Goal: Task Accomplishment & Management: Use online tool/utility

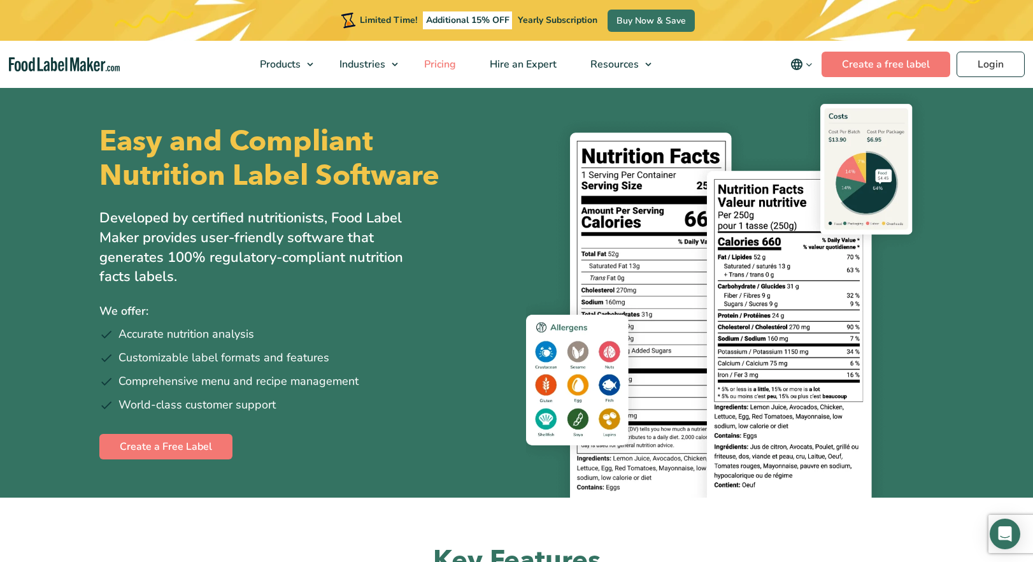
click at [451, 64] on span "Pricing" at bounding box center [438, 64] width 37 height 14
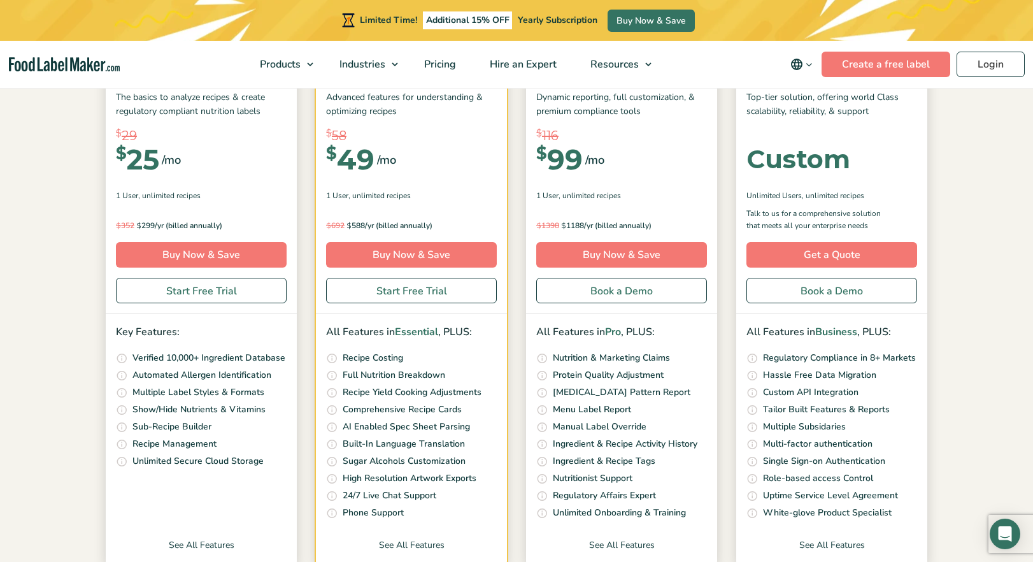
scroll to position [255, 0]
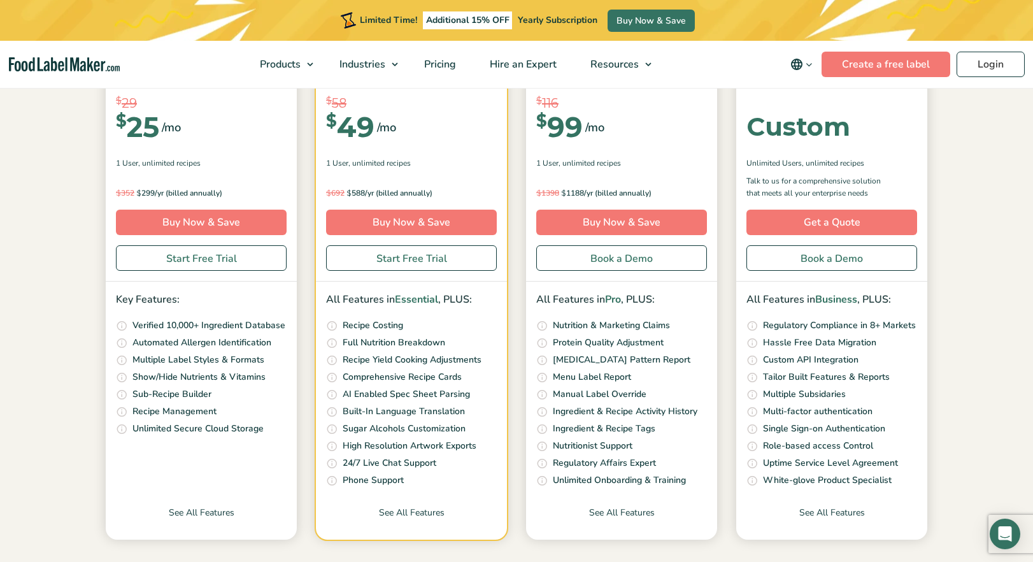
click at [139, 348] on p "Automated Allergen Identification" at bounding box center [201, 343] width 139 height 14
click at [145, 430] on p "Unlimited Secure Cloud Storage" at bounding box center [197, 429] width 131 height 14
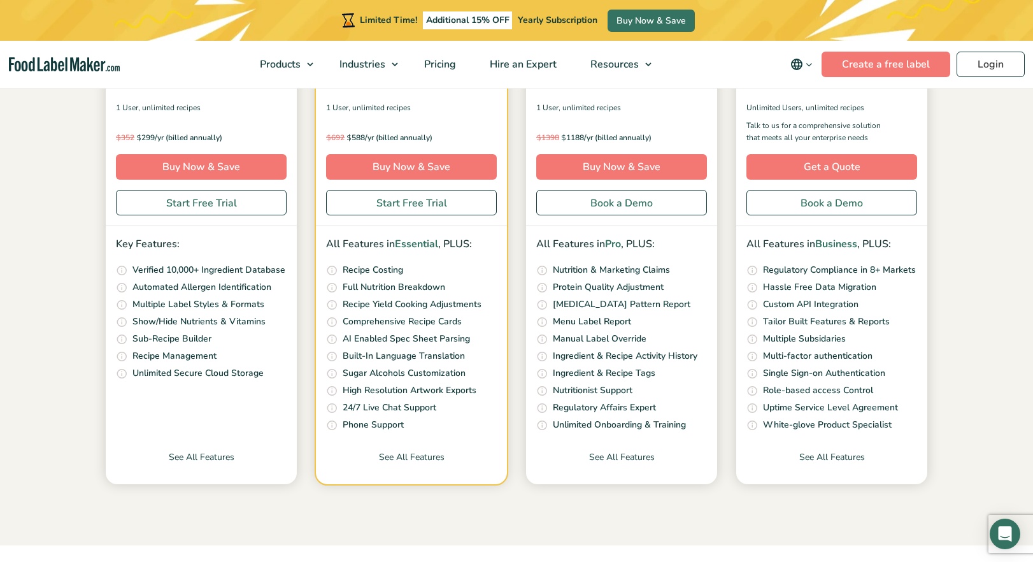
scroll to position [318, 0]
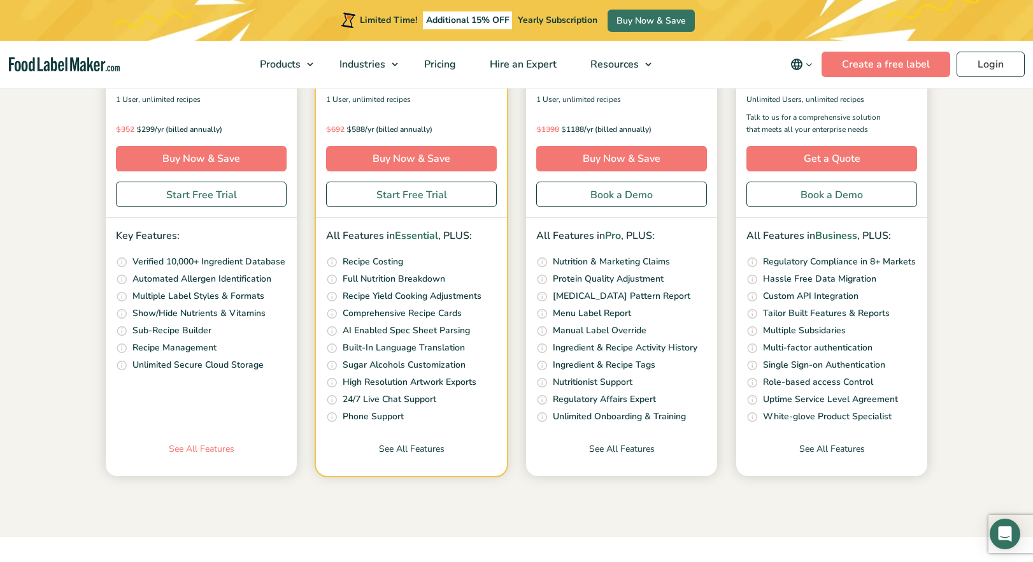
click at [197, 450] on link "See All Features" at bounding box center [201, 459] width 191 height 34
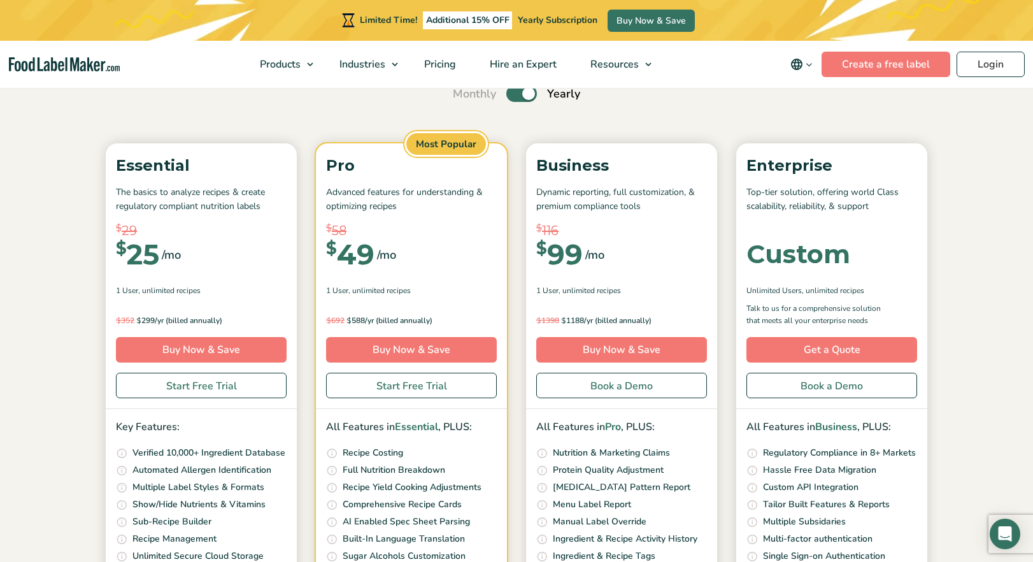
scroll to position [191, 0]
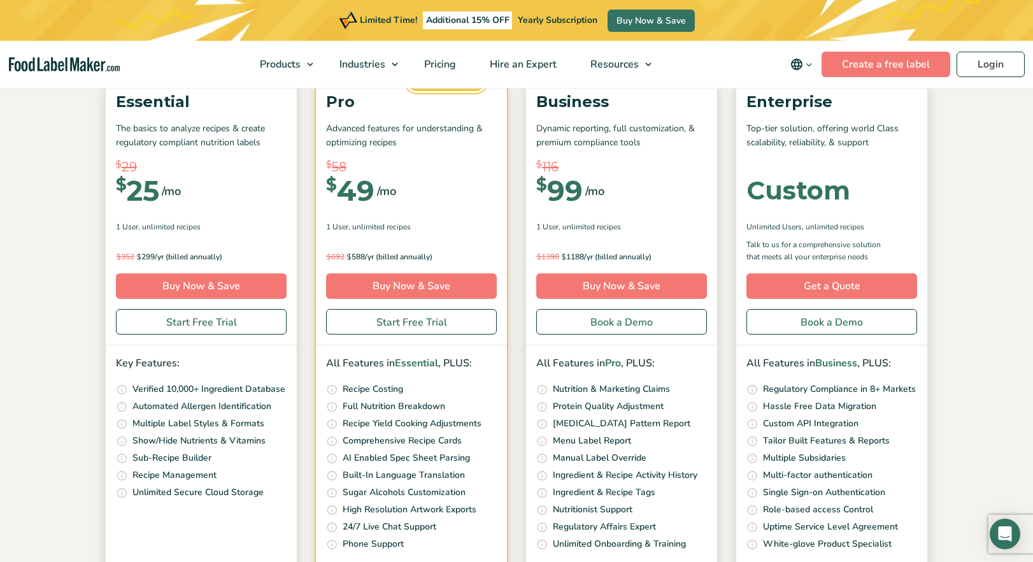
click at [371, 408] on p "Full Nutrition Breakdown" at bounding box center [394, 406] width 103 height 14
drag, startPoint x: 132, startPoint y: 390, endPoint x: 141, endPoint y: 390, distance: 9.6
click at [141, 390] on li "Access our ever growing ingredients database that is continuously reviewed and …" at bounding box center [201, 389] width 171 height 15
click at [148, 410] on p "Automated Allergen Identification" at bounding box center [201, 406] width 139 height 14
click at [187, 325] on link "Start Free Trial" at bounding box center [201, 321] width 171 height 25
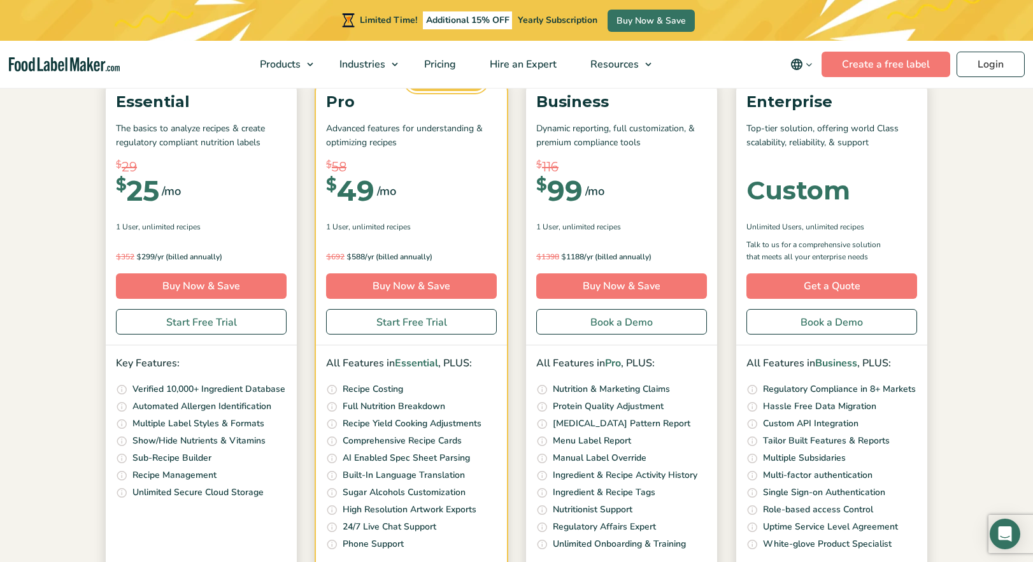
click at [365, 390] on p "Recipe Costing" at bounding box center [373, 389] width 61 height 14
click at [365, 408] on p "Full Nutrition Breakdown" at bounding box center [394, 406] width 103 height 14
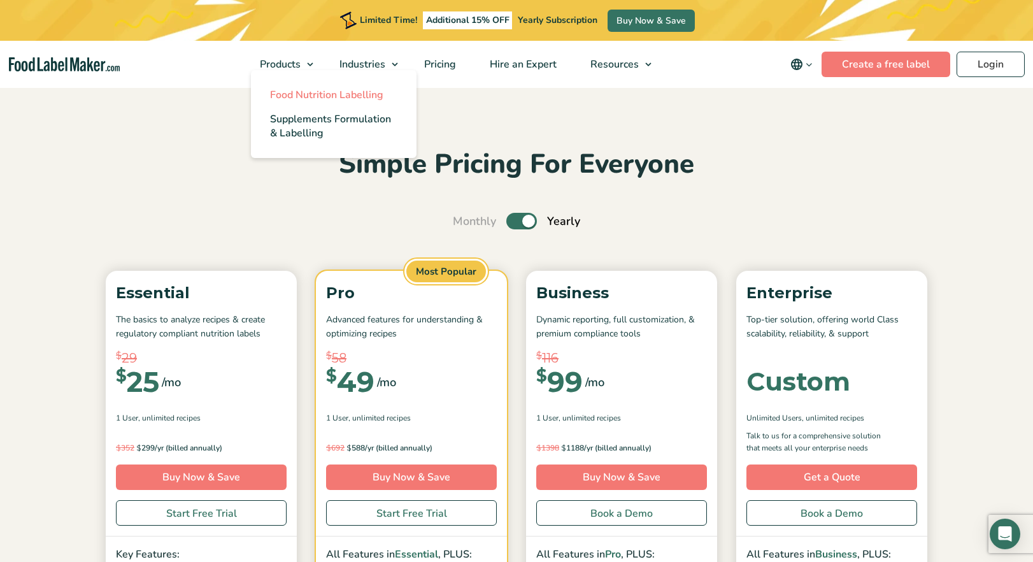
click at [294, 98] on span "Food Nutrition Labelling" at bounding box center [326, 95] width 113 height 14
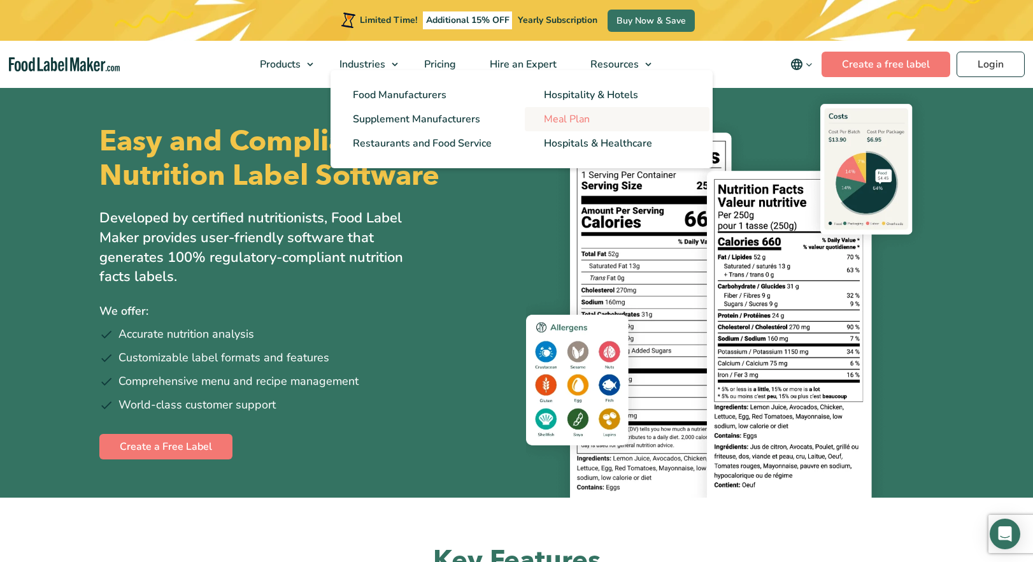
click at [581, 118] on span "Meal Plan" at bounding box center [567, 119] width 46 height 14
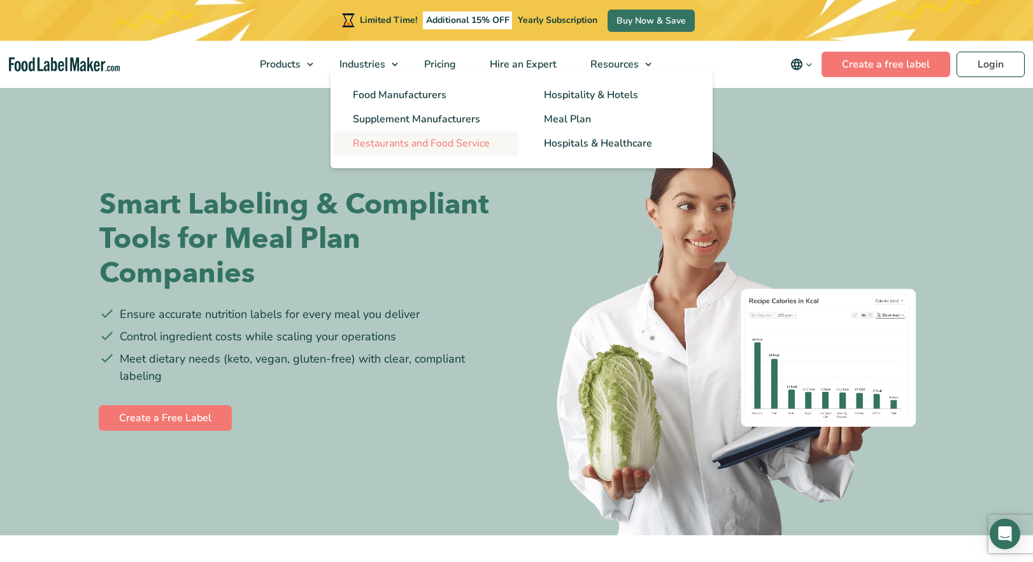
click at [397, 148] on span "Restaurants and Food Service" at bounding box center [421, 143] width 137 height 14
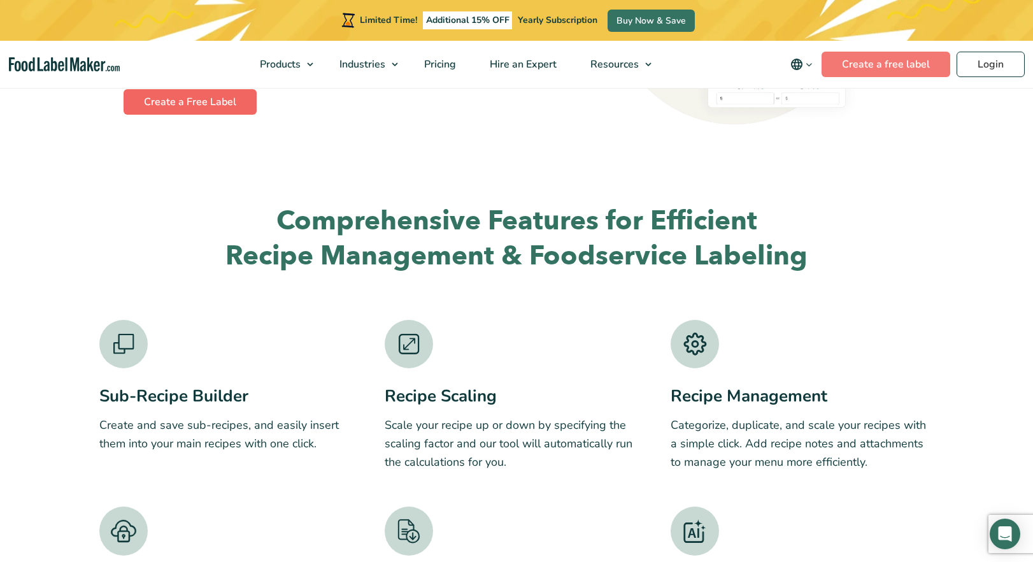
scroll to position [2547, 0]
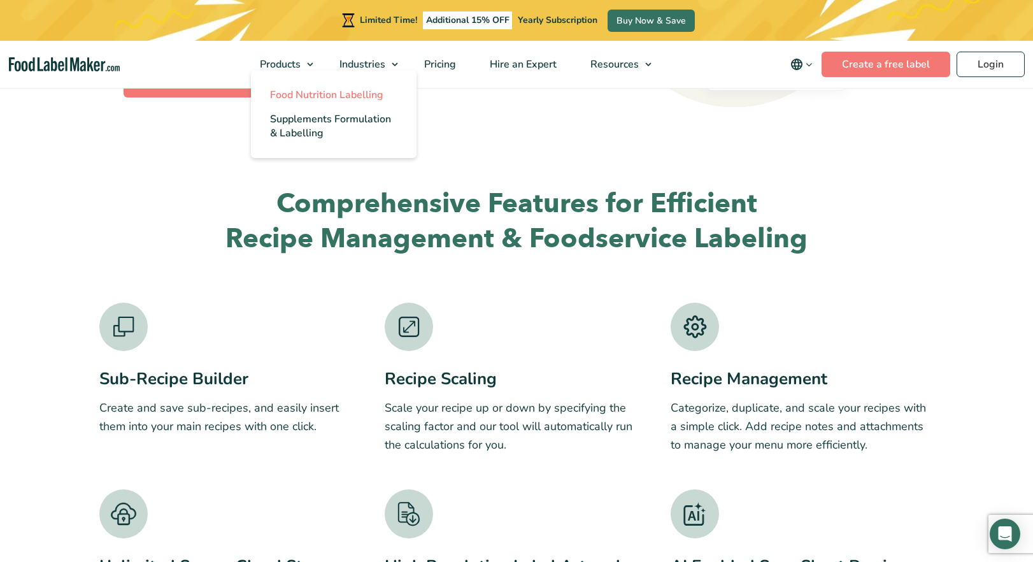
click at [308, 94] on span "Food Nutrition Labelling" at bounding box center [326, 95] width 113 height 14
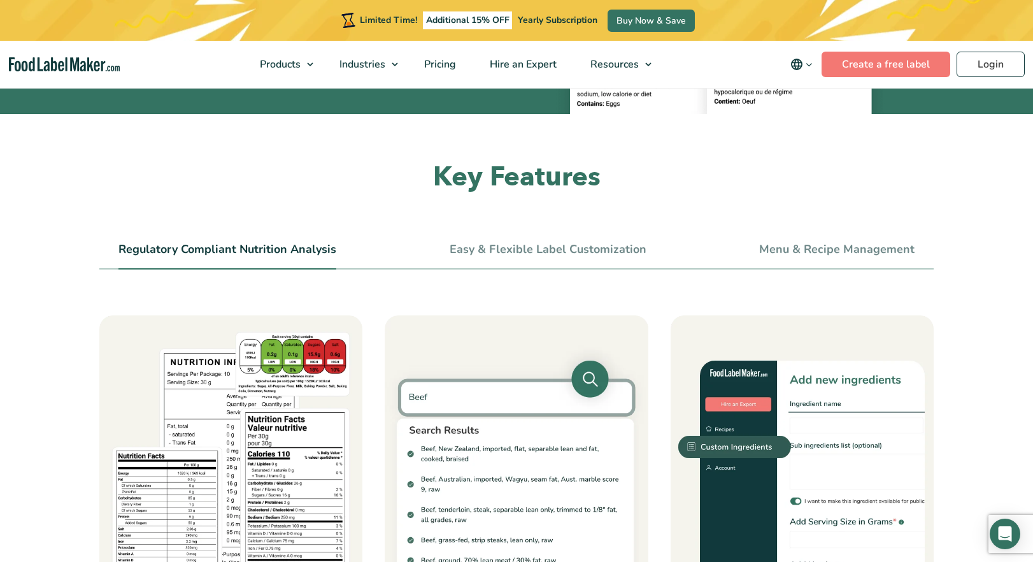
scroll to position [382, 0]
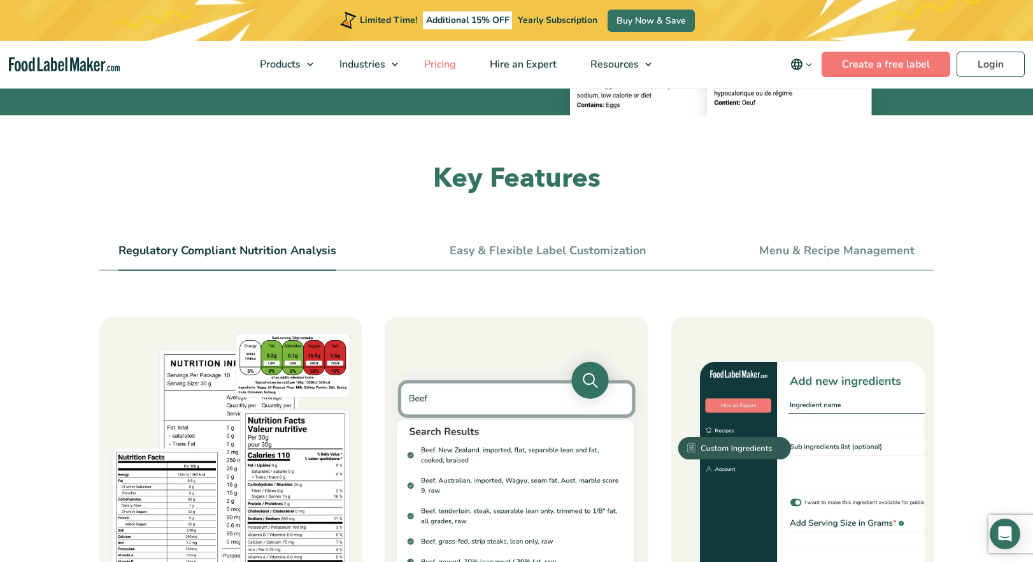
click at [441, 68] on span "Pricing" at bounding box center [438, 64] width 37 height 14
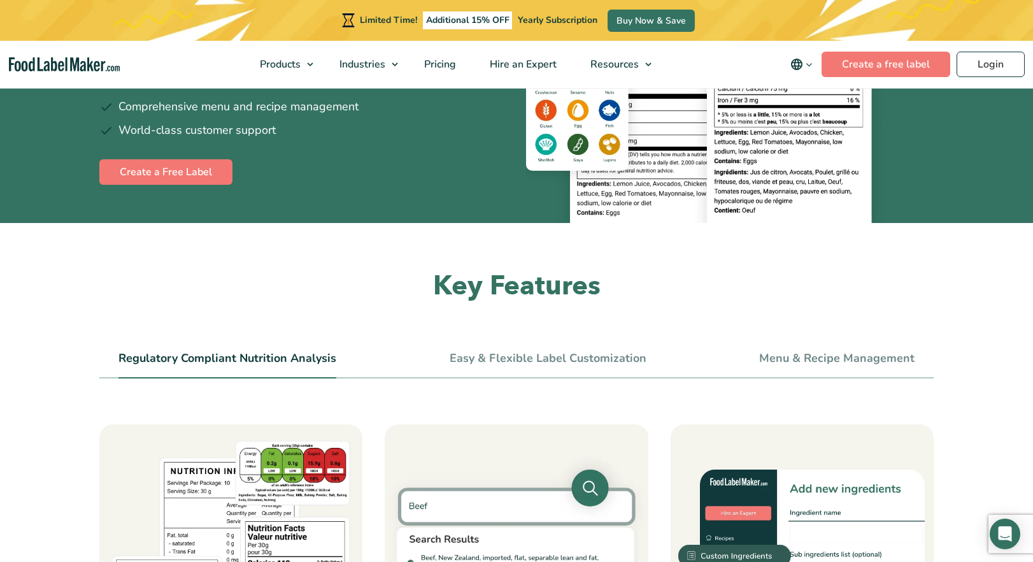
scroll to position [255, 0]
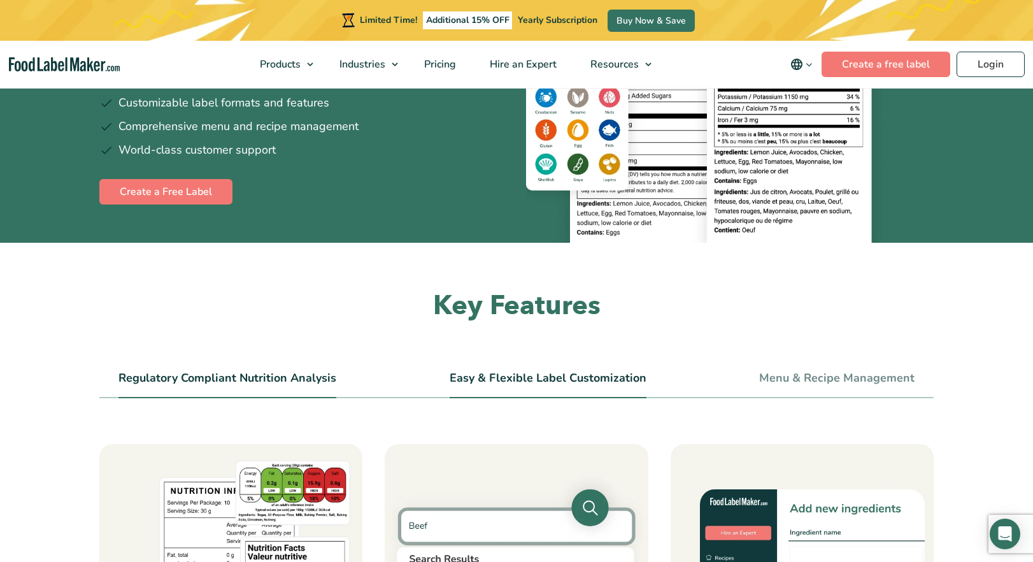
click at [564, 383] on link "Easy & Flexible Label Customization" at bounding box center [548, 378] width 197 height 14
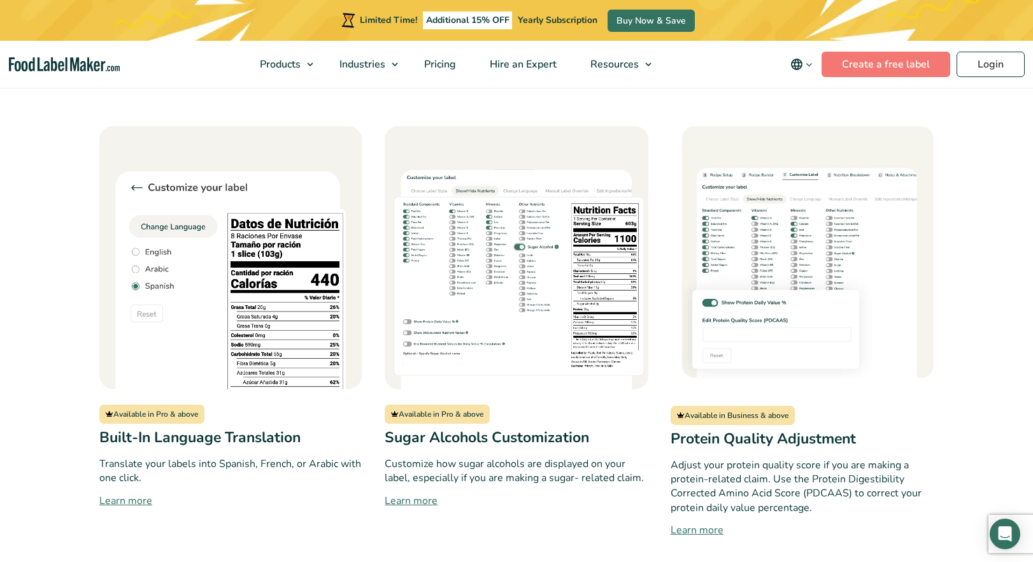
scroll to position [1019, 0]
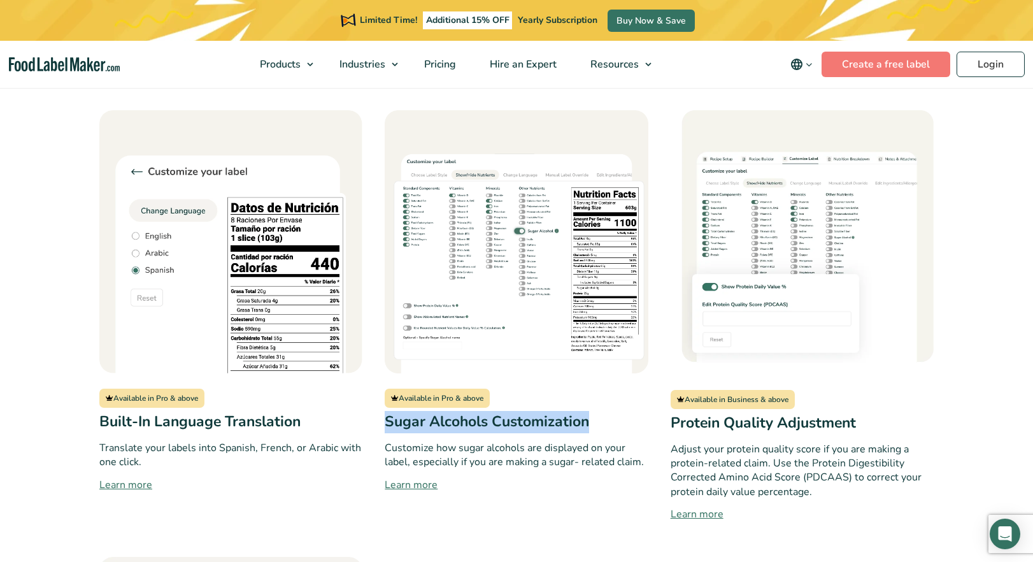
drag, startPoint x: 389, startPoint y: 424, endPoint x: 594, endPoint y: 424, distance: 205.1
click at [594, 424] on h3 "Sugar Alcohols Customization" at bounding box center [516, 422] width 263 height 22
click at [617, 424] on h3 "Sugar Alcohols Customization" at bounding box center [516, 422] width 263 height 22
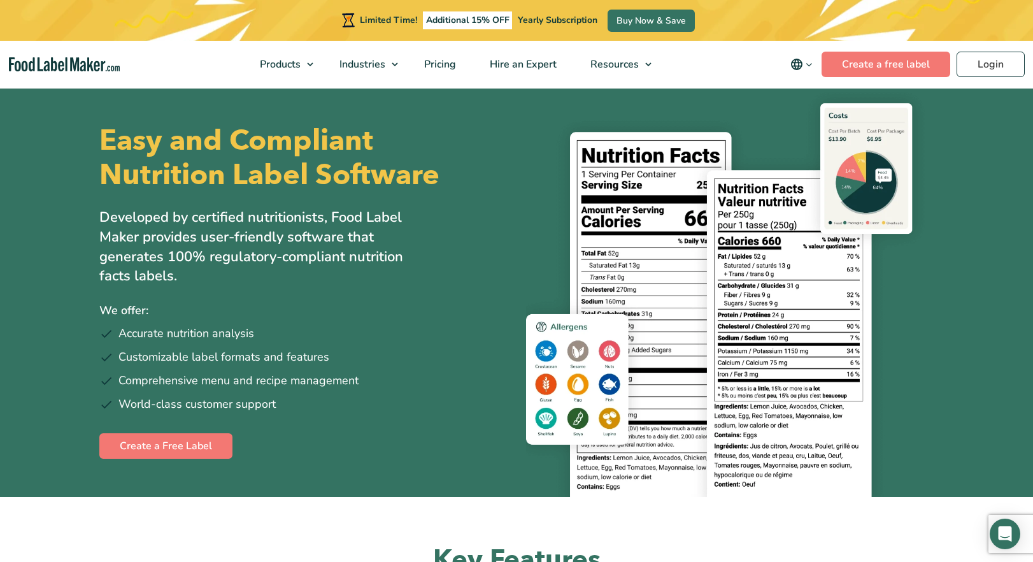
scroll to position [0, 0]
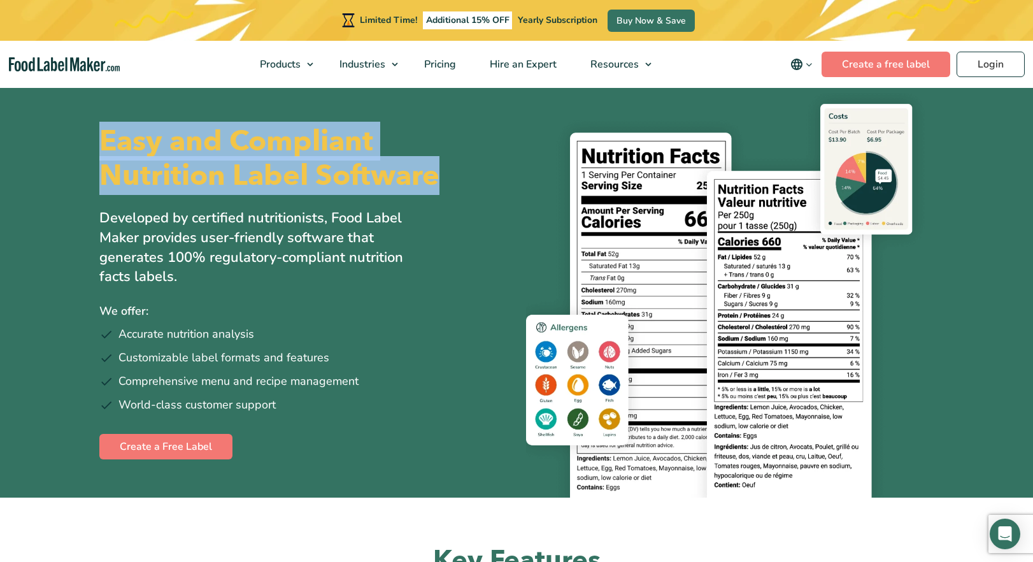
drag, startPoint x: 101, startPoint y: 134, endPoint x: 434, endPoint y: 177, distance: 335.9
click at [434, 177] on h1 "Easy and Compliant Nutrition Label Software" at bounding box center [302, 158] width 406 height 69
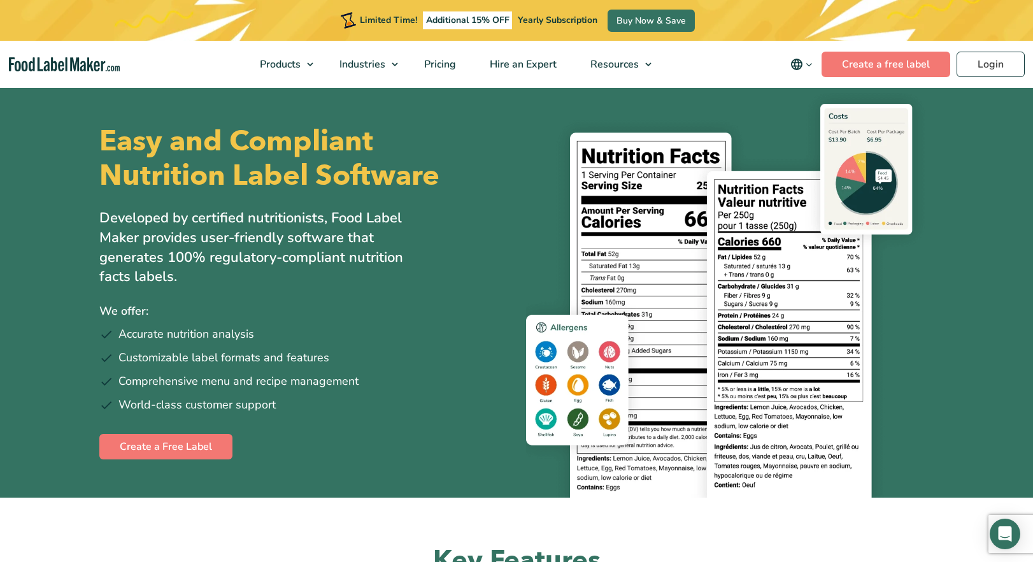
click at [467, 222] on div "Easy and Compliant Nutrition Label Software Developed by certified nutritionist…" at bounding box center [303, 291] width 408 height 411
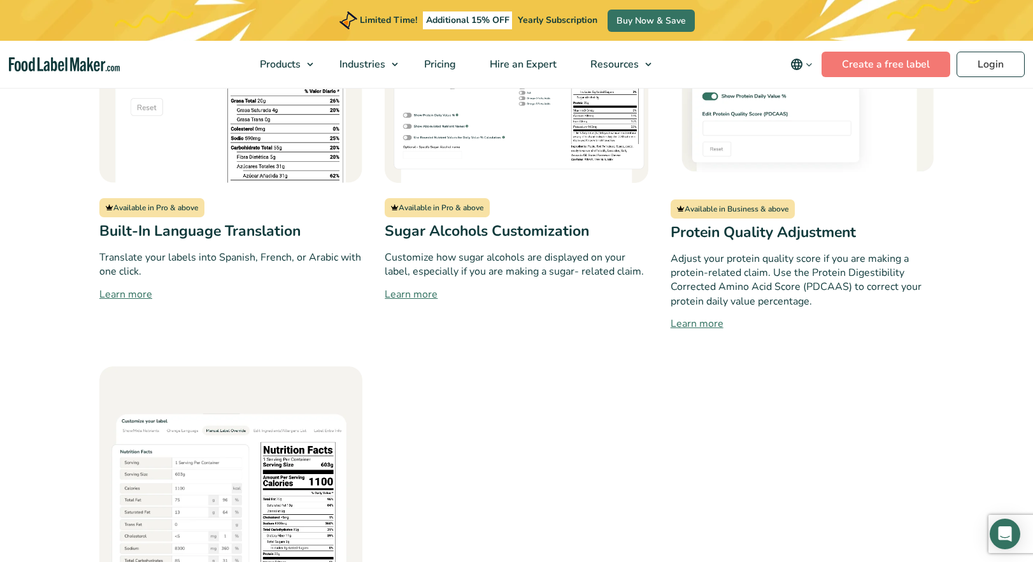
scroll to position [1210, 0]
drag, startPoint x: 386, startPoint y: 236, endPoint x: 514, endPoint y: 227, distance: 128.3
click at [514, 227] on h3 "Sugar Alcohols Customization" at bounding box center [516, 231] width 263 height 22
drag, startPoint x: 514, startPoint y: 227, endPoint x: 522, endPoint y: 229, distance: 8.7
click at [514, 227] on h3 "Sugar Alcohols Customization" at bounding box center [516, 231] width 263 height 22
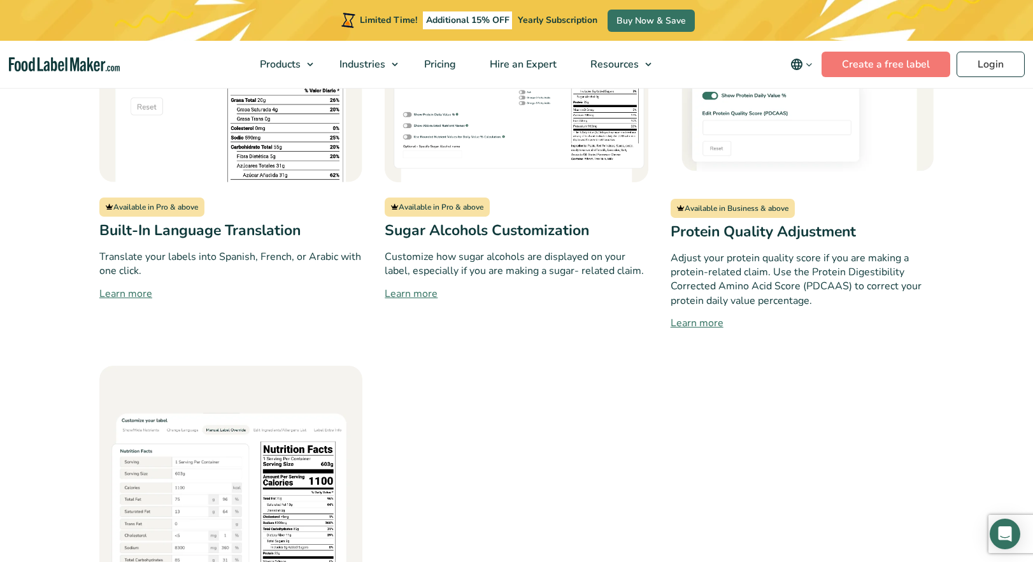
drag, startPoint x: 591, startPoint y: 234, endPoint x: 591, endPoint y: 243, distance: 8.3
click at [592, 234] on h3 "Sugar Alcohols Customization" at bounding box center [516, 231] width 263 height 22
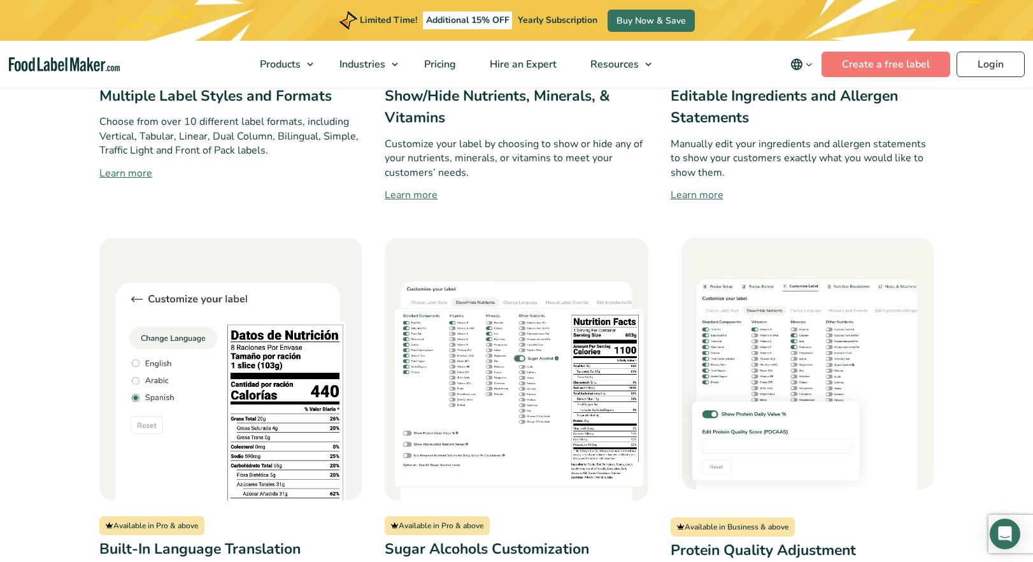
scroll to position [1083, 0]
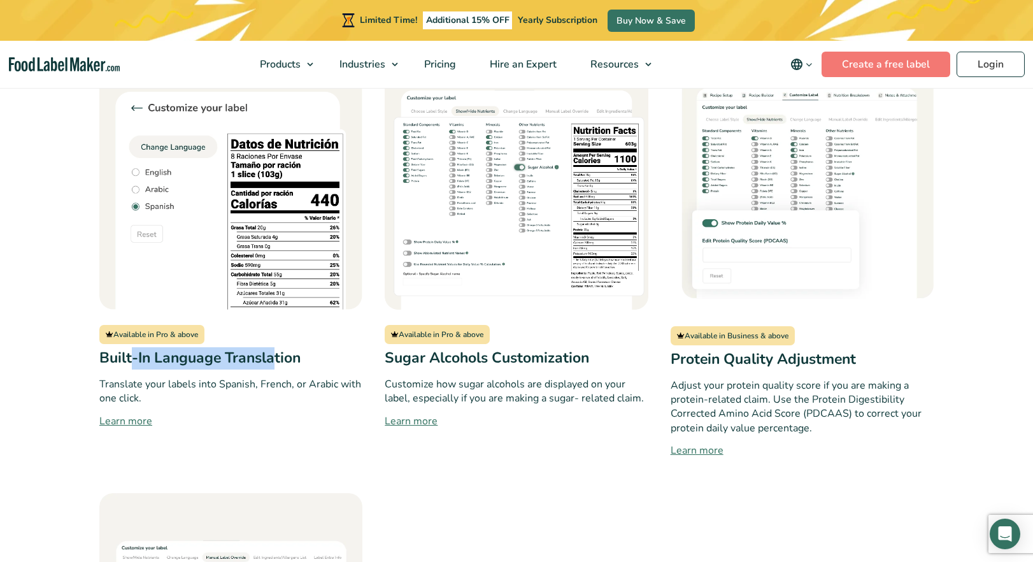
drag, startPoint x: 132, startPoint y: 363, endPoint x: 278, endPoint y: 363, distance: 145.8
click at [278, 363] on h3 "Built-In Language Translation" at bounding box center [230, 358] width 263 height 22
click at [291, 387] on p "Translate your labels into Spanish, French, or Arabic with one click." at bounding box center [230, 391] width 263 height 29
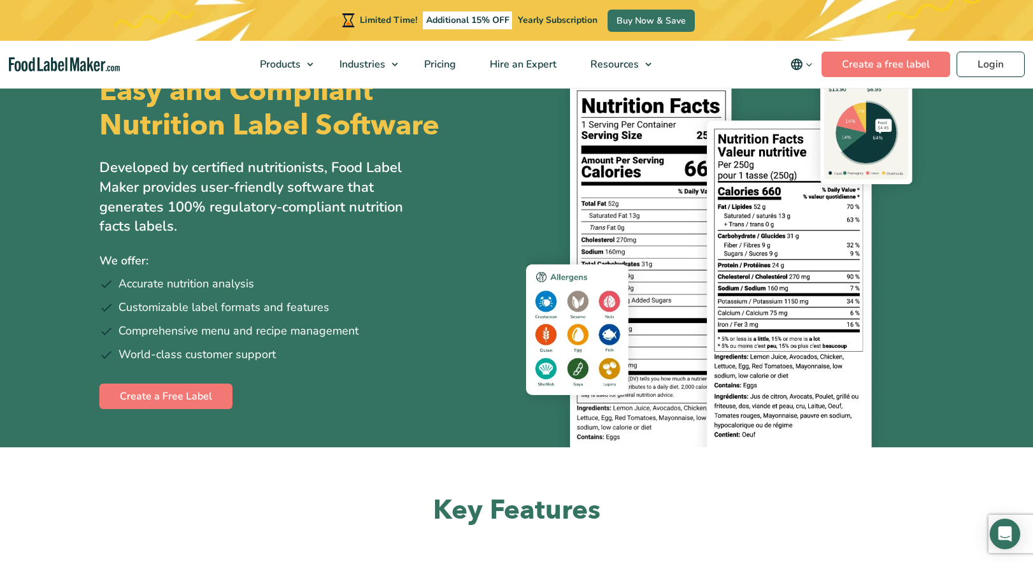
scroll to position [0, 0]
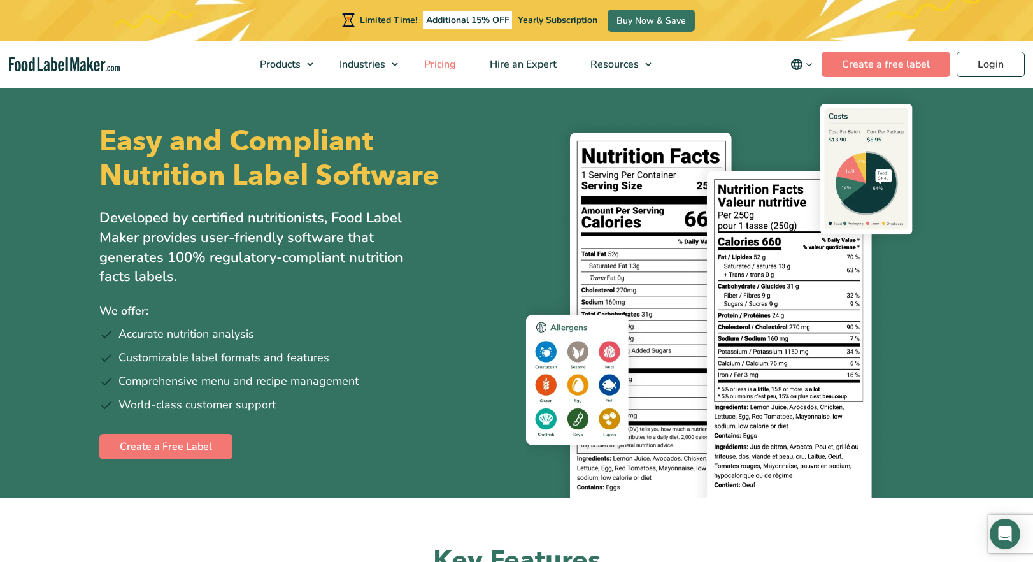
click at [453, 62] on span "Pricing" at bounding box center [438, 64] width 37 height 14
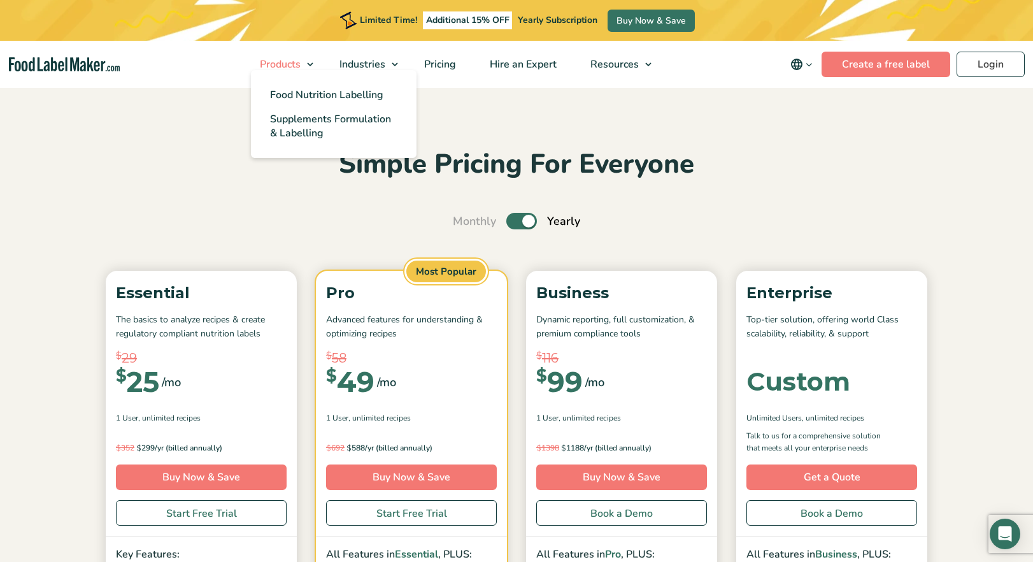
click at [279, 61] on span "Products" at bounding box center [279, 64] width 46 height 14
click at [290, 96] on span "Food Nutrition Labelling" at bounding box center [326, 95] width 113 height 14
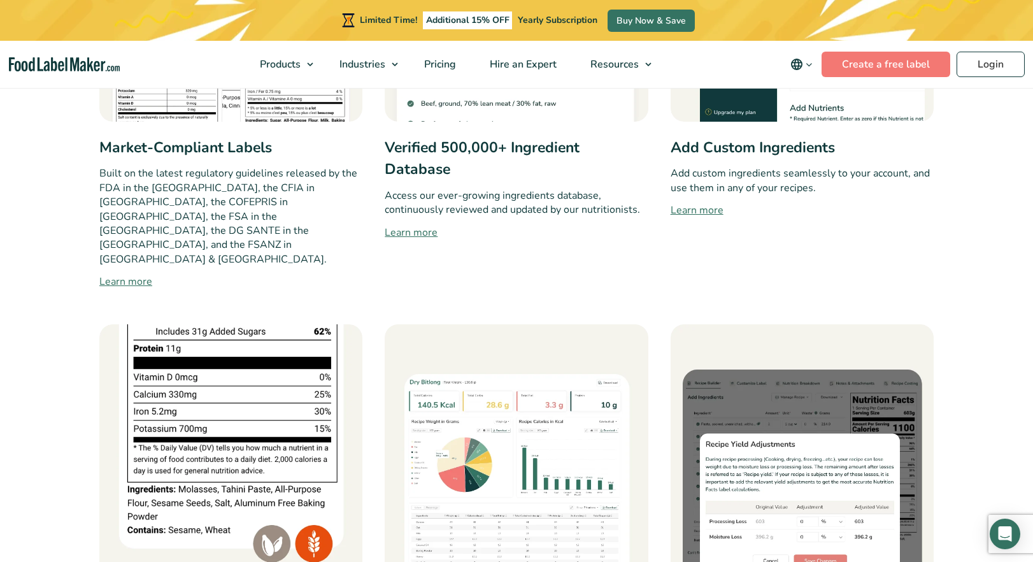
scroll to position [828, 0]
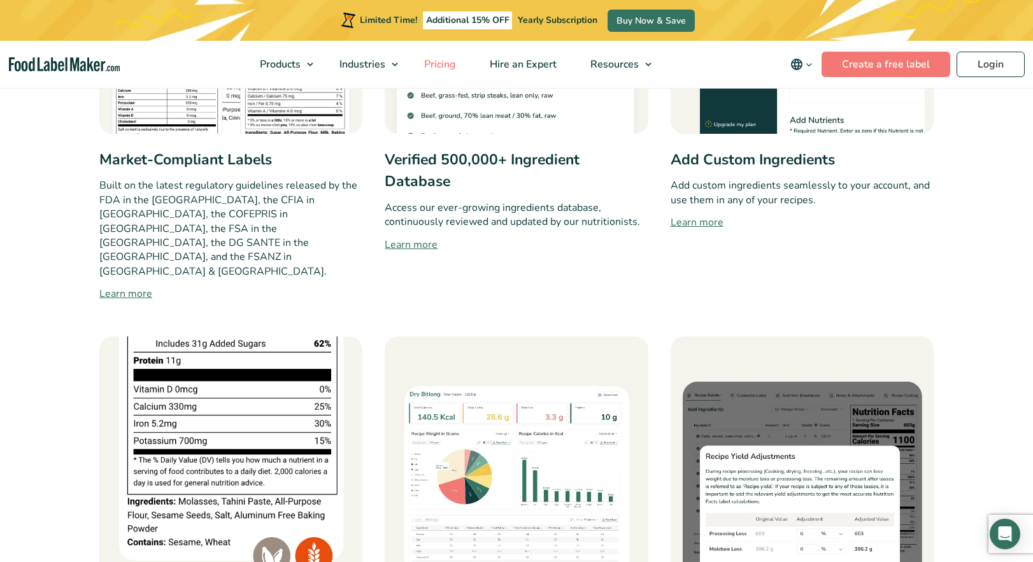
click at [446, 67] on span "Pricing" at bounding box center [438, 64] width 37 height 14
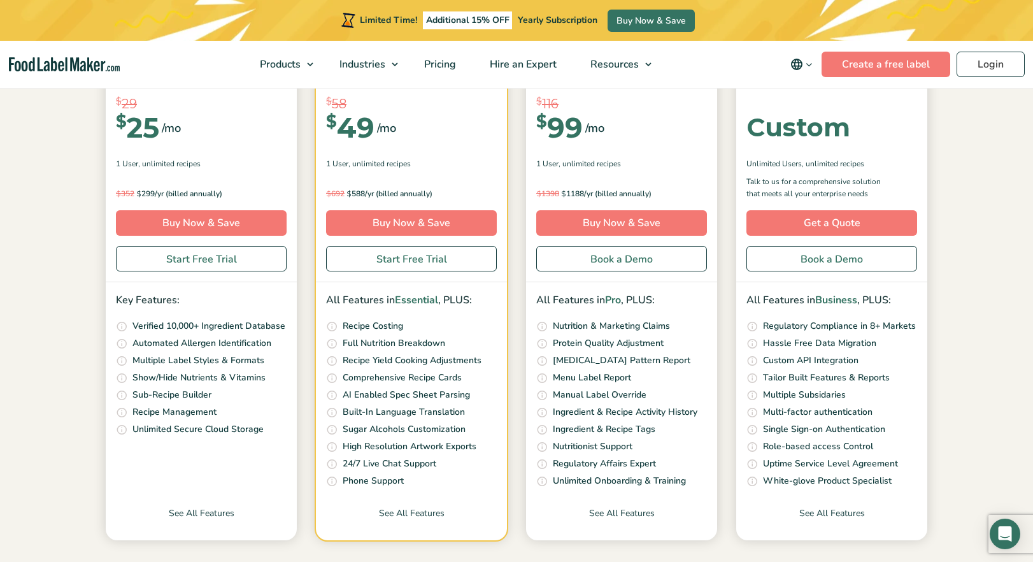
scroll to position [255, 0]
click at [138, 360] on p "Multiple Label Styles & Formats" at bounding box center [198, 360] width 132 height 14
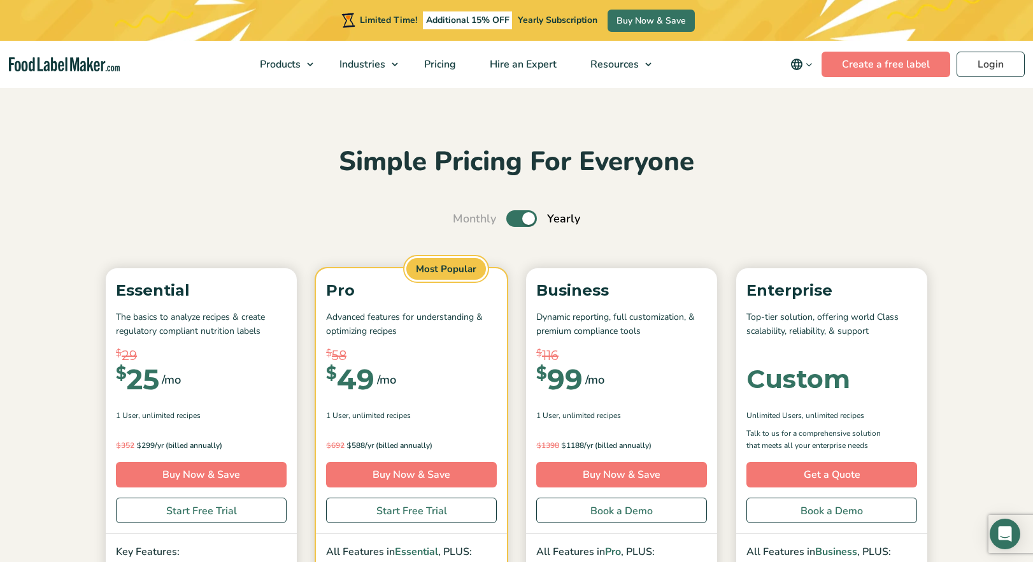
scroll to position [0, 0]
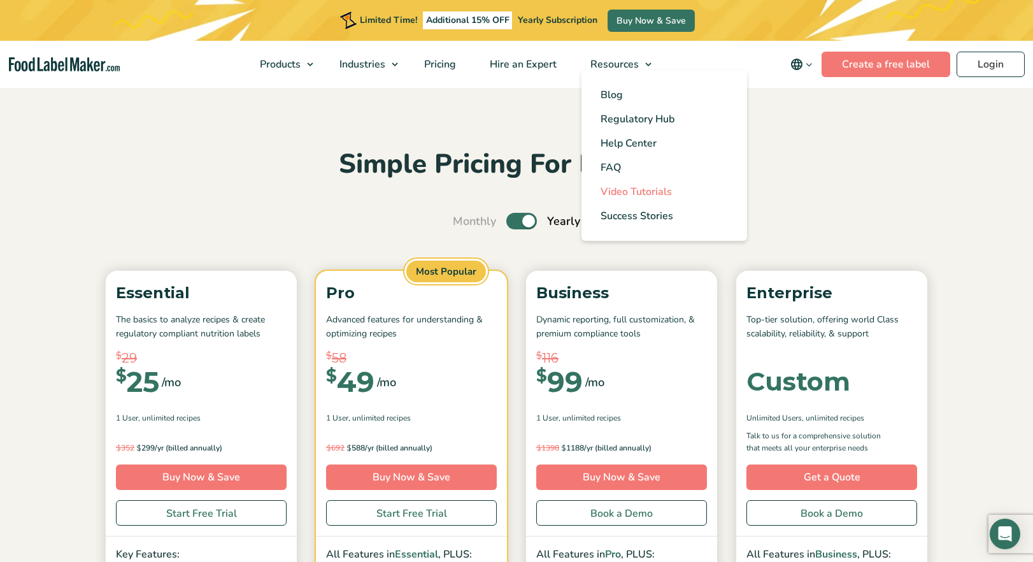
click at [616, 191] on span "Video Tutorials" at bounding box center [636, 192] width 71 height 14
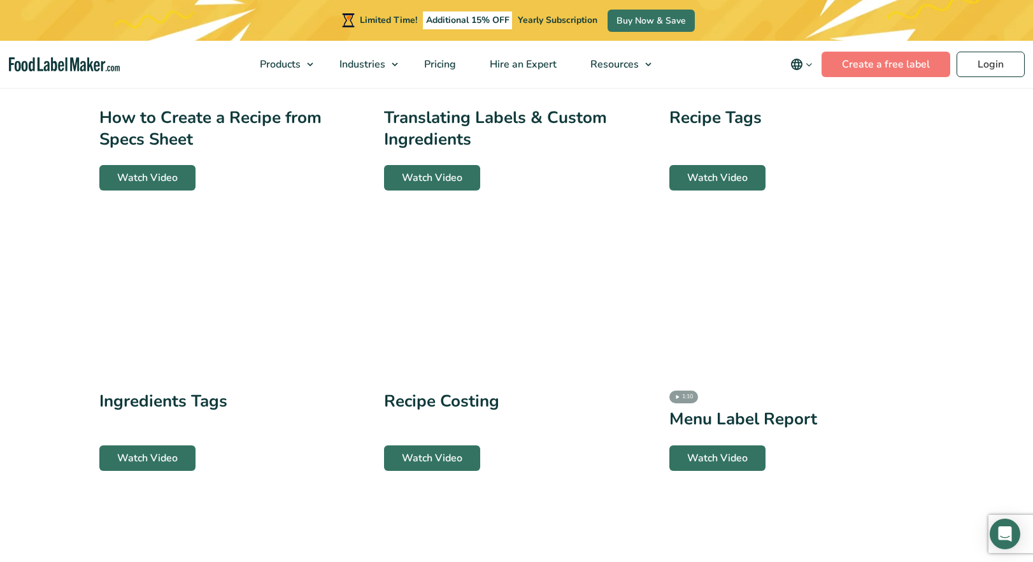
scroll to position [955, 0]
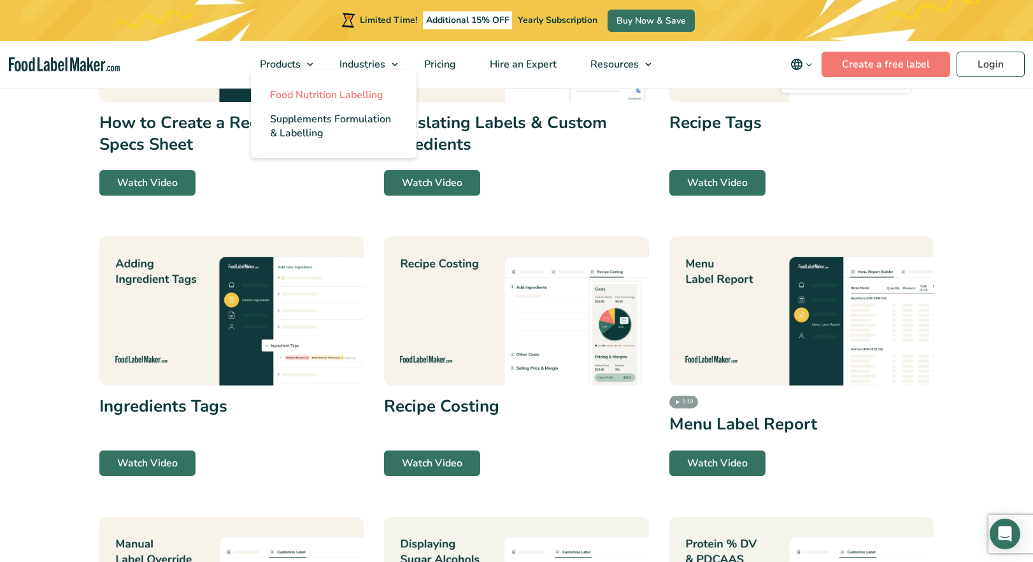
click at [313, 96] on span "Food Nutrition Labelling" at bounding box center [326, 95] width 113 height 14
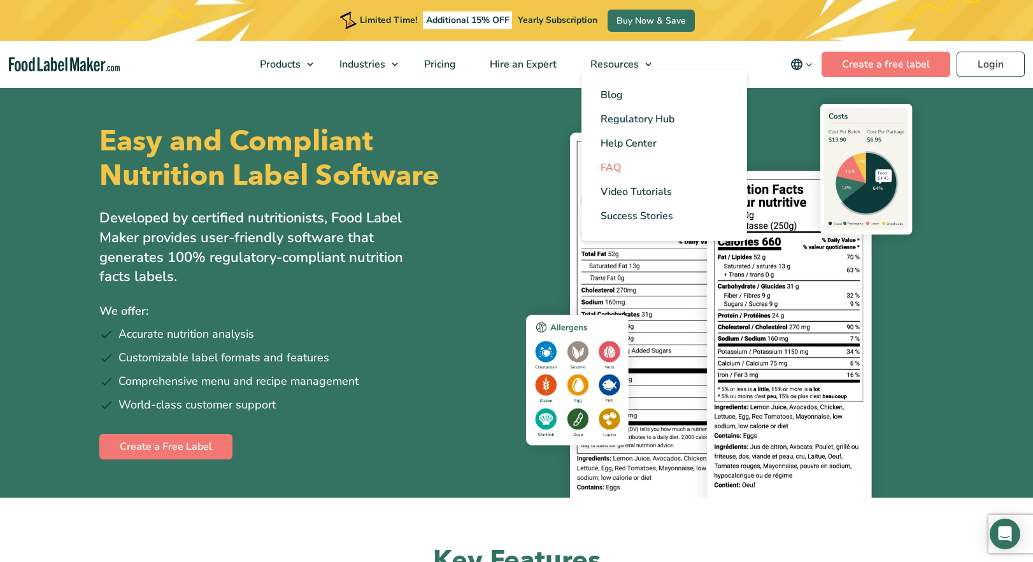
click at [619, 169] on span "FAQ" at bounding box center [611, 167] width 20 height 14
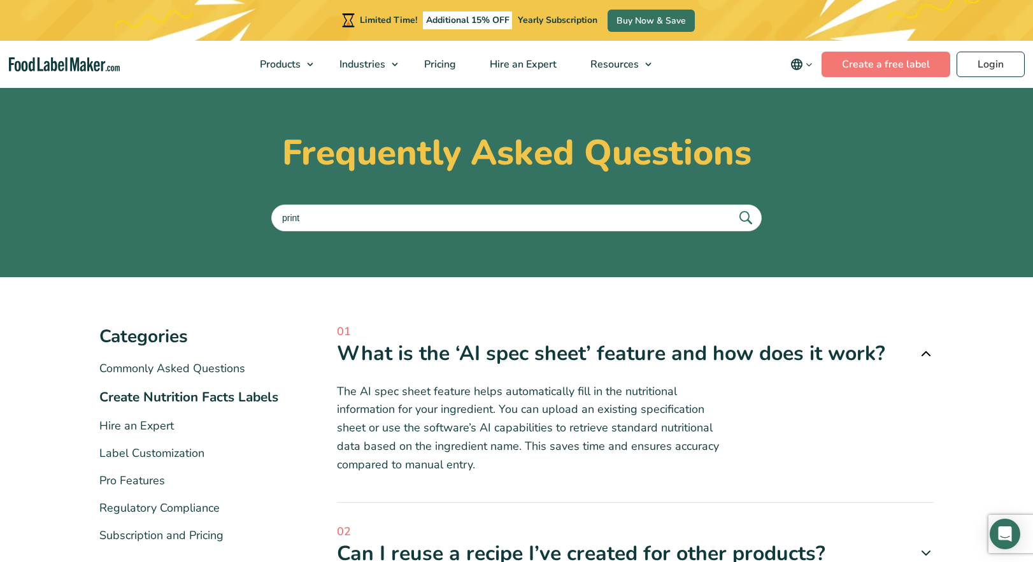
type input "print"
click at [732, 208] on button "submit" at bounding box center [745, 218] width 27 height 21
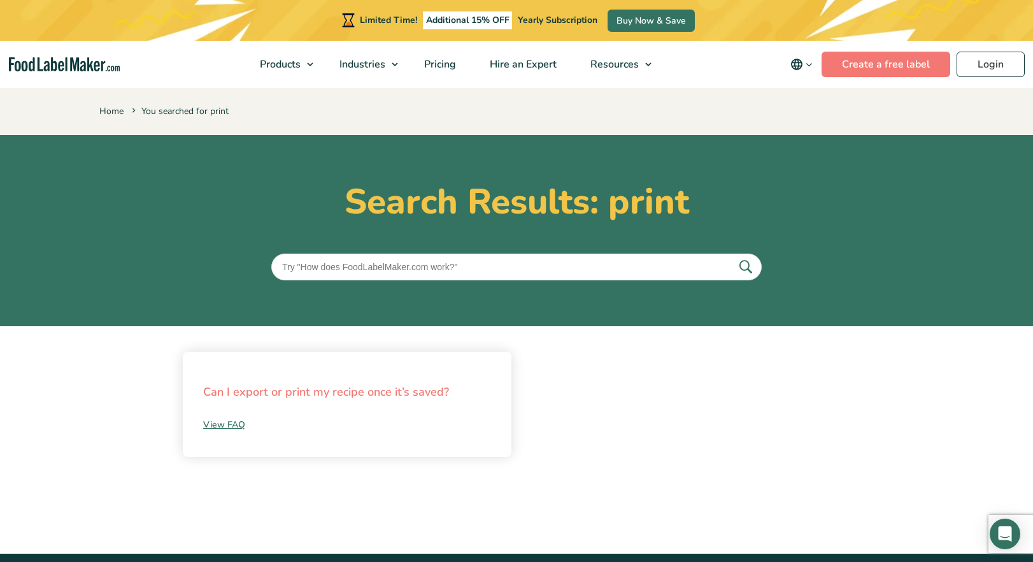
click at [397, 395] on link "Can I export or print my recipe once it’s saved?" at bounding box center [326, 391] width 246 height 15
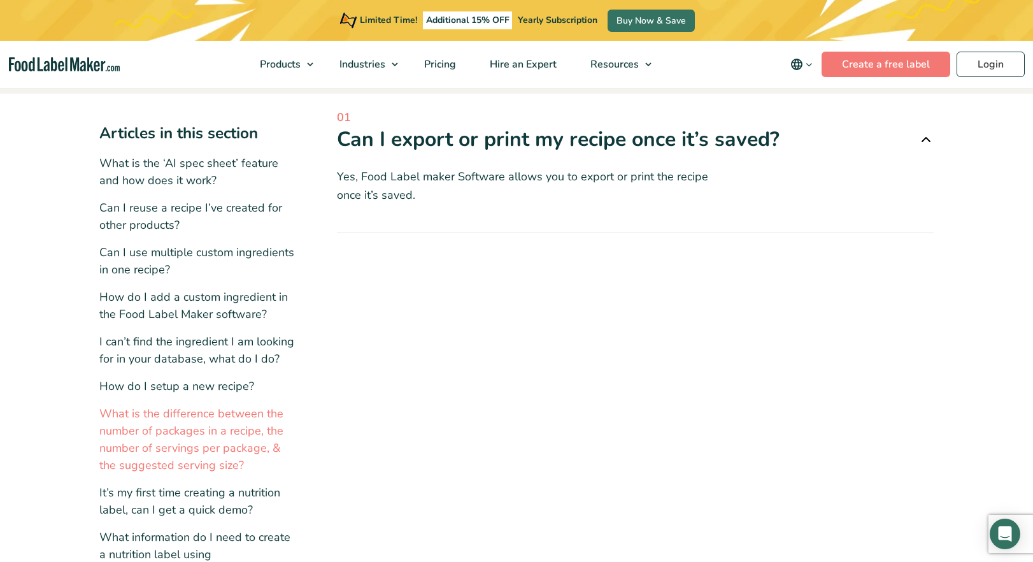
scroll to position [64, 0]
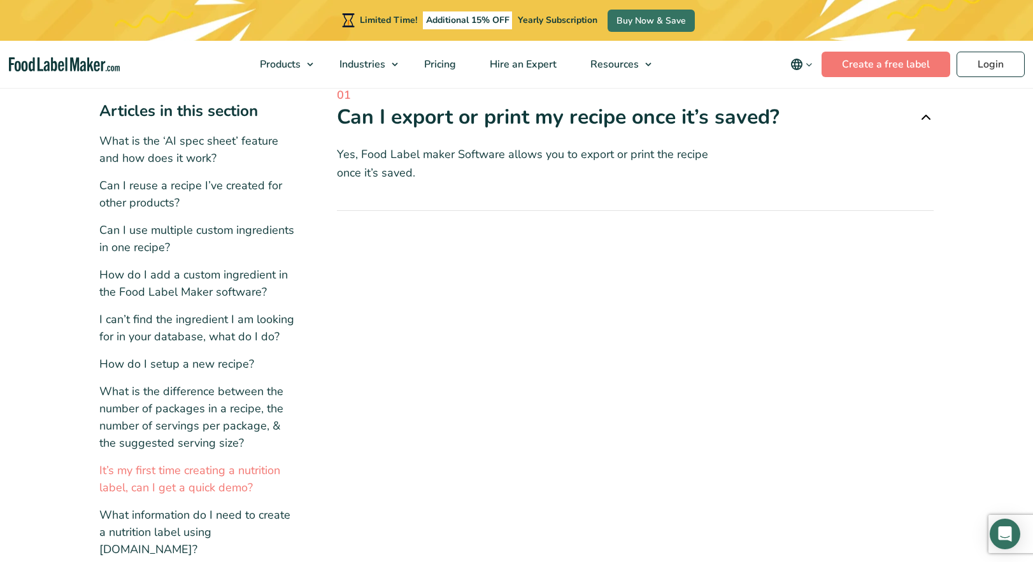
click at [225, 487] on link "It’s my first time creating a nutrition label, can I get a quick demo?" at bounding box center [189, 478] width 181 height 32
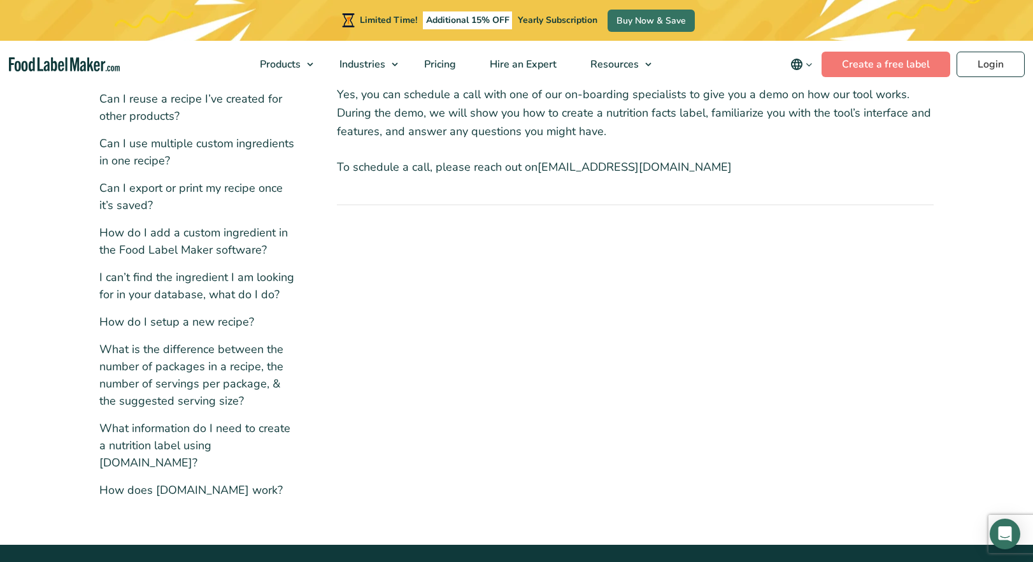
scroll to position [191, 0]
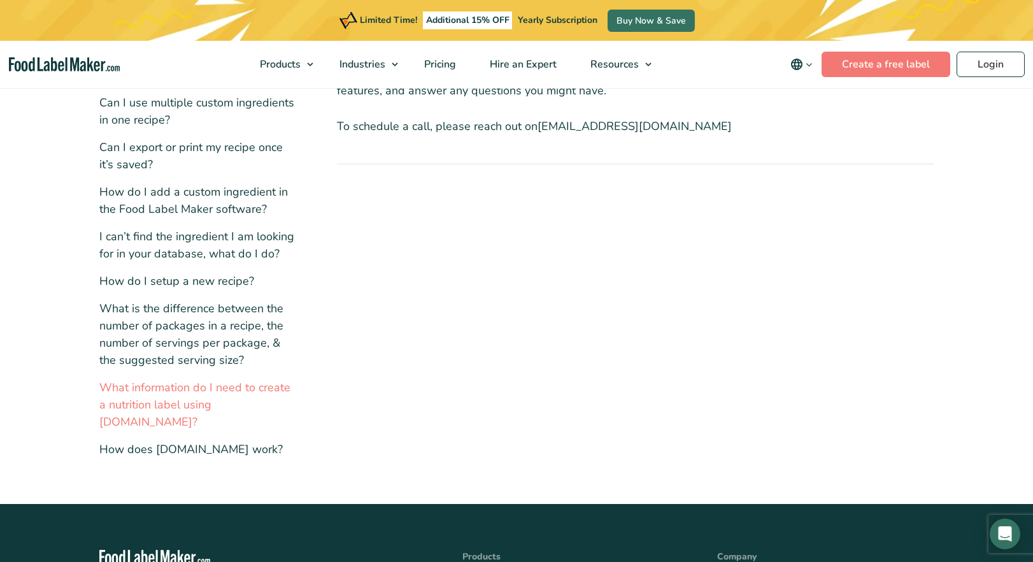
click at [186, 401] on link "What information do I need to create a nutrition label using [DOMAIN_NAME]?" at bounding box center [194, 405] width 191 height 50
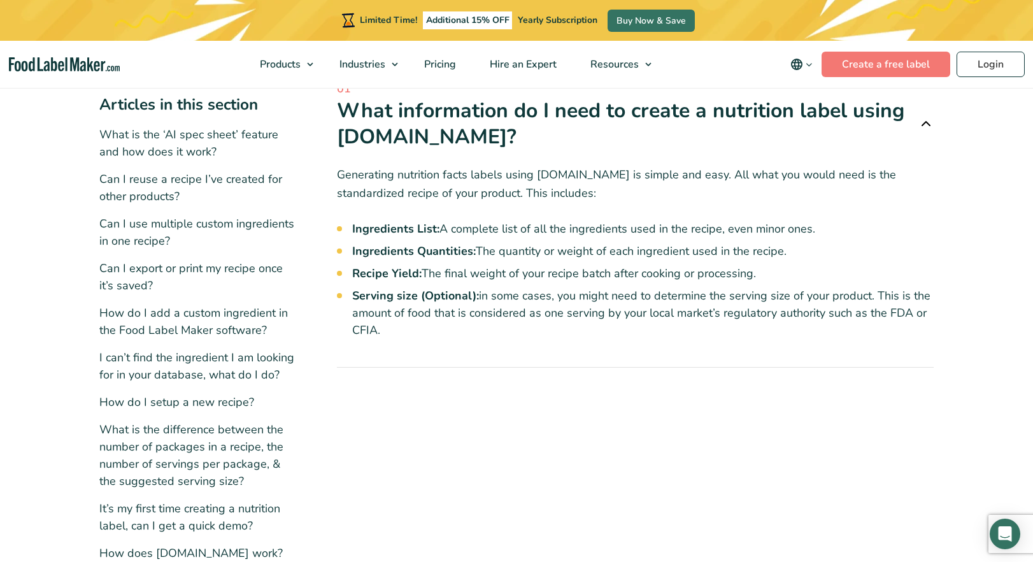
scroll to position [191, 0]
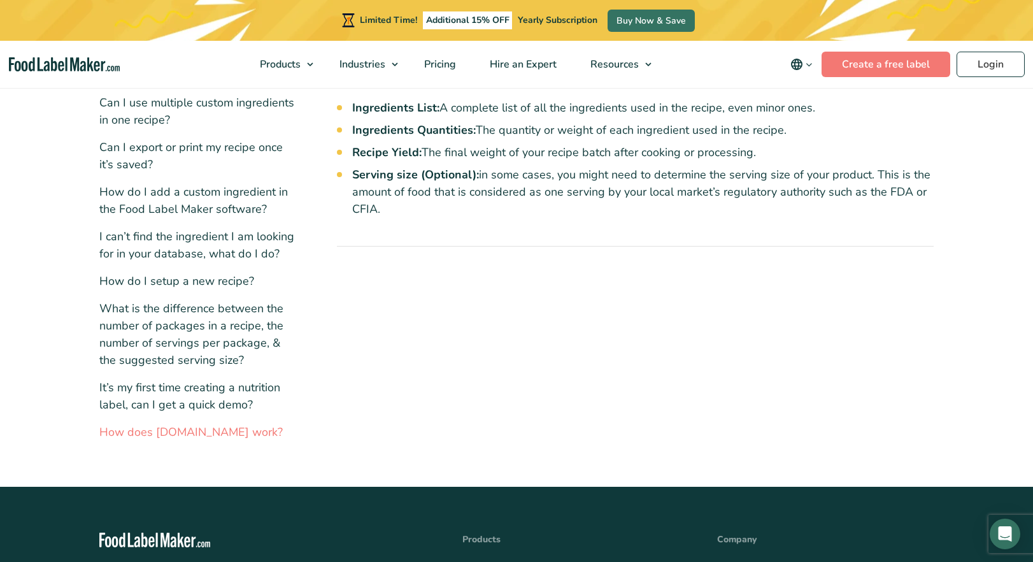
click at [235, 436] on link "How does FoodLabelMaker.com work?" at bounding box center [190, 431] width 183 height 15
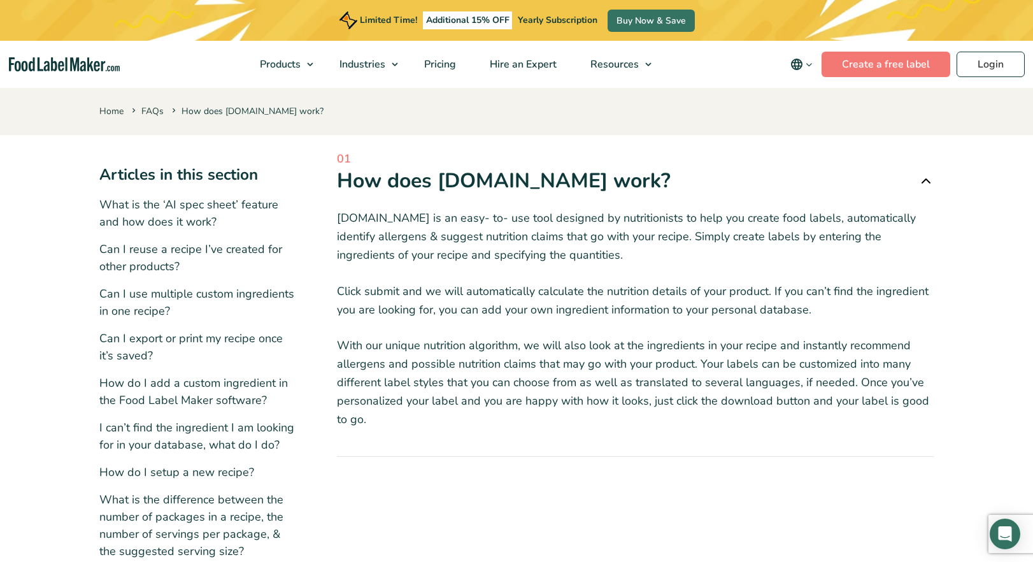
click at [809, 64] on icon "main navigation" at bounding box center [809, 65] width 10 height 10
click at [994, 68] on link "Login" at bounding box center [991, 64] width 68 height 25
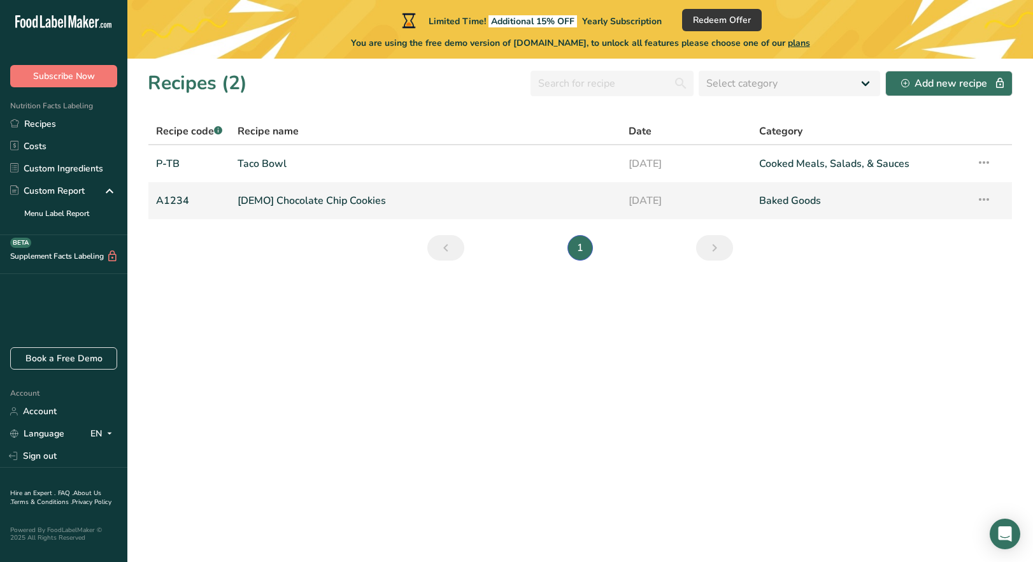
click at [804, 201] on link "Baked Goods" at bounding box center [860, 200] width 202 height 27
click at [834, 169] on link "Cooked Meals, Salads, & Sauces" at bounding box center [860, 163] width 202 height 27
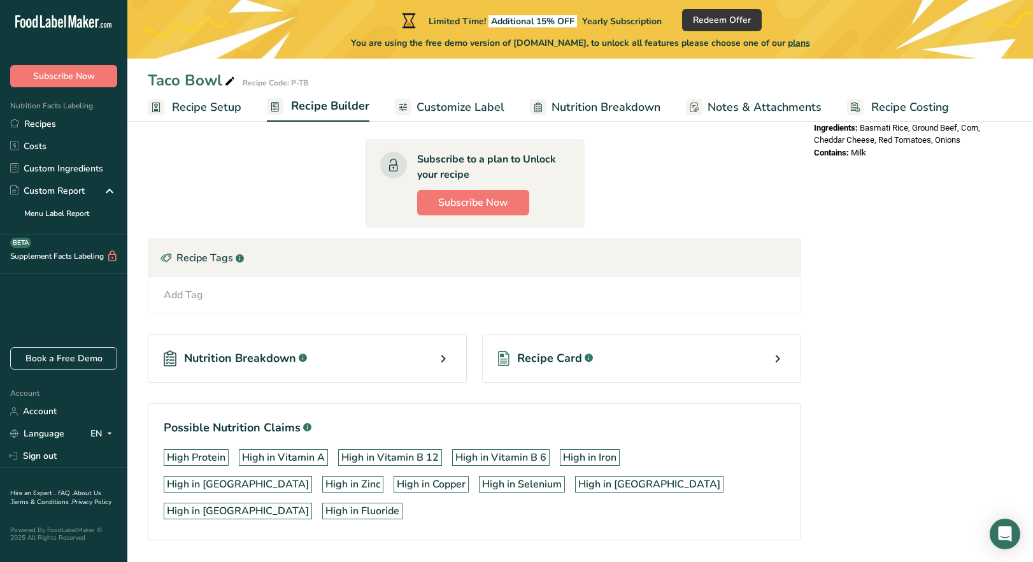
scroll to position [482, 0]
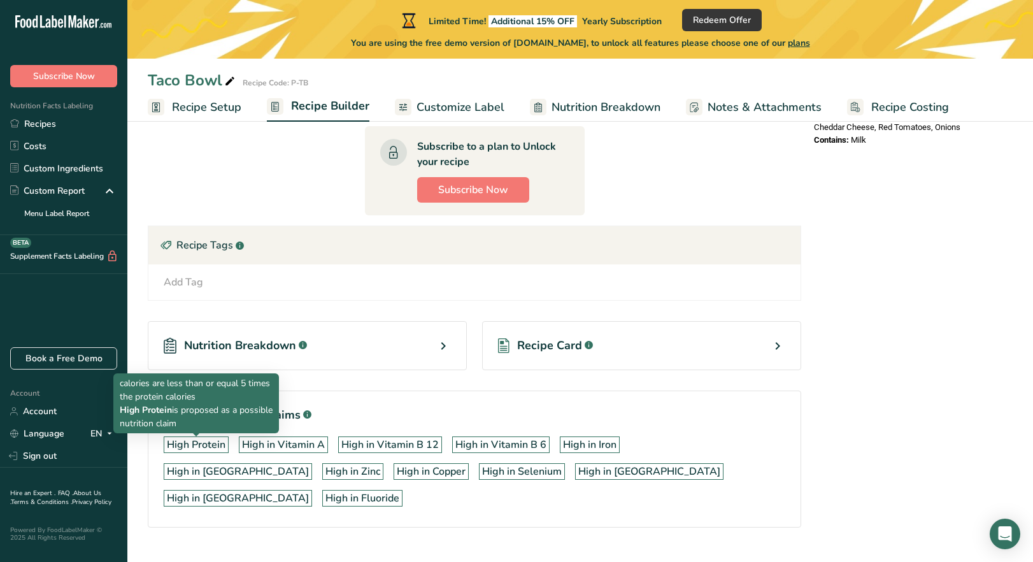
click at [217, 445] on div "High Protein" at bounding box center [196, 444] width 59 height 15
click at [196, 447] on div "High Protein" at bounding box center [196, 444] width 59 height 15
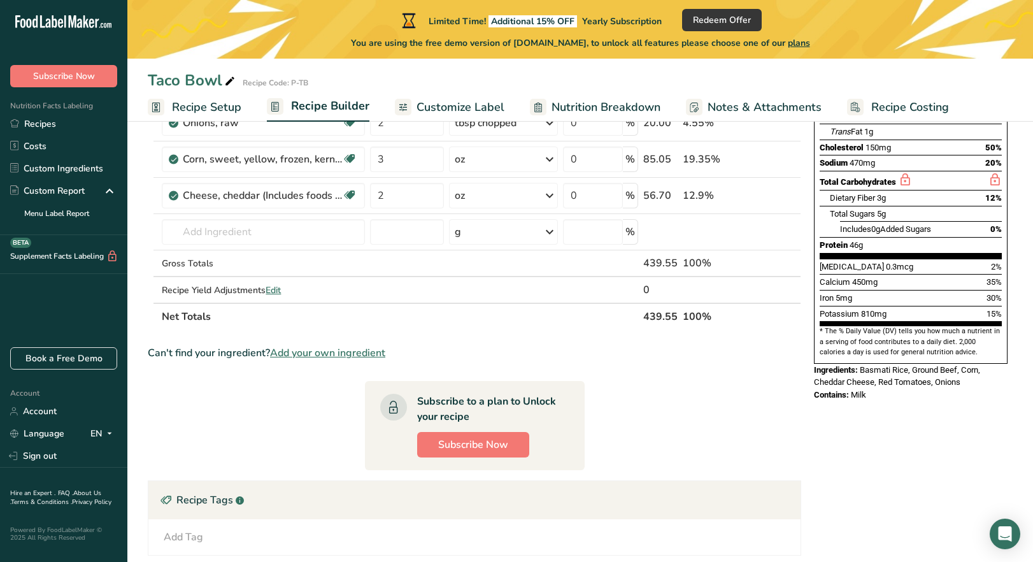
scroll to position [0, 0]
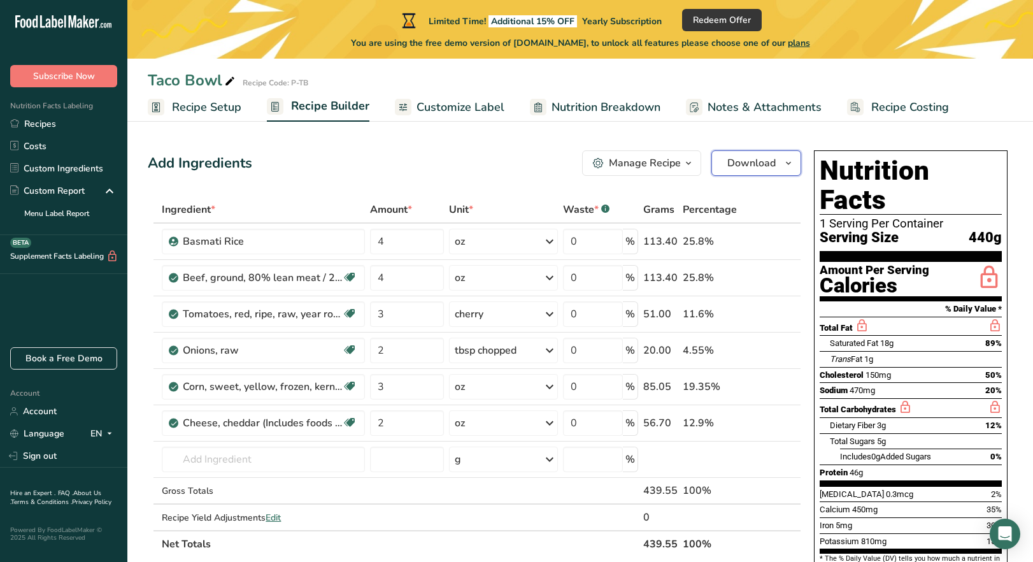
click at [789, 163] on icon "button" at bounding box center [788, 163] width 10 height 16
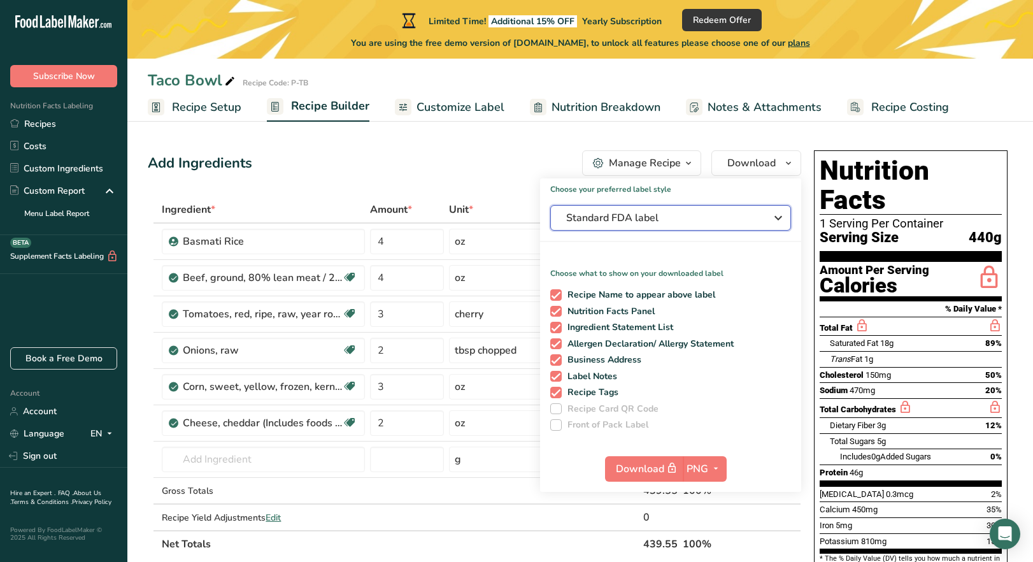
click at [757, 220] on div "Standard FDA label" at bounding box center [670, 217] width 209 height 15
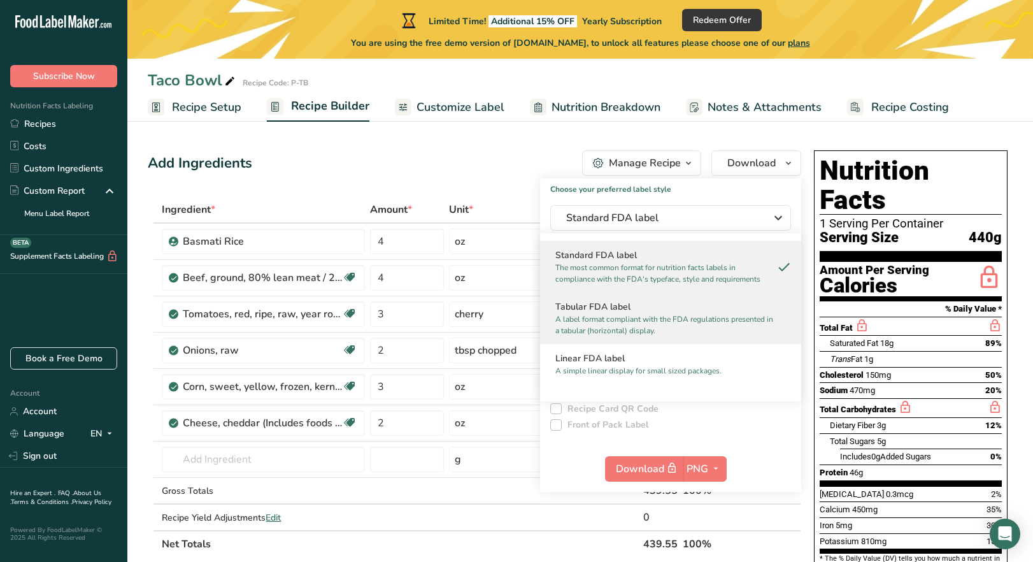
click at [745, 318] on p "A label format compliant with the FDA regulations presented in a tabular (horiz…" at bounding box center [664, 324] width 219 height 23
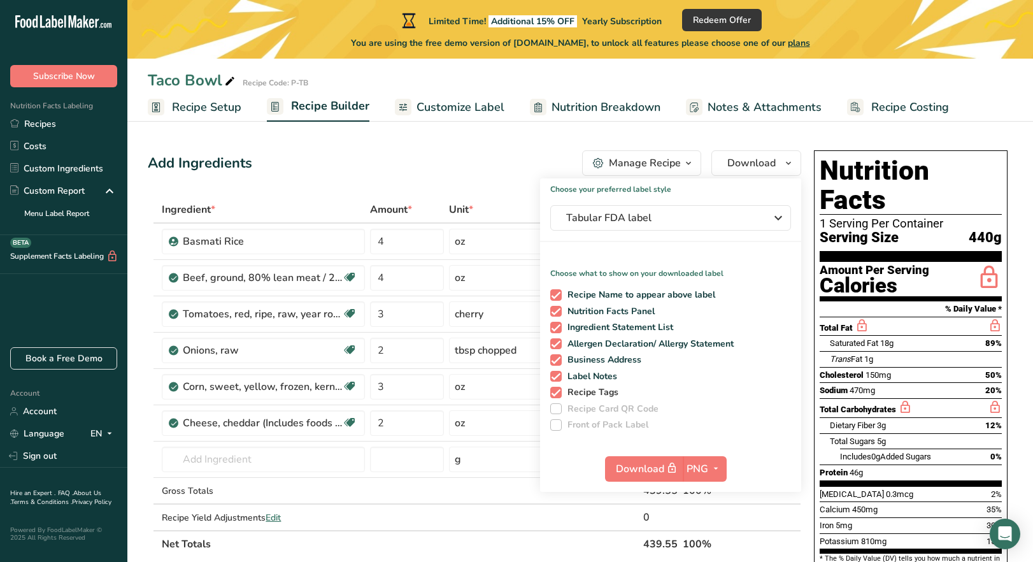
scroll to position [64, 0]
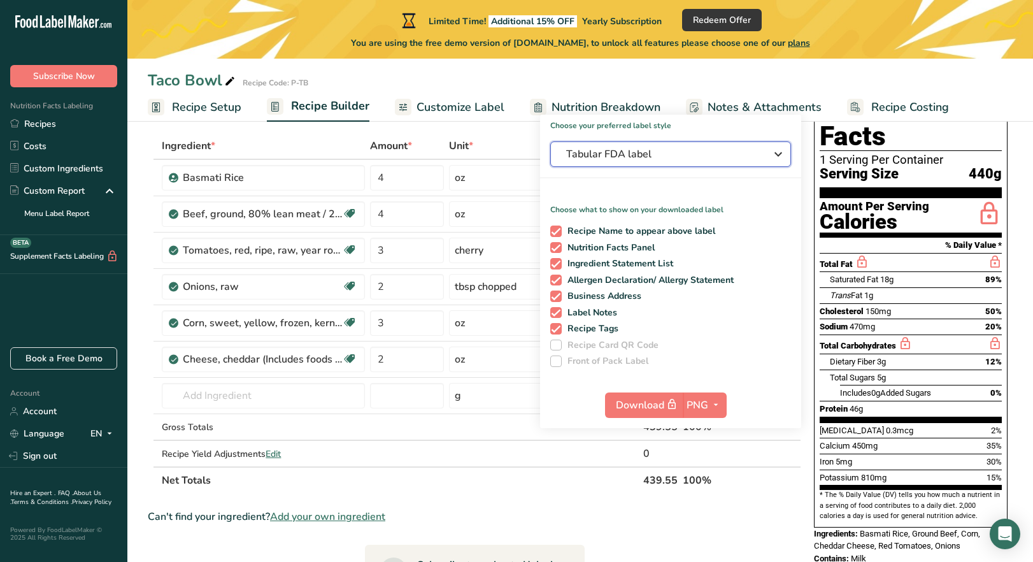
click at [774, 159] on icon "button" at bounding box center [778, 154] width 15 height 23
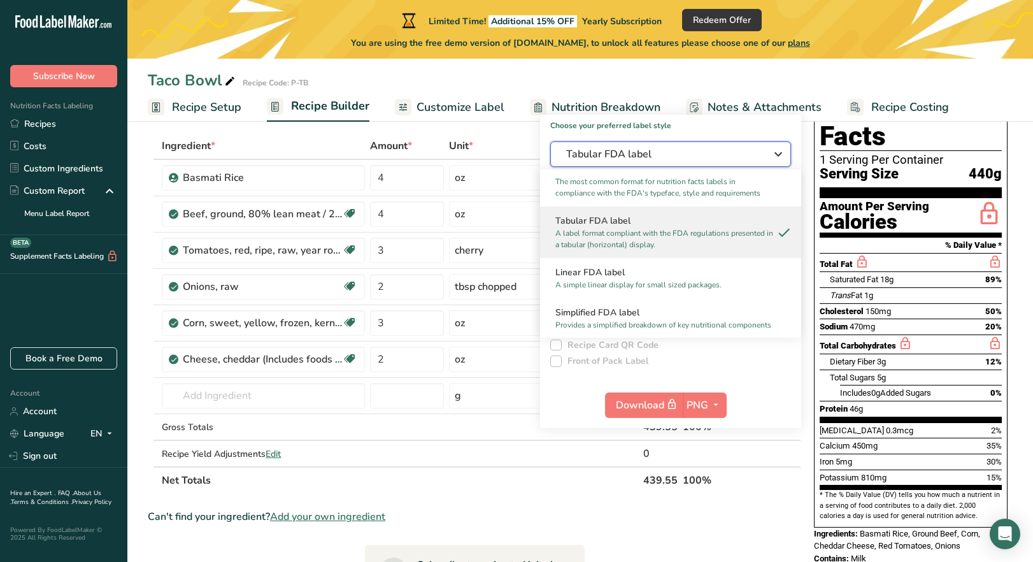
scroll to position [0, 0]
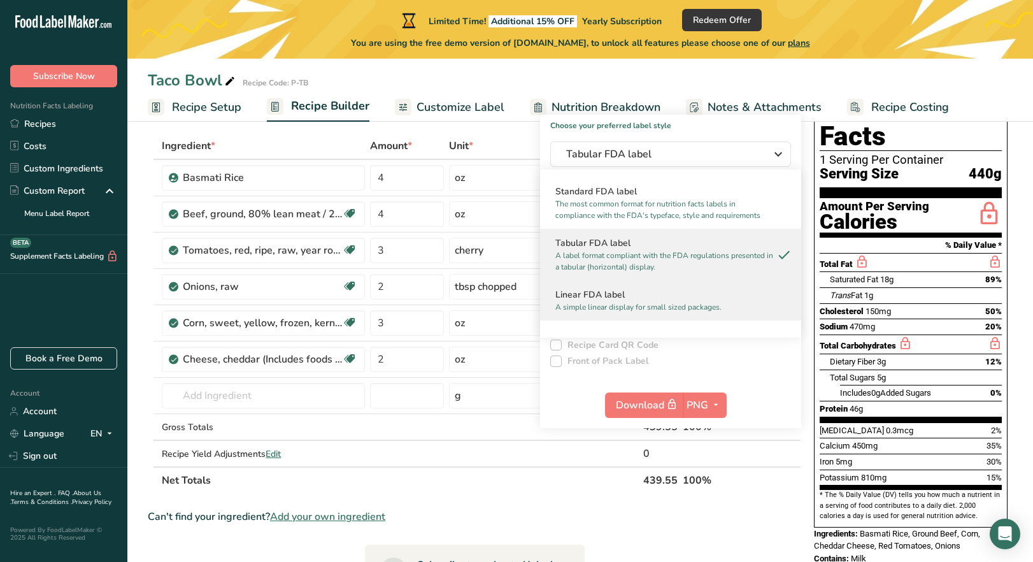
click at [630, 312] on p "A simple linear display for small sized packages." at bounding box center [664, 306] width 219 height 11
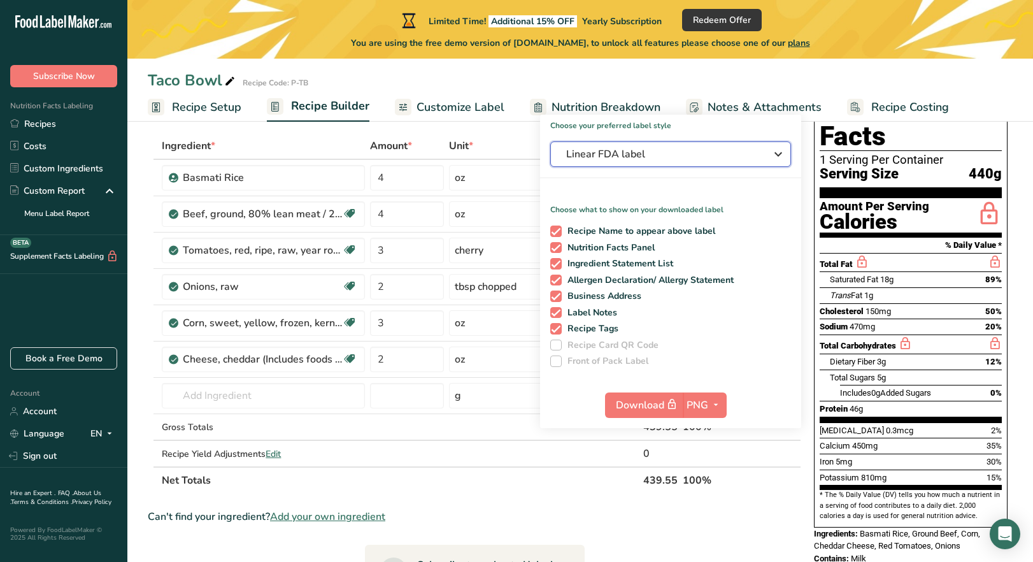
click at [674, 153] on span "Linear FDA label" at bounding box center [661, 153] width 191 height 15
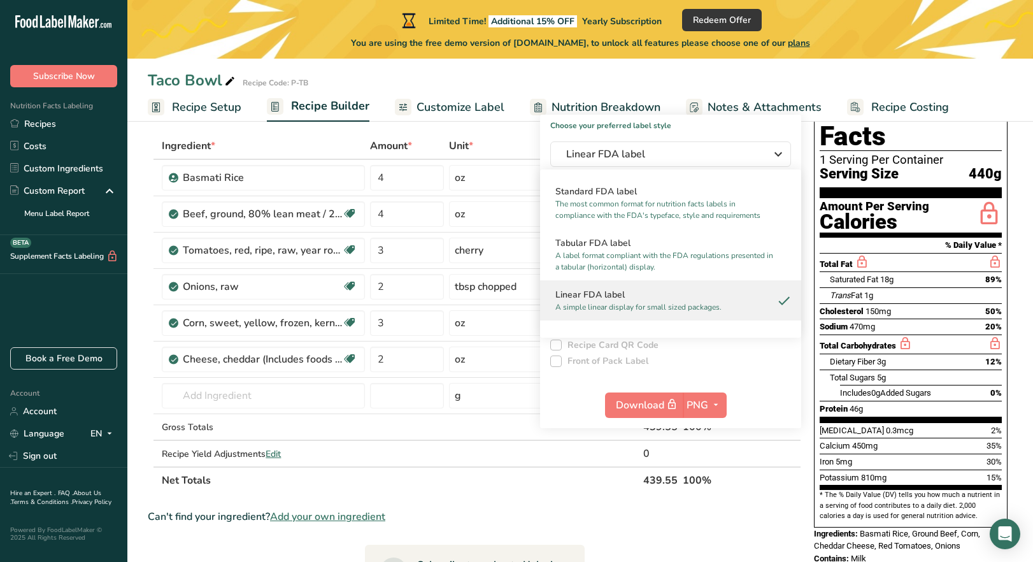
drag, startPoint x: 876, startPoint y: 60, endPoint x: 883, endPoint y: 82, distance: 23.4
click at [876, 61] on div "Taco Bowl Recipe Code: P-TB Recipe Setup Recipe Builder Customize Label Nutriti…" at bounding box center [580, 61] width 906 height 122
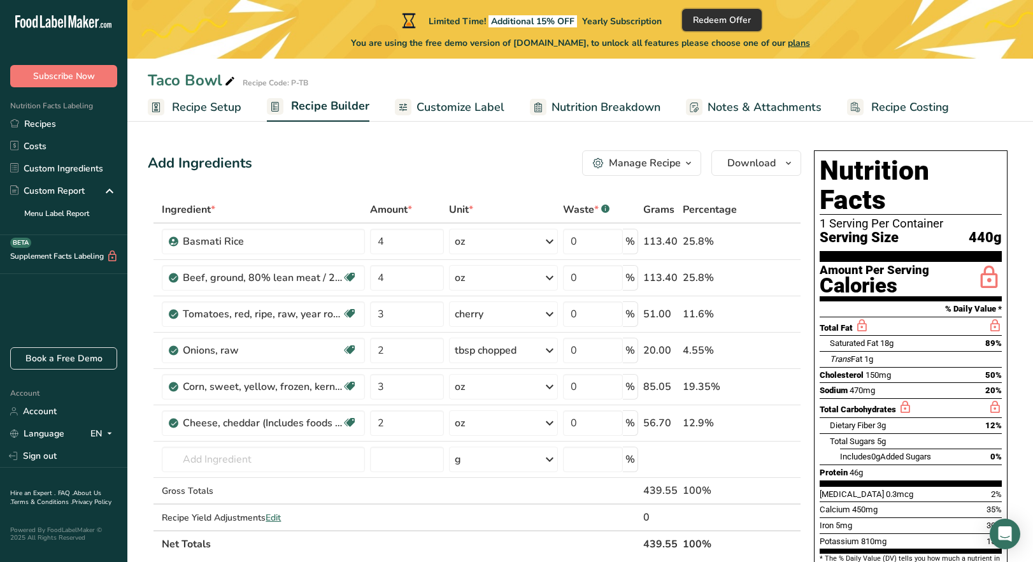
click at [724, 22] on span "Redeem Offer" at bounding box center [722, 19] width 58 height 13
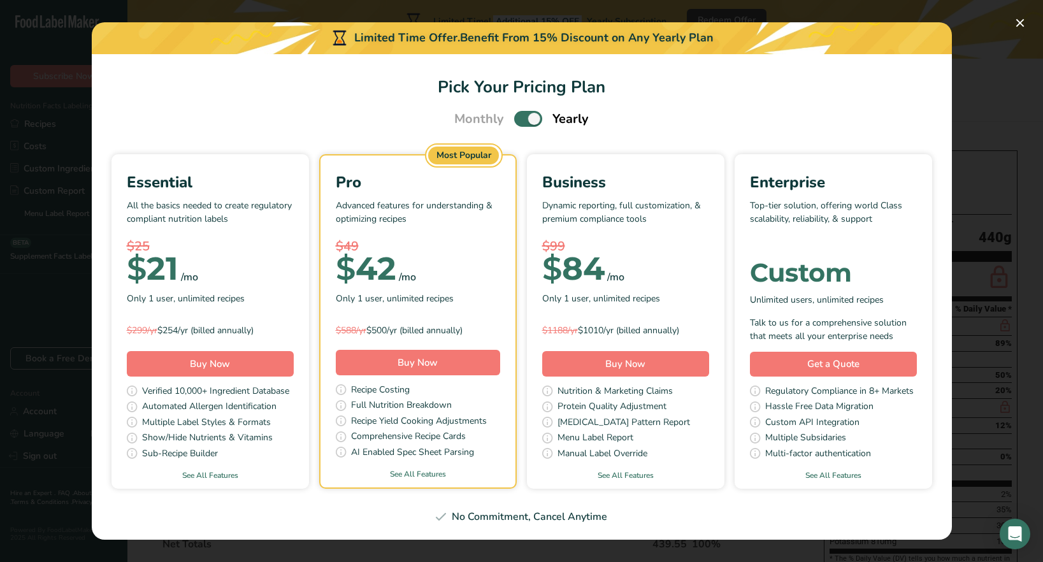
click at [151, 278] on div "$ 21" at bounding box center [153, 268] width 52 height 25
click at [187, 366] on button "Buy Now" at bounding box center [210, 363] width 167 height 25
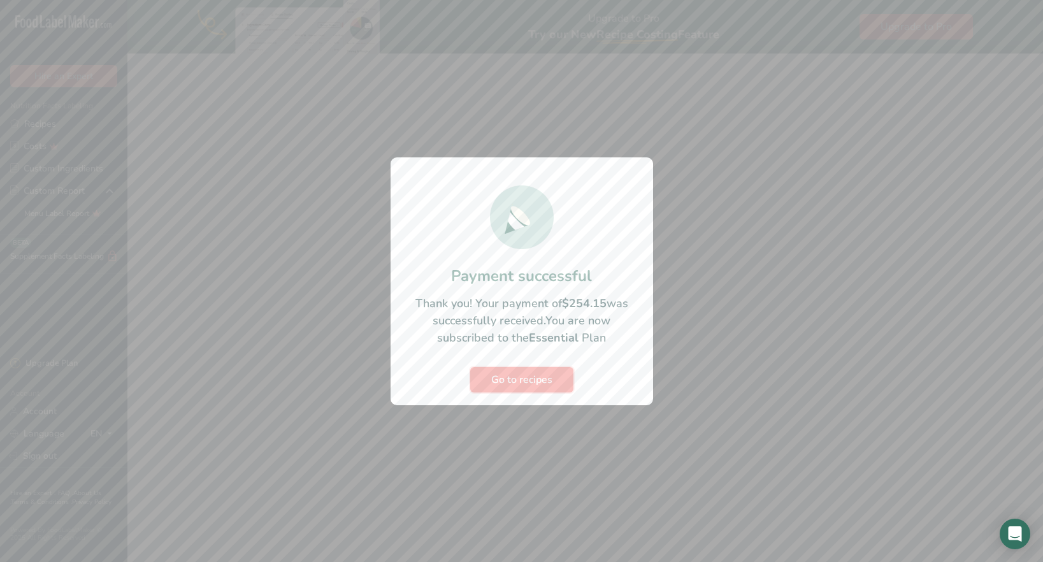
click at [523, 387] on span "Go to recipes" at bounding box center [521, 379] width 61 height 15
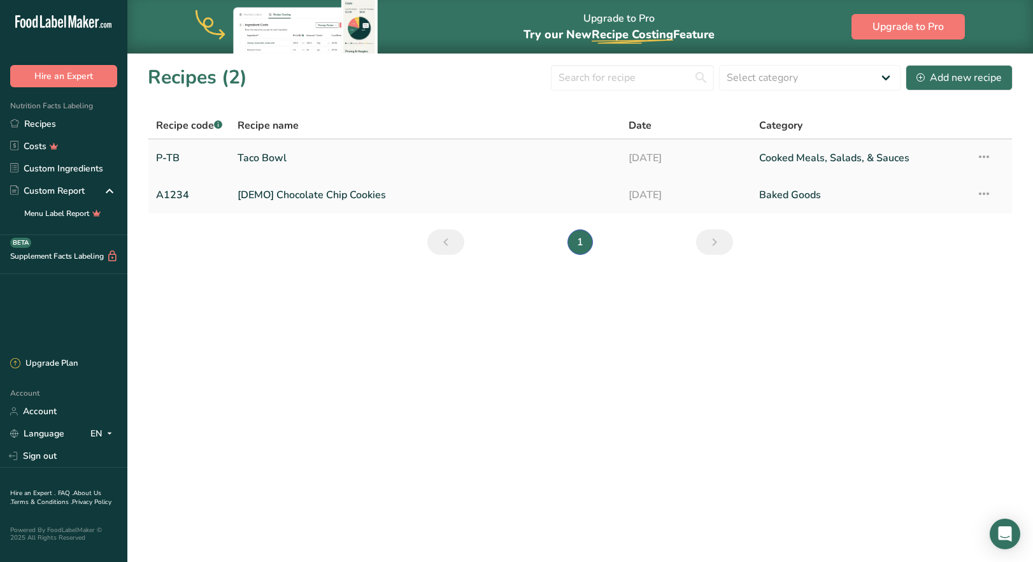
click at [248, 154] on link "Taco Bowl" at bounding box center [426, 158] width 376 height 27
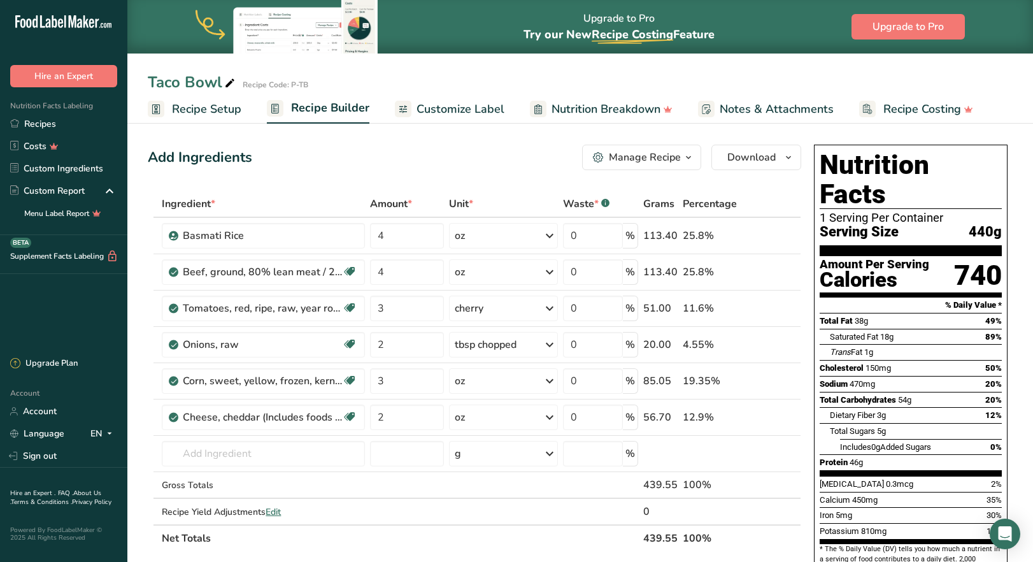
click at [590, 110] on span "Nutrition Breakdown" at bounding box center [606, 109] width 109 height 17
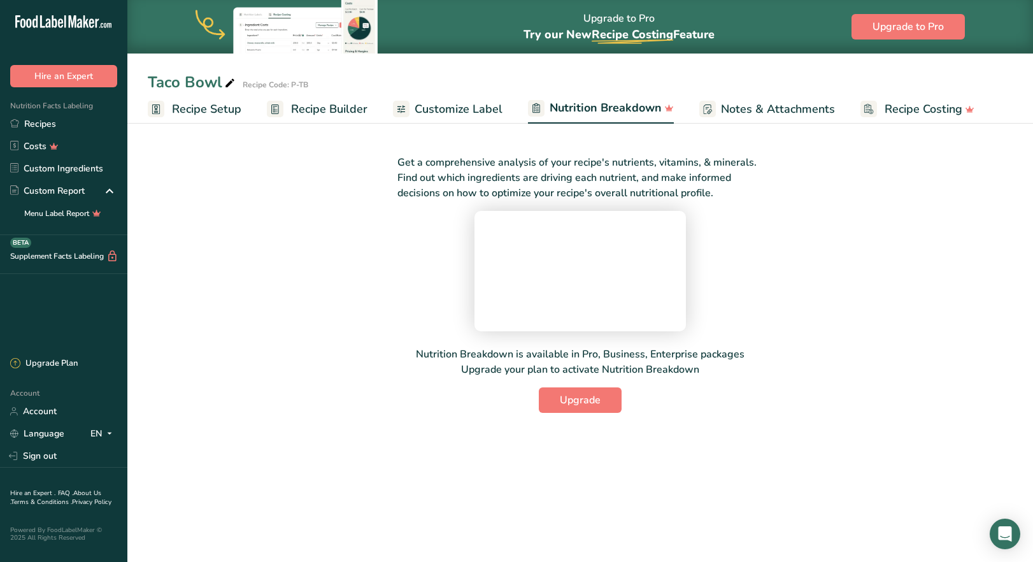
click at [462, 110] on span "Customize Label" at bounding box center [459, 109] width 88 height 17
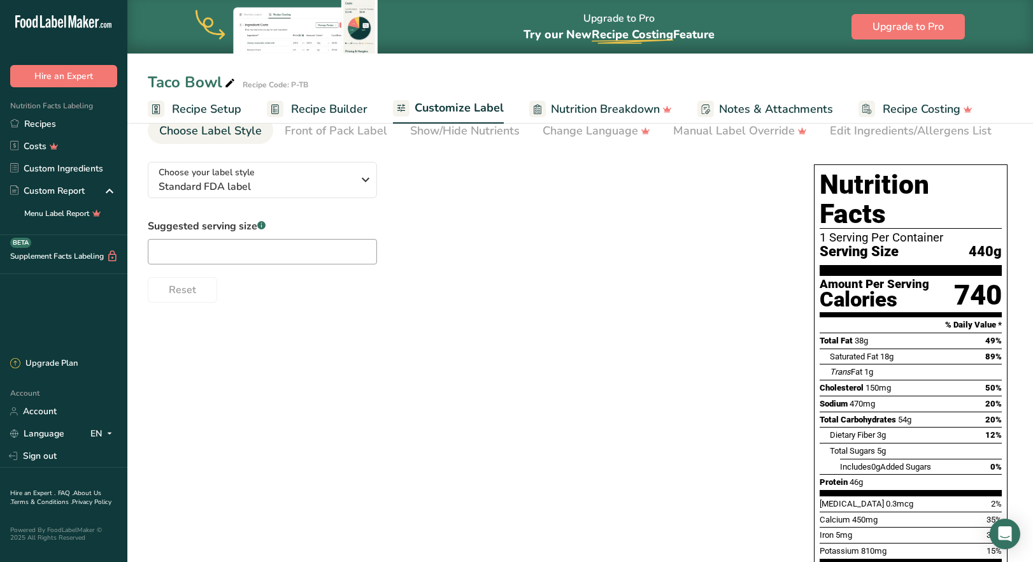
scroll to position [127, 0]
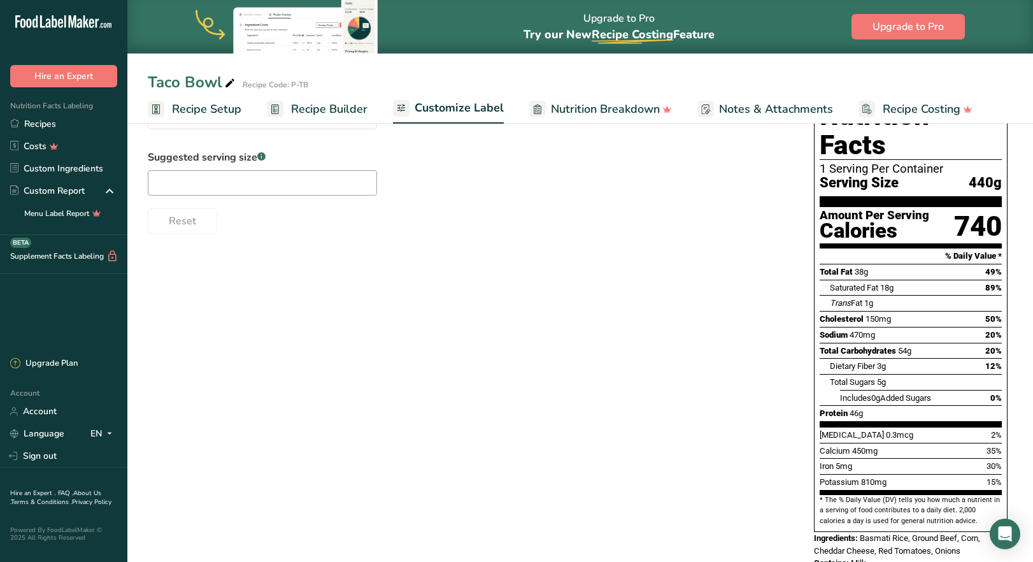
click at [210, 112] on span "Recipe Setup" at bounding box center [206, 109] width 69 height 17
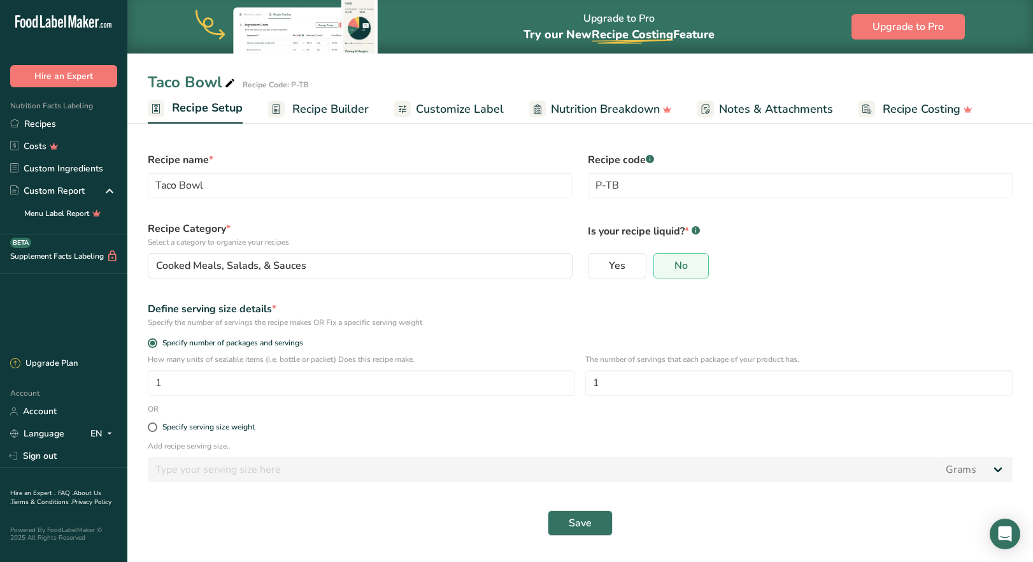
click at [333, 110] on span "Recipe Builder" at bounding box center [330, 109] width 76 height 17
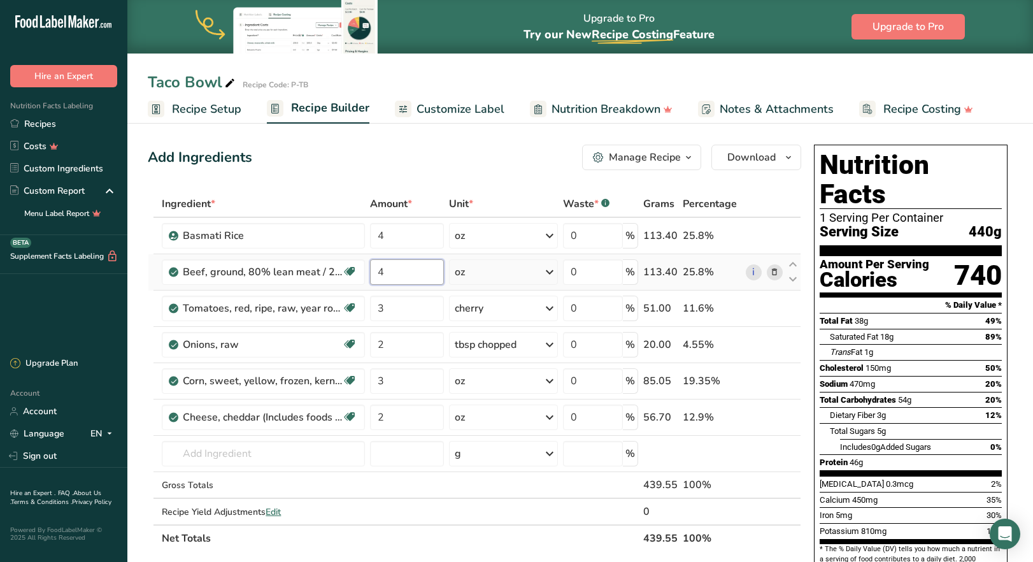
drag, startPoint x: 388, startPoint y: 272, endPoint x: 379, endPoint y: 272, distance: 8.9
click at [379, 272] on input "4" at bounding box center [406, 271] width 73 height 25
type input "3"
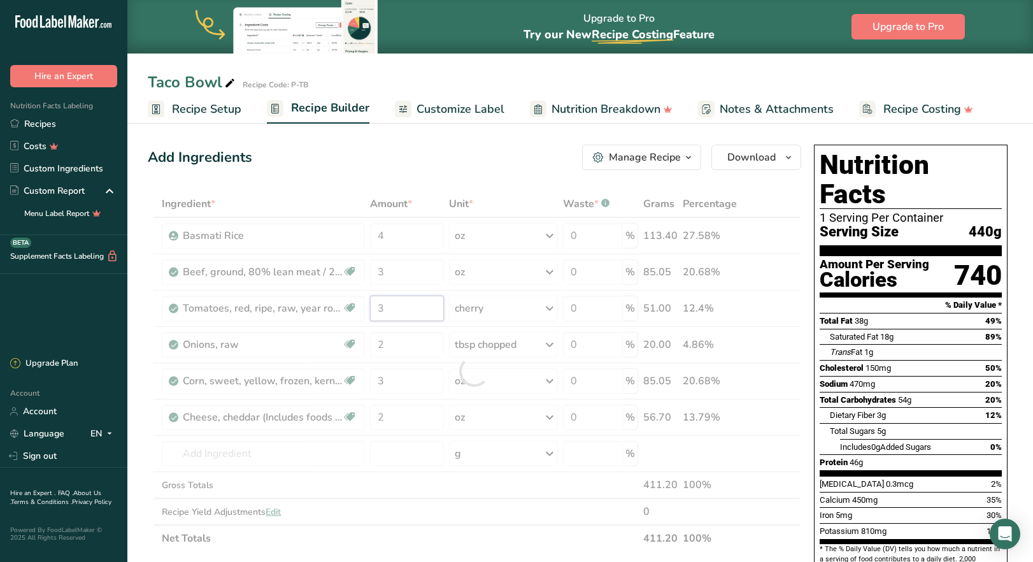
drag, startPoint x: 385, startPoint y: 309, endPoint x: 379, endPoint y: 307, distance: 6.6
click at [379, 307] on div "Ingredient * Amount * Unit * Waste * .a-a{fill:#347362;}.b-a{fill:#fff;} Grams …" at bounding box center [474, 370] width 653 height 361
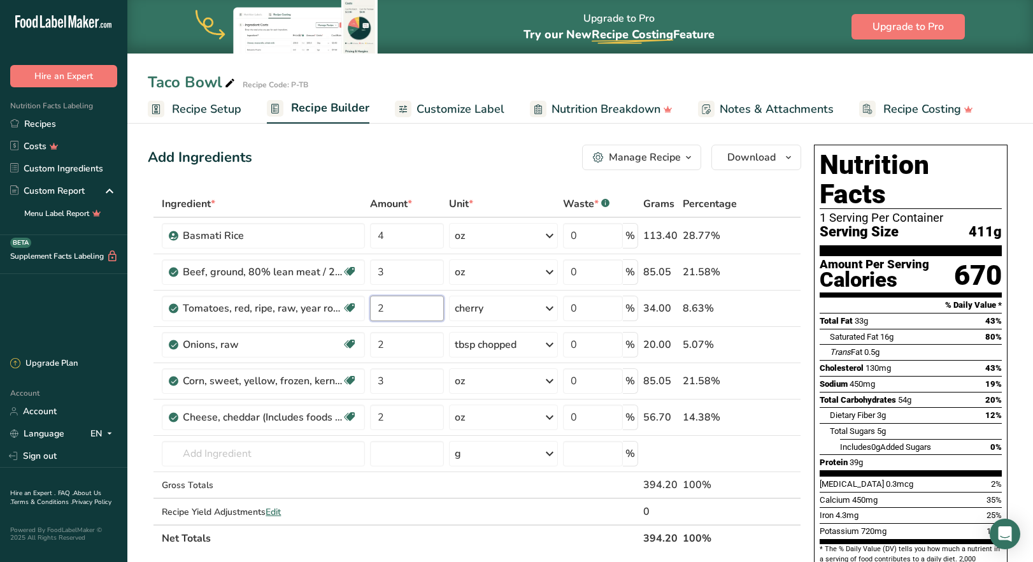
type input "2"
click at [148, 305] on section "Add Ingredients Manage Recipe Delete Recipe Duplicate Recipe Scale Recipe Save …" at bounding box center [580, 548] width 906 height 858
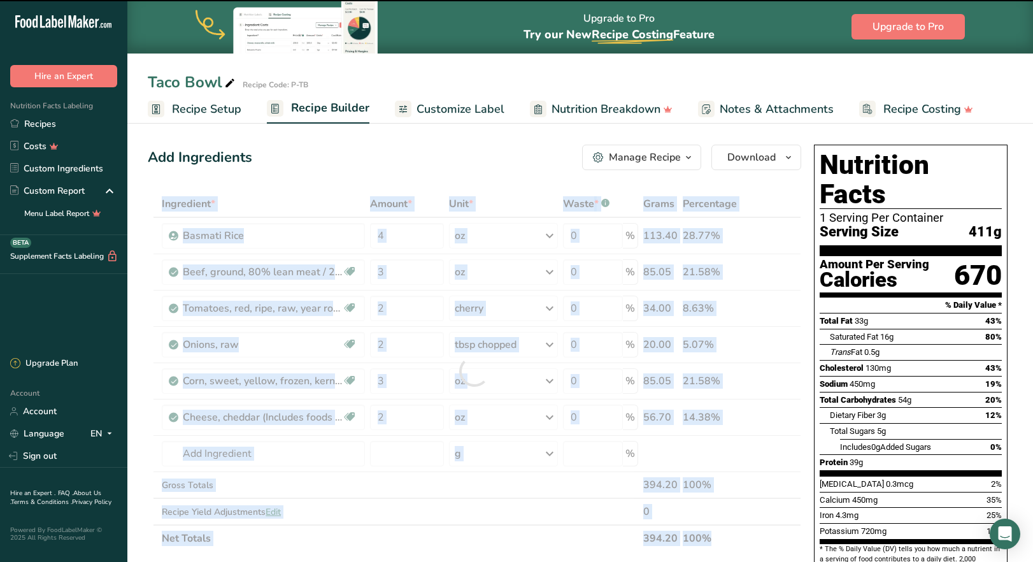
click at [438, 148] on div "Add Ingredients Manage Recipe Delete Recipe Duplicate Recipe Scale Recipe Save …" at bounding box center [474, 157] width 653 height 25
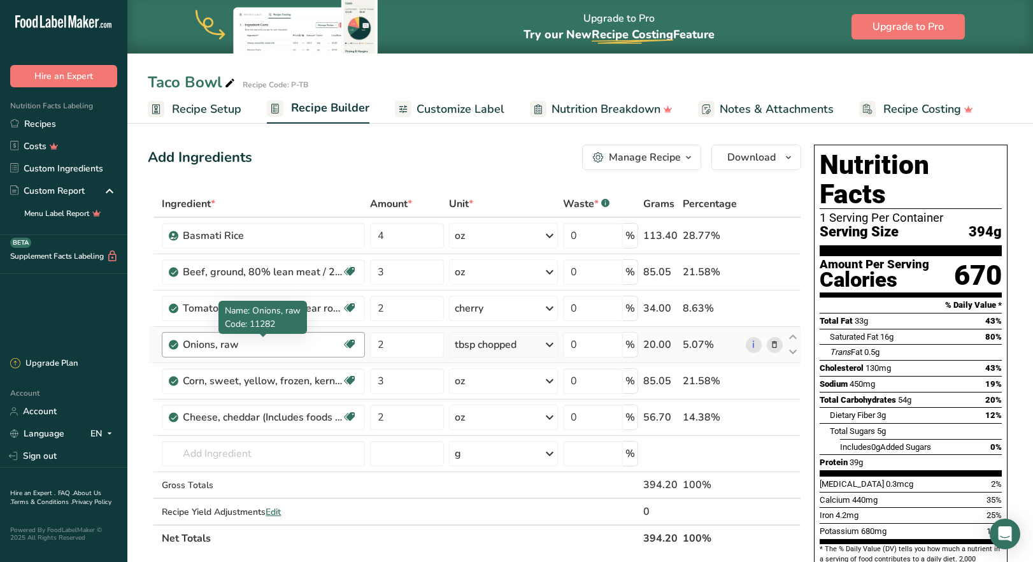
click at [332, 348] on div "Onions, raw" at bounding box center [262, 344] width 159 height 15
click at [552, 347] on icon at bounding box center [549, 344] width 15 height 23
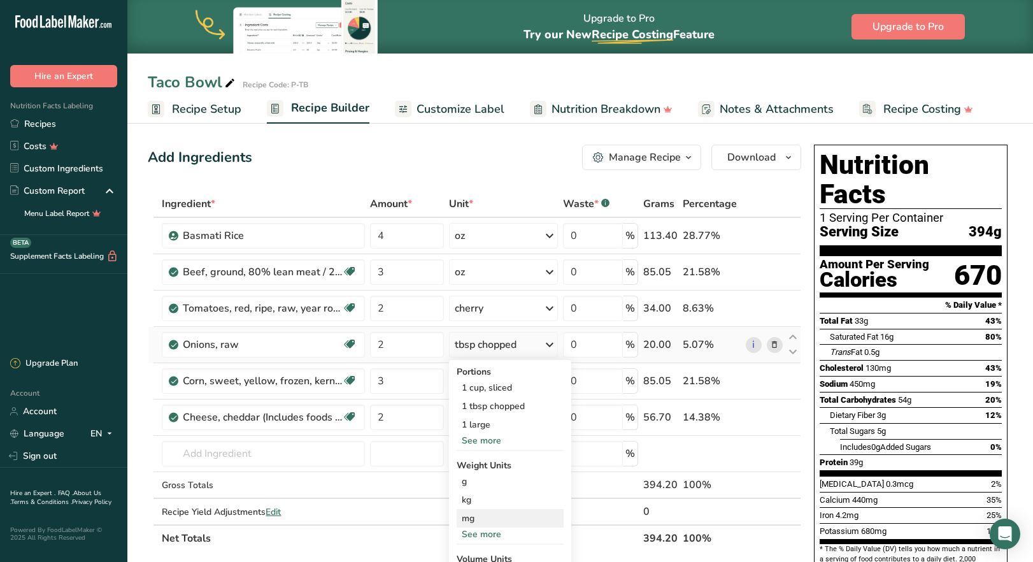
scroll to position [64, 0]
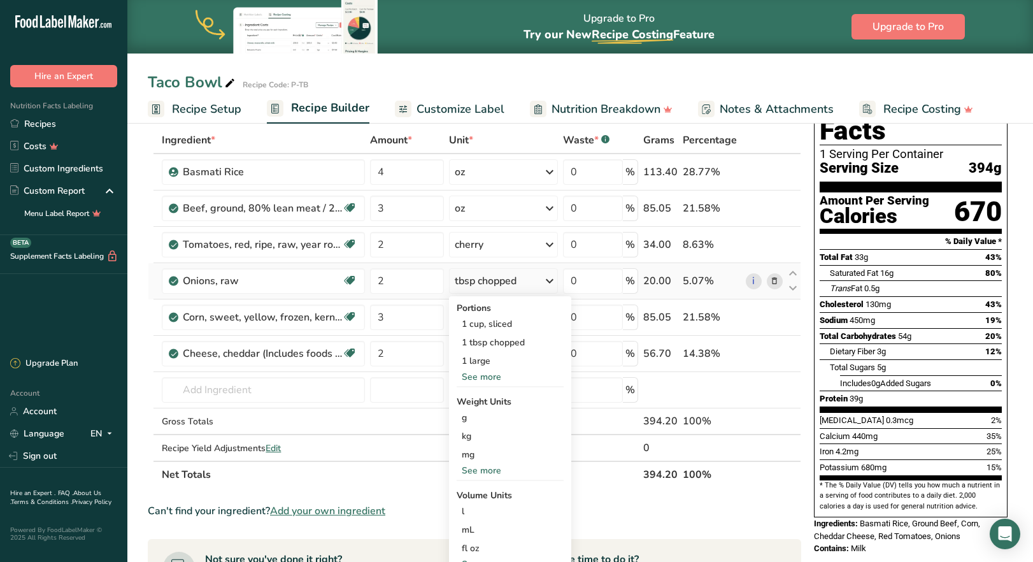
click at [482, 469] on div "See more" at bounding box center [510, 470] width 107 height 13
click at [480, 510] on div "oz" at bounding box center [510, 510] width 107 height 18
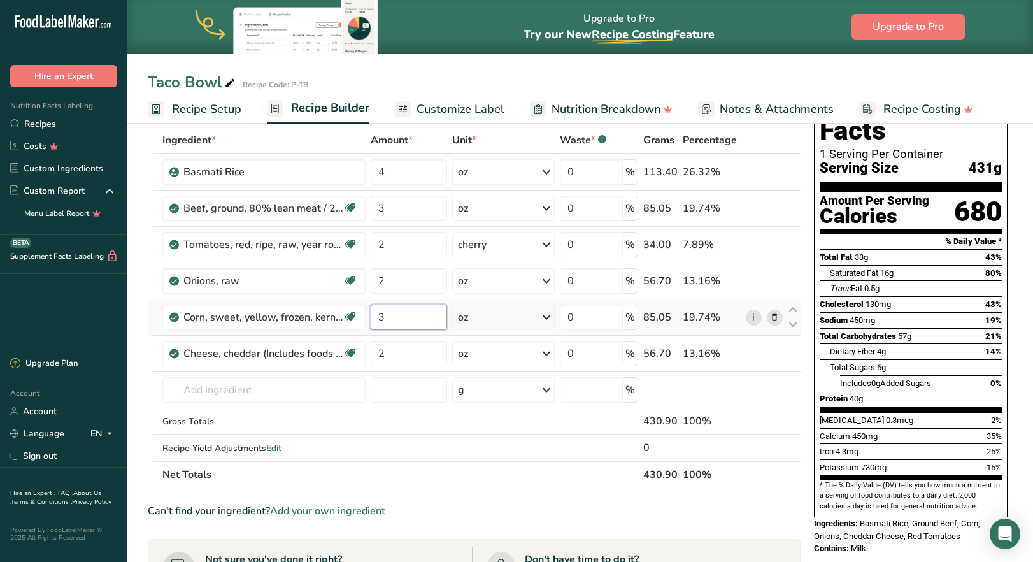
drag, startPoint x: 390, startPoint y: 322, endPoint x: 380, endPoint y: 324, distance: 11.0
click at [380, 324] on input "3" at bounding box center [409, 316] width 77 height 25
type input "2"
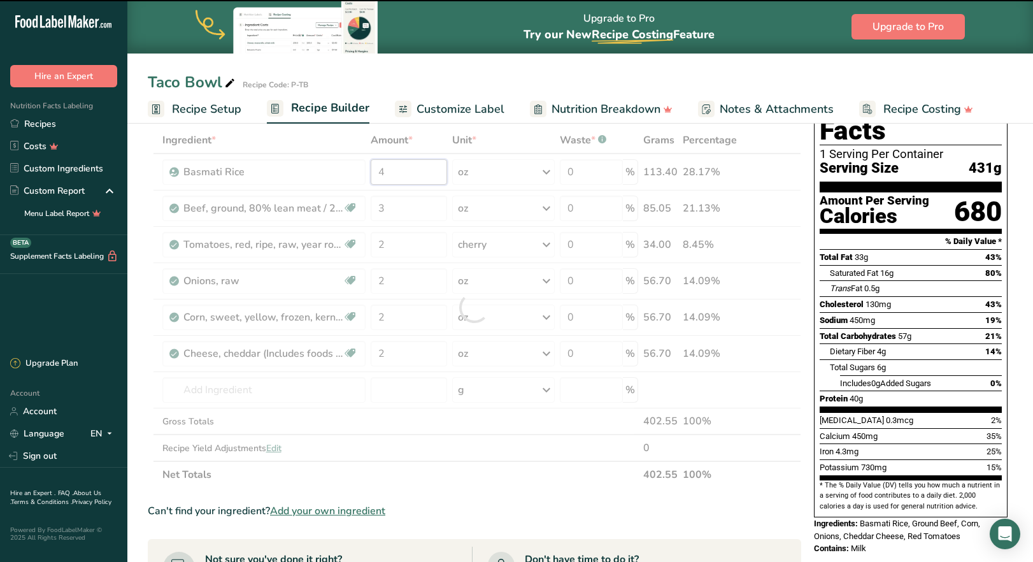
drag, startPoint x: 387, startPoint y: 176, endPoint x: 376, endPoint y: 176, distance: 10.8
click at [376, 176] on div "Ingredient * Amount * Unit * Waste * .a-a{fill:#347362;}.b-a{fill:#fff;} Grams …" at bounding box center [474, 307] width 653 height 361
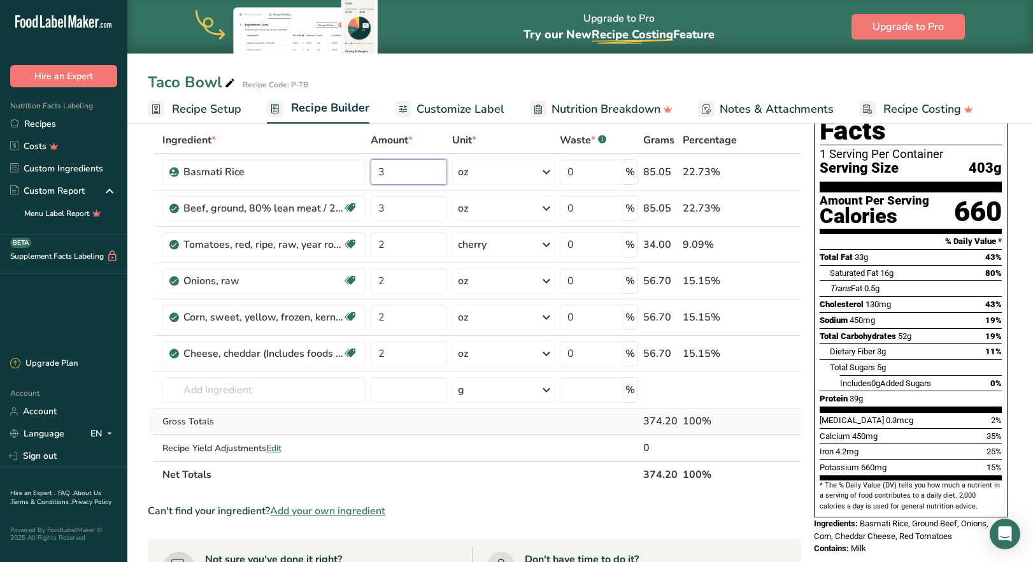
type input "3"
click at [448, 425] on div "Ingredient * Amount * Unit * Waste * .a-a{fill:#347362;}.b-a{fill:#fff;} Grams …" at bounding box center [474, 307] width 653 height 361
click at [244, 397] on input "text" at bounding box center [263, 389] width 203 height 25
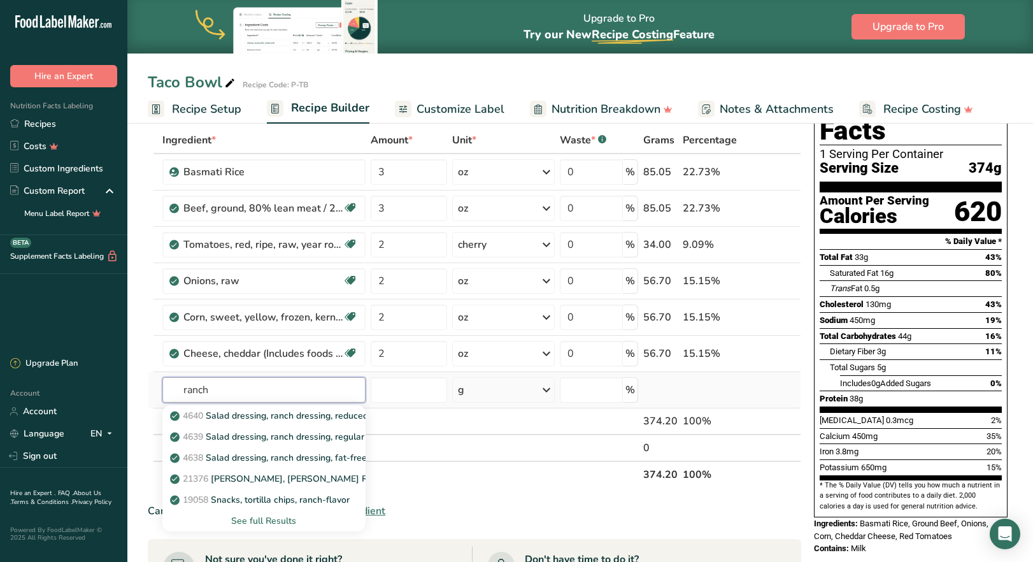
type input "ranch"
click at [273, 523] on div "See full Results" at bounding box center [264, 520] width 183 height 13
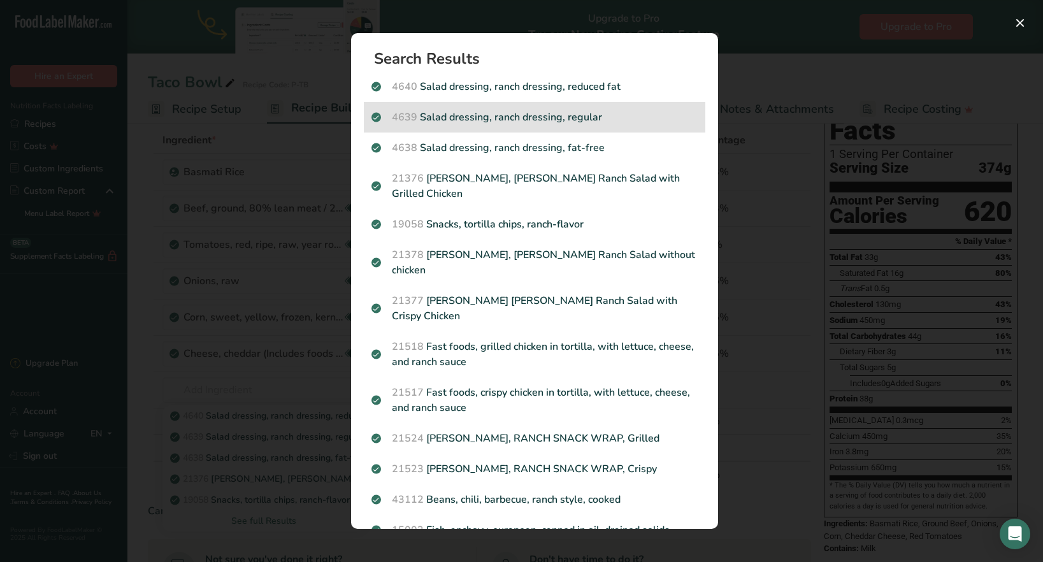
click at [509, 122] on p "4639 Salad dressing, ranch dressing, regular" at bounding box center [534, 117] width 326 height 15
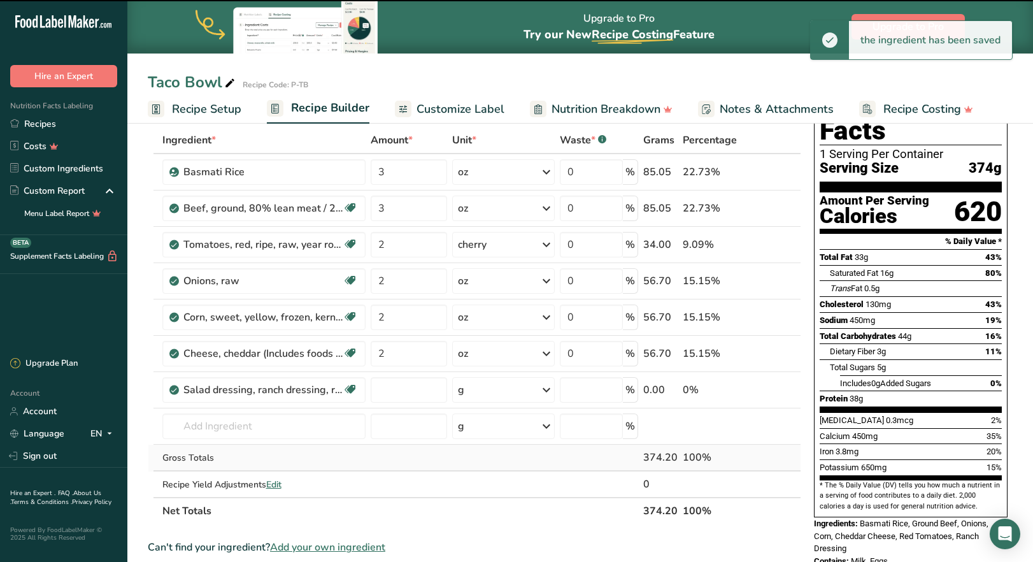
type input "0"
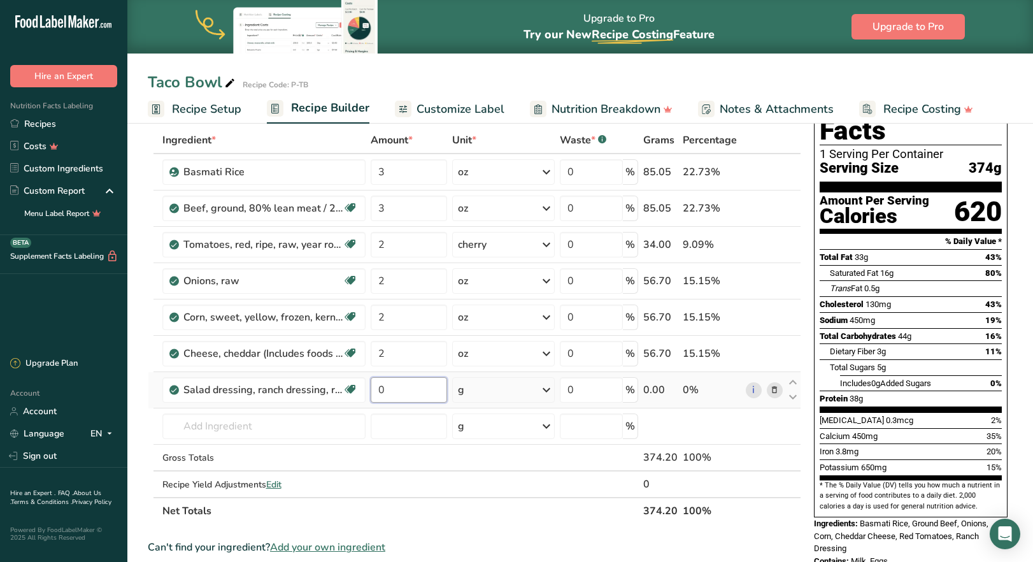
click at [388, 389] on input "0" at bounding box center [409, 389] width 77 height 25
drag, startPoint x: 388, startPoint y: 389, endPoint x: 376, endPoint y: 388, distance: 12.8
click at [376, 388] on input "0" at bounding box center [409, 389] width 77 height 25
click at [544, 390] on div "Ingredient * Amount * Unit * Waste * .a-a{fill:#347362;}.b-a{fill:#fff;} Grams …" at bounding box center [474, 325] width 653 height 397
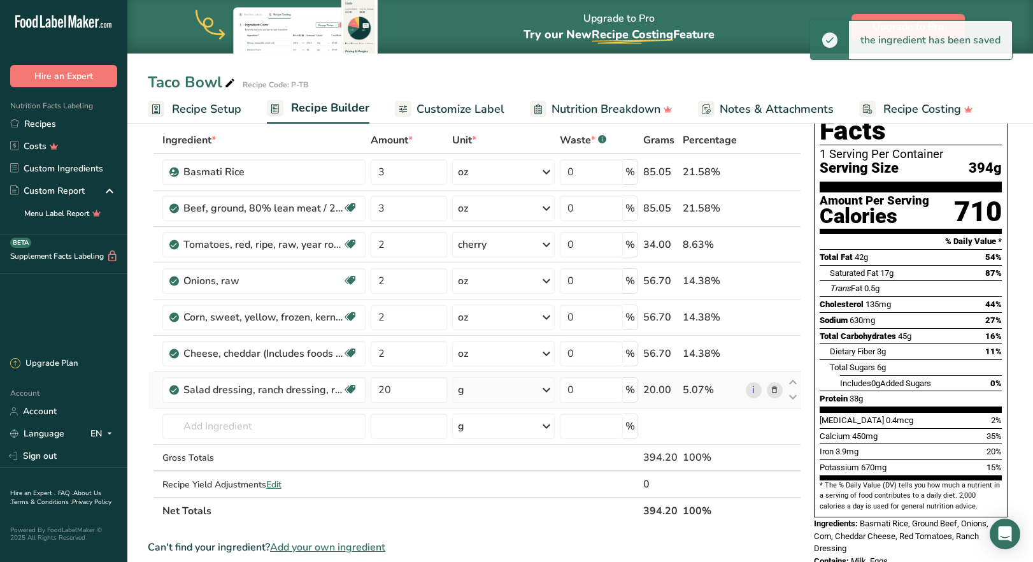
click at [544, 390] on icon at bounding box center [546, 389] width 15 height 23
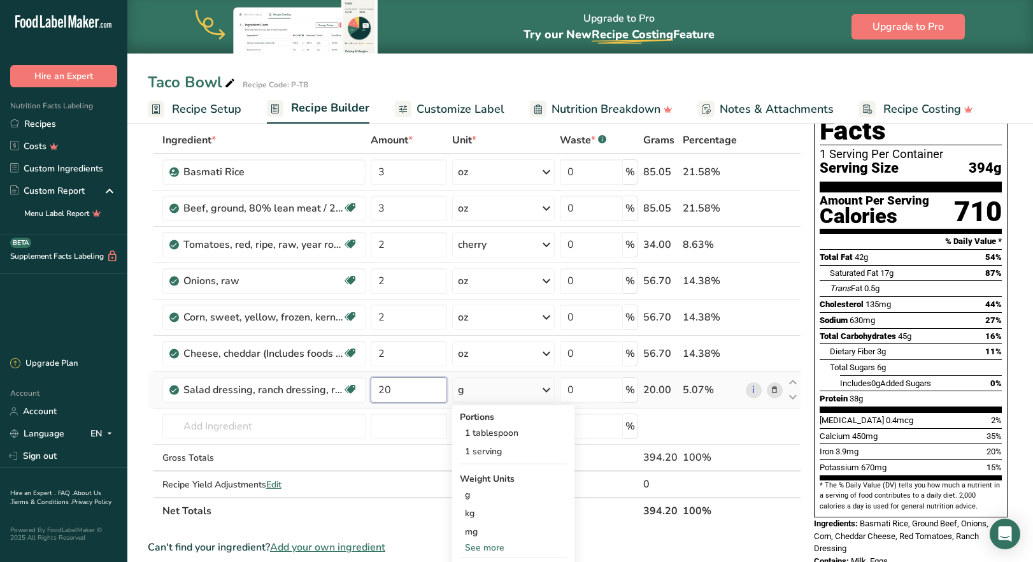
drag, startPoint x: 392, startPoint y: 392, endPoint x: 385, endPoint y: 390, distance: 7.3
click at [385, 390] on input "20" at bounding box center [409, 389] width 77 height 25
type input "2"
click at [539, 391] on div "Ingredient * Amount * Unit * Waste * .a-a{fill:#347362;}.b-a{fill:#fff;} Grams …" at bounding box center [474, 325] width 653 height 397
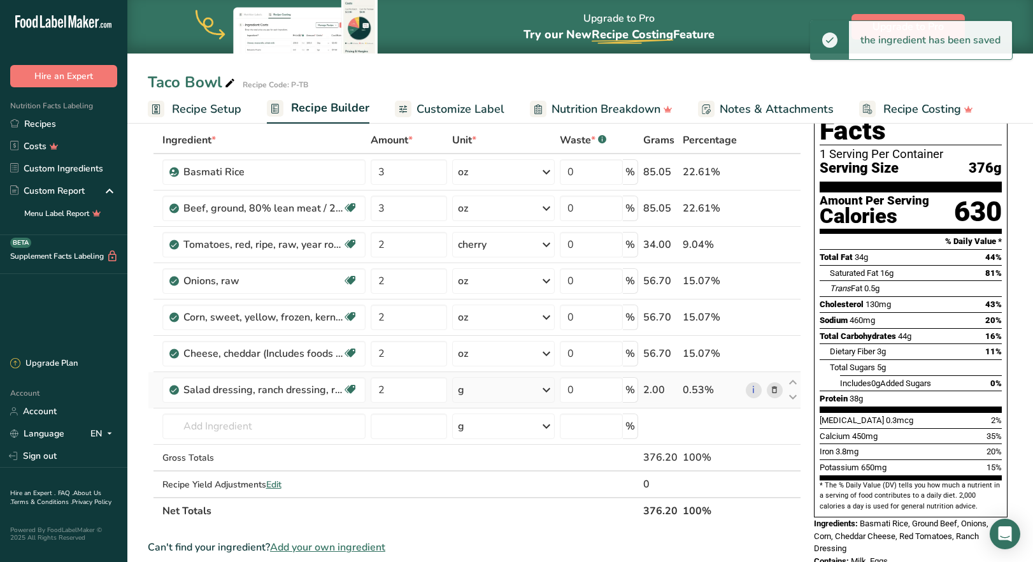
click at [550, 392] on icon at bounding box center [546, 389] width 15 height 23
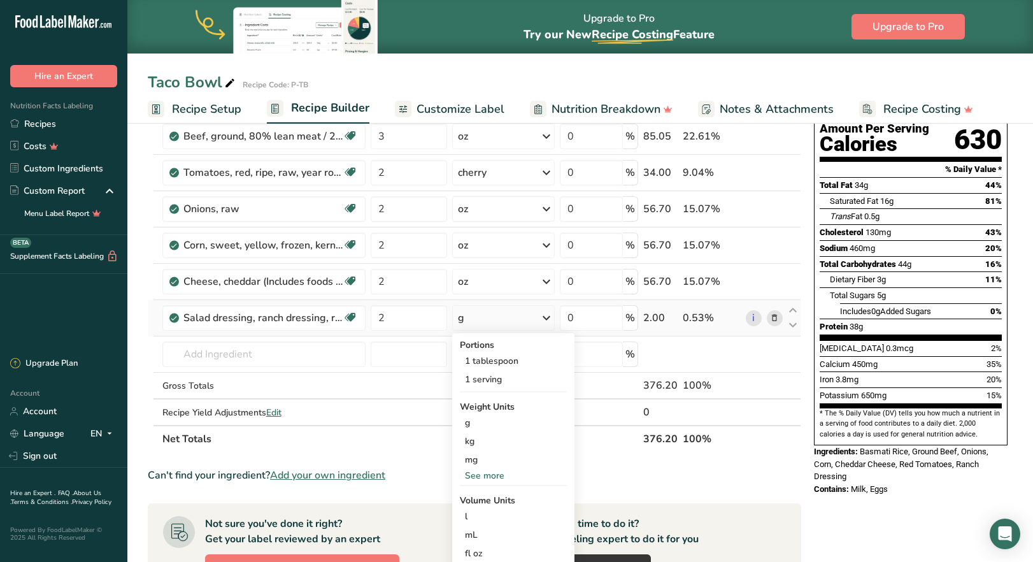
scroll to position [191, 0]
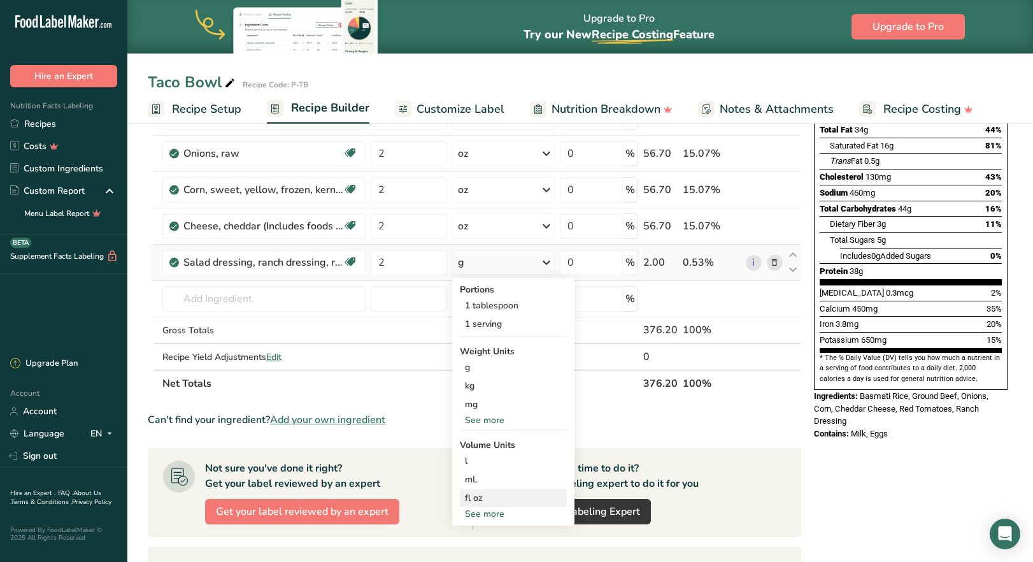
click at [495, 495] on div "fl oz" at bounding box center [513, 497] width 97 height 13
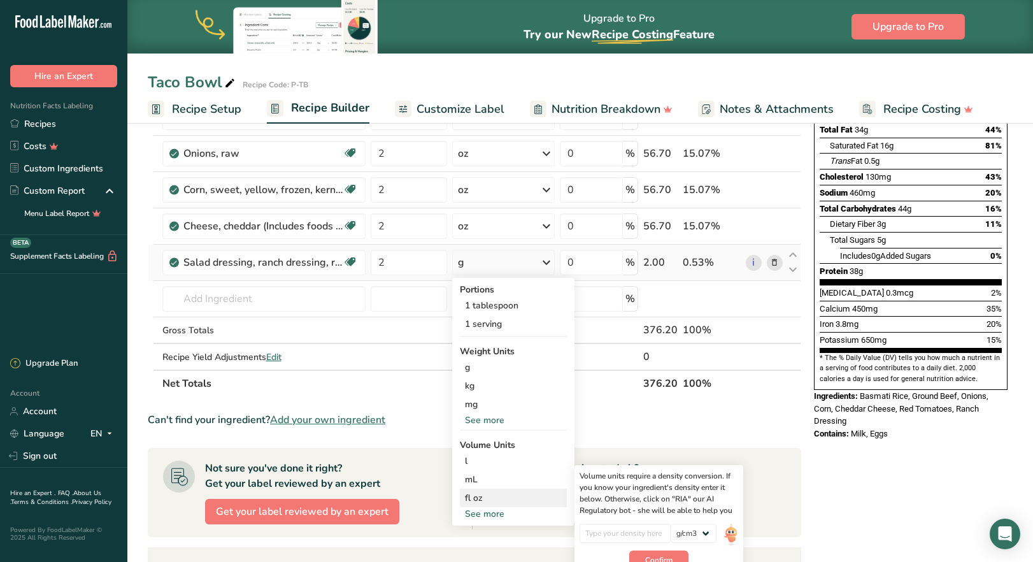
click at [495, 495] on div "fl oz" at bounding box center [513, 497] width 97 height 13
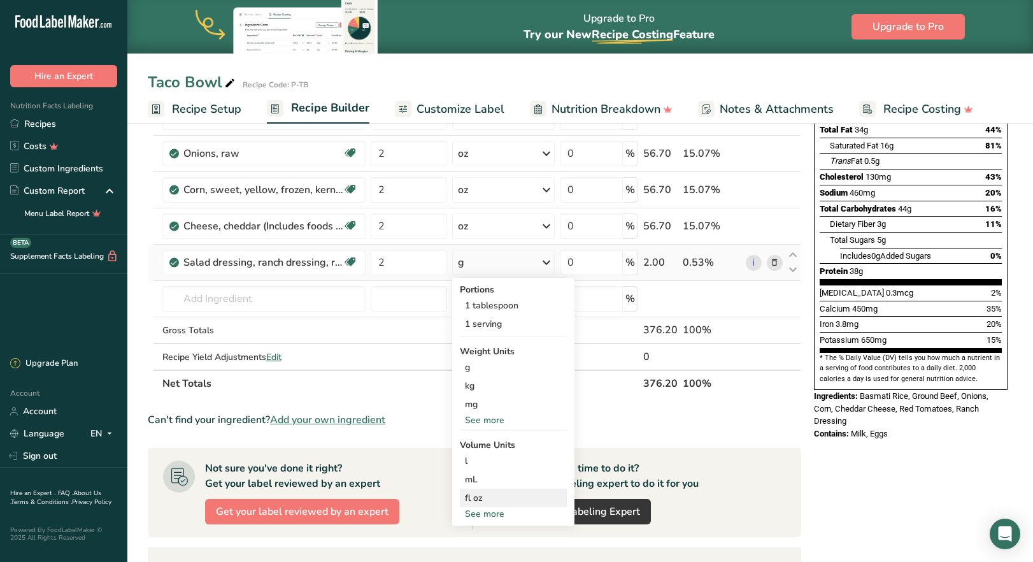
click at [476, 501] on div "fl oz" at bounding box center [513, 497] width 97 height 13
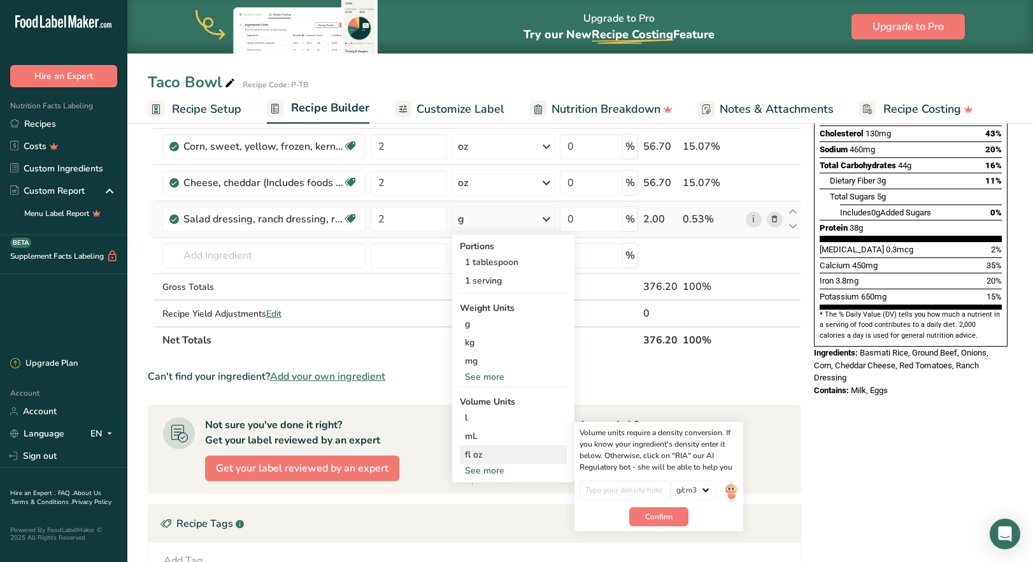
scroll to position [255, 0]
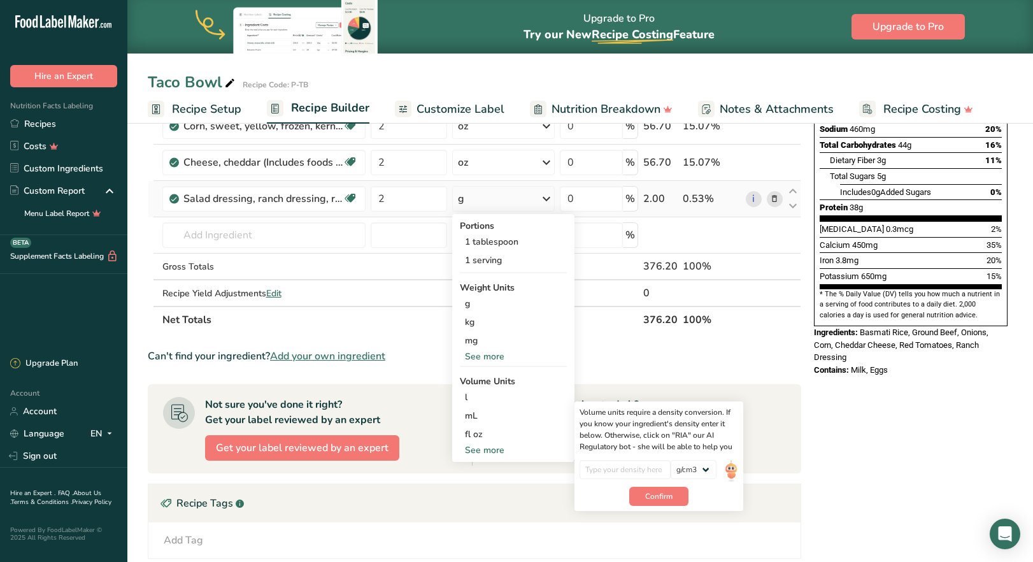
click at [497, 450] on div "See more" at bounding box center [513, 449] width 107 height 13
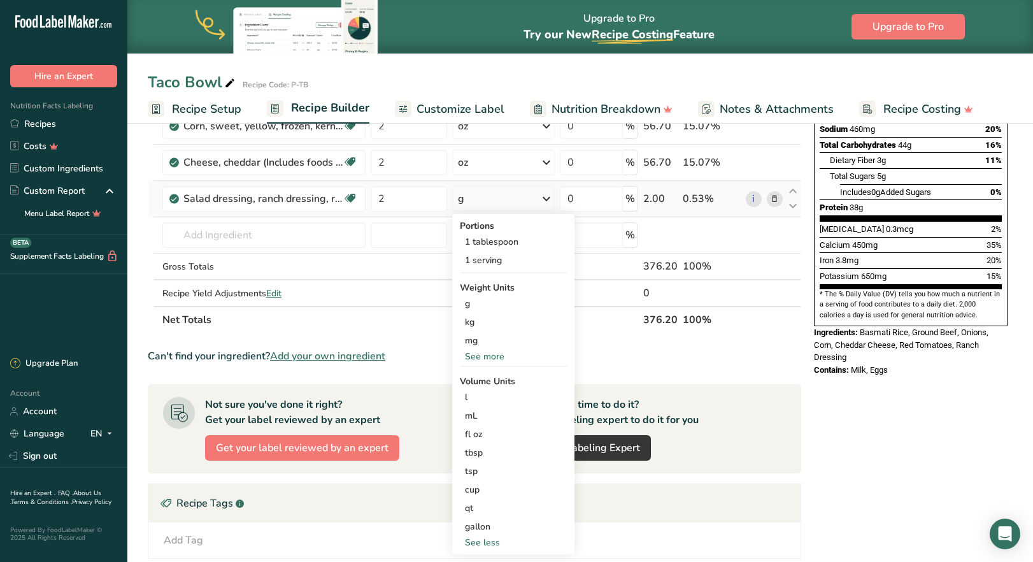
click at [482, 352] on div "See more" at bounding box center [513, 356] width 107 height 13
click at [474, 492] on div "fl oz" at bounding box center [513, 489] width 97 height 13
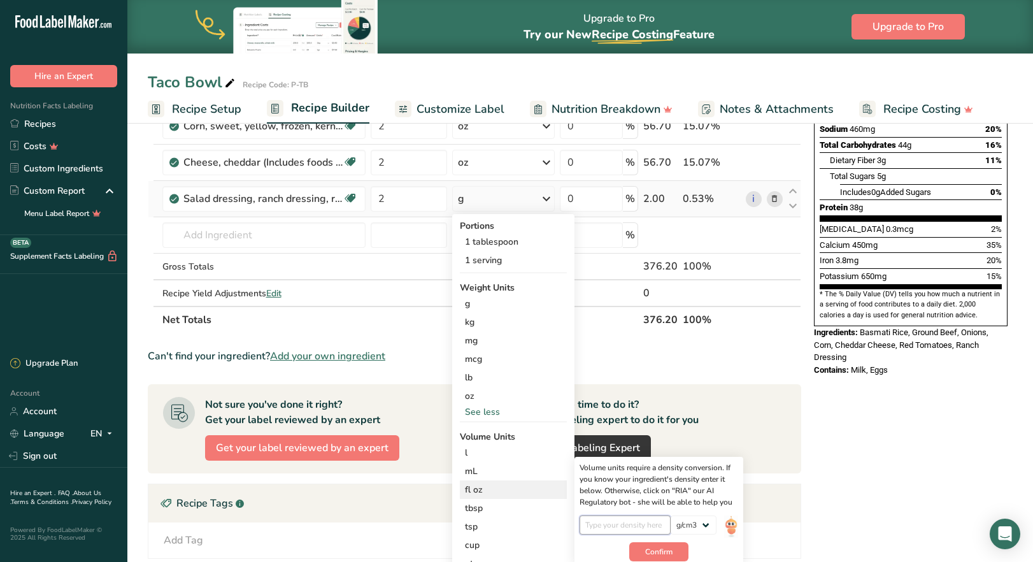
click at [629, 528] on input "number" at bounding box center [625, 524] width 91 height 19
click at [633, 526] on input "number" at bounding box center [625, 524] width 91 height 19
click at [634, 526] on input "number" at bounding box center [625, 524] width 91 height 19
click at [709, 525] on select "lb/ft3 g/cm3" at bounding box center [694, 524] width 46 height 19
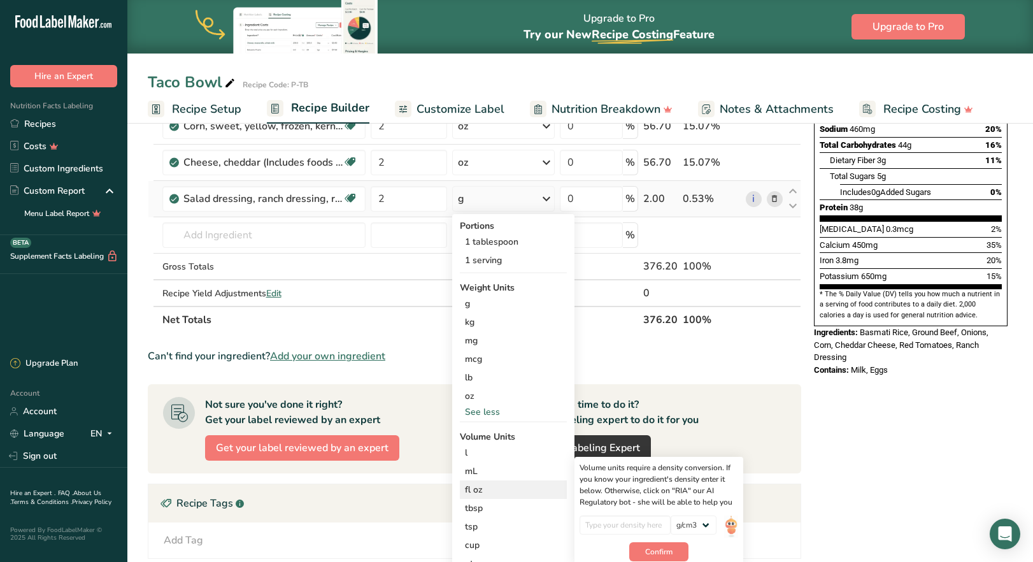
click at [733, 491] on div "Volume units require a density conversion. If you know your ingredient's densit…" at bounding box center [659, 485] width 159 height 46
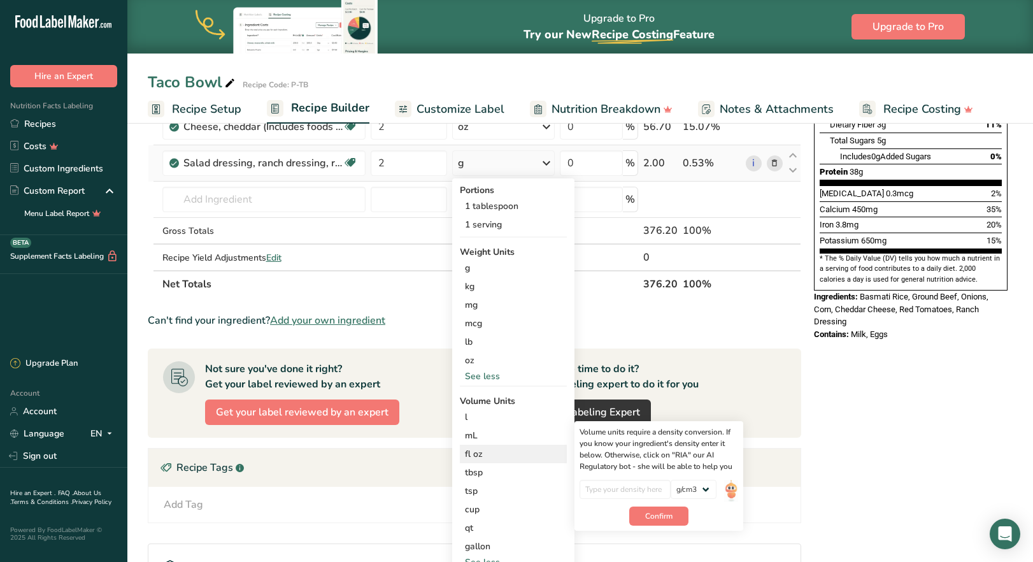
scroll to position [318, 0]
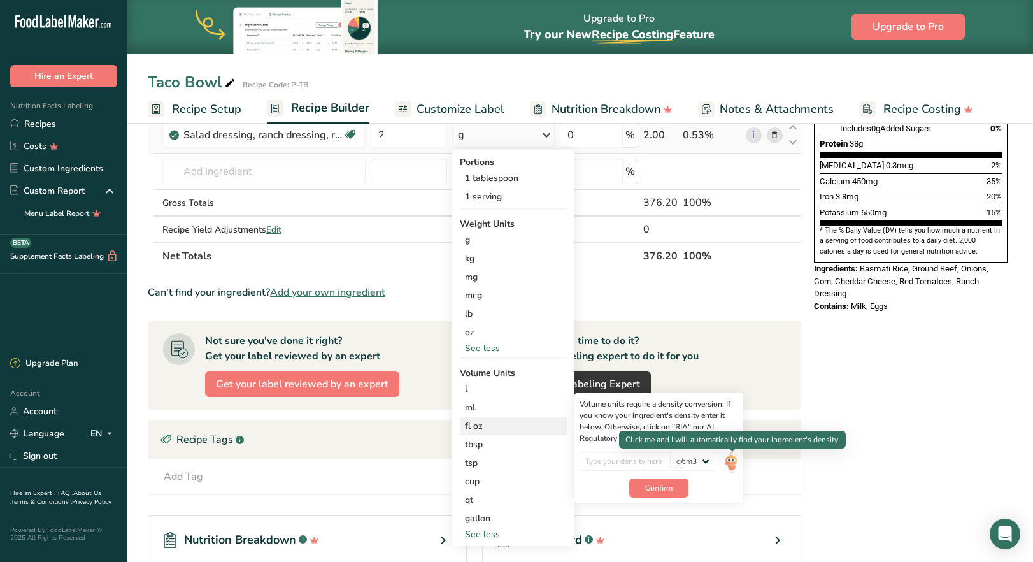
click at [729, 462] on img at bounding box center [731, 463] width 14 height 22
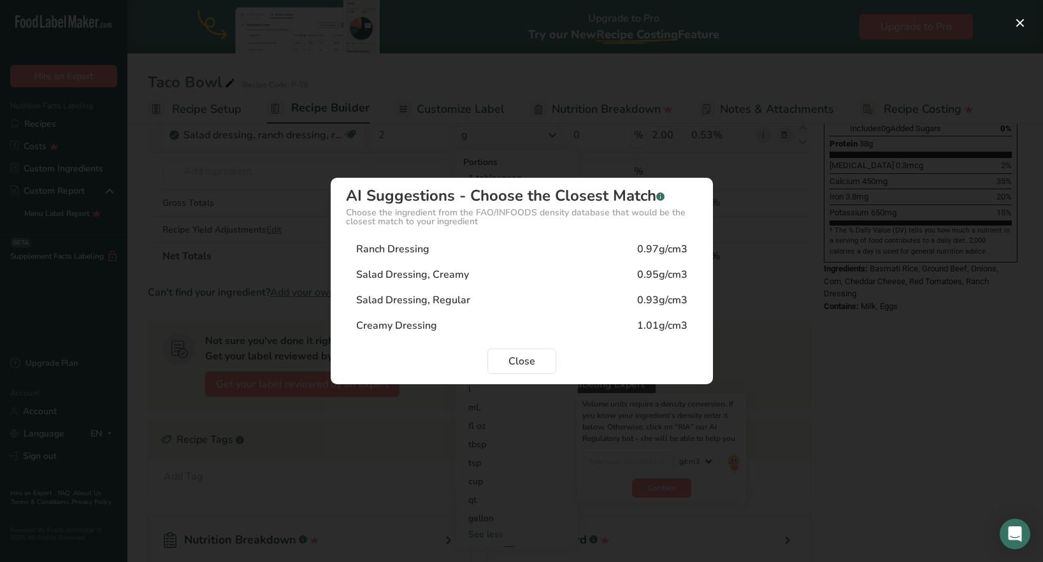
click at [434, 278] on div "Salad Dressing, Creamy" at bounding box center [412, 274] width 113 height 15
type input "0.95"
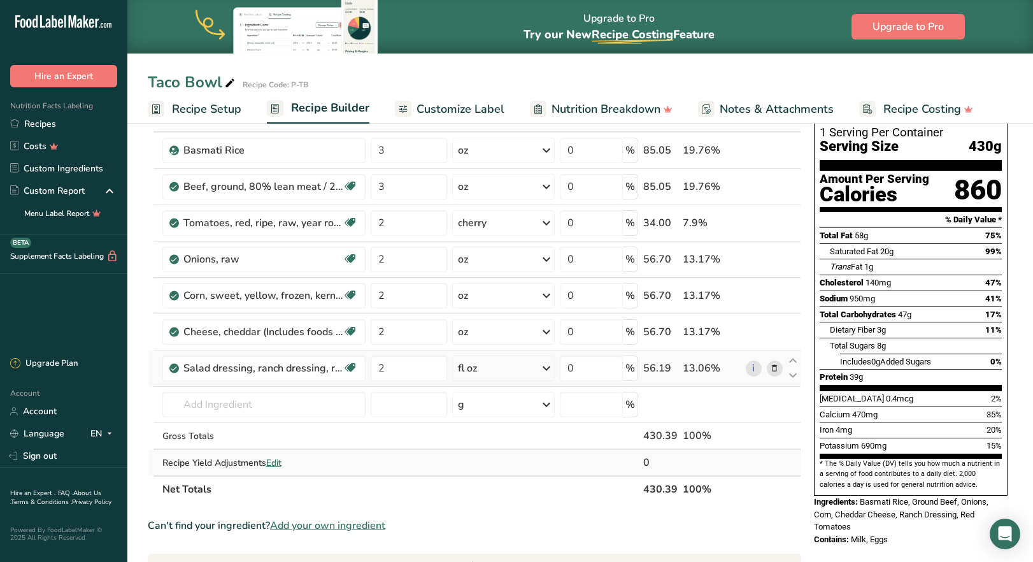
scroll to position [64, 0]
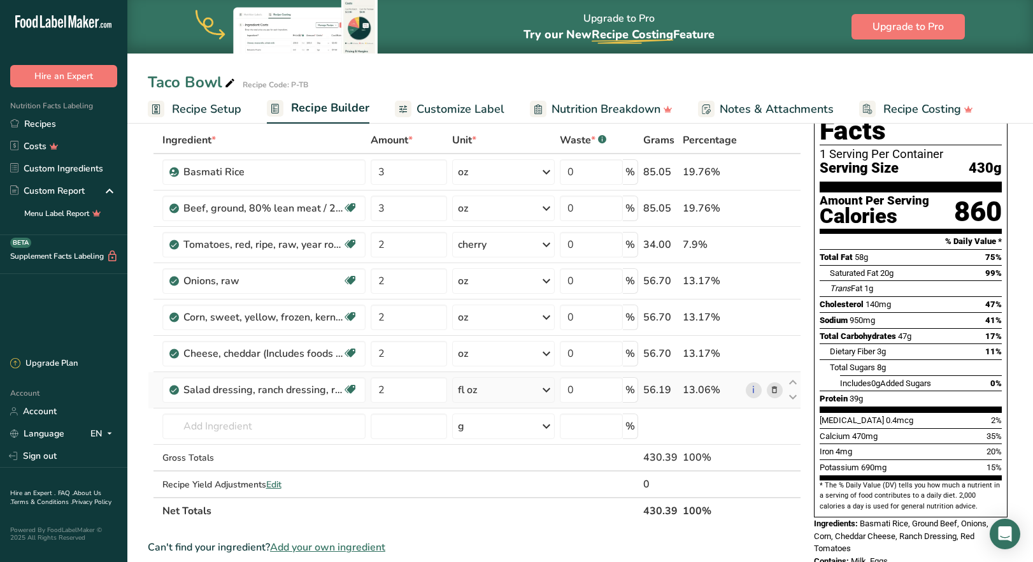
click at [775, 391] on icon at bounding box center [774, 389] width 9 height 13
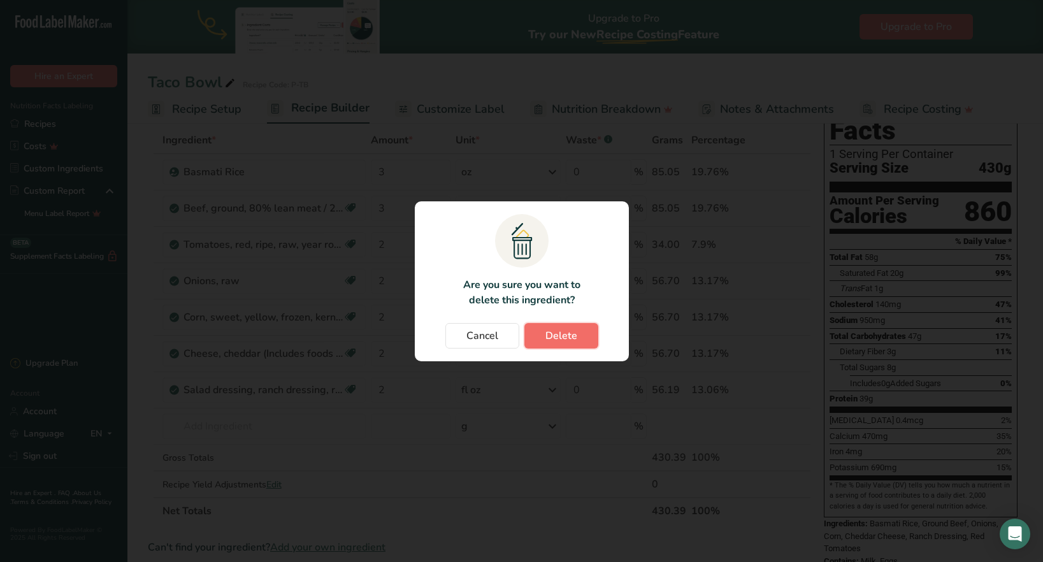
click at [565, 339] on span "Delete" at bounding box center [561, 335] width 32 height 15
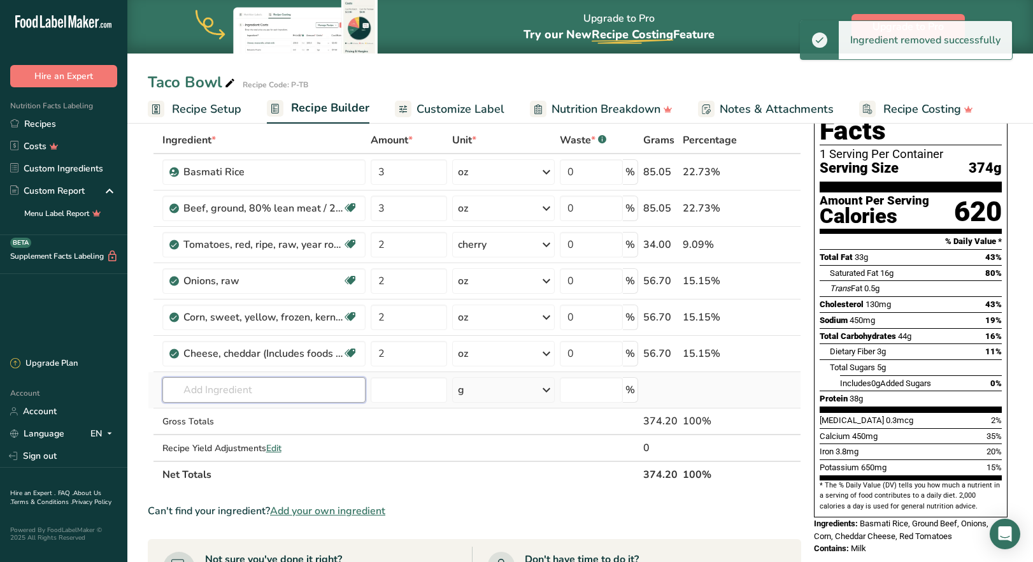
click at [254, 400] on input "text" at bounding box center [263, 389] width 203 height 25
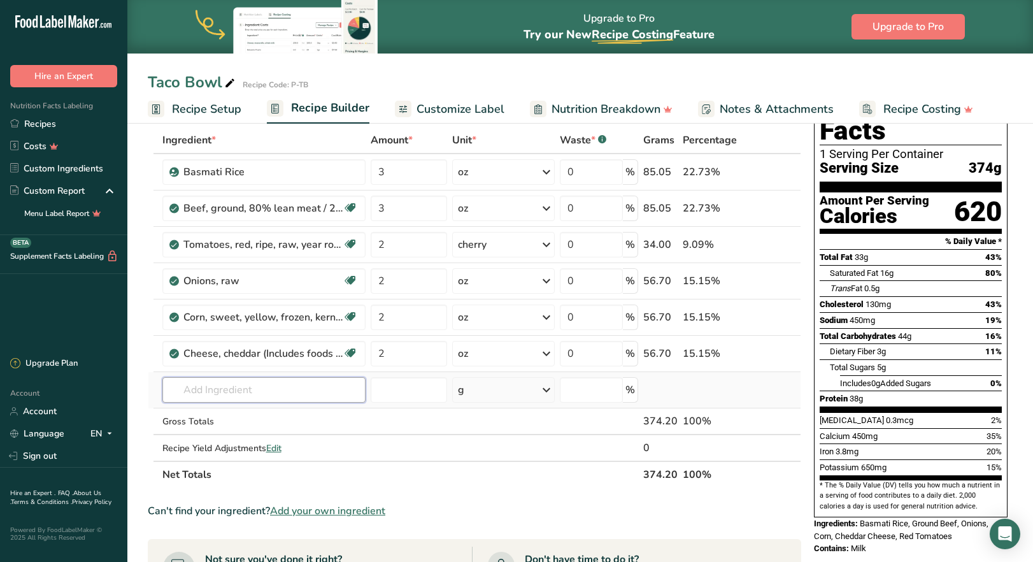
click at [259, 388] on input "text" at bounding box center [263, 389] width 203 height 25
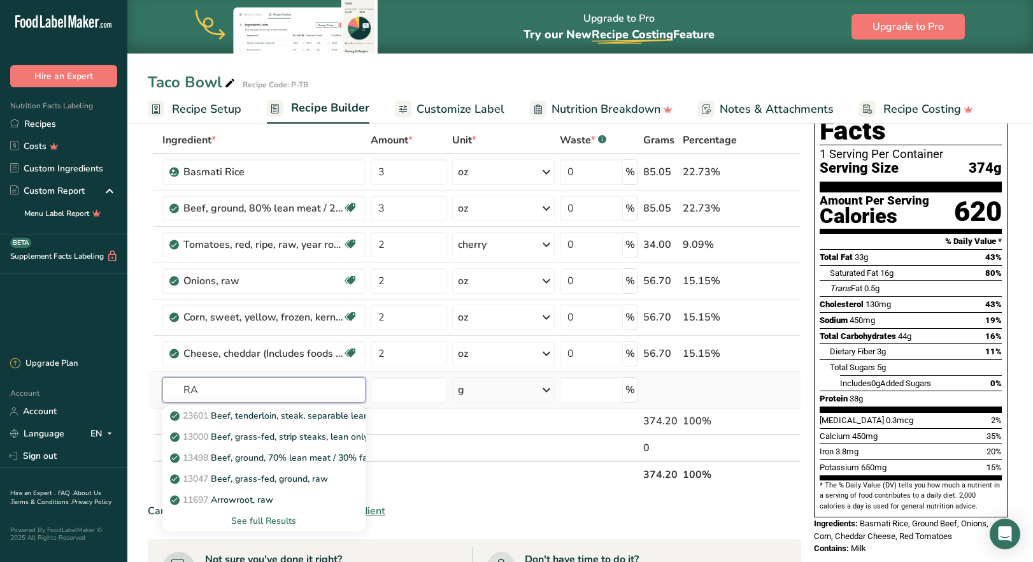
type input "RA"
click at [276, 523] on div "See full Results" at bounding box center [264, 520] width 183 height 13
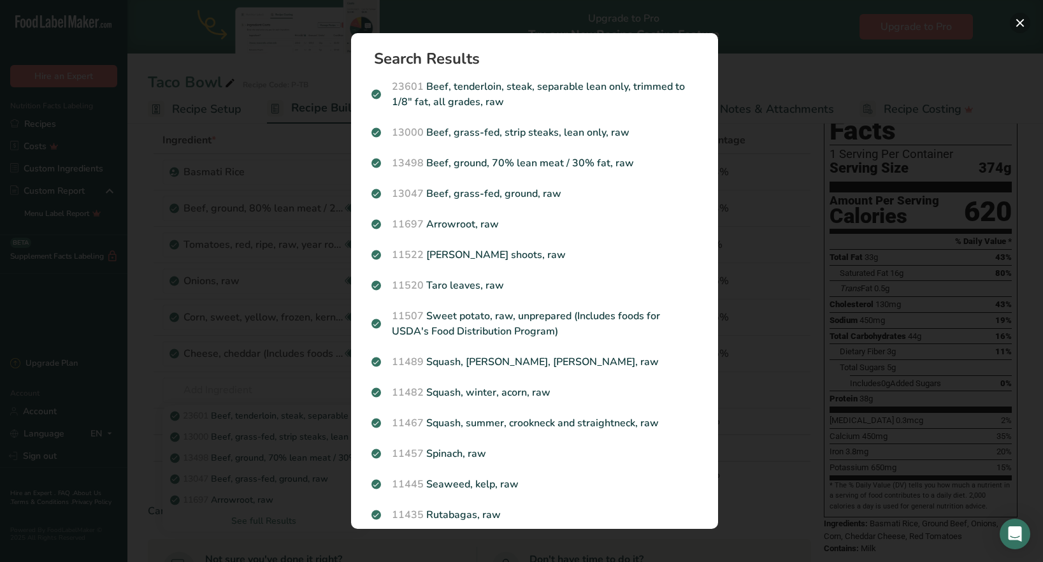
click at [1025, 24] on button "Search results modal" at bounding box center [1019, 23] width 20 height 20
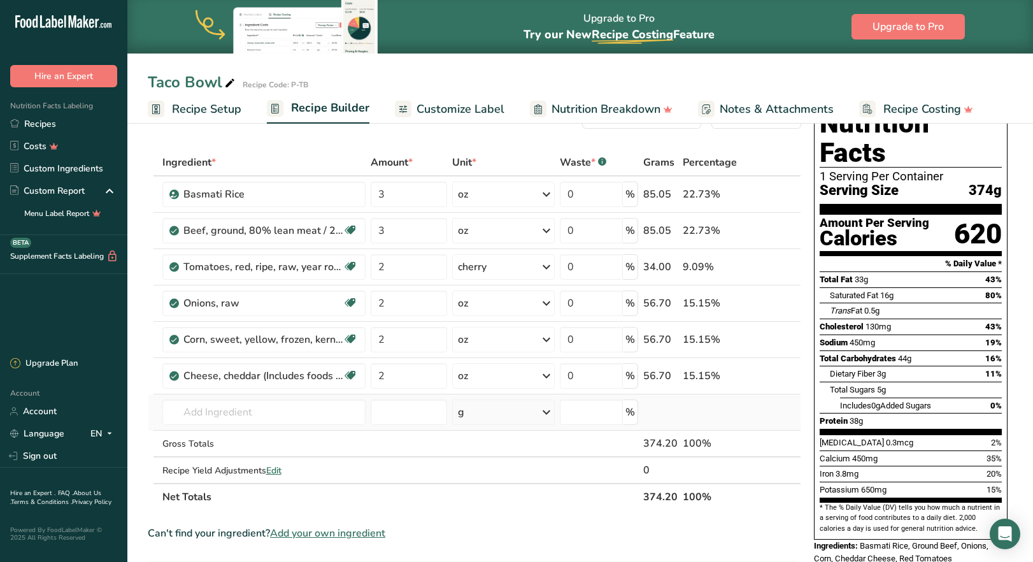
scroll to position [127, 0]
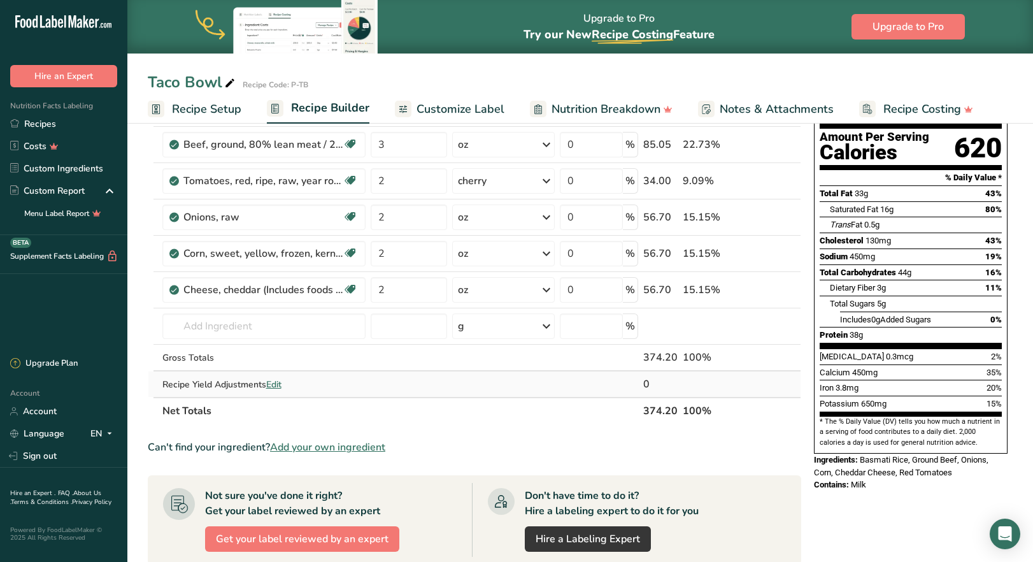
click at [279, 387] on span "Edit" at bounding box center [273, 384] width 15 height 12
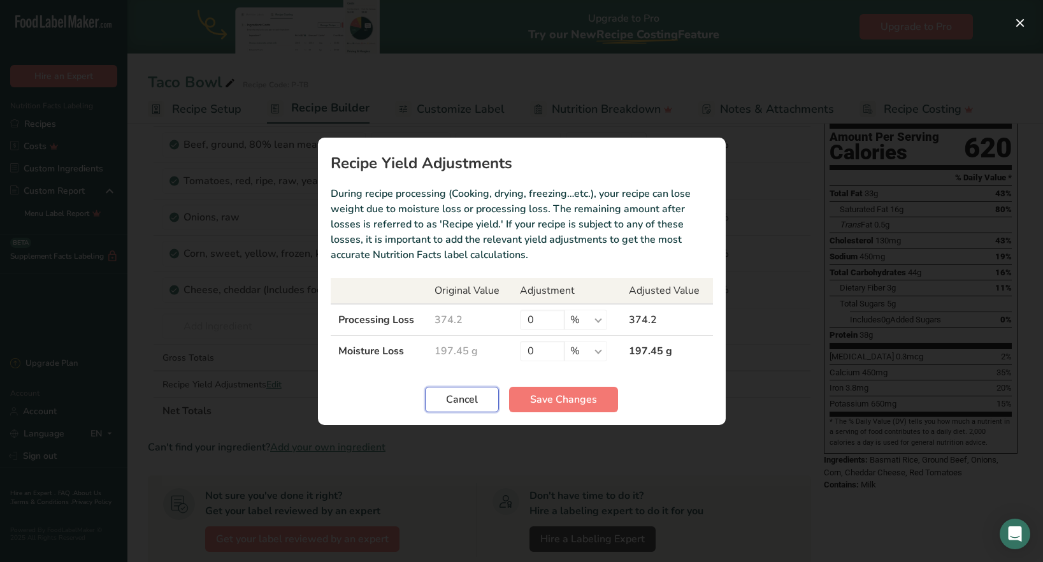
click at [467, 401] on span "Cancel" at bounding box center [462, 399] width 32 height 15
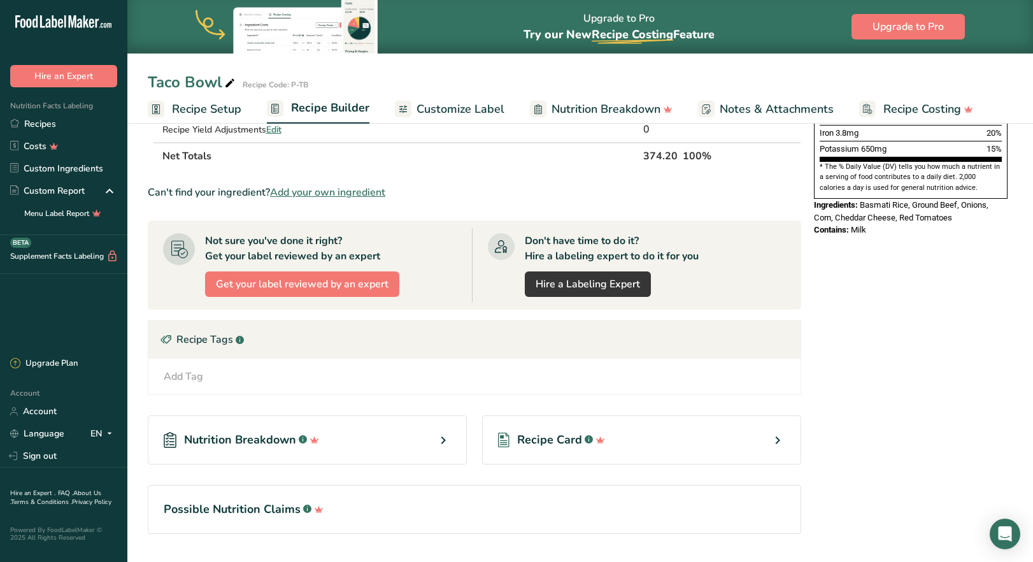
scroll to position [415, 0]
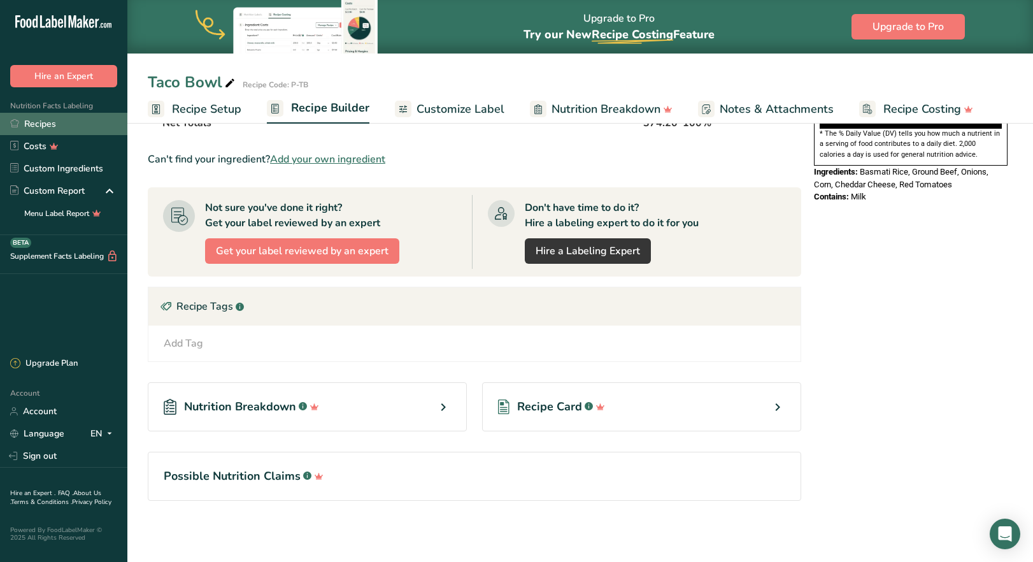
click at [42, 124] on link "Recipes" at bounding box center [63, 124] width 127 height 22
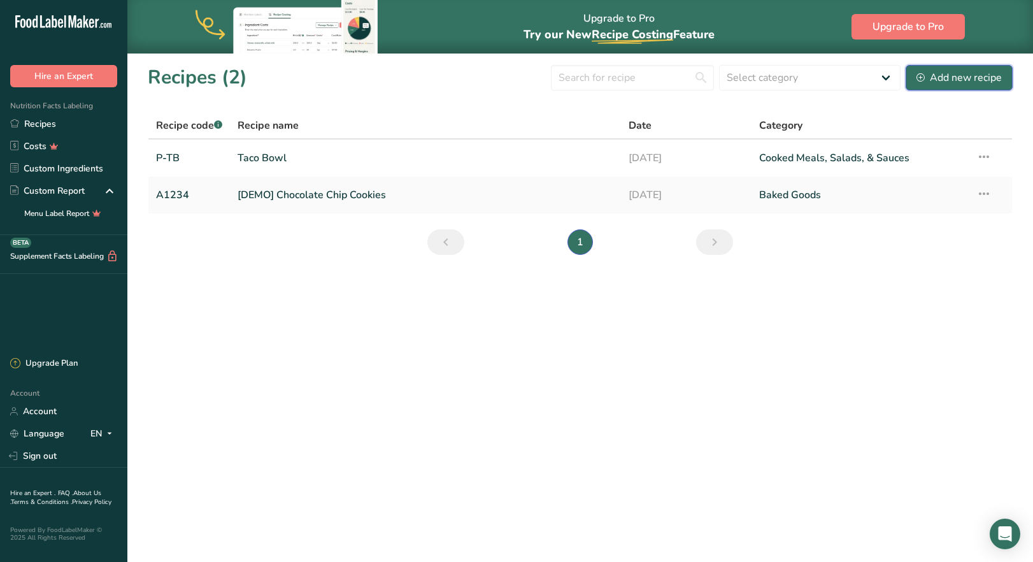
click at [976, 79] on div "Add new recipe" at bounding box center [958, 77] width 85 height 15
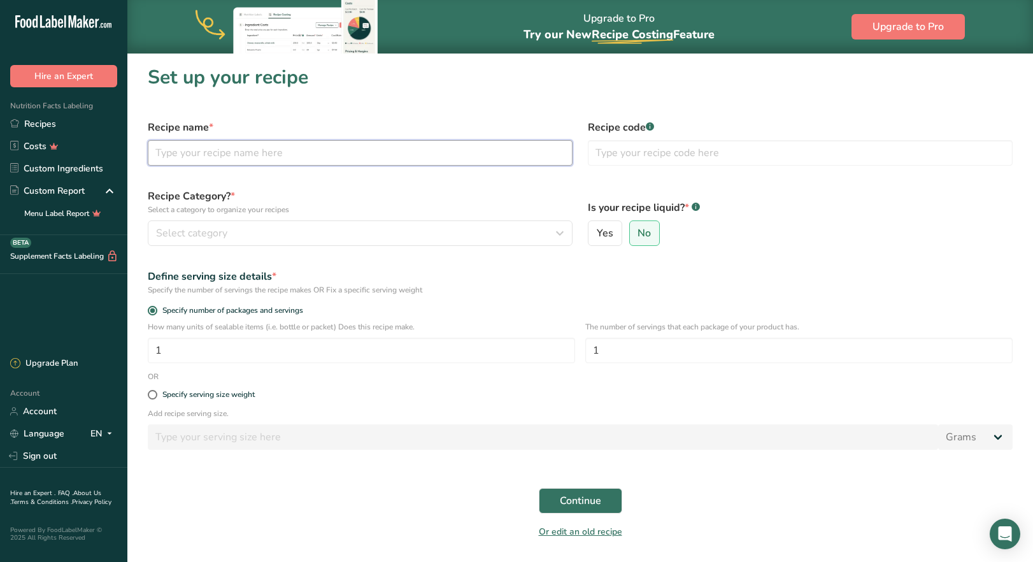
click at [252, 154] on input "text" at bounding box center [360, 152] width 425 height 25
type input "c"
click at [191, 155] on input "Chicken Broccoli & Rice" at bounding box center [360, 152] width 425 height 25
type input "Chicken, Broccoli & Rice"
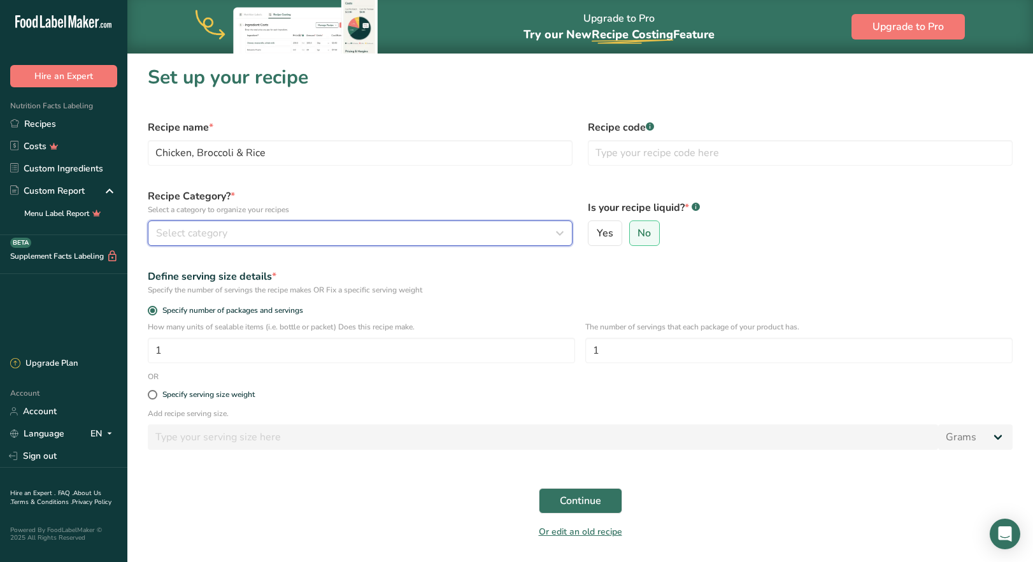
click at [211, 234] on span "Select category" at bounding box center [191, 232] width 71 height 15
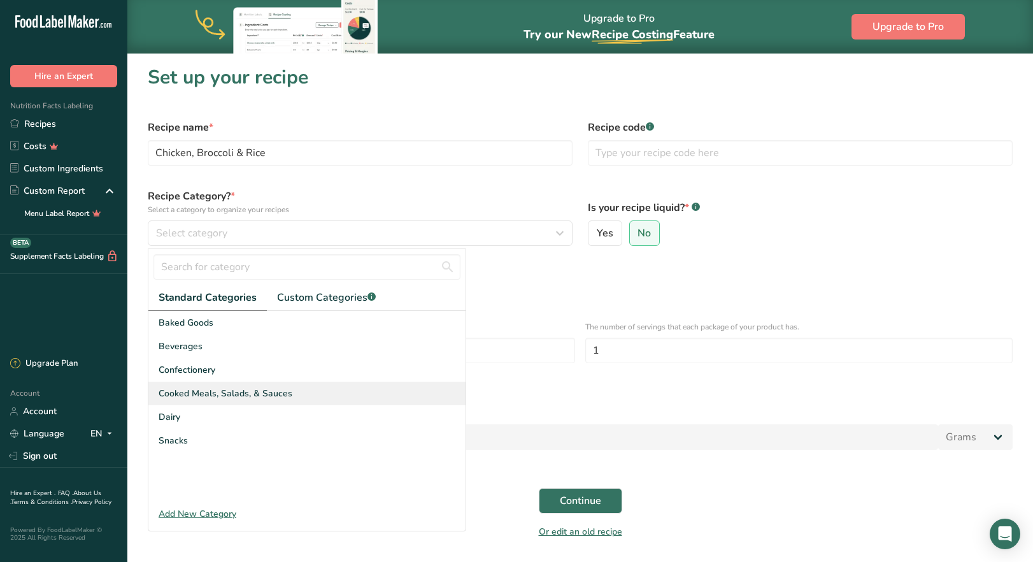
click at [198, 392] on span "Cooked Meals, Salads, & Sauces" at bounding box center [226, 393] width 134 height 13
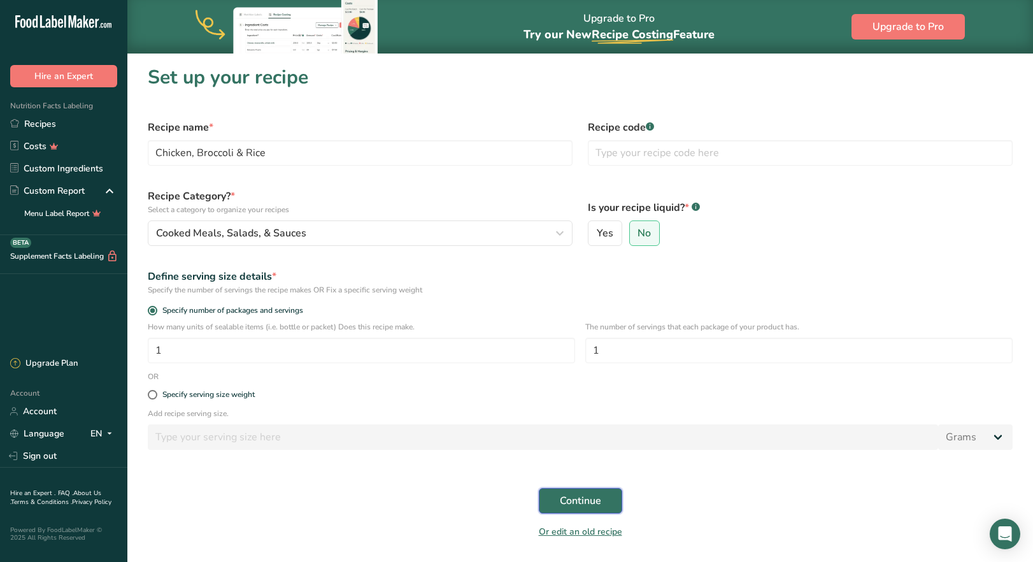
click at [574, 508] on span "Continue" at bounding box center [580, 500] width 41 height 15
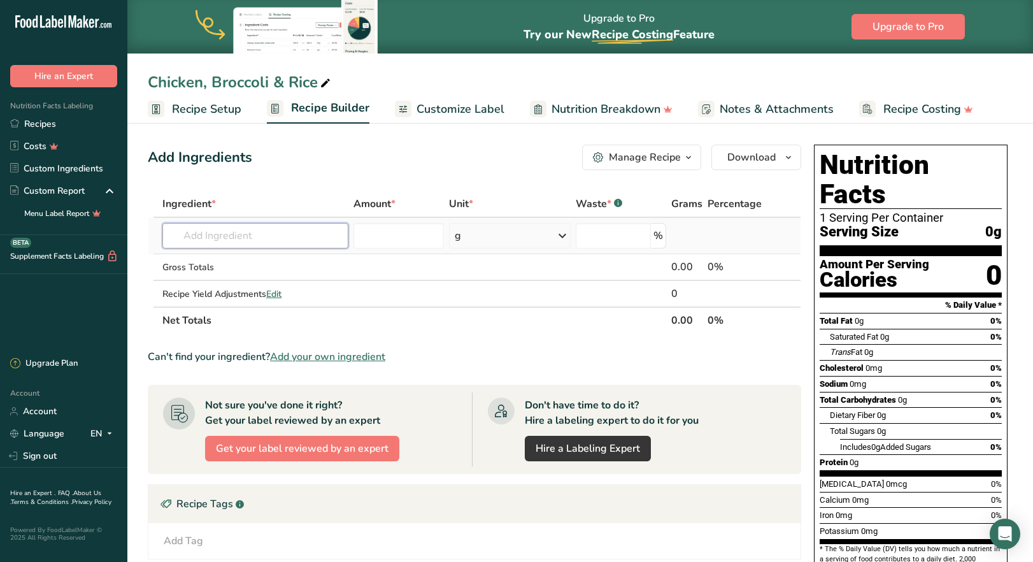
click at [236, 238] on input "text" at bounding box center [254, 235] width 185 height 25
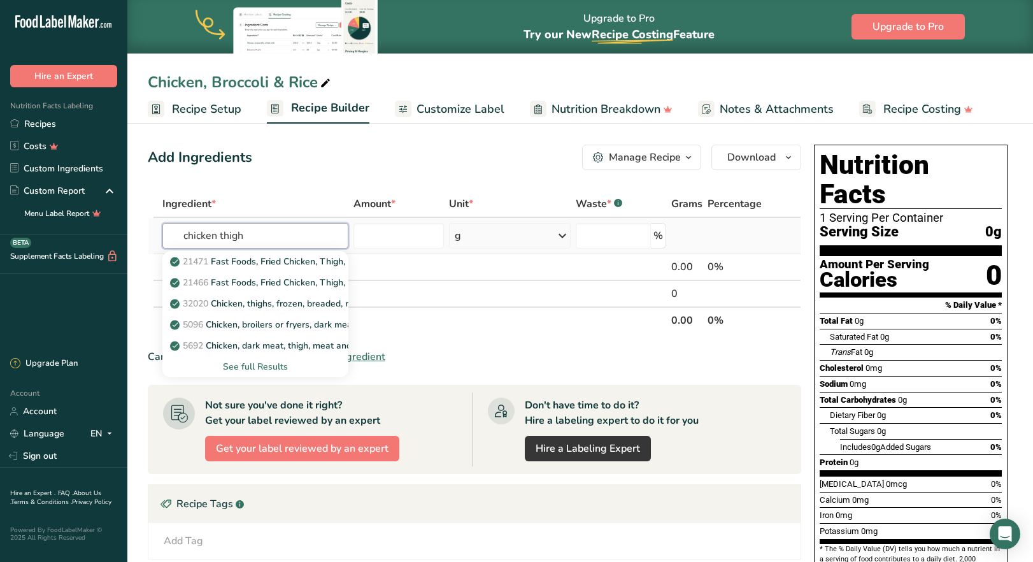
type input "chicken thigh"
click at [266, 366] on div "See full Results" at bounding box center [255, 366] width 165 height 13
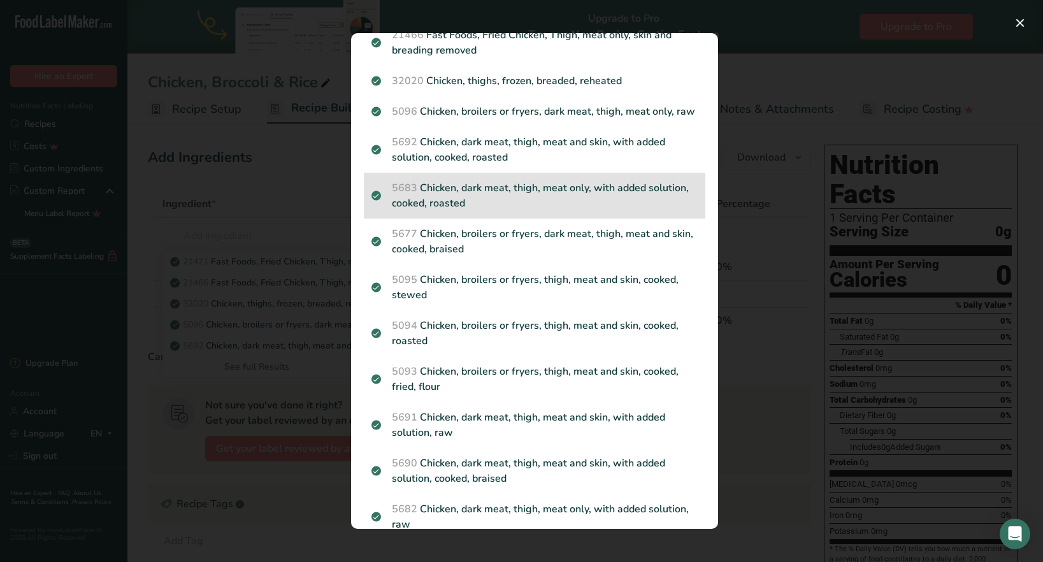
scroll to position [127, 0]
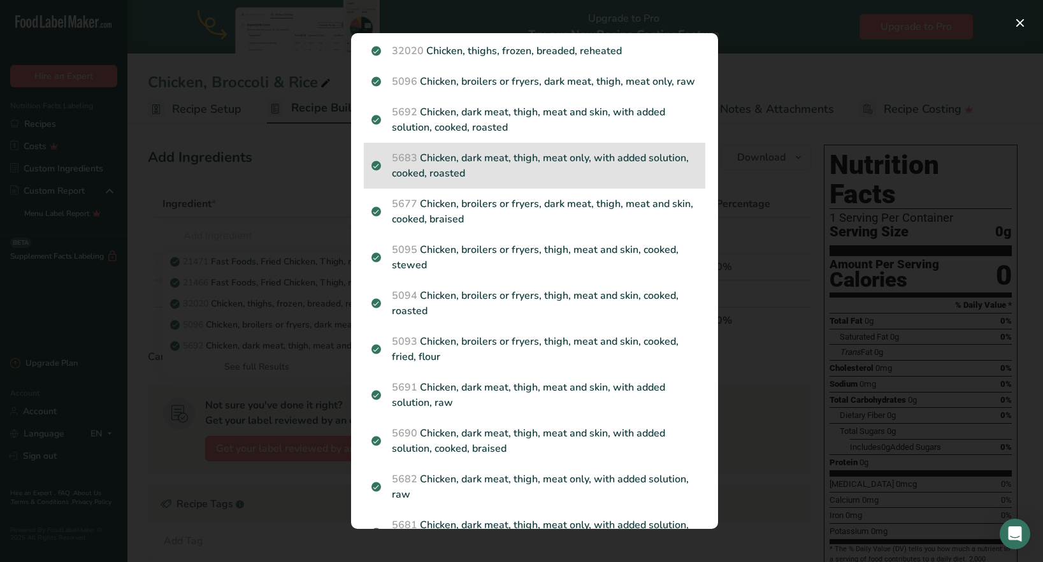
click at [506, 178] on p "5683 Chicken, dark meat, thigh, meat only, with added solution, cooked, roasted" at bounding box center [534, 165] width 326 height 31
click at [506, 178] on div "Search results modal" at bounding box center [521, 281] width 1043 height 562
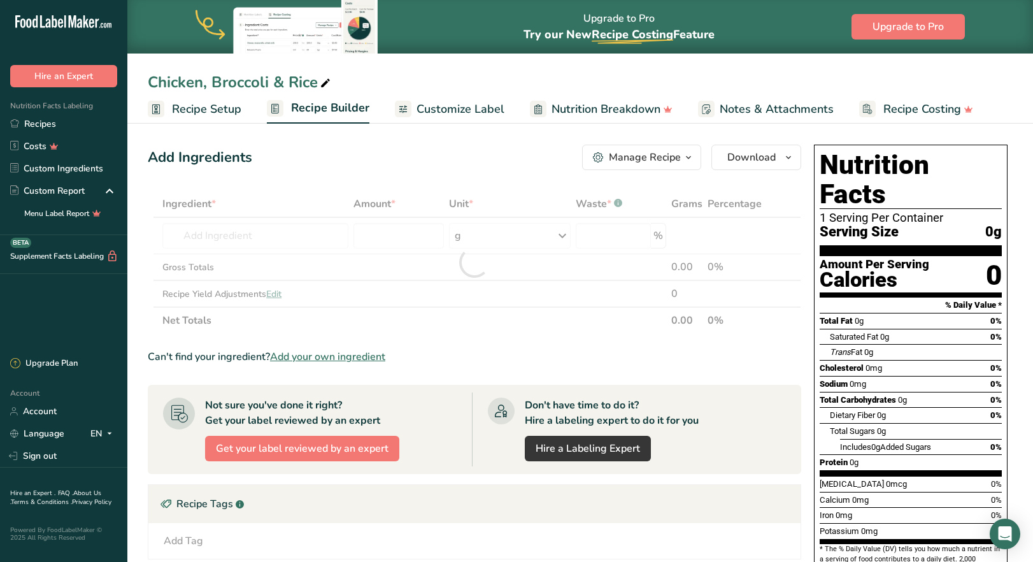
click at [506, 178] on section "Add Ingredients Manage Recipe Delete Recipe Duplicate Recipe Scale Recipe Save …" at bounding box center [580, 439] width 906 height 640
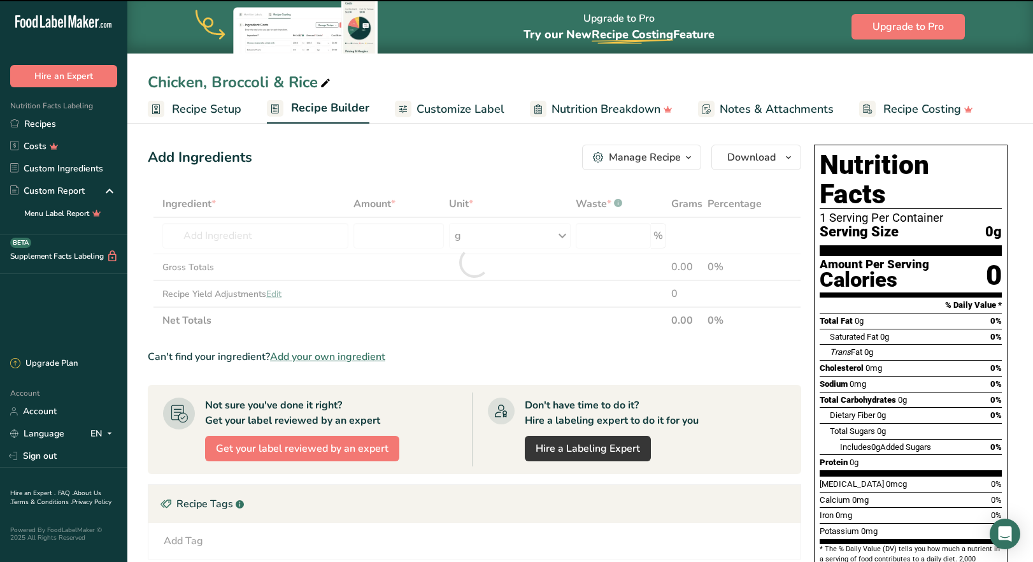
type input "0"
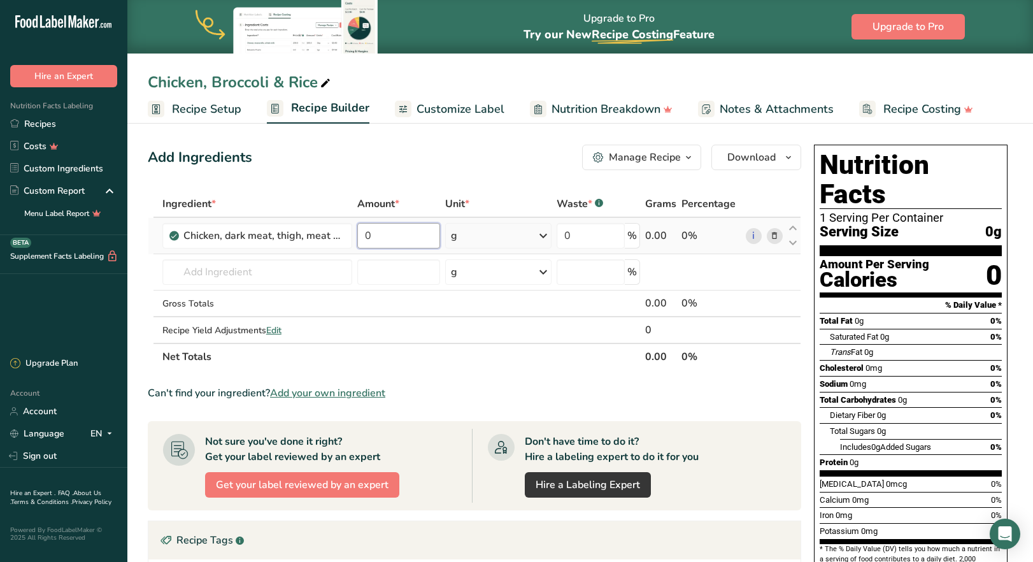
click at [415, 245] on input "0" at bounding box center [398, 235] width 83 height 25
drag, startPoint x: 376, startPoint y: 232, endPoint x: 364, endPoint y: 232, distance: 12.7
click at [364, 232] on input "0" at bounding box center [398, 235] width 83 height 25
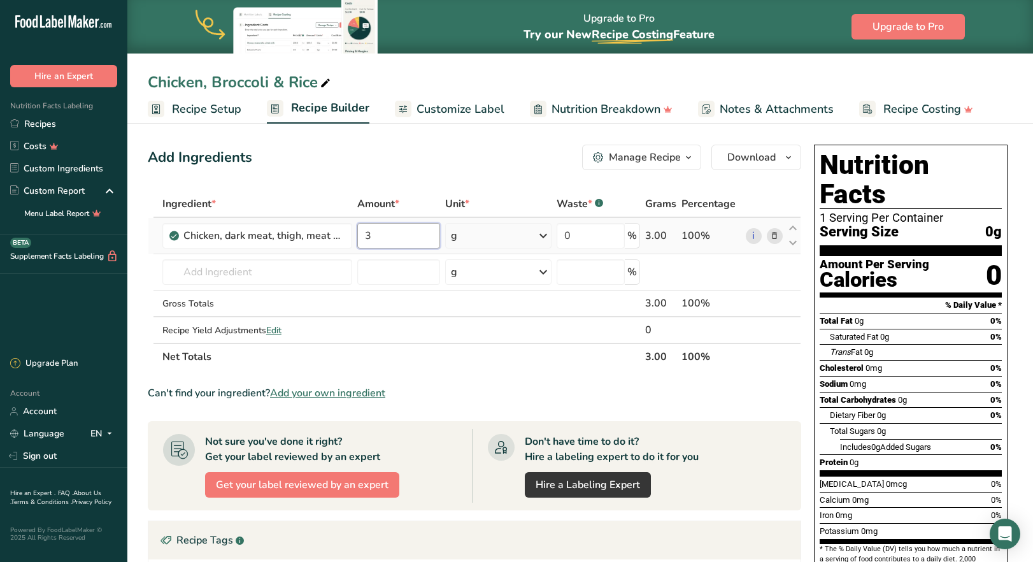
type input "3"
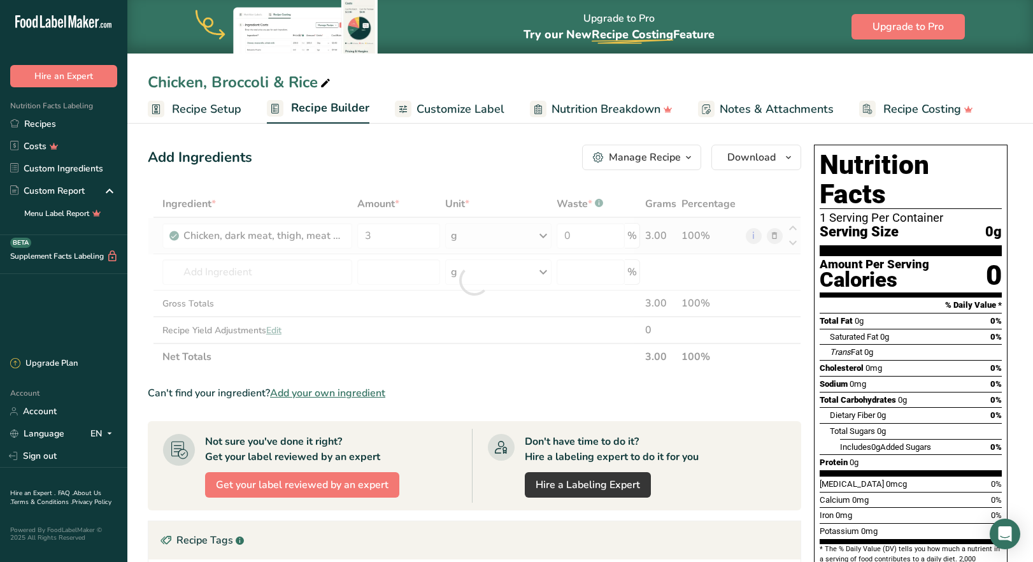
click at [538, 234] on div "Ingredient * Amount * Unit * Waste * .a-a{fill:#347362;}.b-a{fill:#fff;} Grams …" at bounding box center [474, 280] width 653 height 180
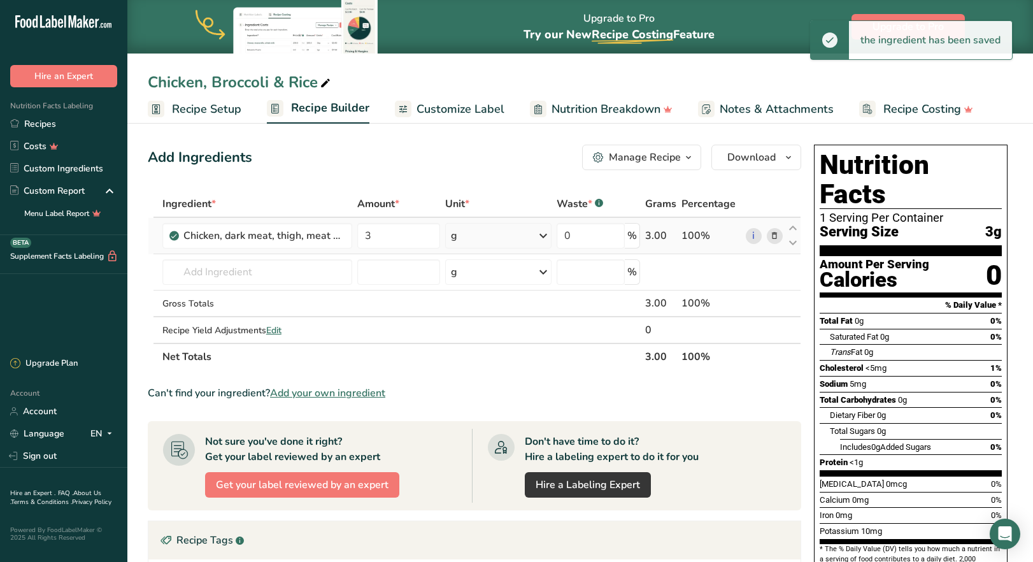
click at [544, 236] on icon at bounding box center [543, 235] width 15 height 23
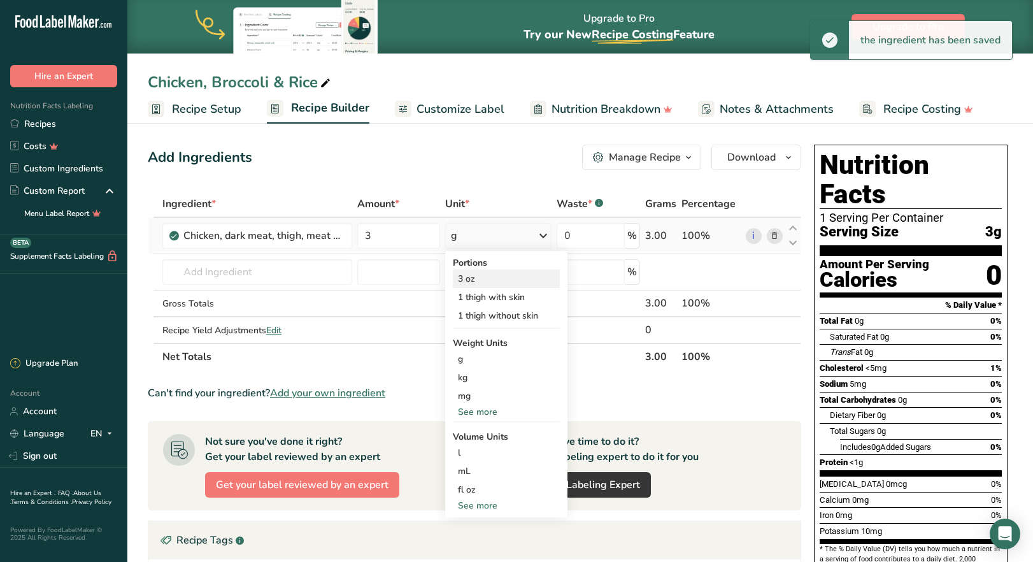
click at [488, 279] on div "3 oz" at bounding box center [506, 278] width 107 height 18
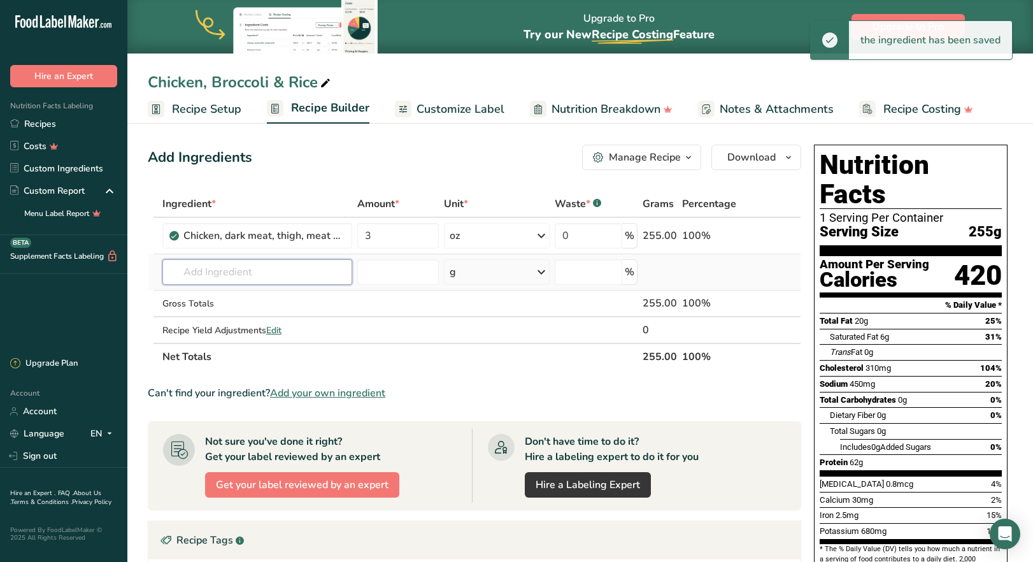
click at [250, 282] on input "text" at bounding box center [257, 271] width 190 height 25
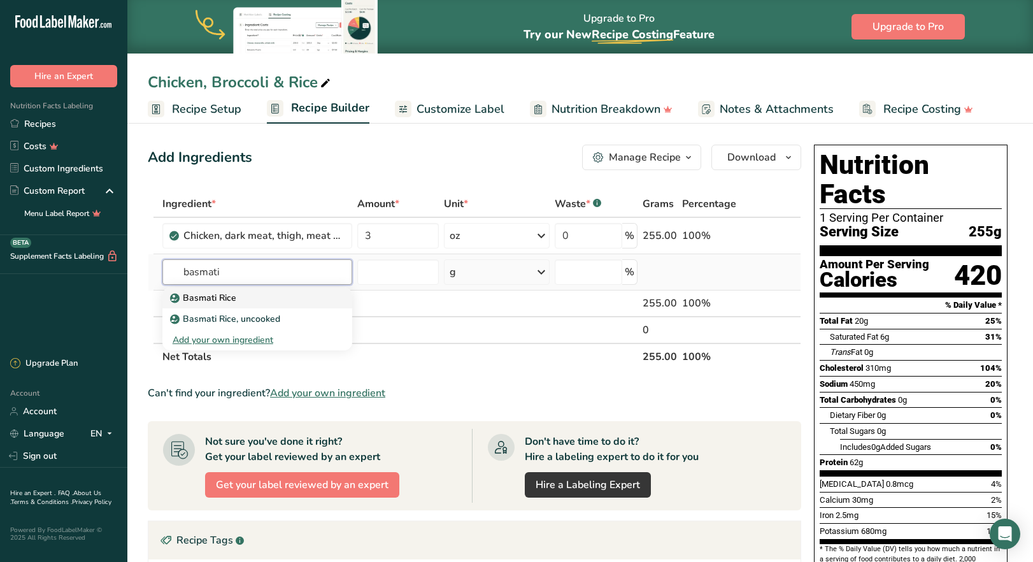
type input "basmati"
click at [225, 301] on p "Basmati Rice" at bounding box center [205, 297] width 64 height 13
type input "Basmati Rice"
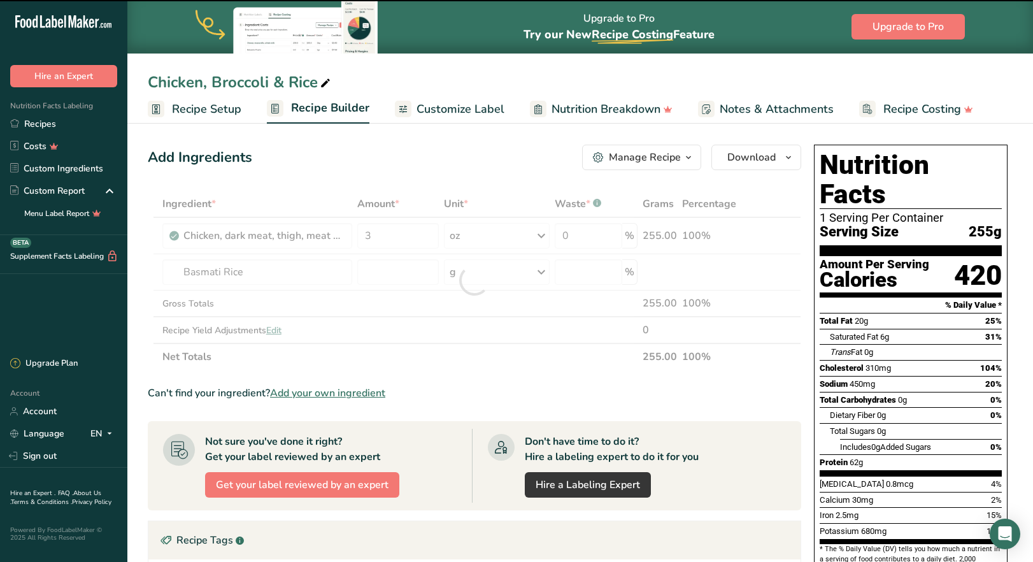
type input "0"
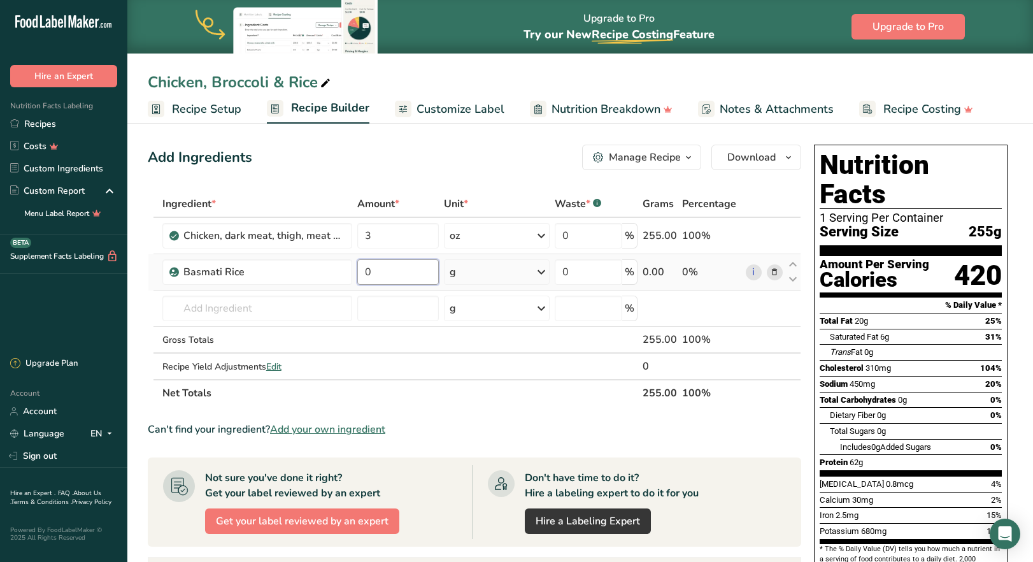
click at [388, 274] on input "0" at bounding box center [398, 271] width 82 height 25
drag, startPoint x: 388, startPoint y: 274, endPoint x: 367, endPoint y: 273, distance: 21.1
click at [367, 273] on input "0" at bounding box center [398, 271] width 82 height 25
type input "3"
click at [537, 271] on div "Ingredient * Amount * Unit * Waste * .a-a{fill:#347362;}.b-a{fill:#fff;} Grams …" at bounding box center [474, 298] width 653 height 216
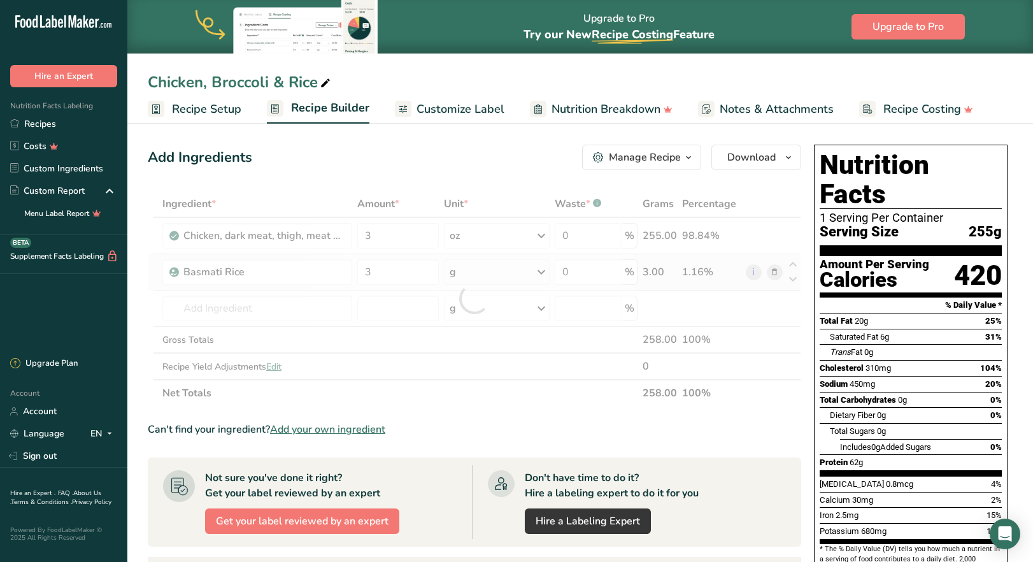
click at [537, 271] on div at bounding box center [474, 298] width 653 height 216
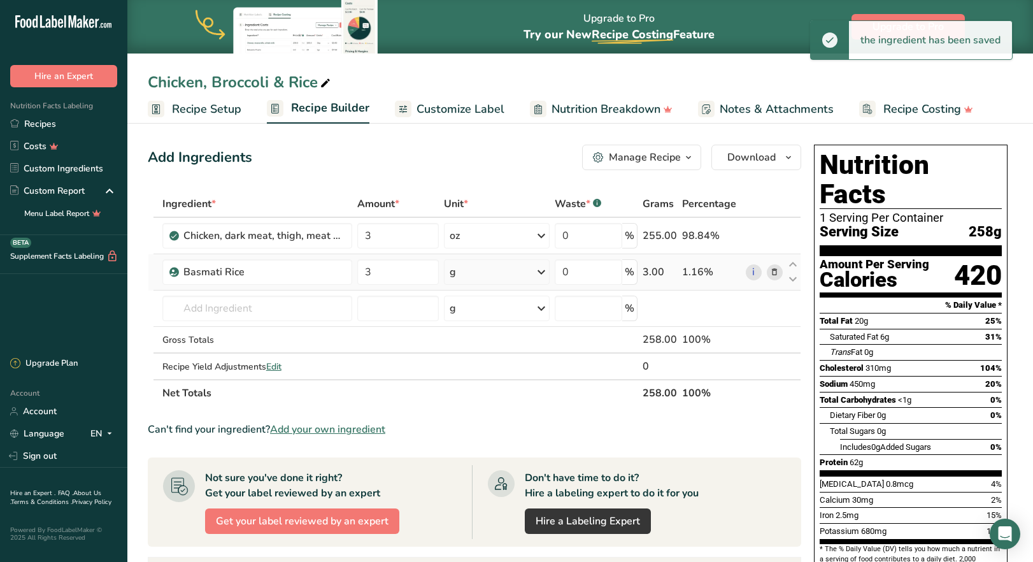
click at [537, 271] on icon at bounding box center [541, 271] width 15 height 23
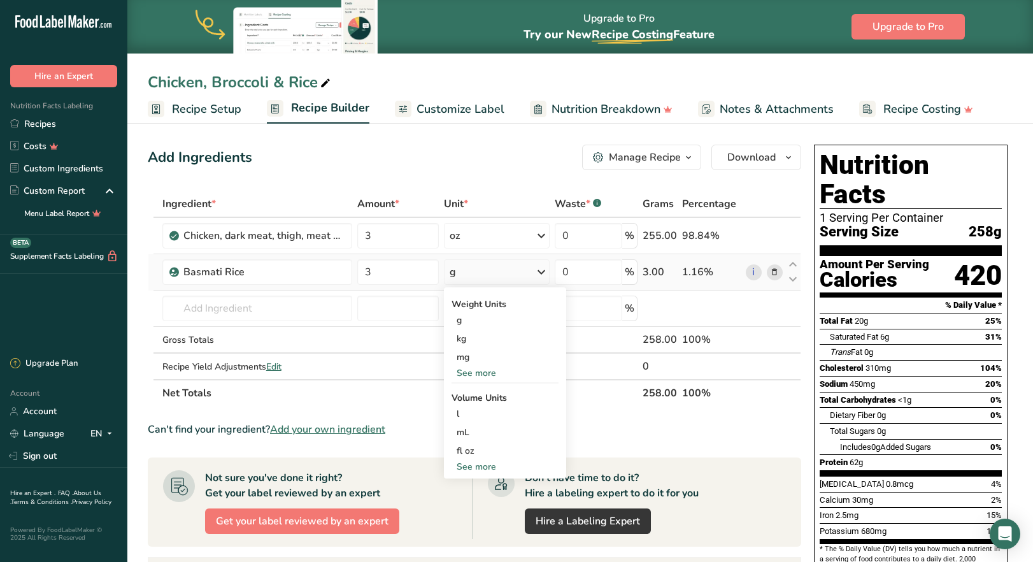
click at [488, 366] on div "See more" at bounding box center [505, 372] width 107 height 13
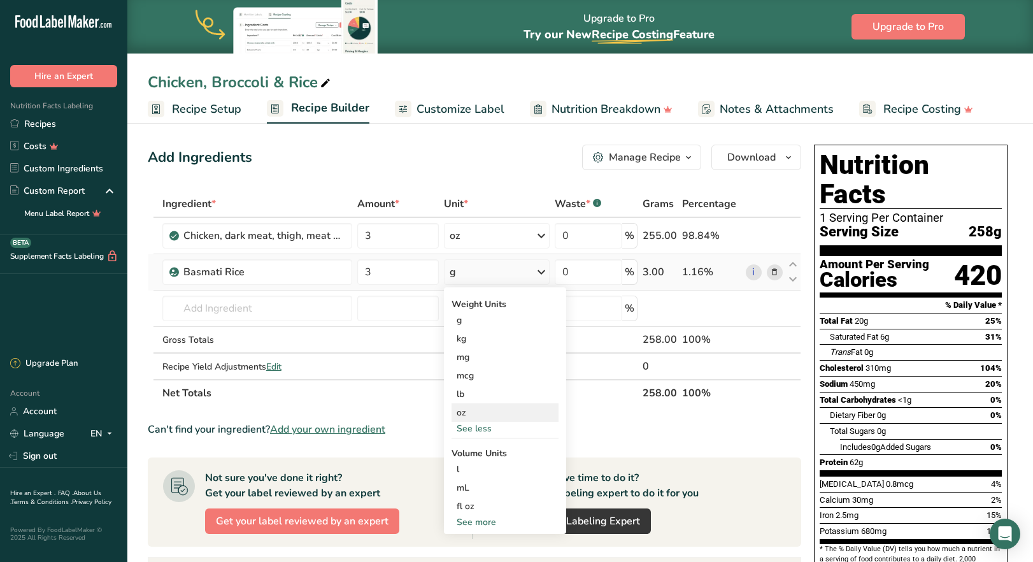
click at [478, 414] on div "oz" at bounding box center [505, 412] width 107 height 18
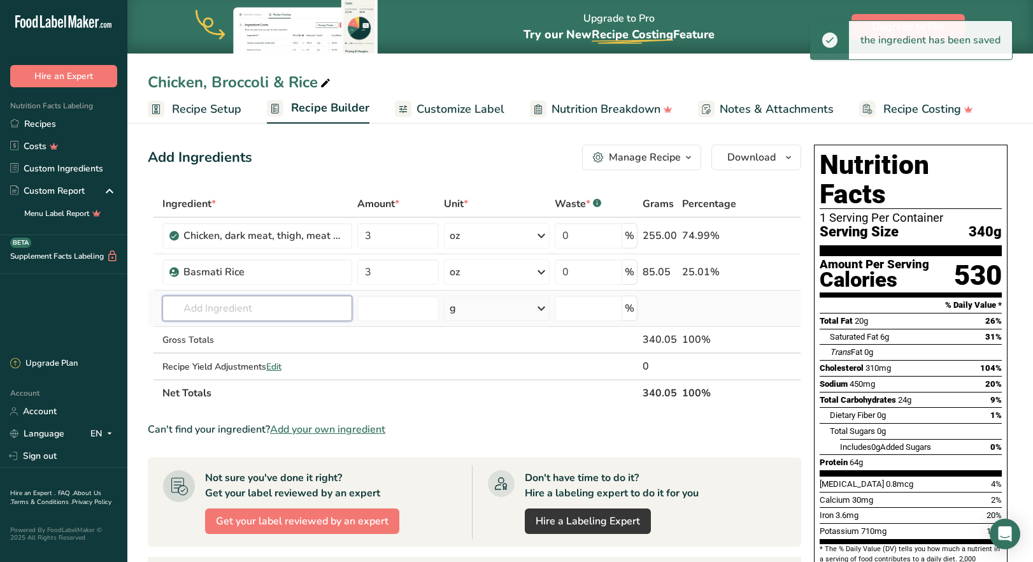
click at [201, 303] on input "text" at bounding box center [257, 308] width 190 height 25
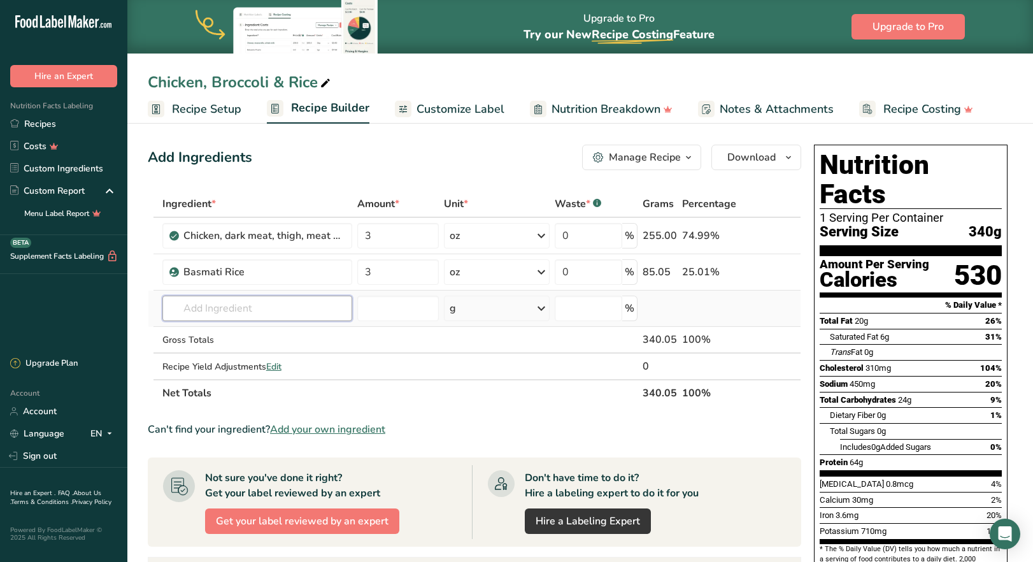
click at [322, 315] on input "text" at bounding box center [257, 308] width 190 height 25
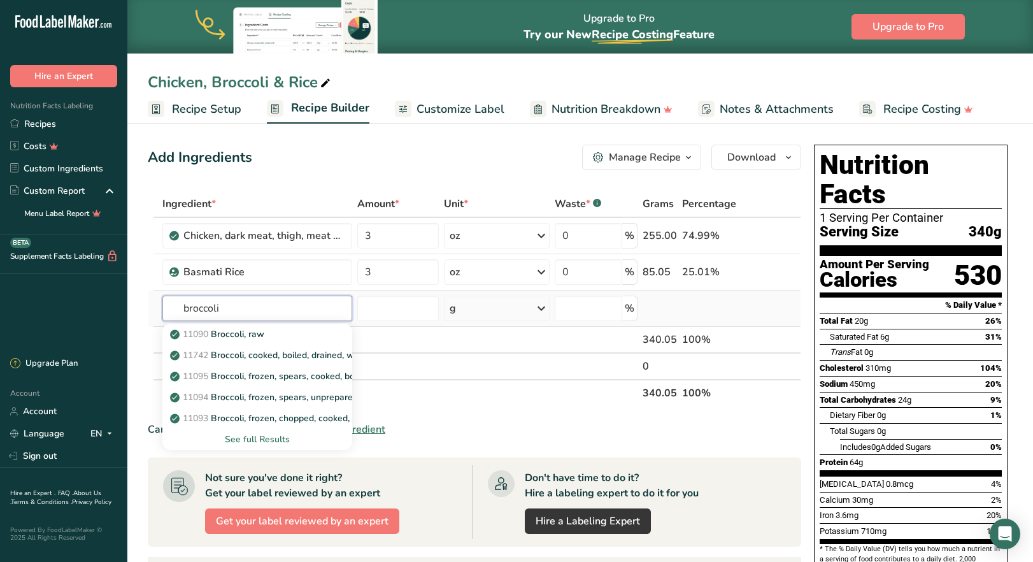
type input "broccoli"
click at [252, 438] on div "See full Results" at bounding box center [257, 438] width 169 height 13
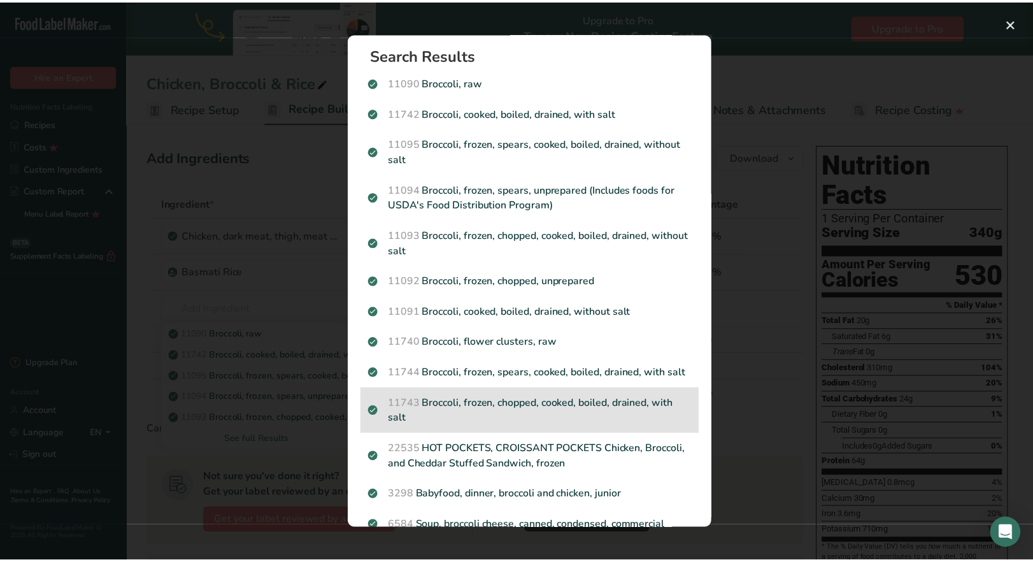
scroll to position [0, 0]
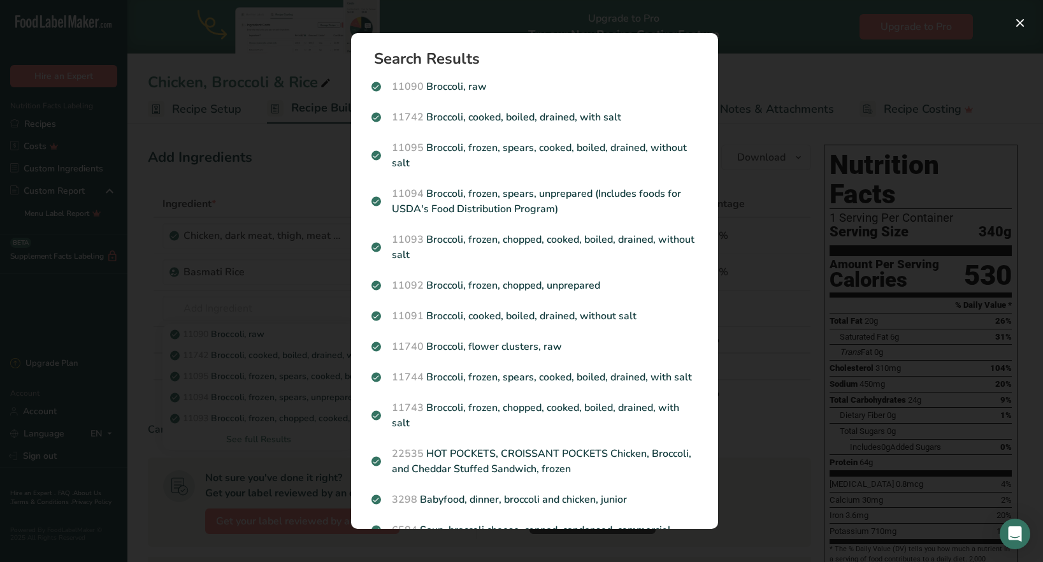
click at [469, 126] on div "11742 Broccoli, cooked, boiled, drained, with salt" at bounding box center [534, 117] width 341 height 31
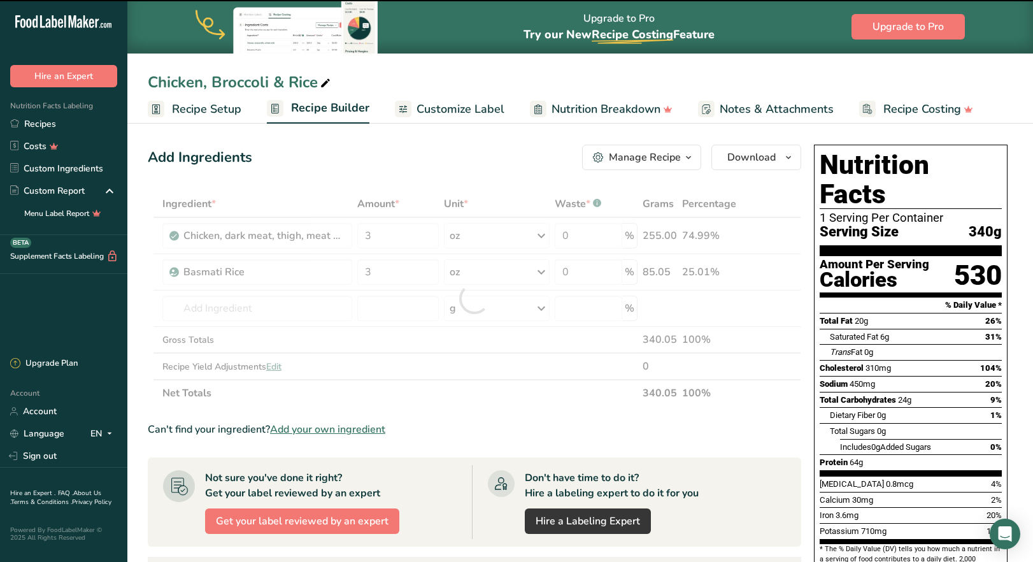
type input "0"
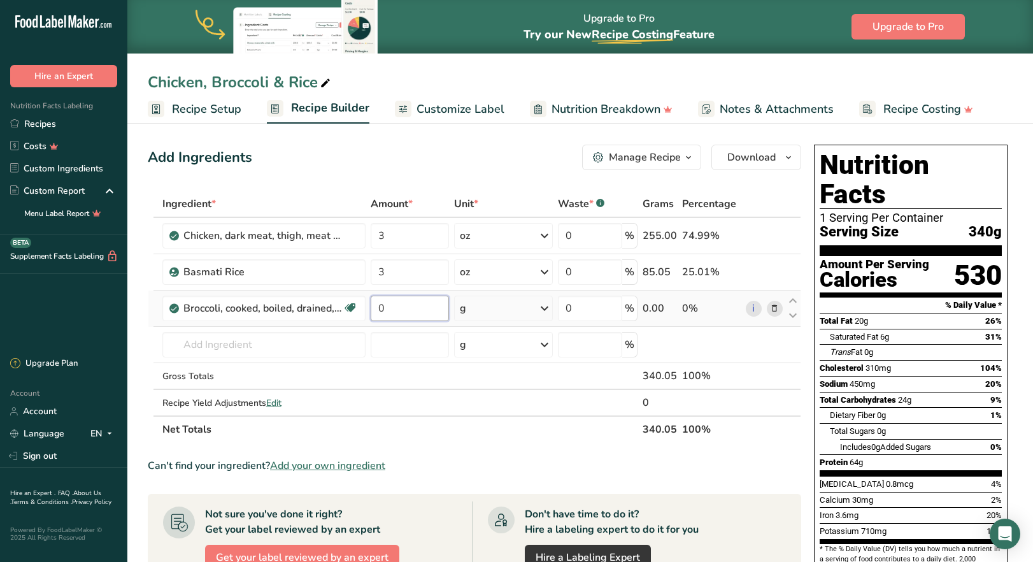
click at [421, 315] on input "0" at bounding box center [410, 308] width 78 height 25
drag, startPoint x: 421, startPoint y: 315, endPoint x: 377, endPoint y: 311, distance: 44.1
click at [377, 311] on input "0" at bounding box center [410, 308] width 78 height 25
type input "2.5"
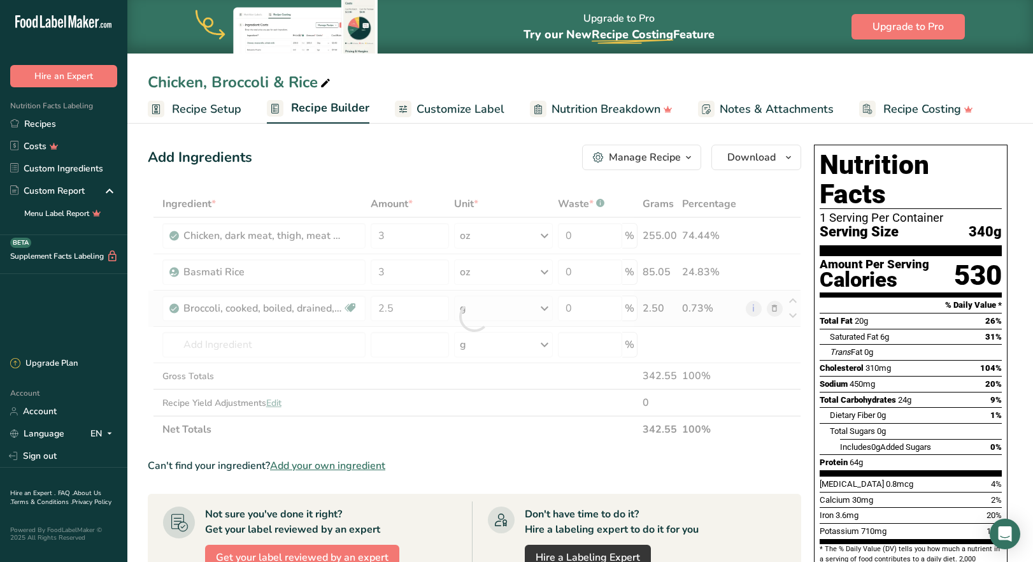
click at [545, 313] on div "Ingredient * Amount * Unit * Waste * .a-a{fill:#347362;}.b-a{fill:#fff;} Grams …" at bounding box center [474, 316] width 653 height 252
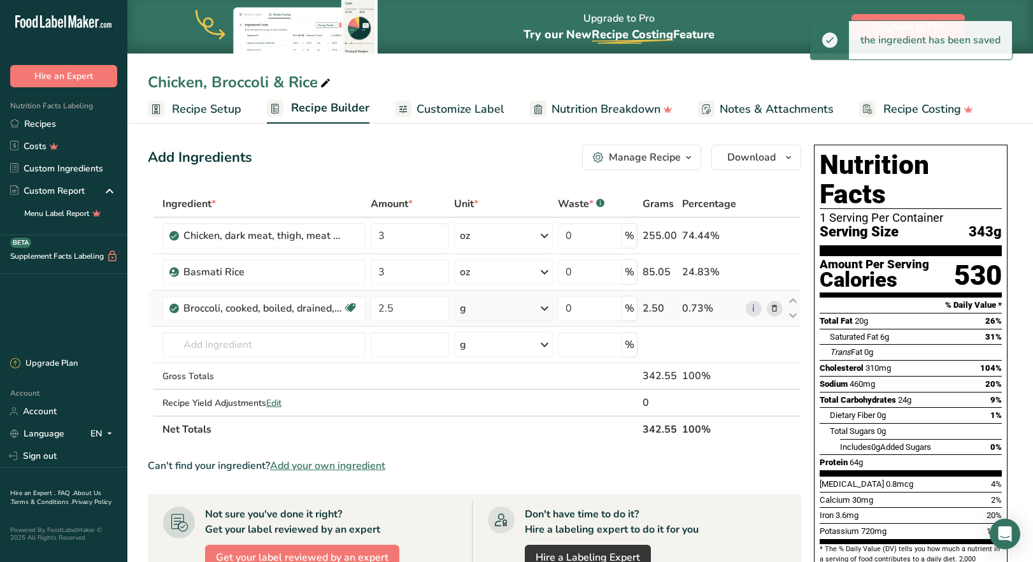
click at [545, 307] on icon at bounding box center [544, 308] width 15 height 23
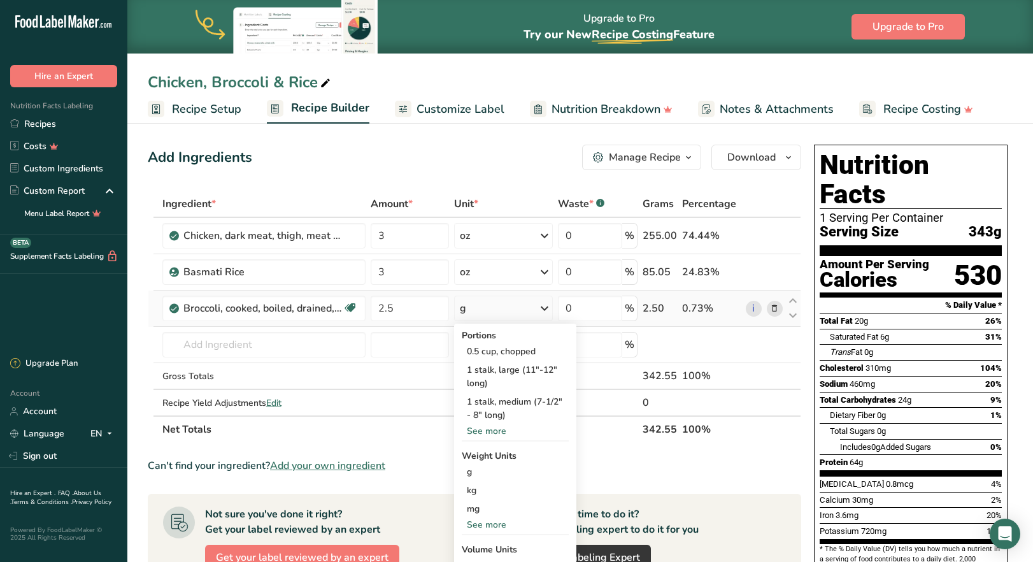
click at [485, 526] on div "See more" at bounding box center [515, 524] width 107 height 13
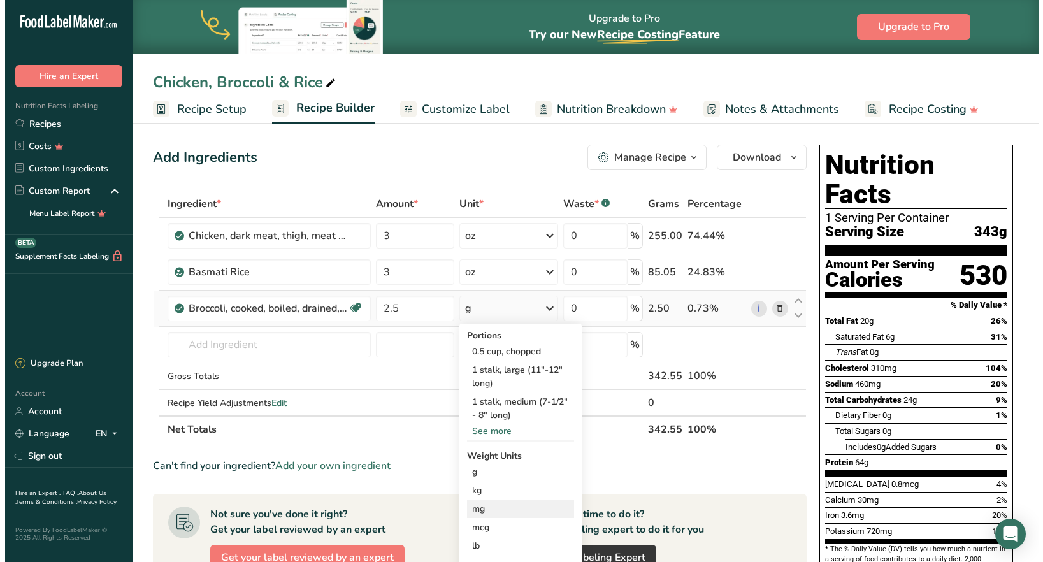
scroll to position [64, 0]
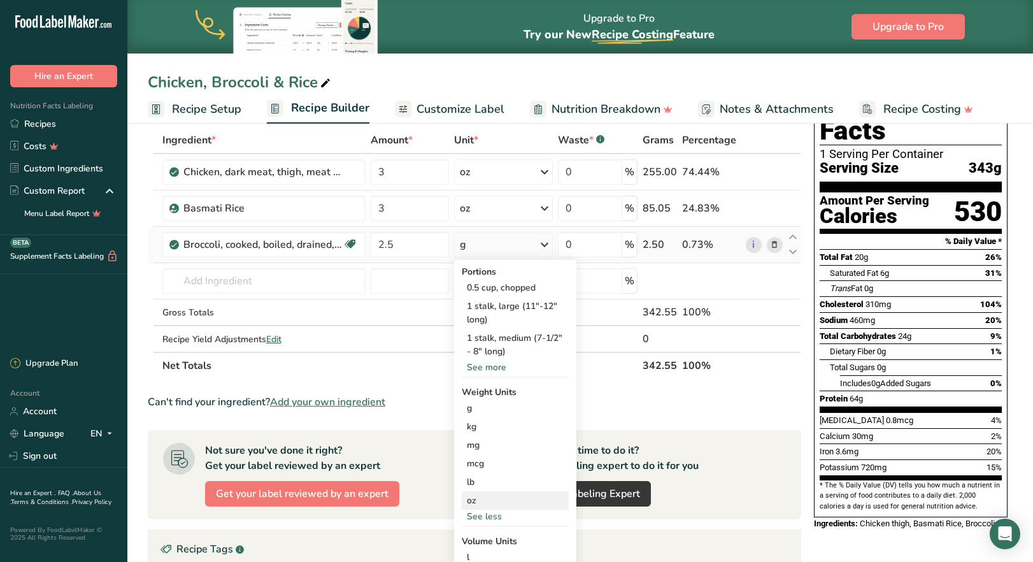
click at [492, 504] on div "oz" at bounding box center [515, 500] width 107 height 18
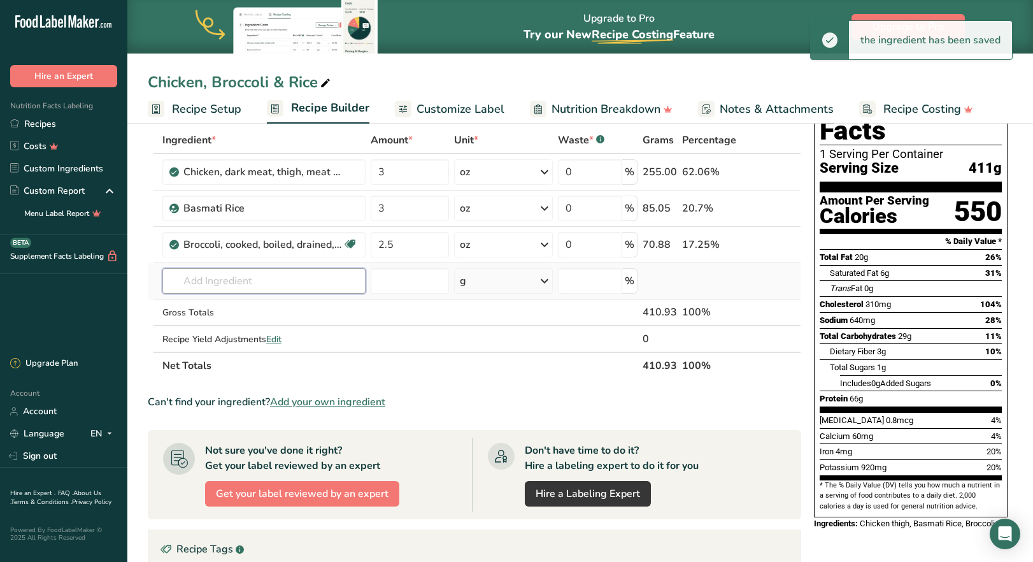
click at [276, 289] on input "text" at bounding box center [263, 280] width 203 height 25
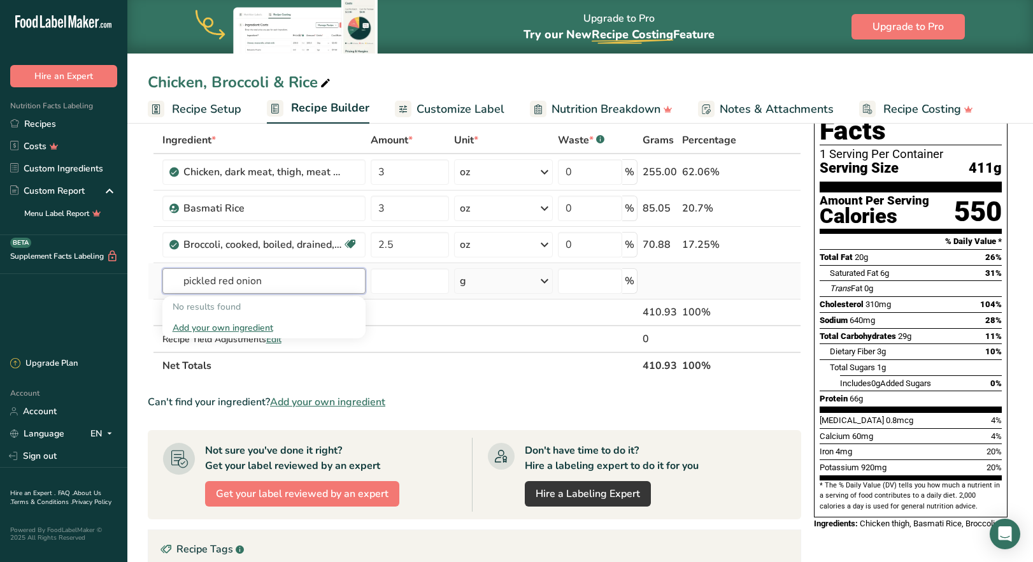
drag, startPoint x: 219, startPoint y: 281, endPoint x: 183, endPoint y: 274, distance: 36.3
click at [183, 274] on input "pickled red onion" at bounding box center [263, 280] width 203 height 25
click at [237, 273] on input "red onion" at bounding box center [263, 280] width 203 height 25
click at [241, 285] on input "red onion" at bounding box center [263, 280] width 203 height 25
drag, startPoint x: 232, startPoint y: 285, endPoint x: 158, endPoint y: 284, distance: 74.5
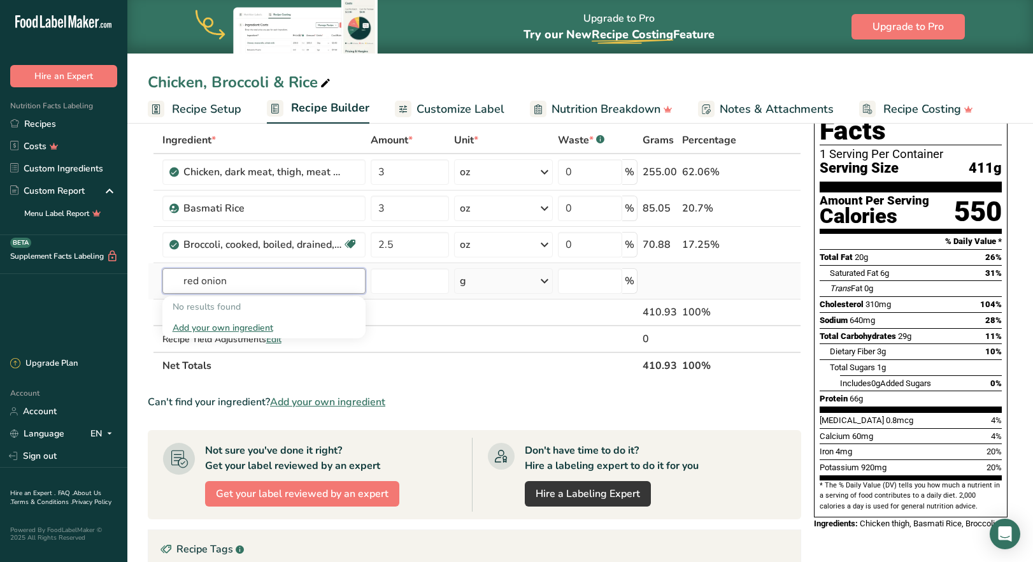
click at [158, 284] on tr "red onion No results found Add your own ingredient g Weight Units g kg mg See m…" at bounding box center [474, 281] width 652 height 36
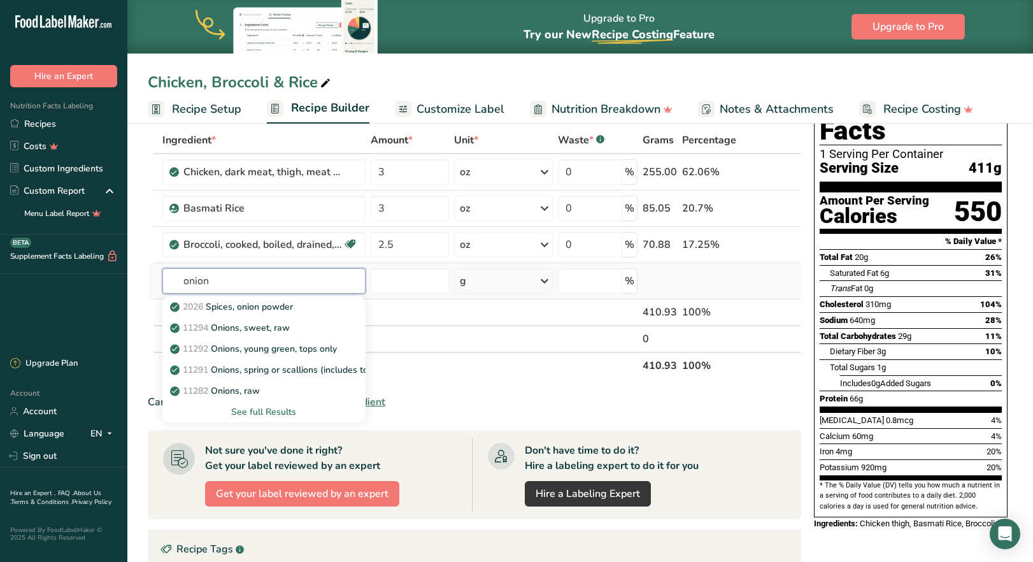
type input "onion"
click at [276, 413] on div "See full Results" at bounding box center [264, 411] width 183 height 13
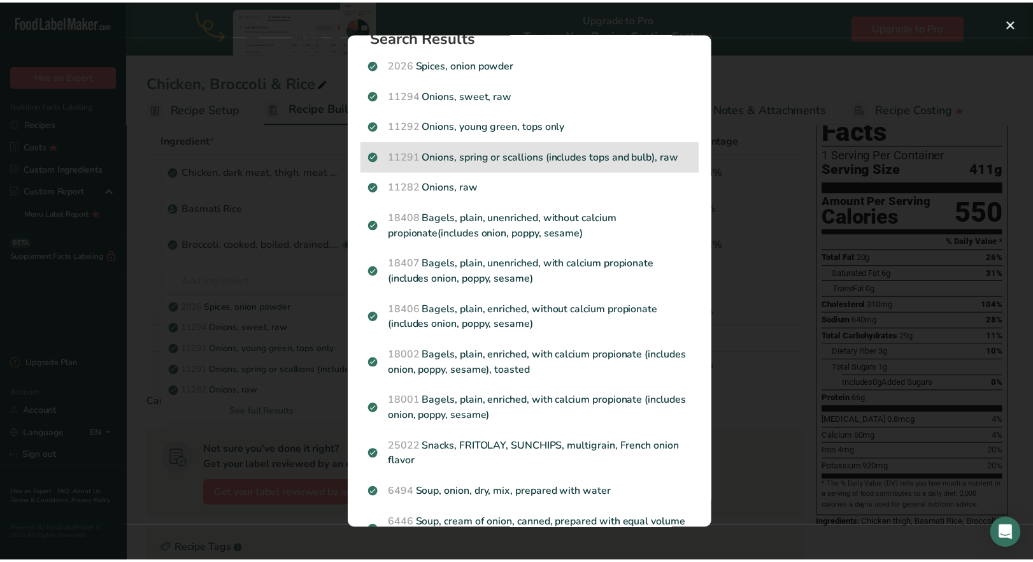
scroll to position [0, 0]
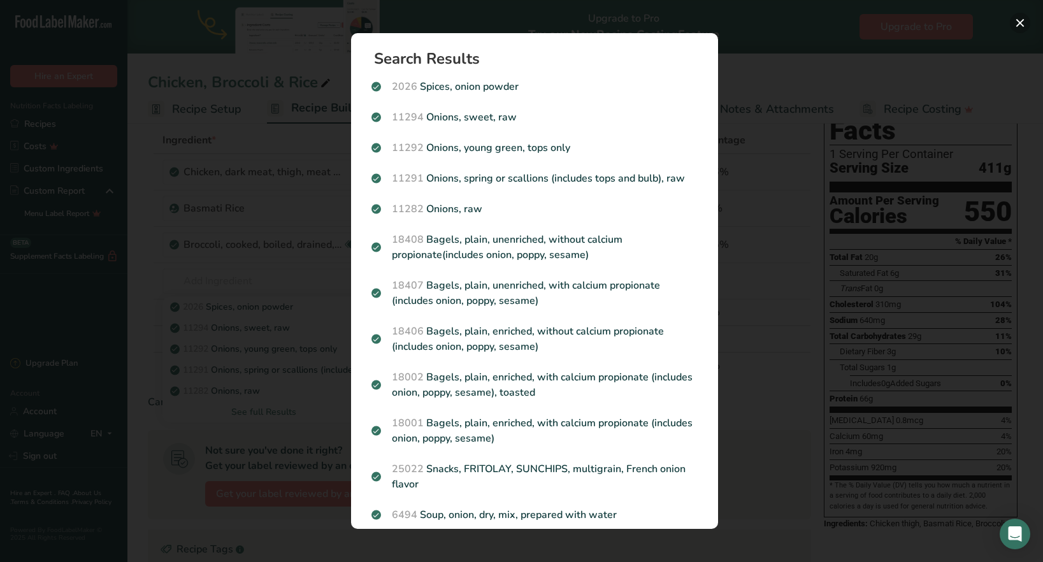
click at [1016, 24] on button "Search results modal" at bounding box center [1019, 23] width 20 height 20
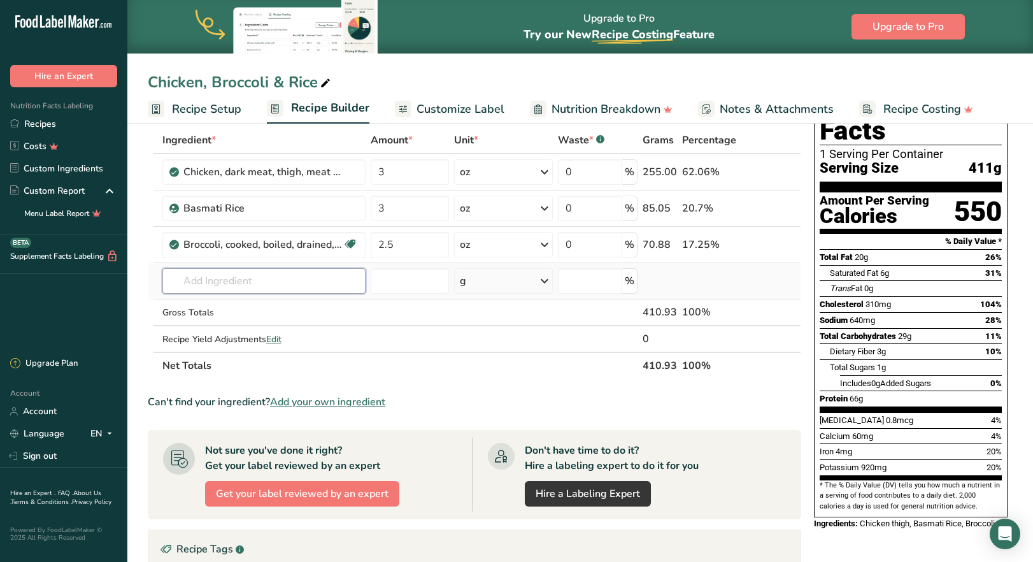
click at [236, 284] on input "text" at bounding box center [263, 280] width 203 height 25
drag, startPoint x: 254, startPoint y: 278, endPoint x: 218, endPoint y: 279, distance: 35.7
click at [218, 279] on input "onions, pickled" at bounding box center [263, 280] width 203 height 25
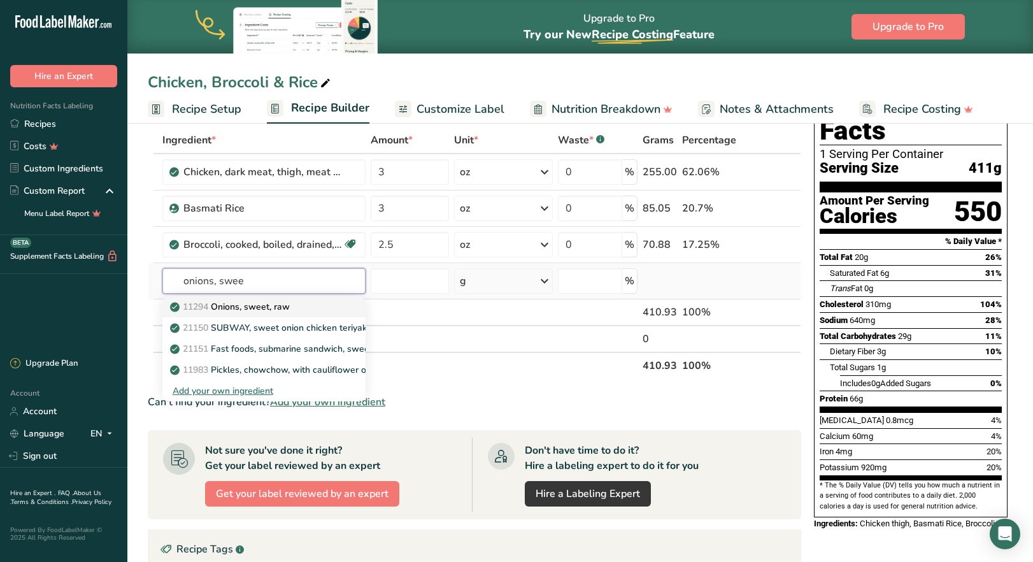
type input "onions, swee"
click at [266, 306] on p "11294 Onions, sweet, raw" at bounding box center [231, 306] width 117 height 13
type input "Onions, sweet, raw"
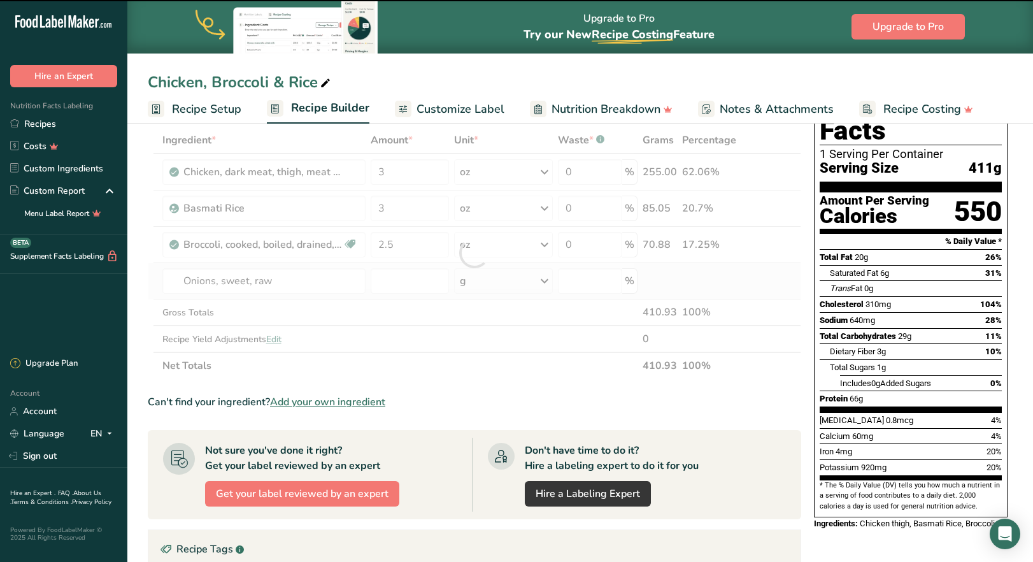
type input "0"
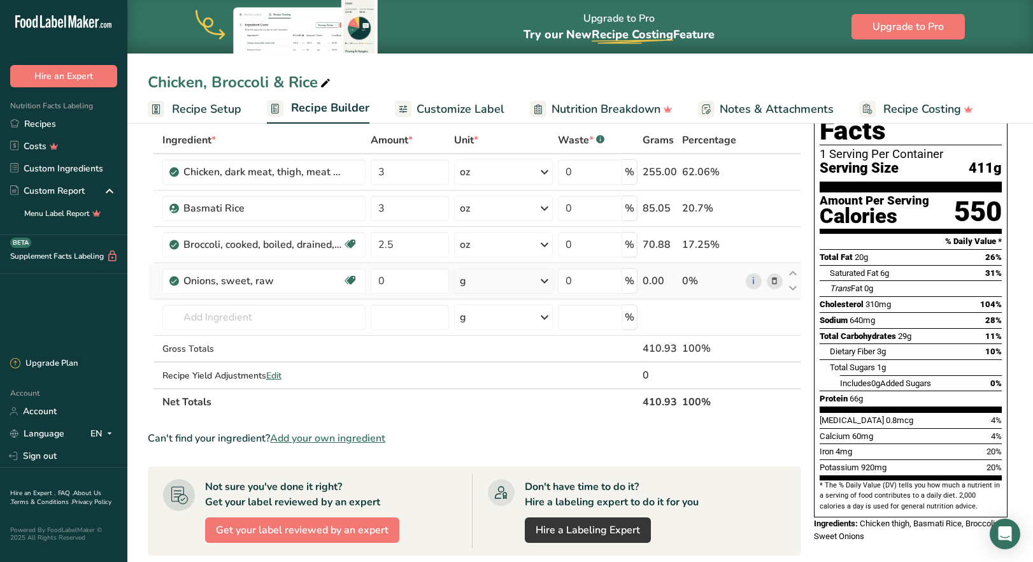
click at [359, 440] on span "Add your own ingredient" at bounding box center [327, 438] width 115 height 15
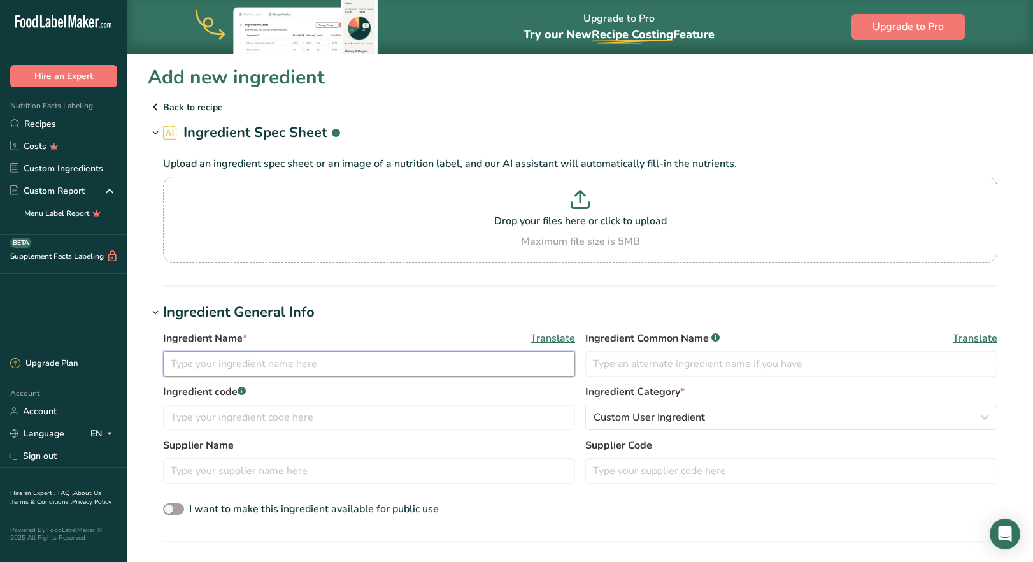
click at [297, 367] on input "text" at bounding box center [369, 363] width 412 height 25
type input "Pickled Onion"
click at [254, 417] on input "text" at bounding box center [369, 416] width 412 height 25
click at [243, 420] on input "text" at bounding box center [369, 416] width 412 height 25
type input "POnion"
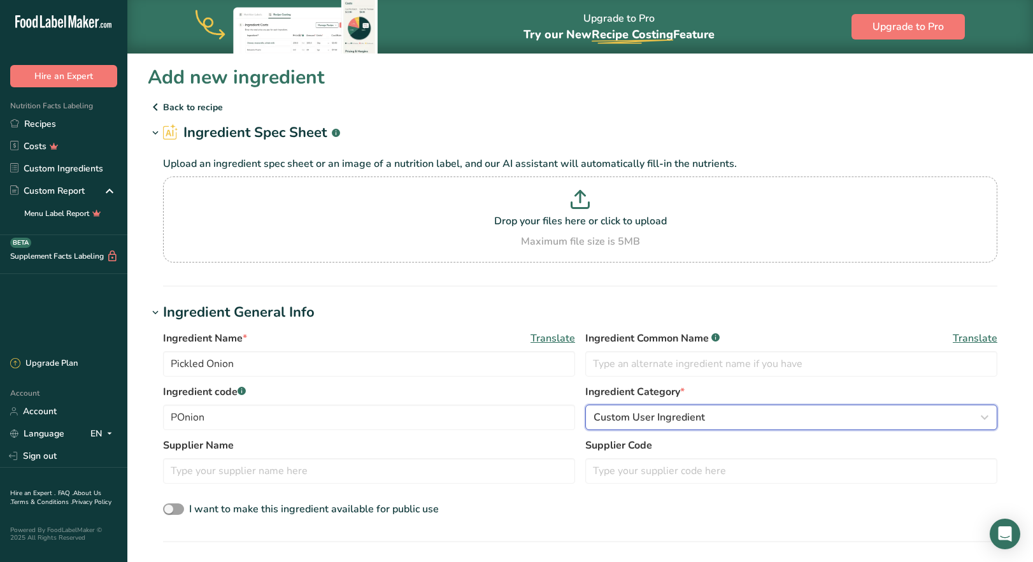
click at [718, 416] on div "Custom User Ingredient" at bounding box center [788, 417] width 388 height 15
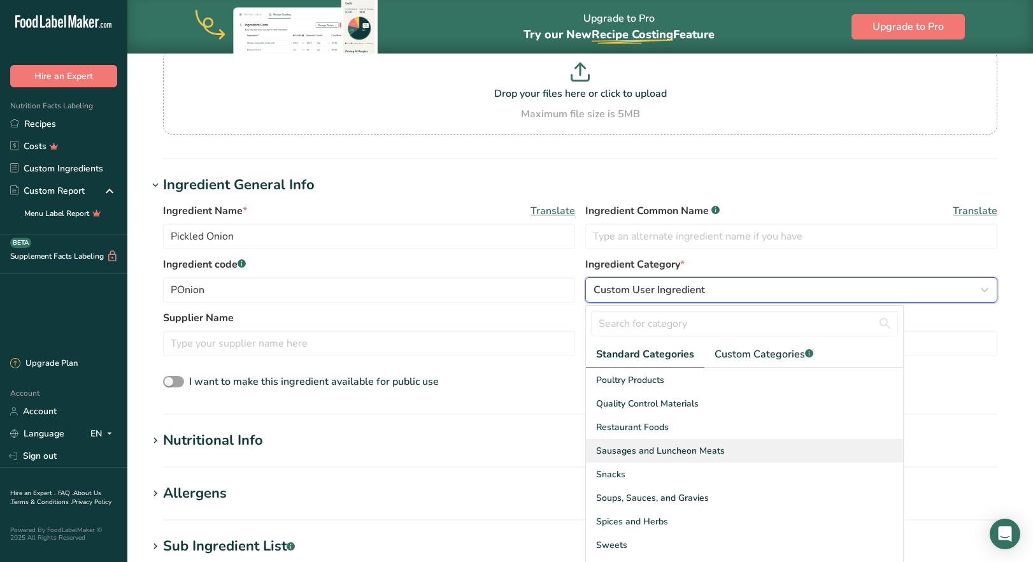
scroll to position [492, 0]
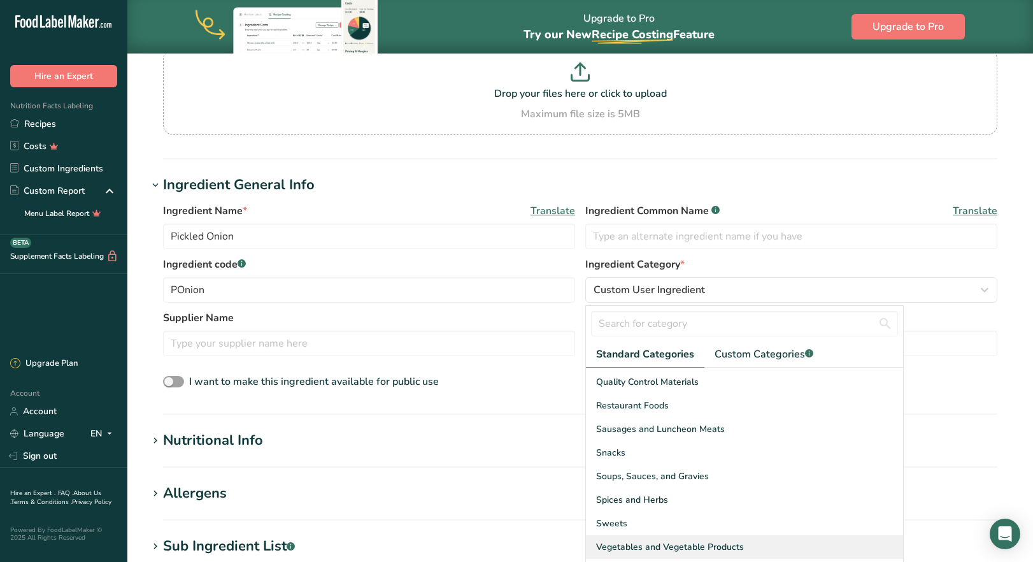
click at [686, 550] on span "Vegetables and Vegetable Products" at bounding box center [670, 546] width 148 height 13
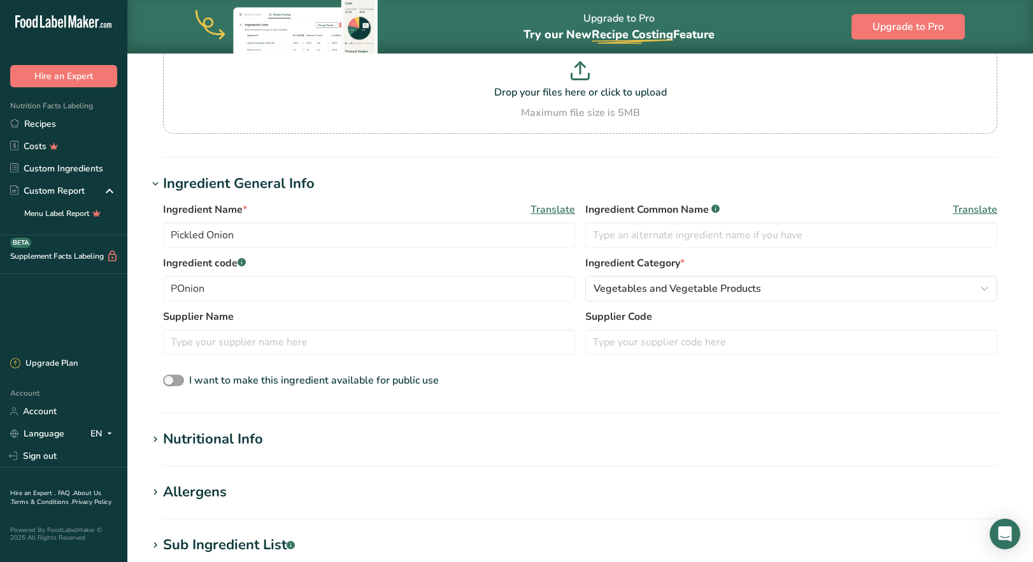
click at [258, 443] on div "Nutritional Info" at bounding box center [213, 439] width 100 height 21
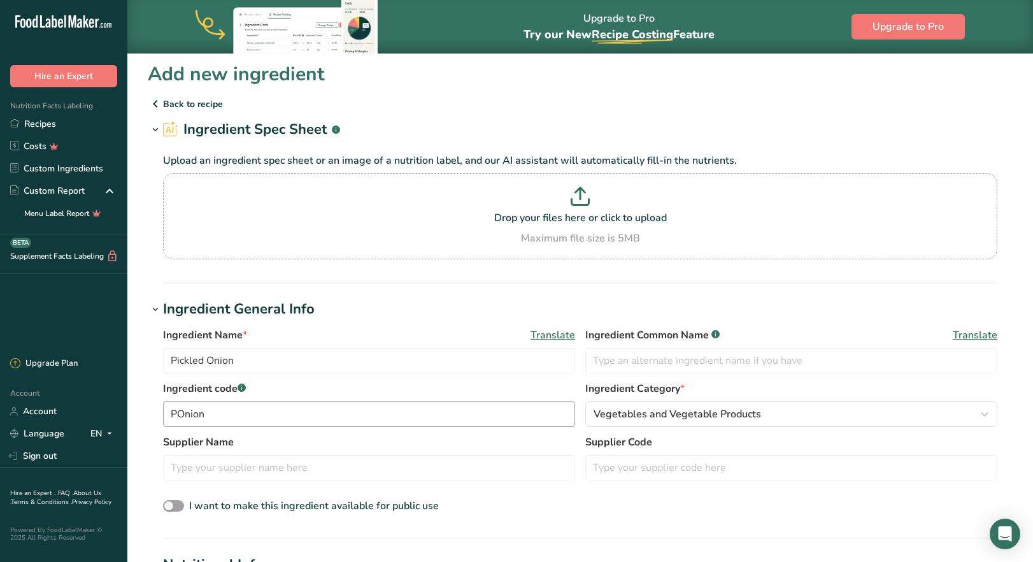
scroll to position [0, 0]
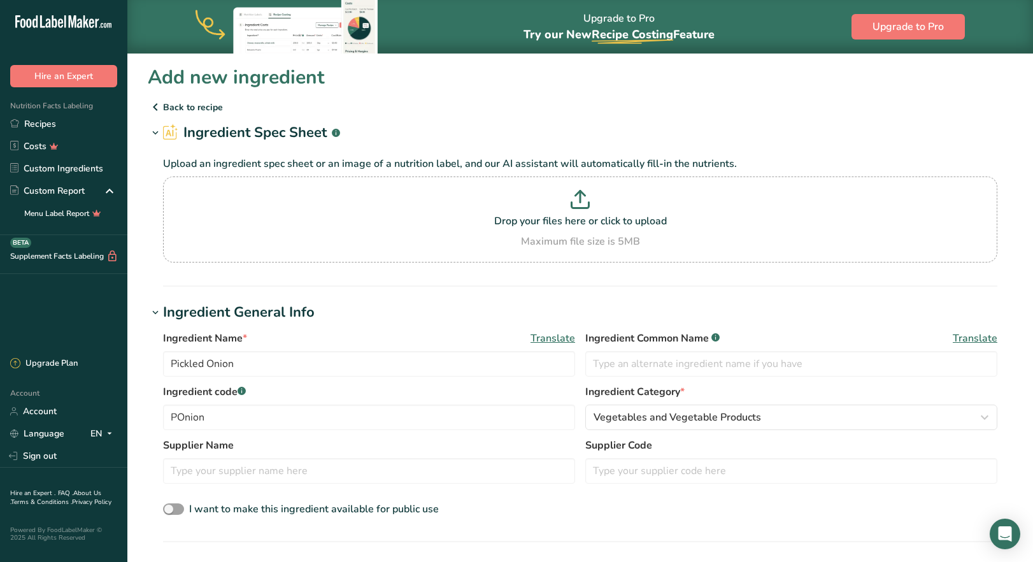
click at [152, 110] on icon at bounding box center [155, 107] width 15 height 23
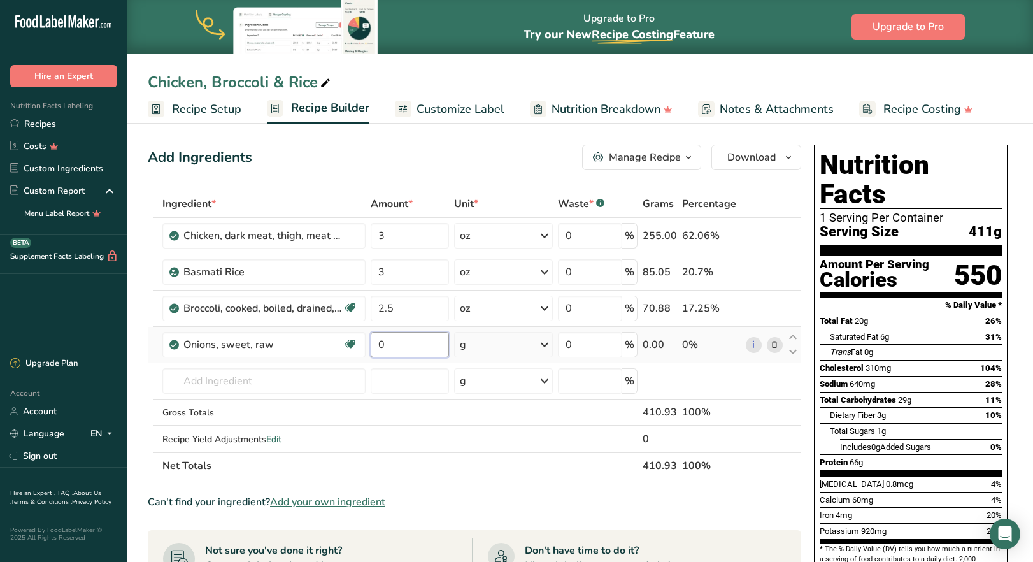
click at [421, 346] on input "0" at bounding box center [410, 344] width 78 height 25
click at [421, 345] on input "0" at bounding box center [410, 344] width 78 height 25
drag, startPoint x: 387, startPoint y: 348, endPoint x: 378, endPoint y: 348, distance: 8.9
click at [378, 348] on input "0" at bounding box center [410, 344] width 78 height 25
type input "2"
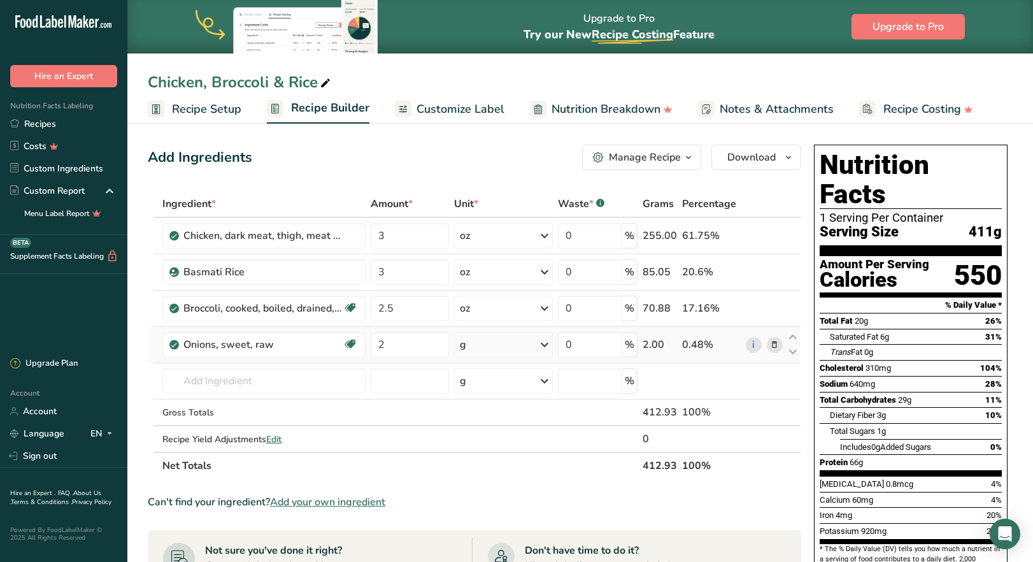
click at [544, 347] on div "Ingredient * Amount * Unit * Waste * .a-a{fill:#347362;}.b-a{fill:#fff;} Grams …" at bounding box center [474, 334] width 653 height 289
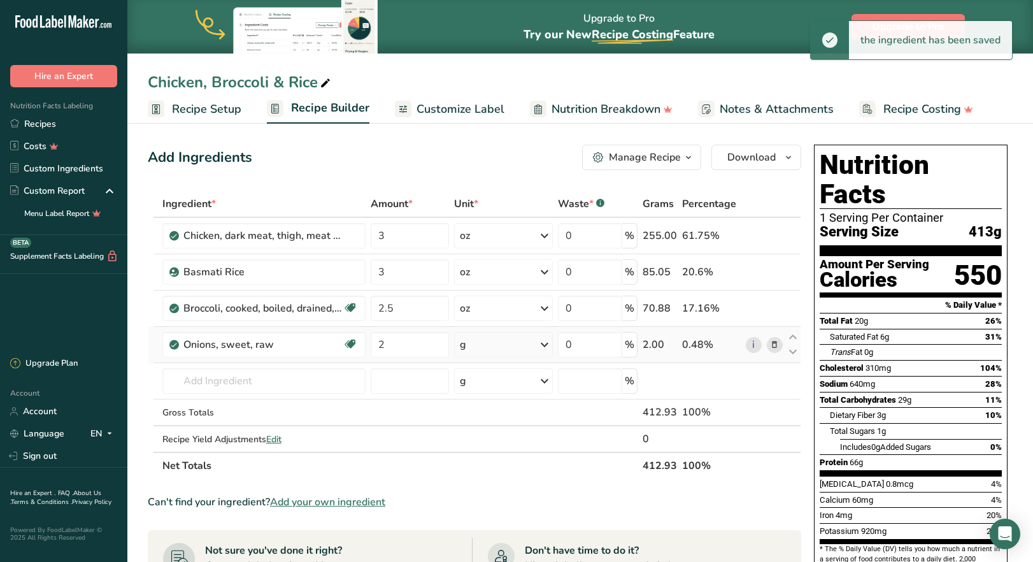
click at [545, 346] on icon at bounding box center [544, 344] width 15 height 23
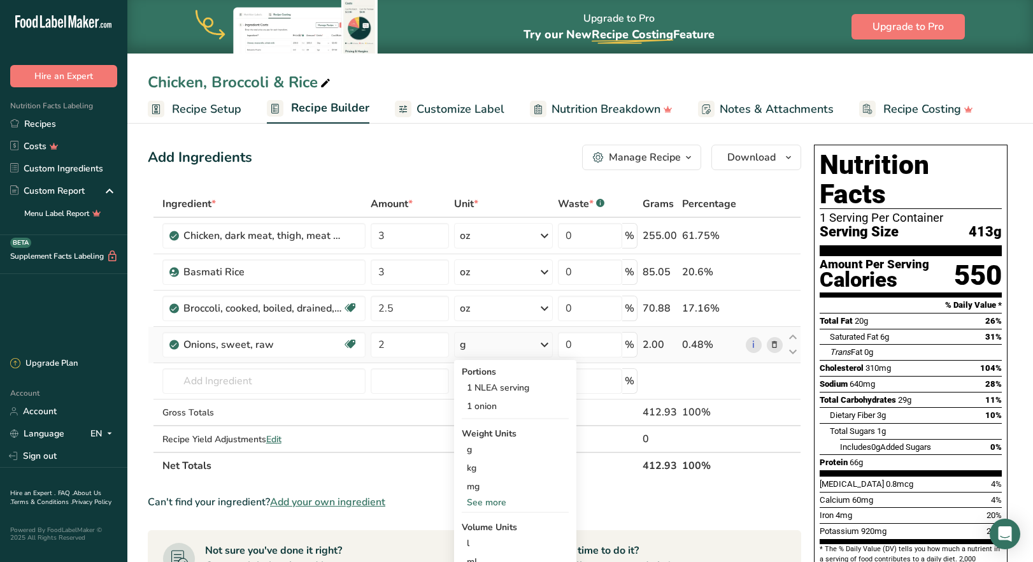
click at [486, 502] on div "See more" at bounding box center [515, 501] width 107 height 13
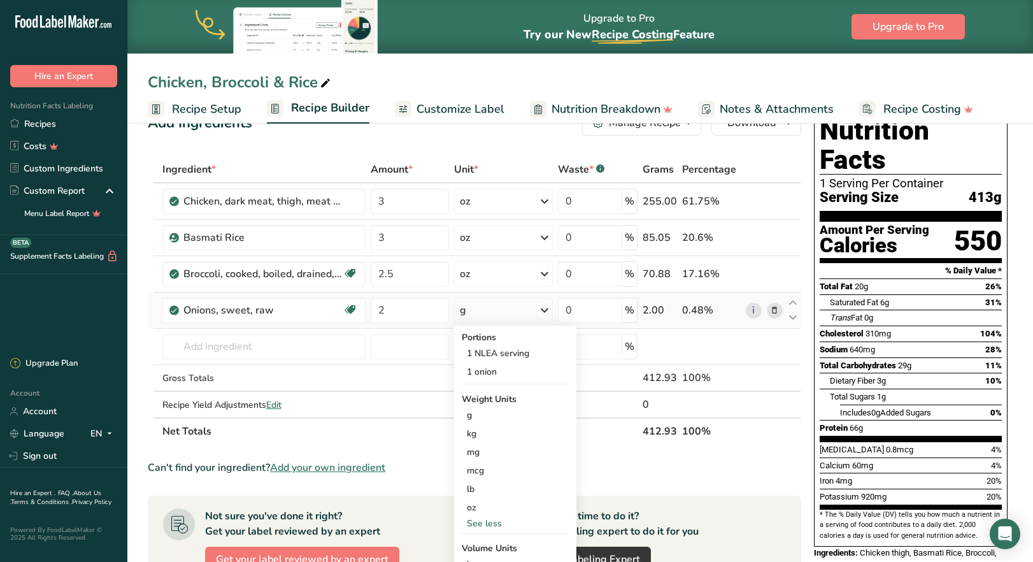
scroll to position [64, 0]
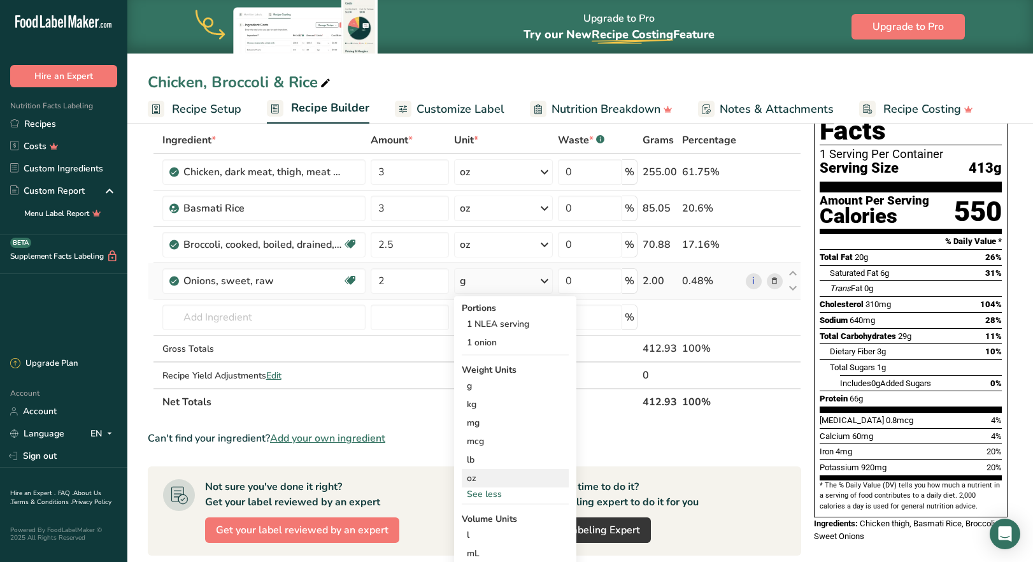
click at [475, 480] on div "oz" at bounding box center [515, 478] width 107 height 18
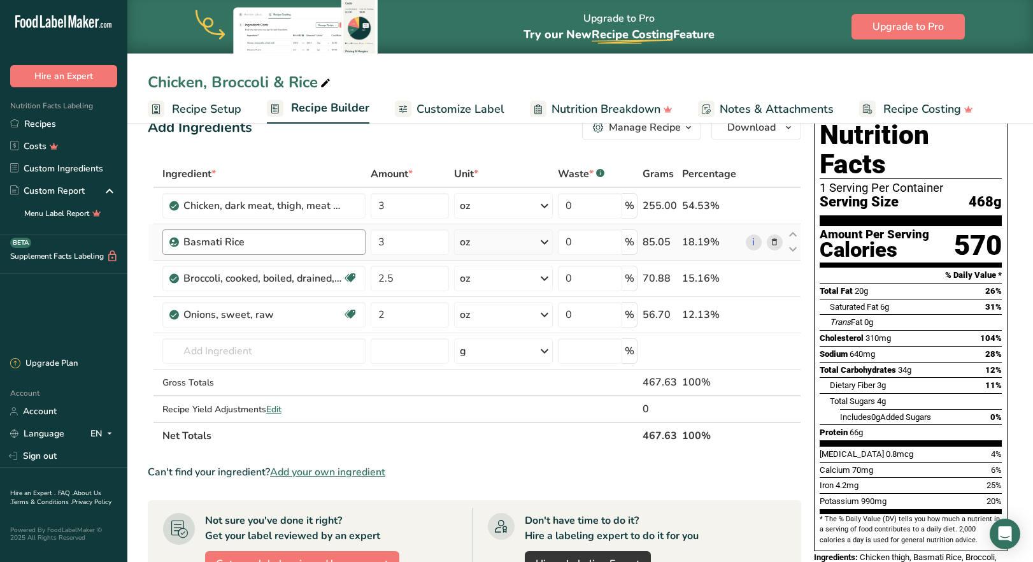
scroll to position [0, 0]
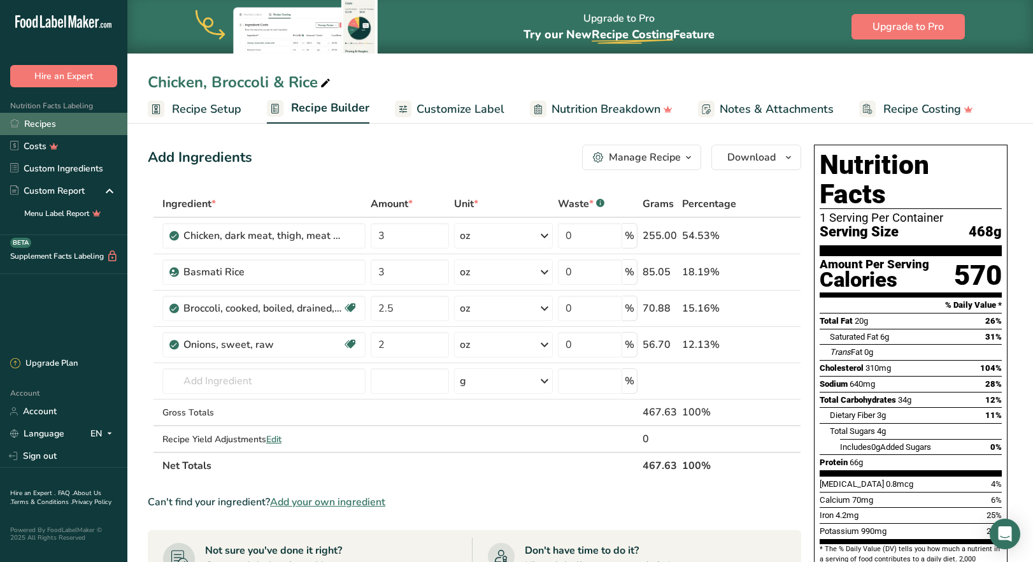
click at [55, 132] on link "Recipes" at bounding box center [63, 124] width 127 height 22
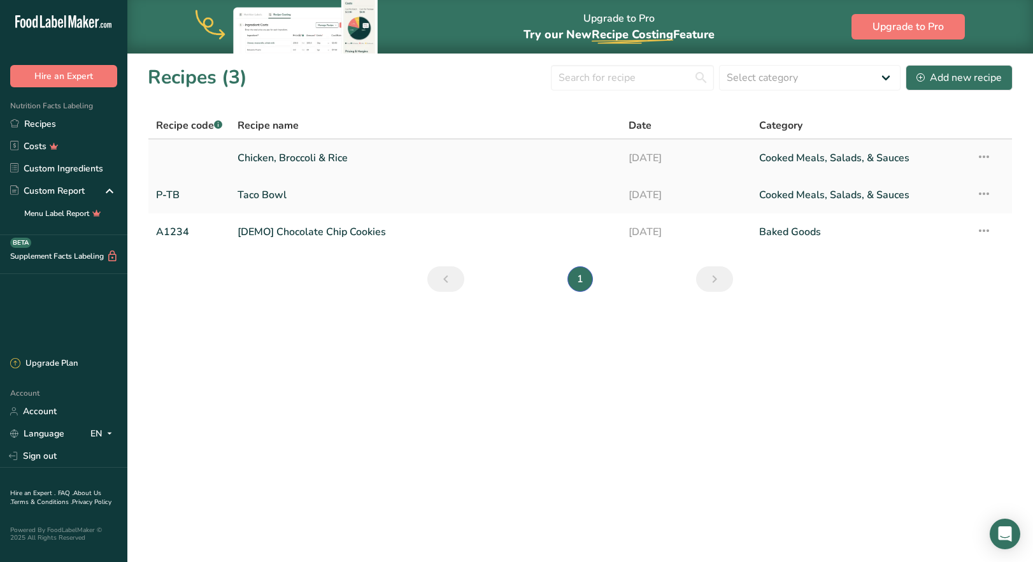
click at [286, 161] on link "Chicken, Broccoli & Rice" at bounding box center [426, 158] width 376 height 27
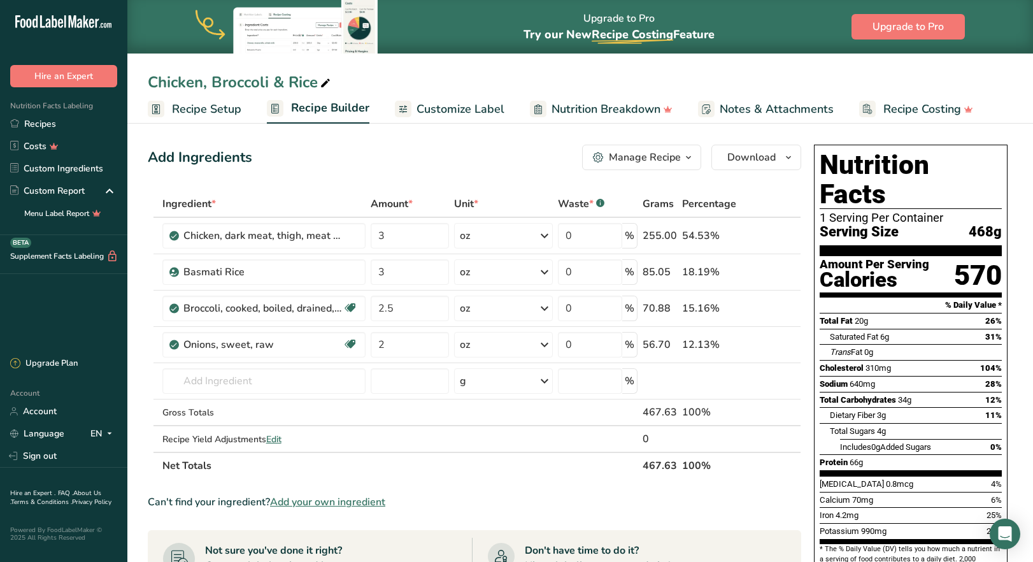
click at [458, 114] on span "Customize Label" at bounding box center [461, 109] width 88 height 17
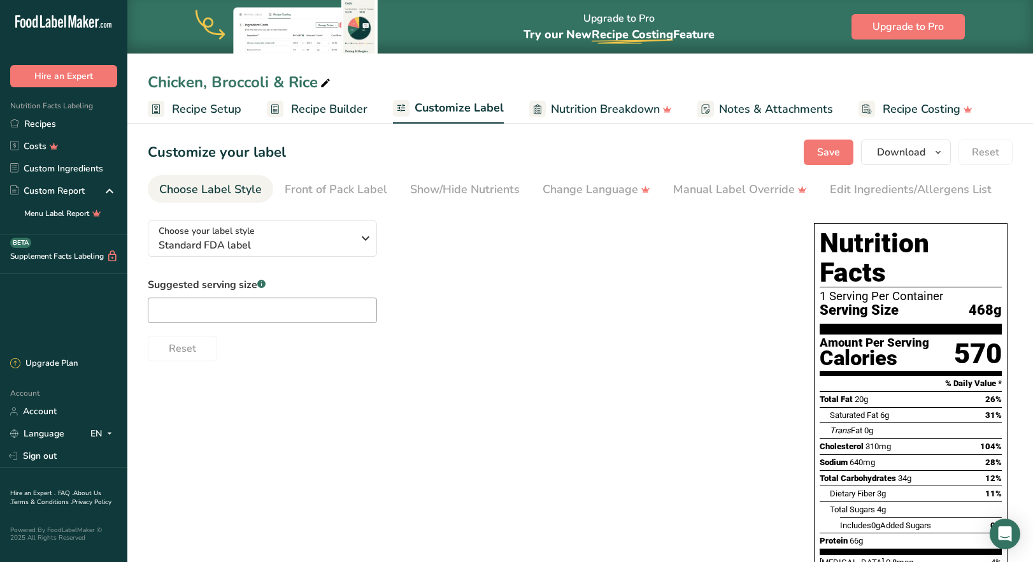
click at [317, 109] on span "Recipe Builder" at bounding box center [329, 109] width 76 height 17
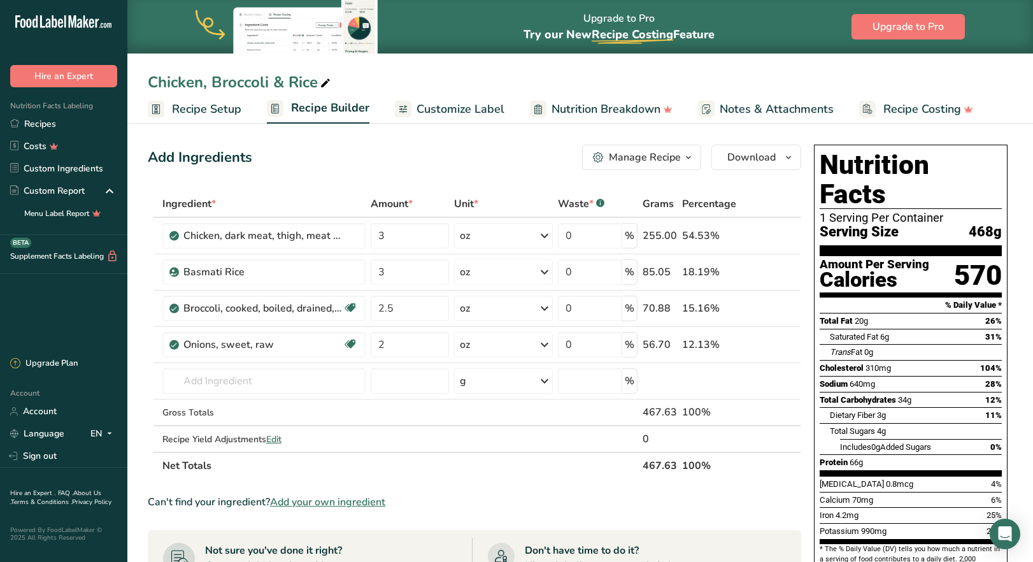
click at [687, 162] on icon "button" at bounding box center [688, 158] width 10 height 16
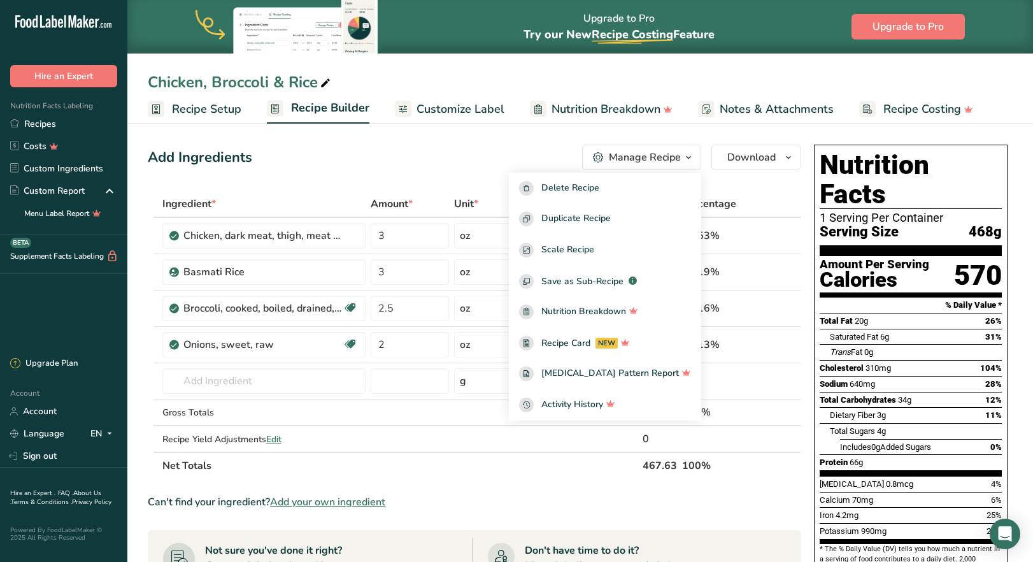
click at [687, 162] on icon "button" at bounding box center [688, 158] width 10 height 16
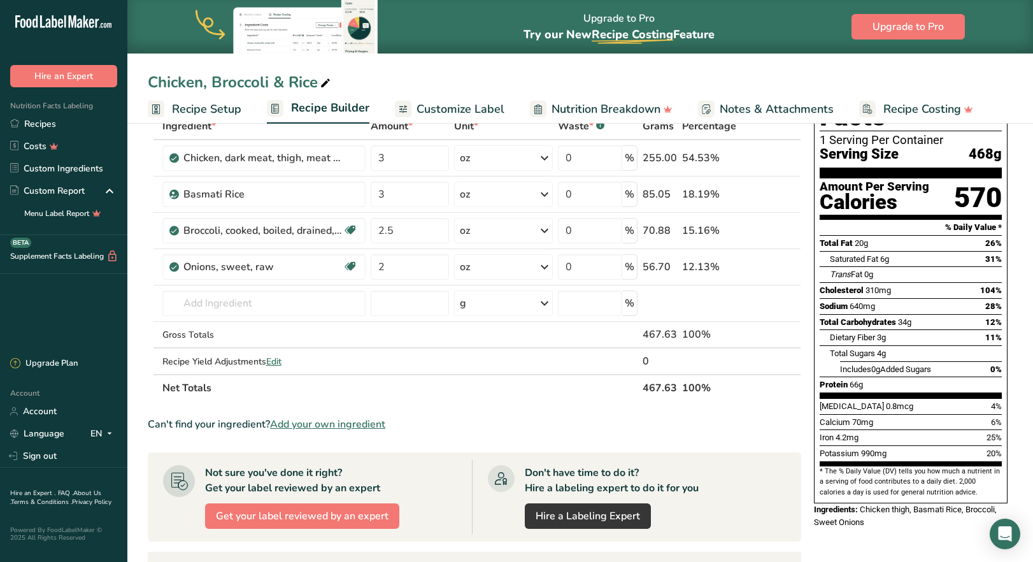
scroll to position [24, 0]
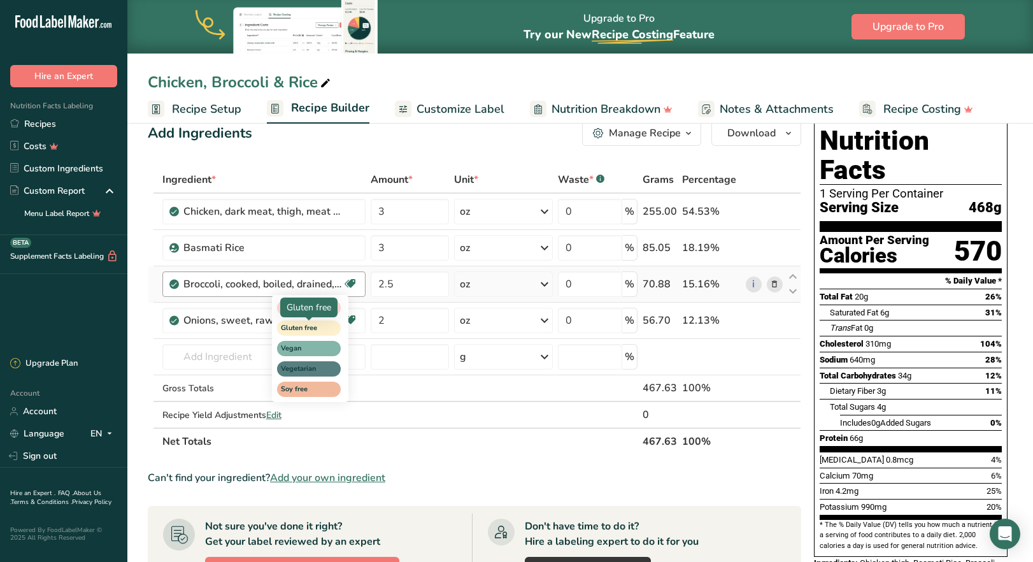
click at [325, 329] on span "Gluten free" at bounding box center [303, 328] width 45 height 11
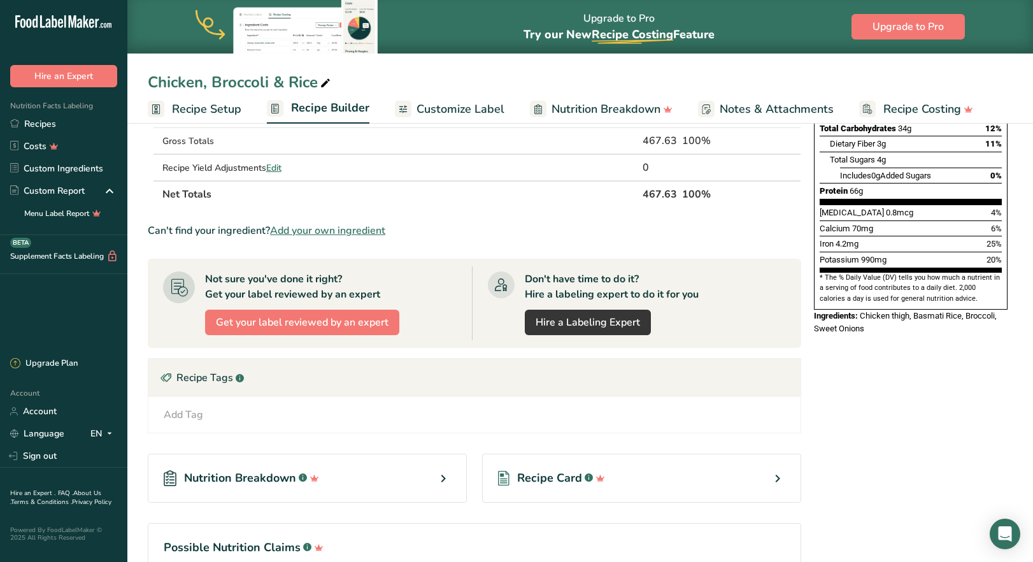
scroll to position [279, 0]
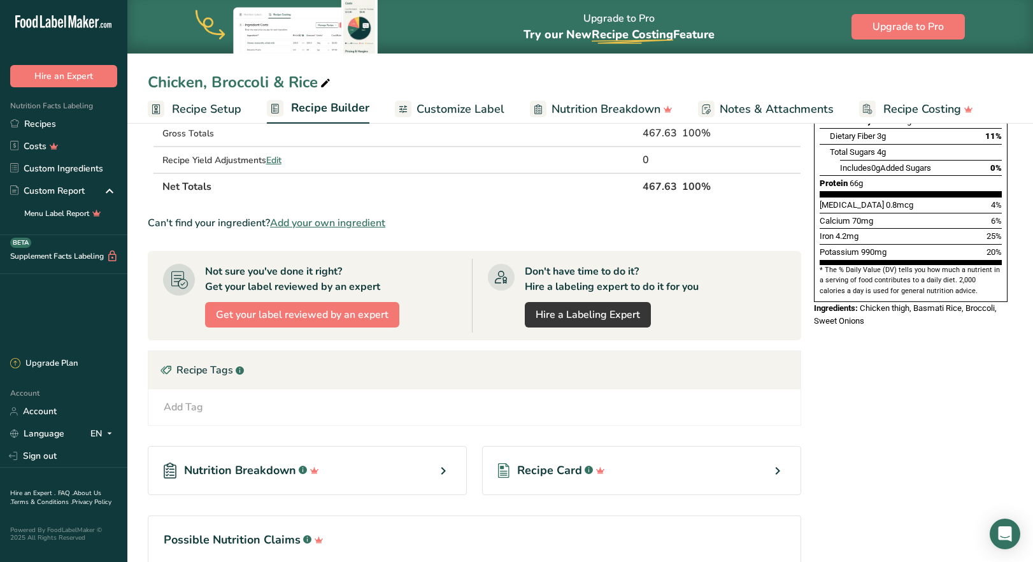
click at [227, 409] on div "Add Tag Standard Tags Custom Tags Source of Antioxidants [MEDICAL_DATA] Effect …" at bounding box center [475, 406] width 632 height 15
click at [182, 406] on div "Add Tag" at bounding box center [183, 406] width 39 height 15
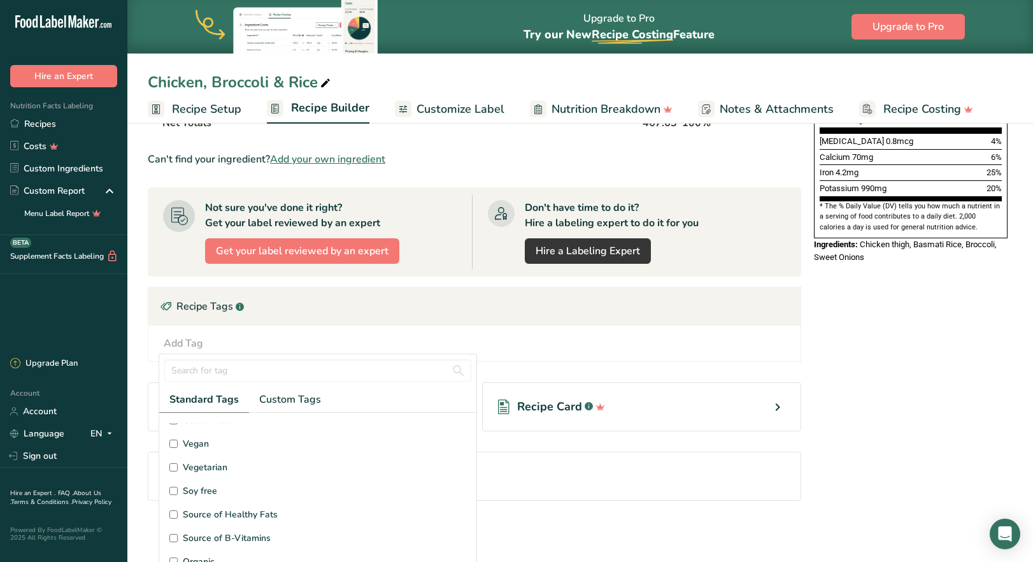
scroll to position [82, 0]
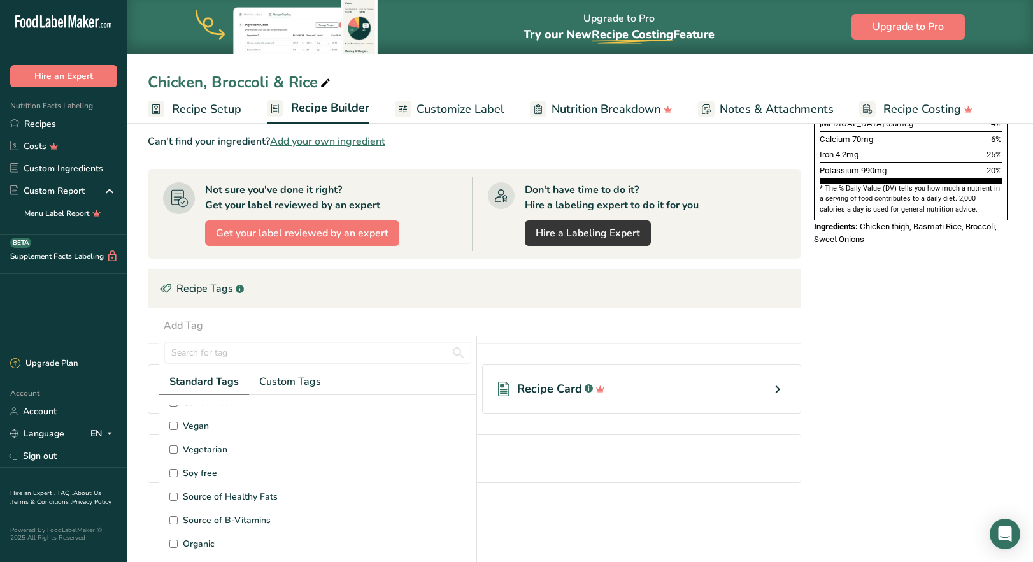
click at [171, 476] on input "Soy free" at bounding box center [173, 473] width 8 height 8
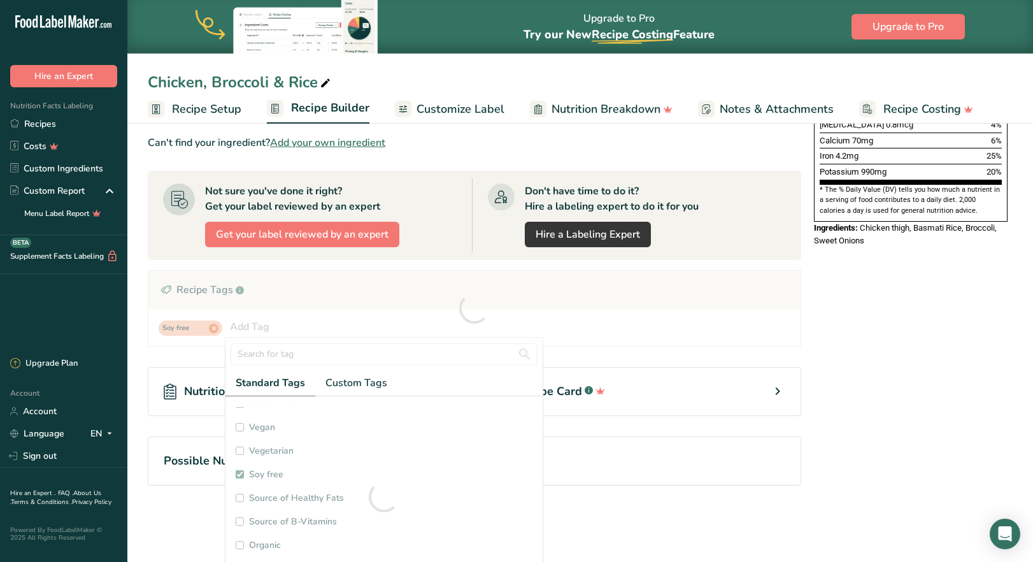
checkbox input "true"
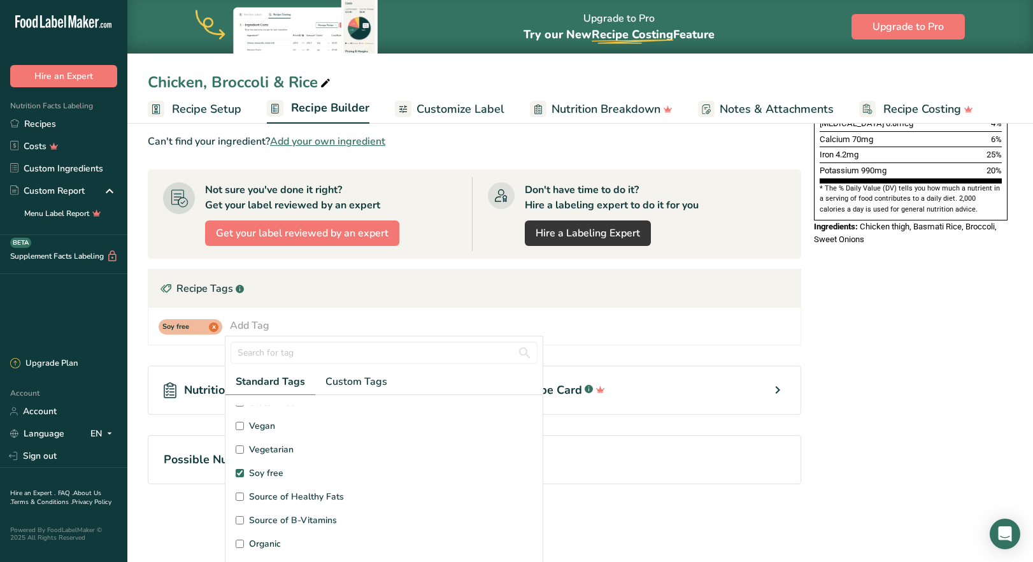
scroll to position [64, 0]
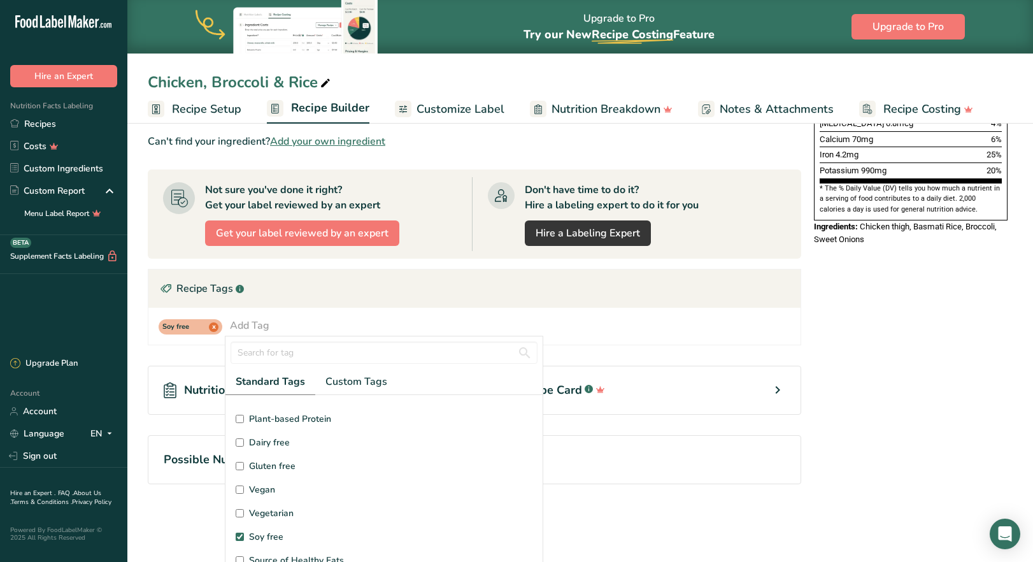
click at [236, 466] on input "Gluten free" at bounding box center [240, 466] width 8 height 8
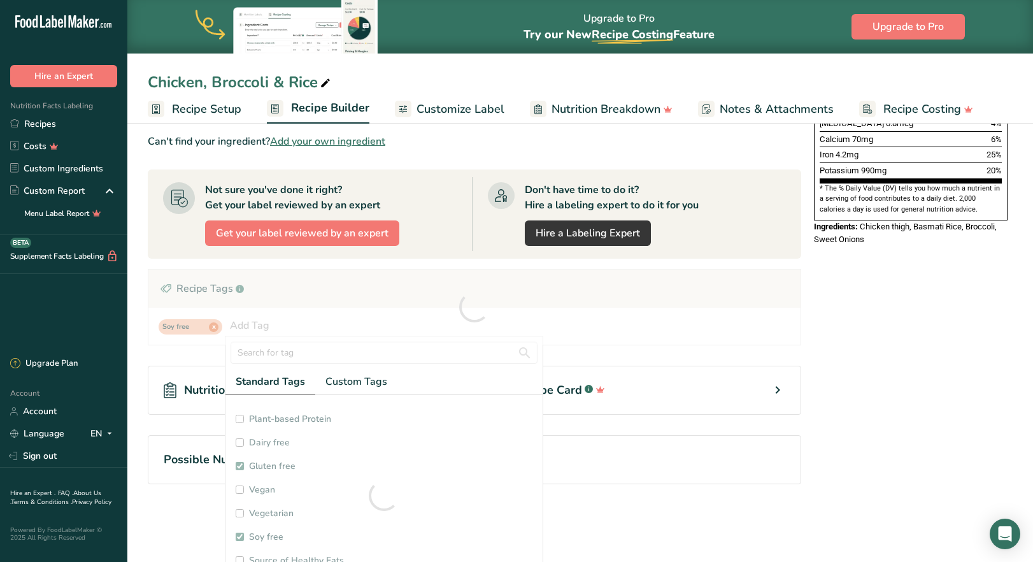
checkbox input "true"
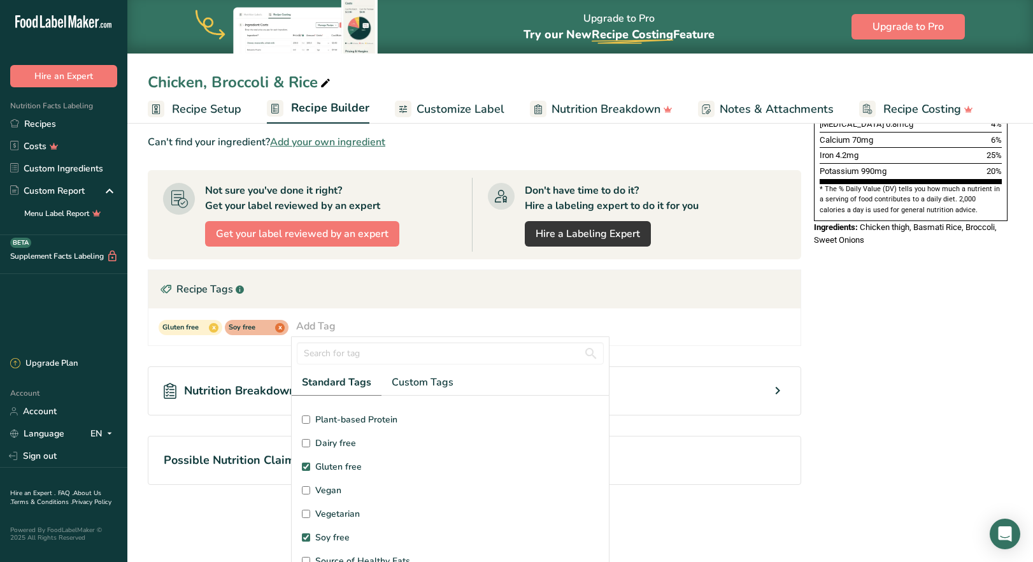
scroll to position [280, 0]
click at [308, 443] on input "Dairy free" at bounding box center [306, 442] width 8 height 8
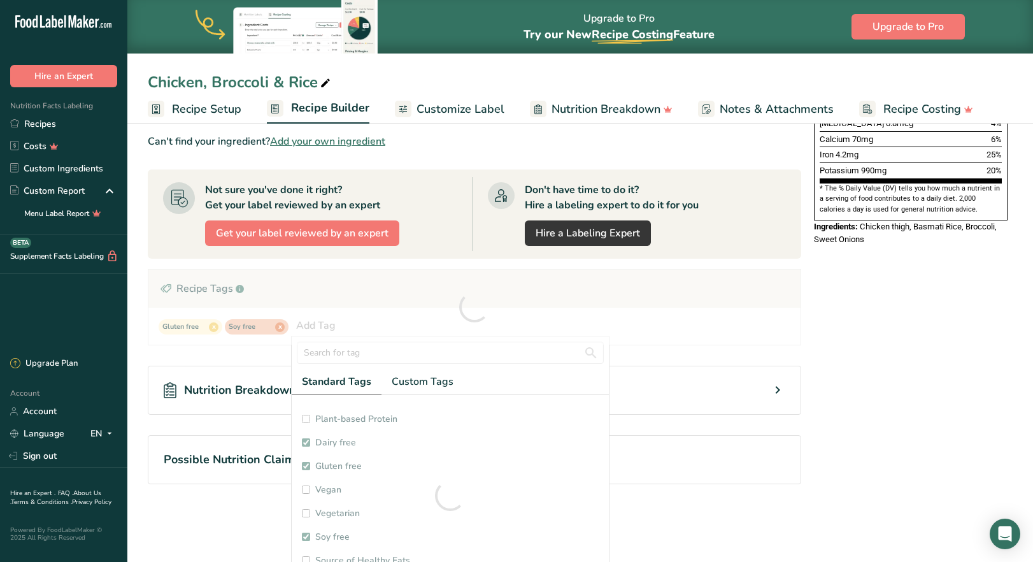
checkbox input "true"
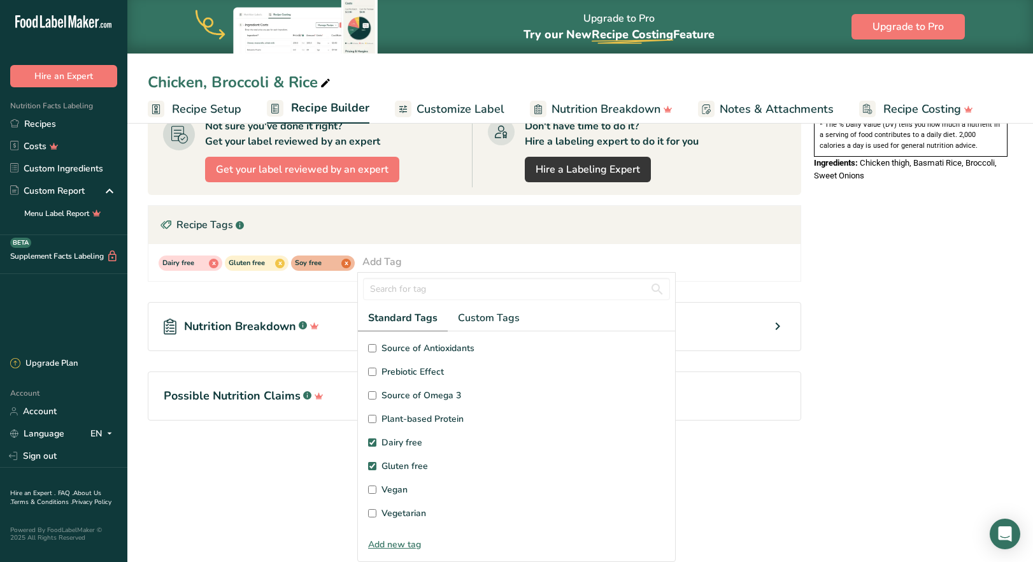
scroll to position [17, 0]
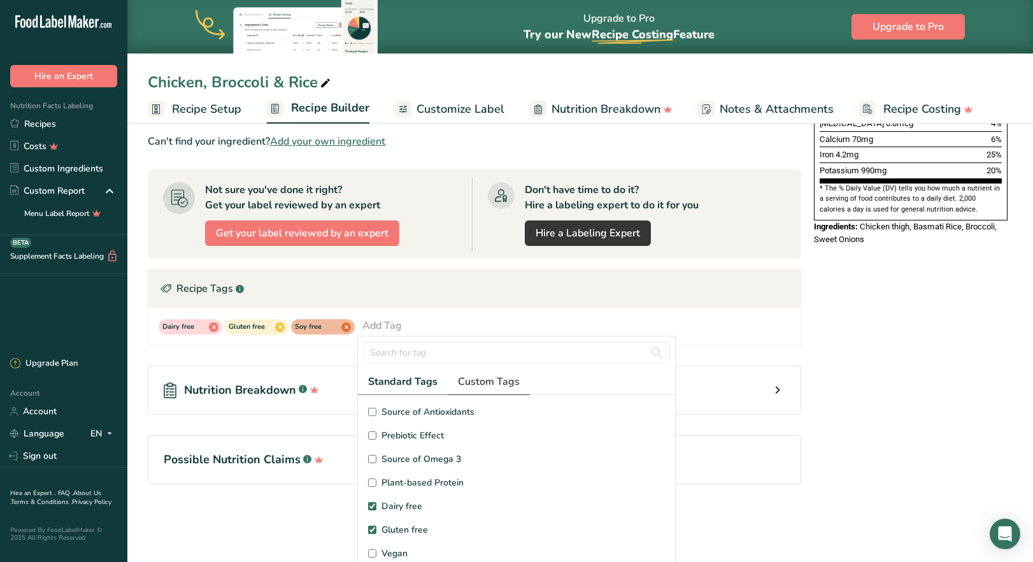
click at [493, 383] on span "Custom Tags" at bounding box center [489, 381] width 62 height 15
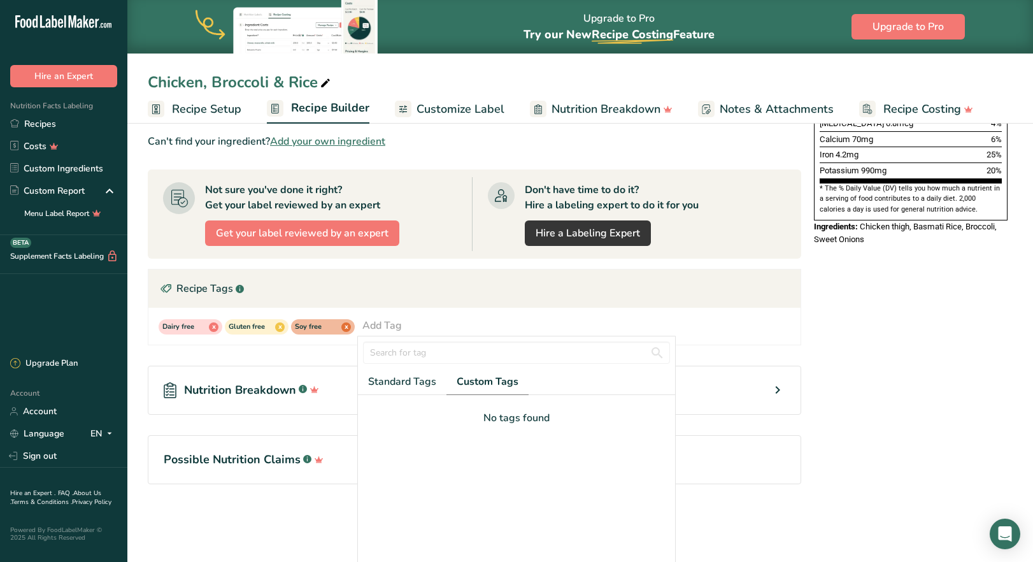
click at [509, 424] on div "No tags found" at bounding box center [516, 417] width 297 height 15
click at [411, 384] on span "Standard Tags" at bounding box center [402, 381] width 68 height 15
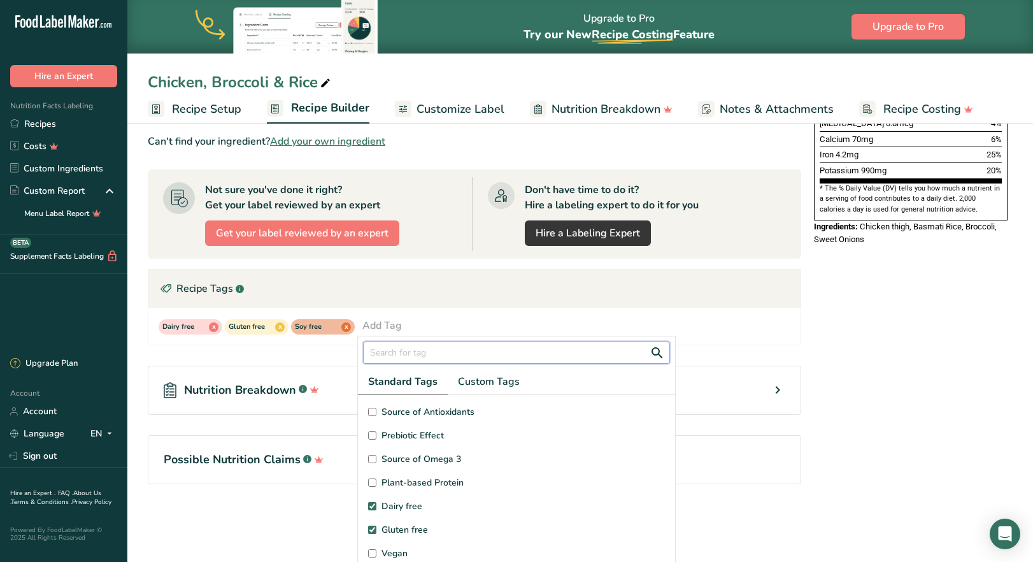
click at [408, 353] on input "text" at bounding box center [516, 352] width 307 height 22
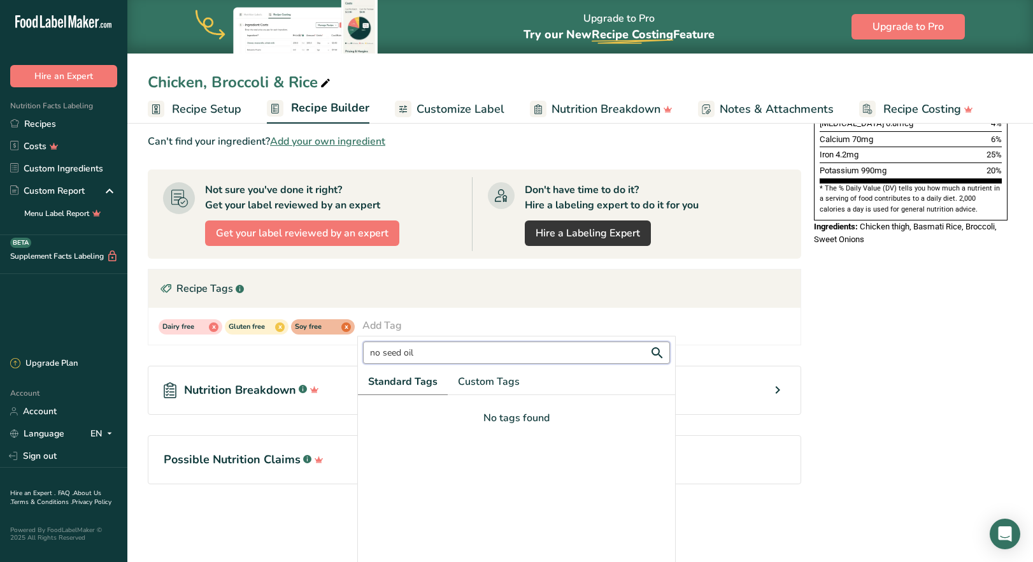
drag, startPoint x: 419, startPoint y: 354, endPoint x: 363, endPoint y: 354, distance: 56.0
click at [363, 354] on input "no seed oil" at bounding box center [516, 352] width 307 height 22
type input "oil"
drag, startPoint x: 397, startPoint y: 354, endPoint x: 362, endPoint y: 352, distance: 35.1
click at [362, 352] on div "oil" at bounding box center [516, 352] width 317 height 32
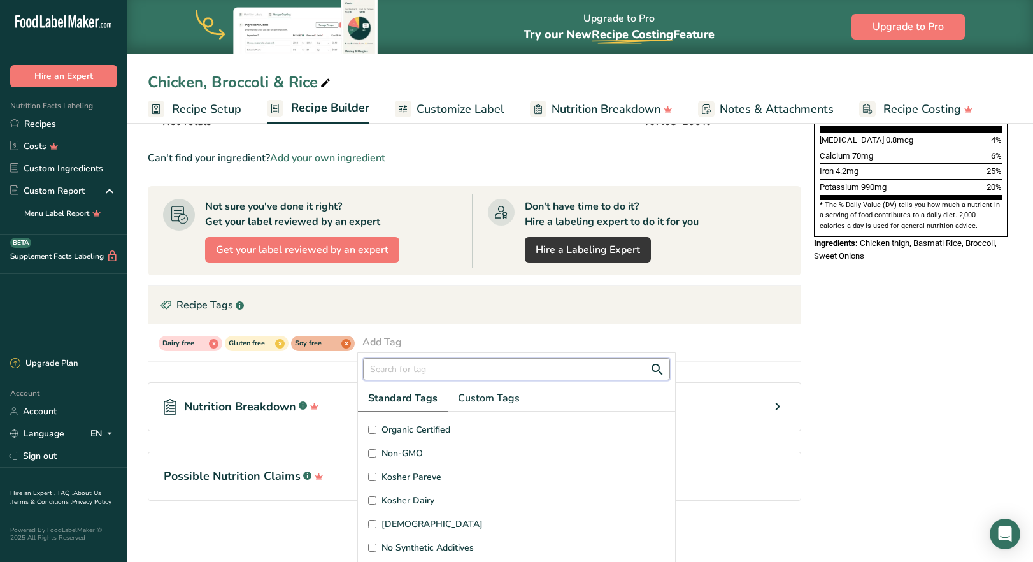
scroll to position [304, 0]
click at [923, 460] on div "Nutrition Facts 1 Serving Per Container Serving Size 468g Amount Per Serving Ca…" at bounding box center [911, 169] width 204 height 746
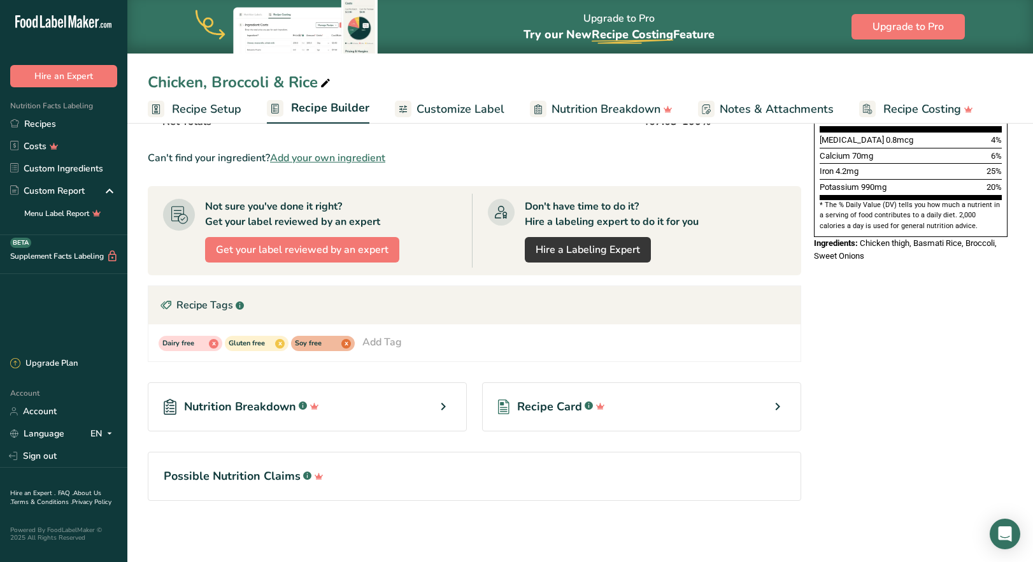
scroll to position [0, 0]
click at [390, 345] on div "Add Tag" at bounding box center [381, 341] width 39 height 15
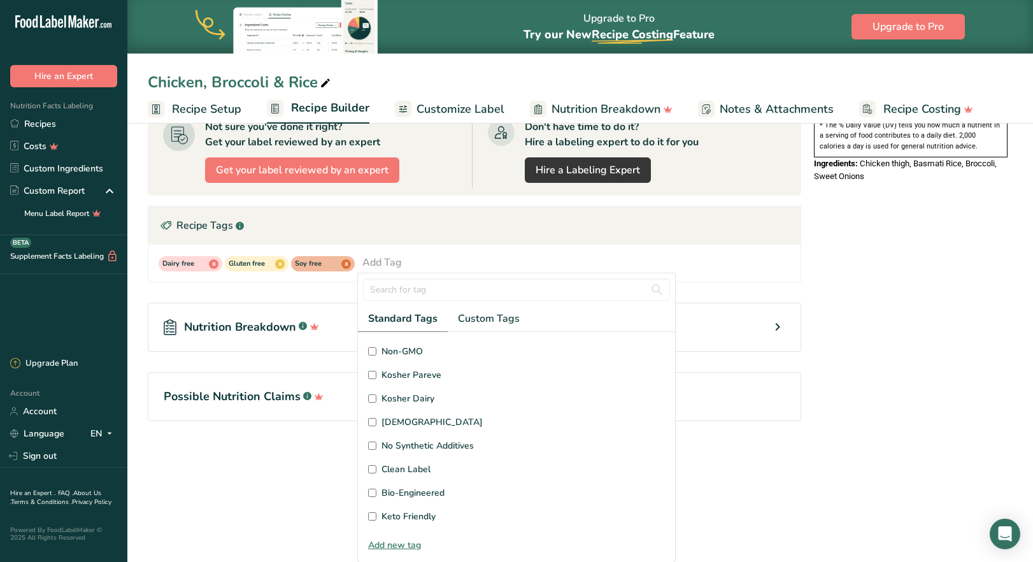
scroll to position [80, 0]
click at [373, 444] on input "No Synthetic Additives" at bounding box center [372, 445] width 8 height 8
checkbox input "true"
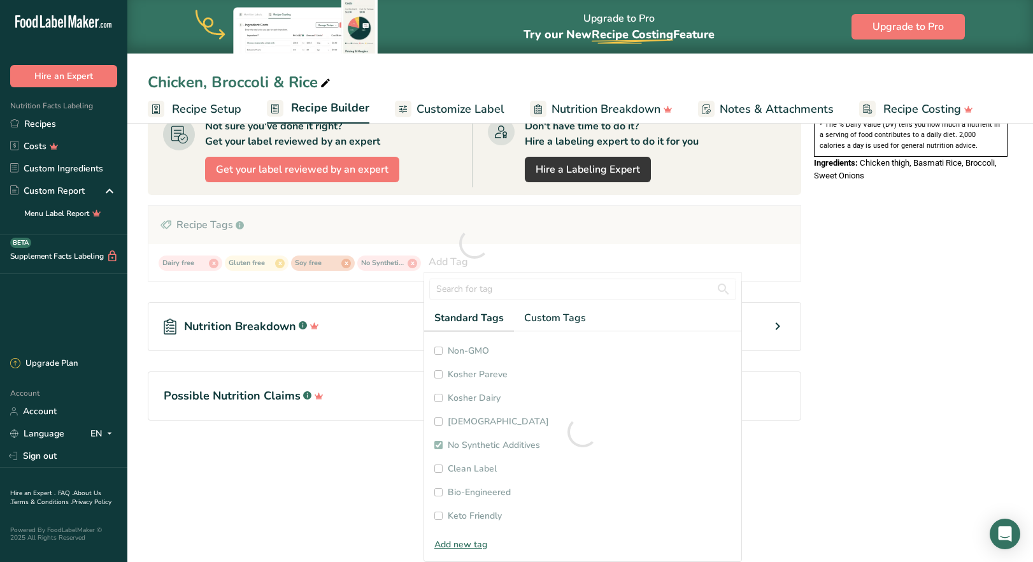
checkbox input "true"
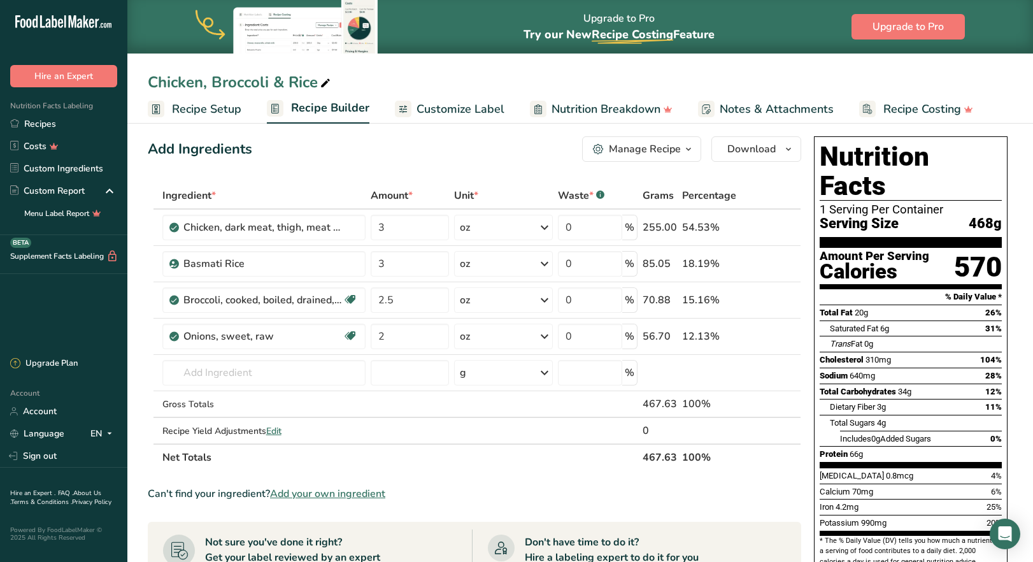
scroll to position [0, 0]
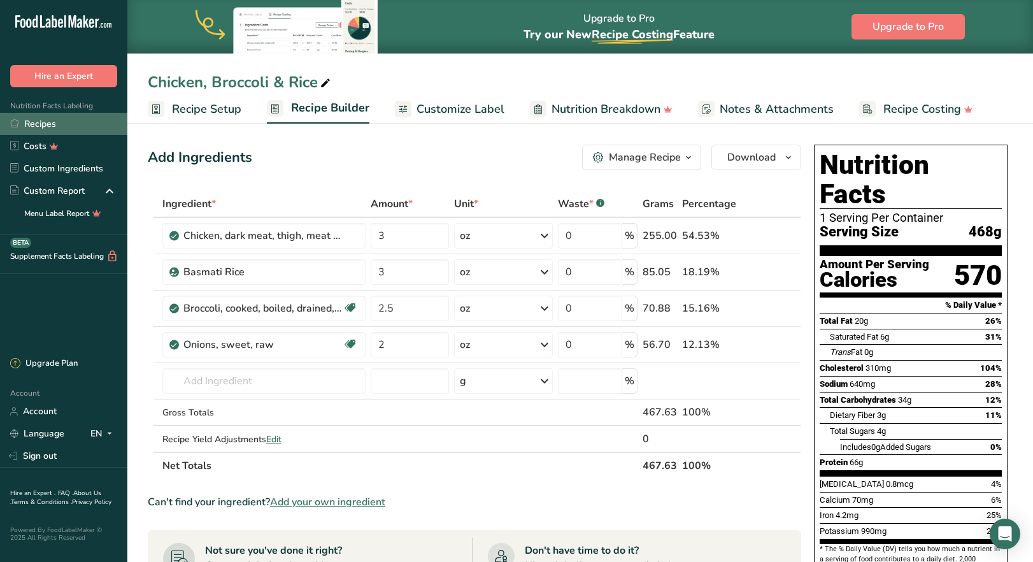
click at [49, 125] on link "Recipes" at bounding box center [63, 124] width 127 height 22
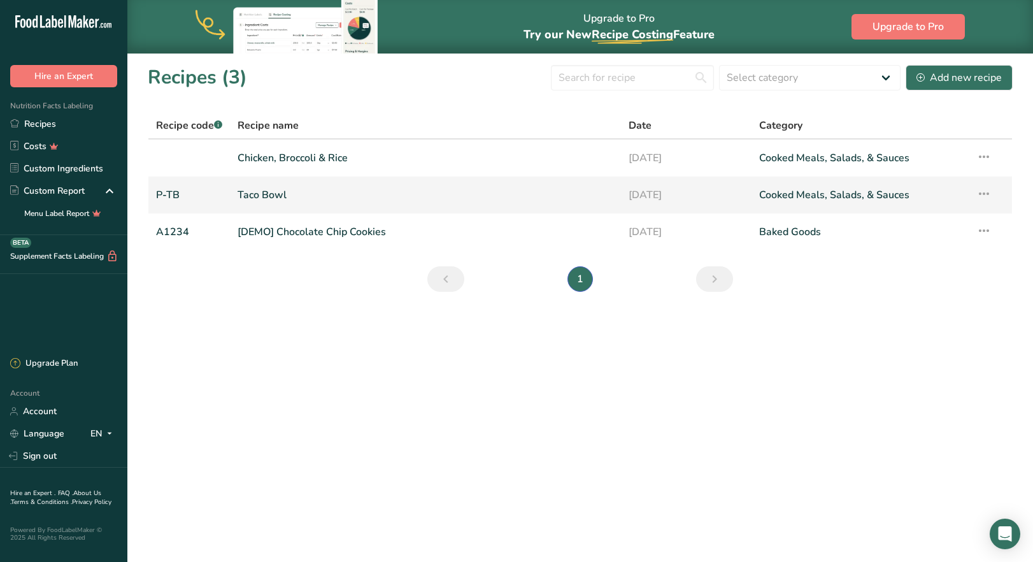
click at [274, 199] on link "Taco Bowl" at bounding box center [426, 195] width 376 height 27
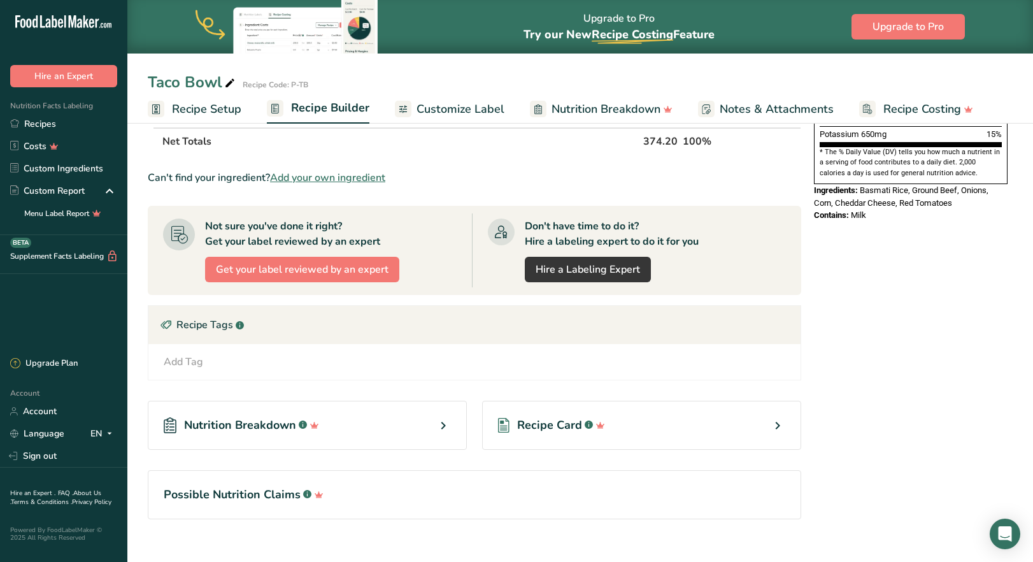
scroll to position [415, 0]
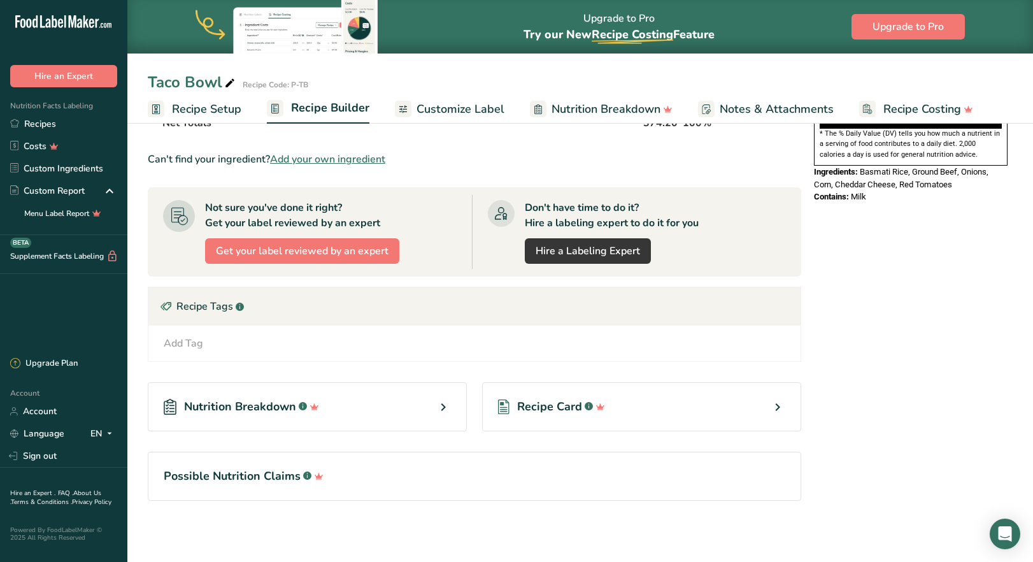
click at [241, 339] on div "Add Tag Standard Tags Custom Tags Source of Antioxidants [MEDICAL_DATA] Effect …" at bounding box center [475, 343] width 632 height 15
click at [199, 347] on div "Add Tag" at bounding box center [183, 343] width 39 height 15
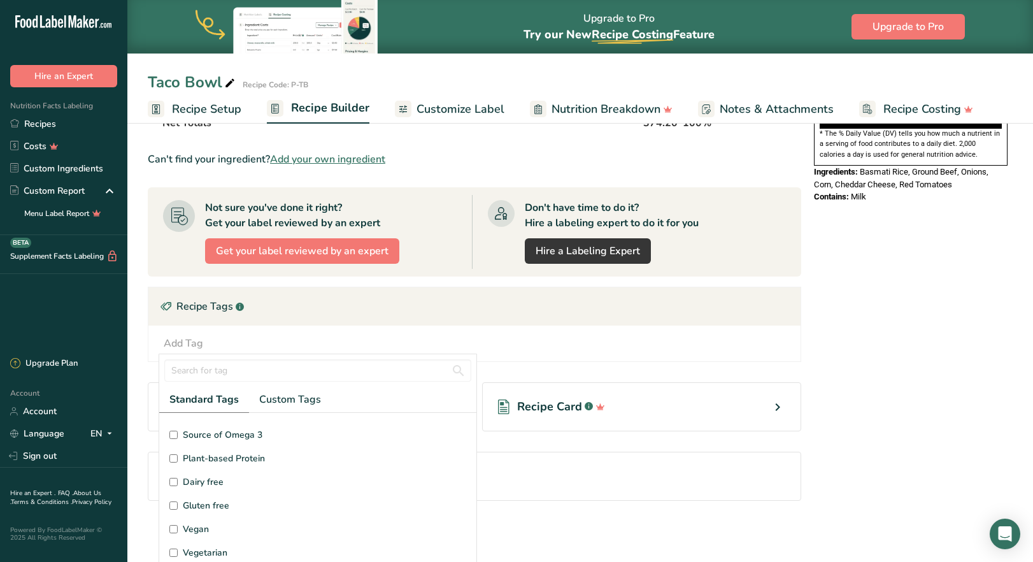
scroll to position [64, 0]
click at [171, 485] on input "Gluten free" at bounding box center [173, 484] width 8 height 8
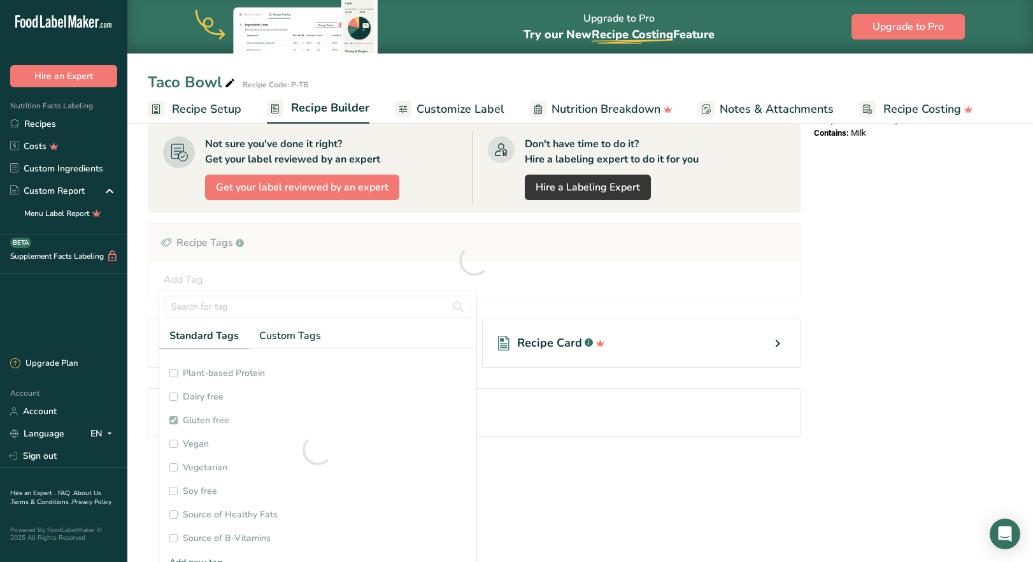
checkbox input "true"
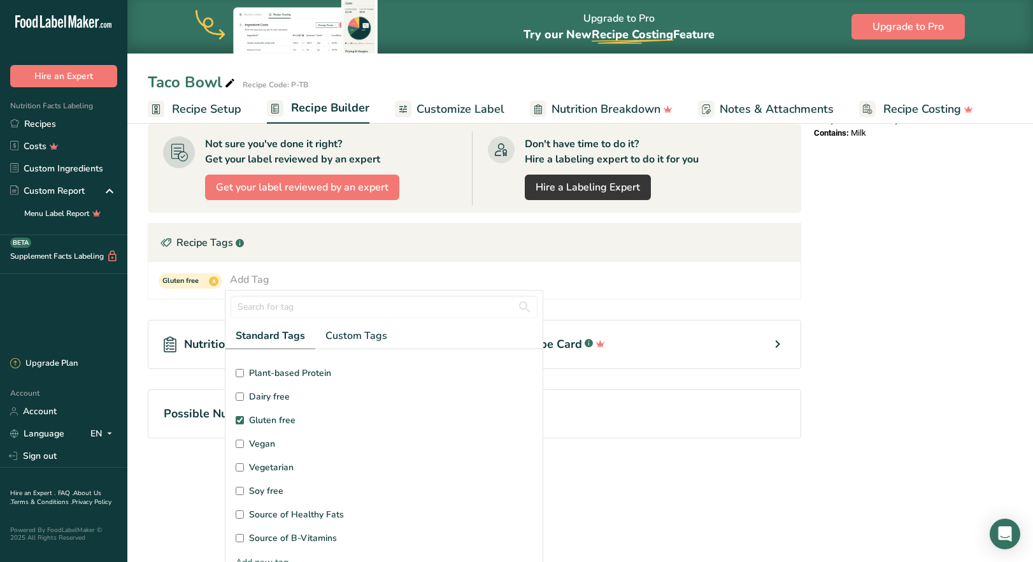
click at [241, 492] on input "Soy free" at bounding box center [240, 491] width 8 height 8
checkbox input "true"
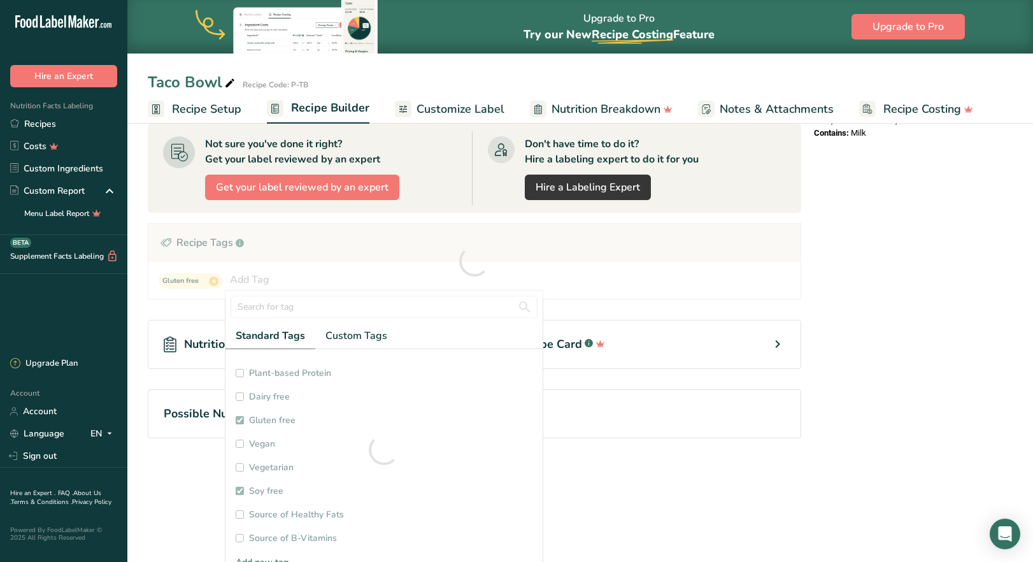
checkbox input "true"
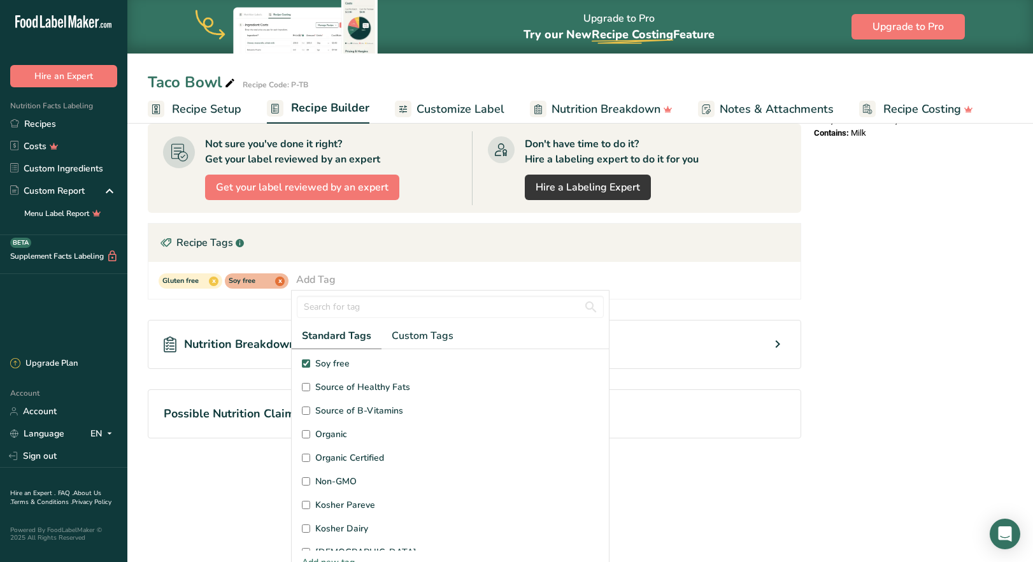
scroll to position [255, 0]
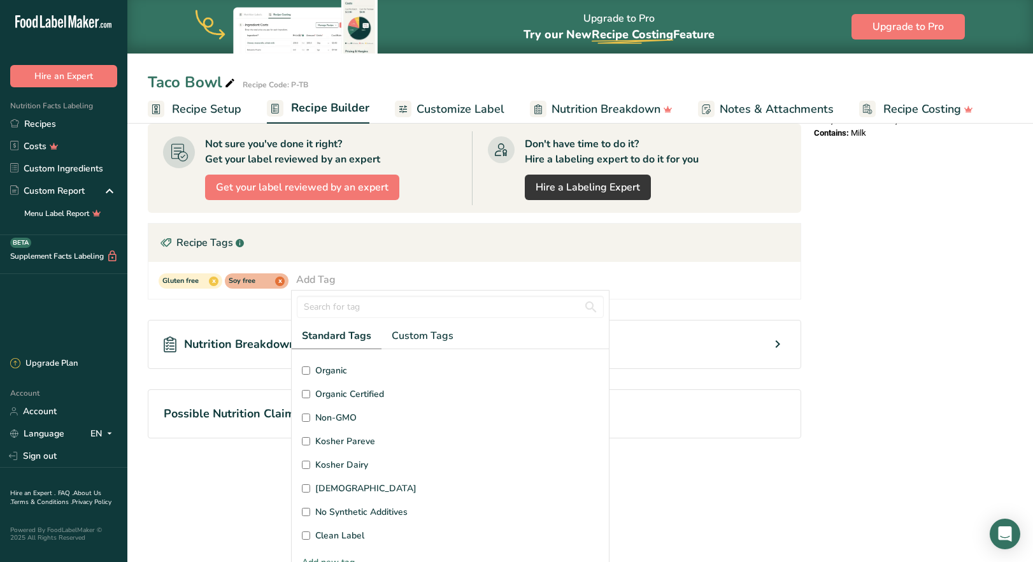
click at [305, 511] on input "No Synthetic Additives" at bounding box center [306, 512] width 8 height 8
checkbox input "true"
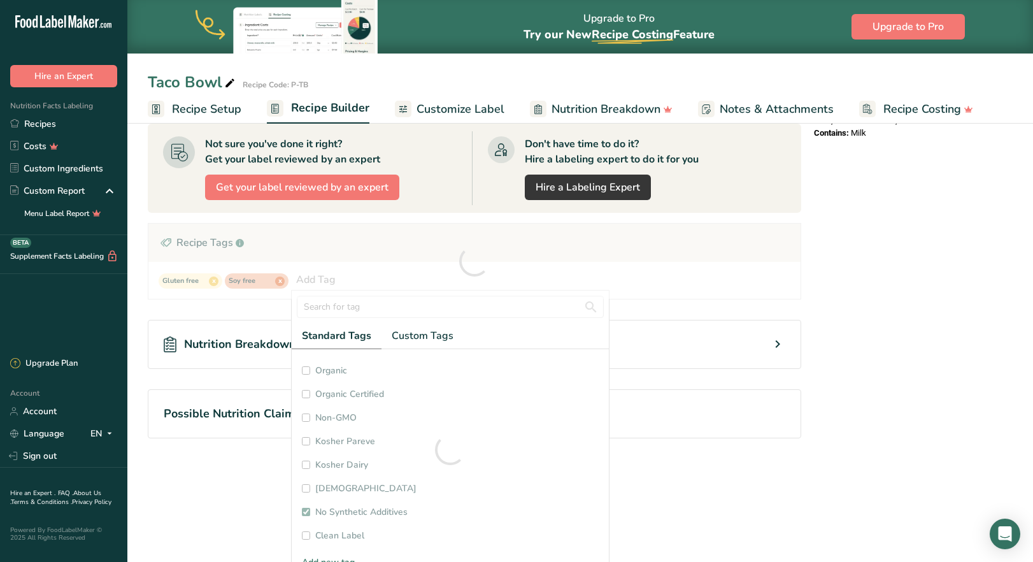
checkbox input "true"
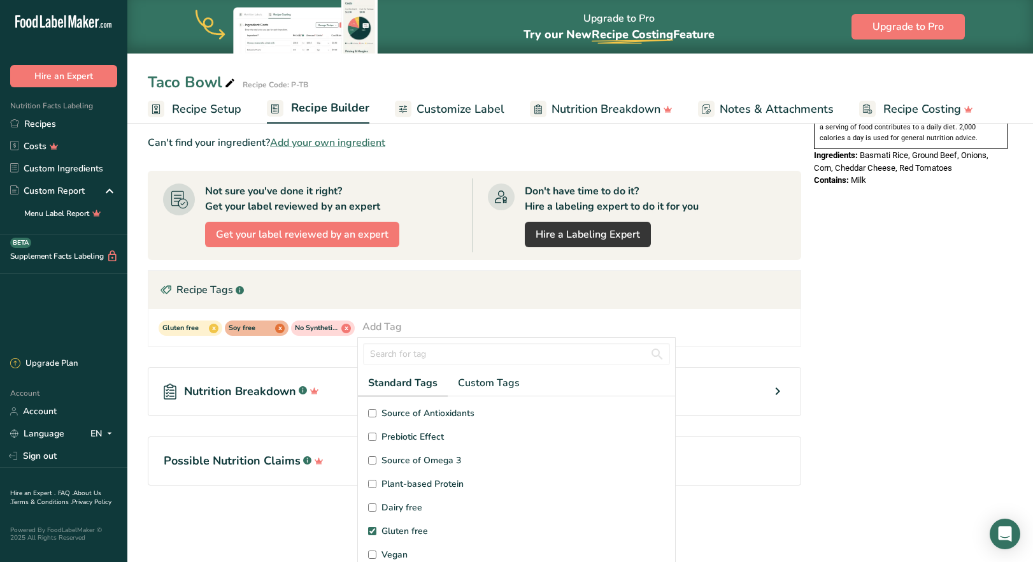
scroll to position [0, 0]
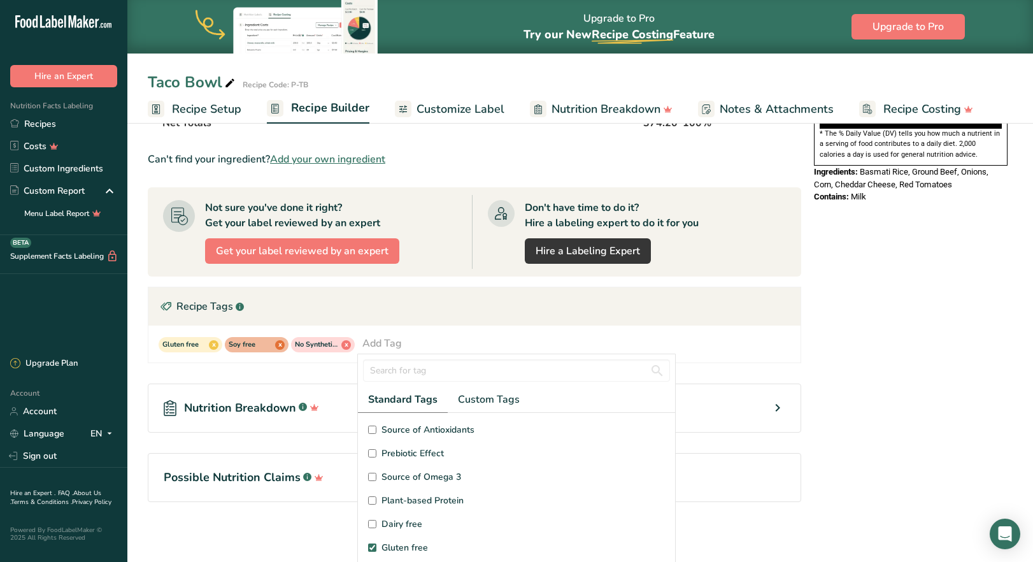
click at [905, 366] on div "Nutrition Facts 1 Serving Per Container Serving Size 374g Amount Per Serving Ca…" at bounding box center [911, 133] width 204 height 818
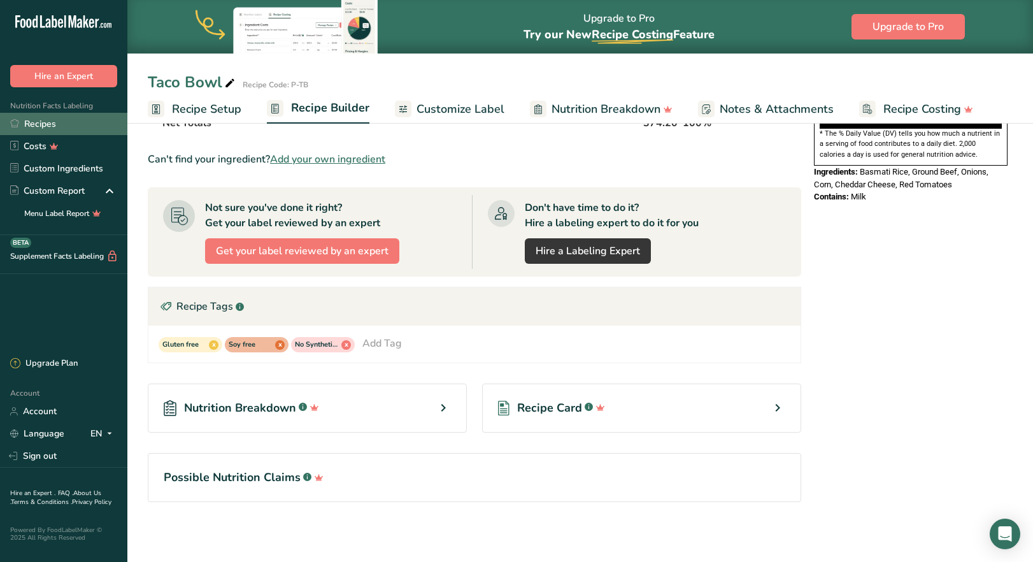
click at [48, 125] on link "Recipes" at bounding box center [63, 124] width 127 height 22
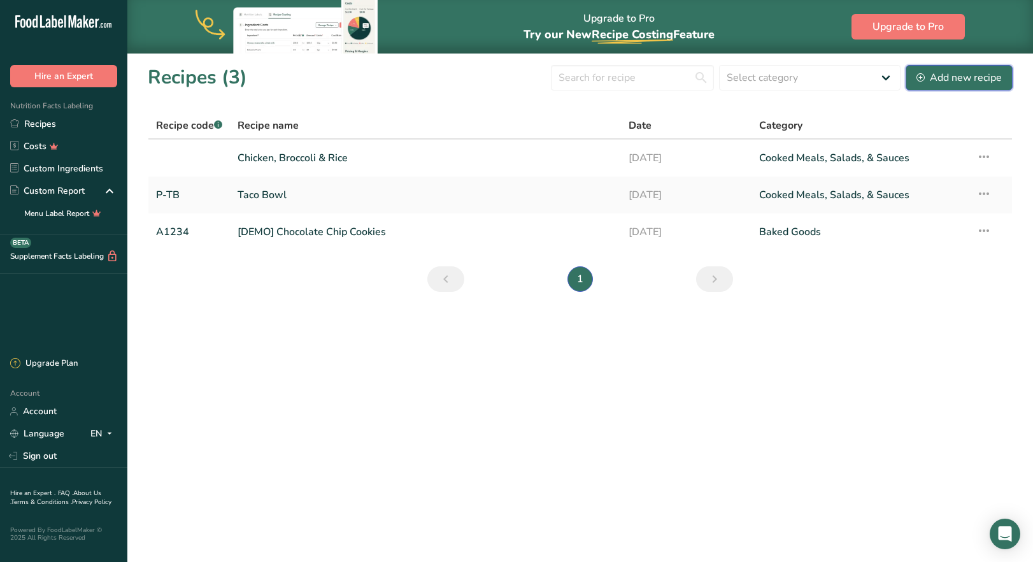
click at [987, 82] on div "Add new recipe" at bounding box center [958, 77] width 85 height 15
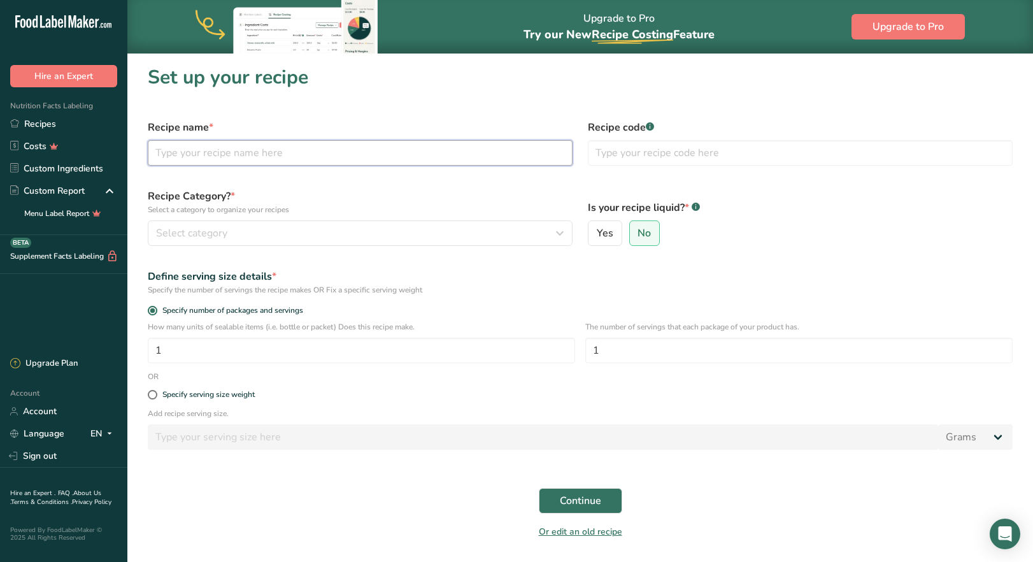
click at [375, 155] on input "text" at bounding box center [360, 152] width 425 height 25
type input "Chicken Caesar Salad"
click at [651, 150] on input "text" at bounding box center [800, 152] width 425 height 25
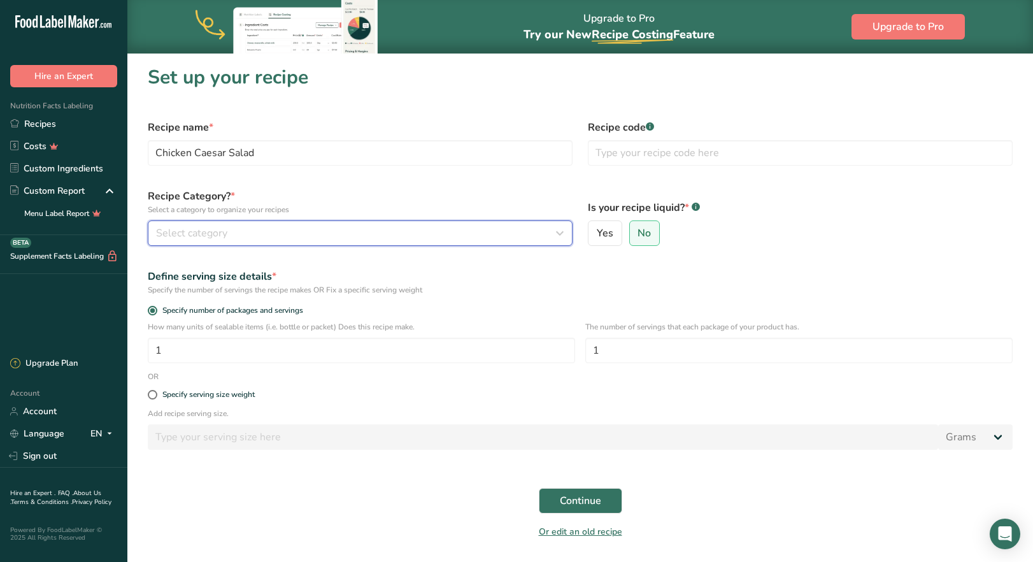
click at [210, 234] on span "Select category" at bounding box center [191, 232] width 71 height 15
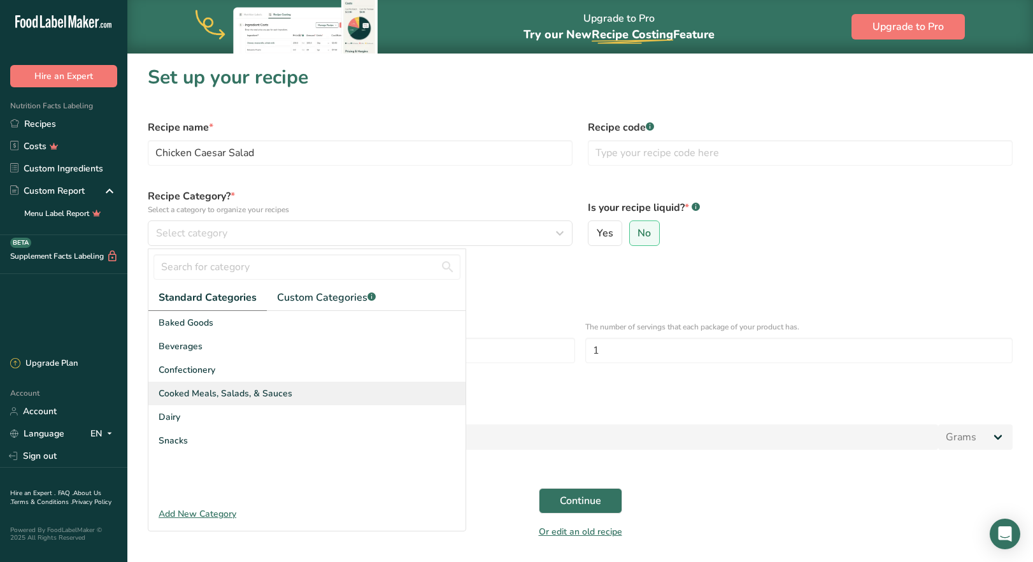
click at [196, 394] on span "Cooked Meals, Salads, & Sauces" at bounding box center [226, 393] width 134 height 13
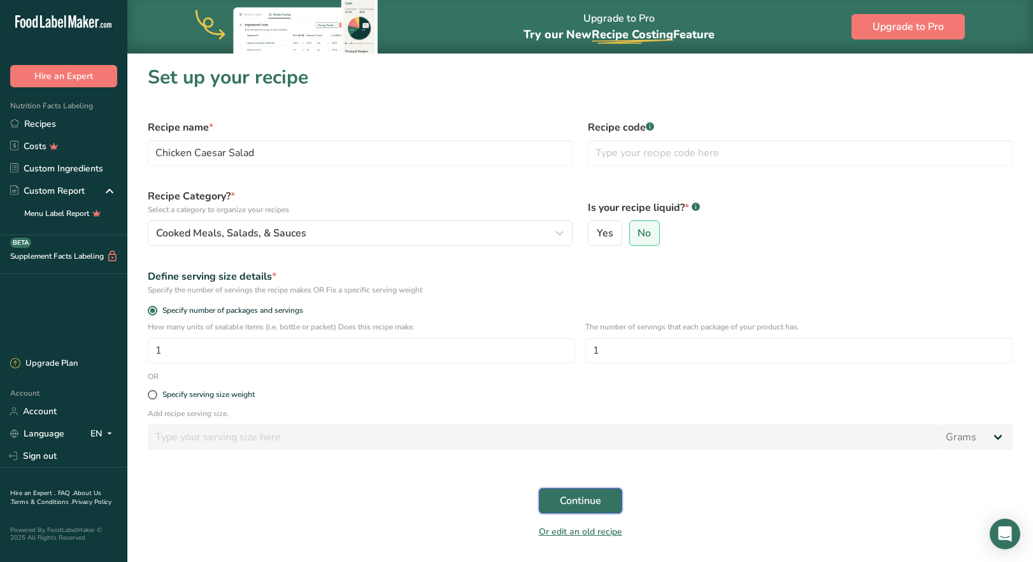
click at [576, 501] on span "Continue" at bounding box center [580, 500] width 41 height 15
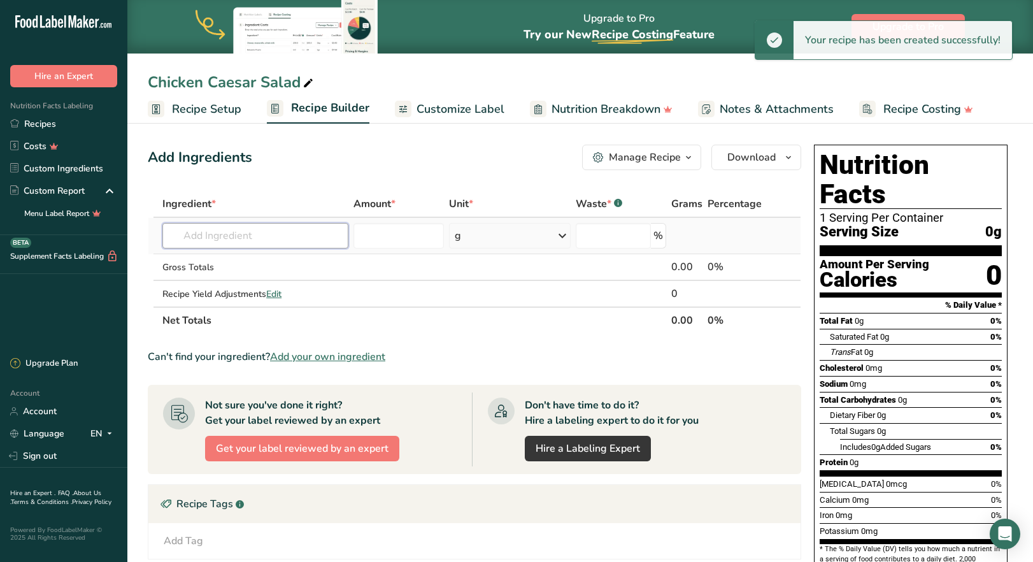
click at [224, 241] on input "text" at bounding box center [254, 235] width 185 height 25
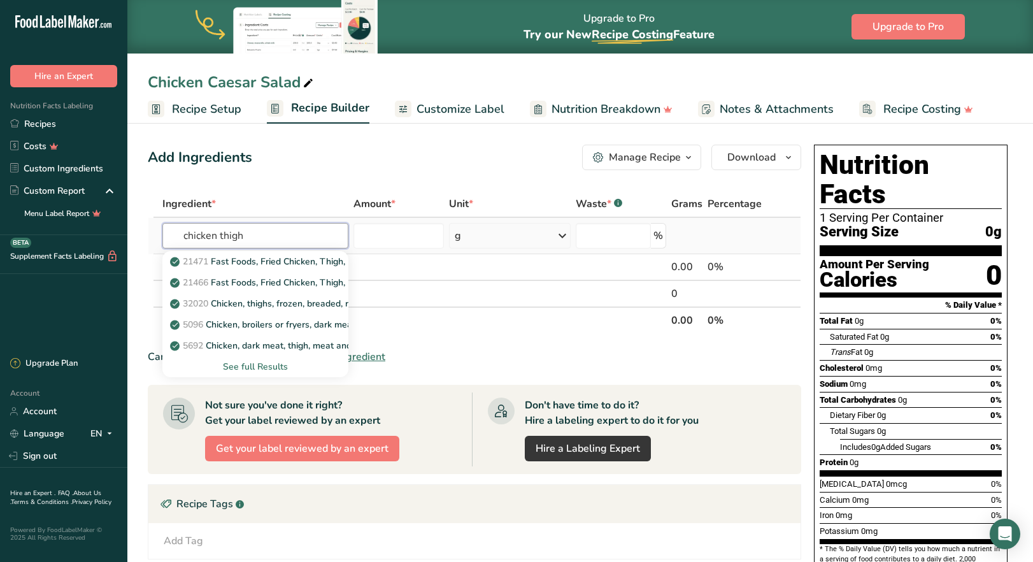
type input "chicken thigh"
click at [271, 364] on div "See full Results" at bounding box center [255, 366] width 165 height 13
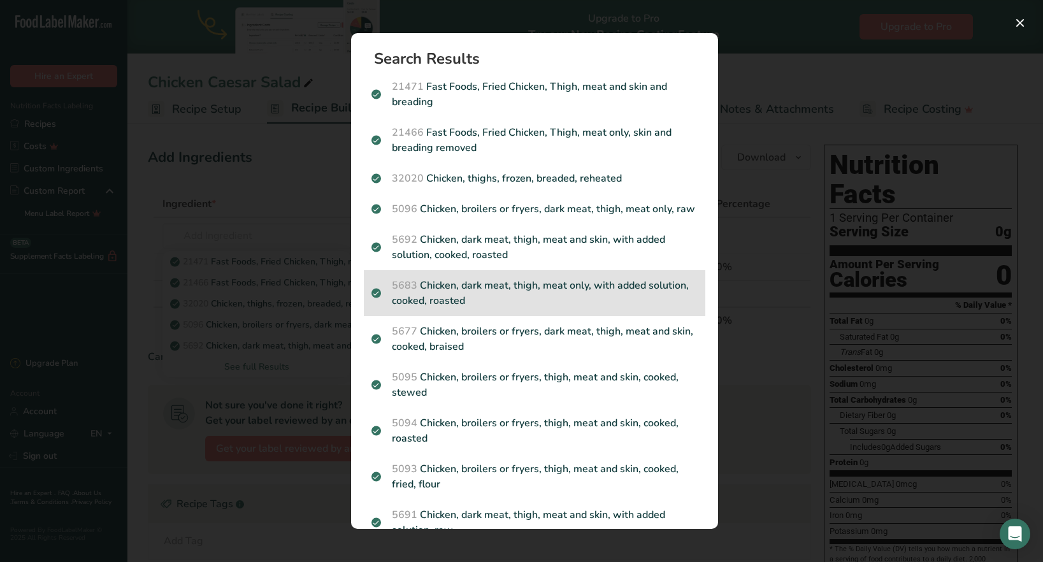
click at [483, 308] on p "5683 Chicken, dark meat, thigh, meat only, with added solution, cooked, roasted" at bounding box center [534, 293] width 326 height 31
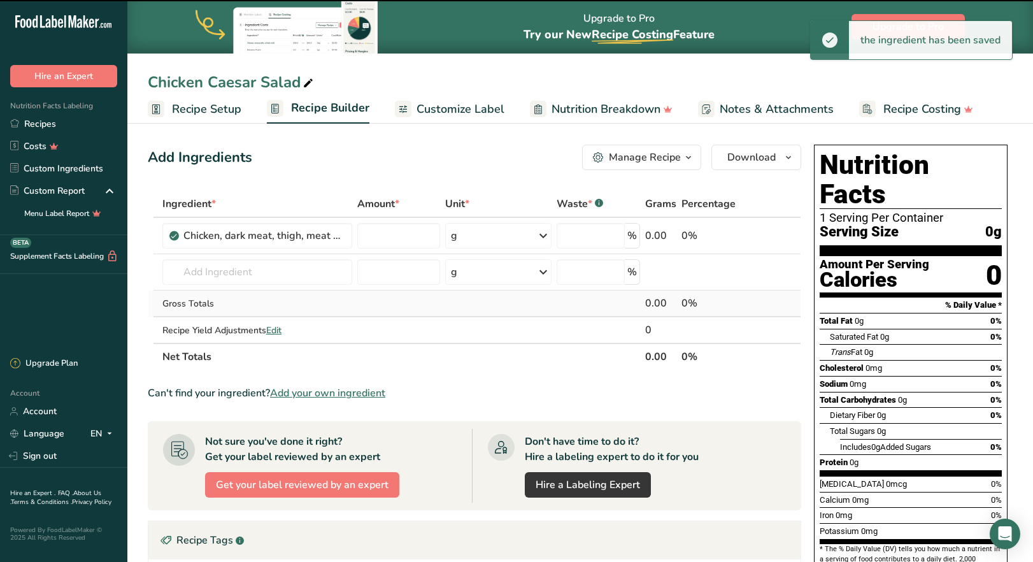
type input "0"
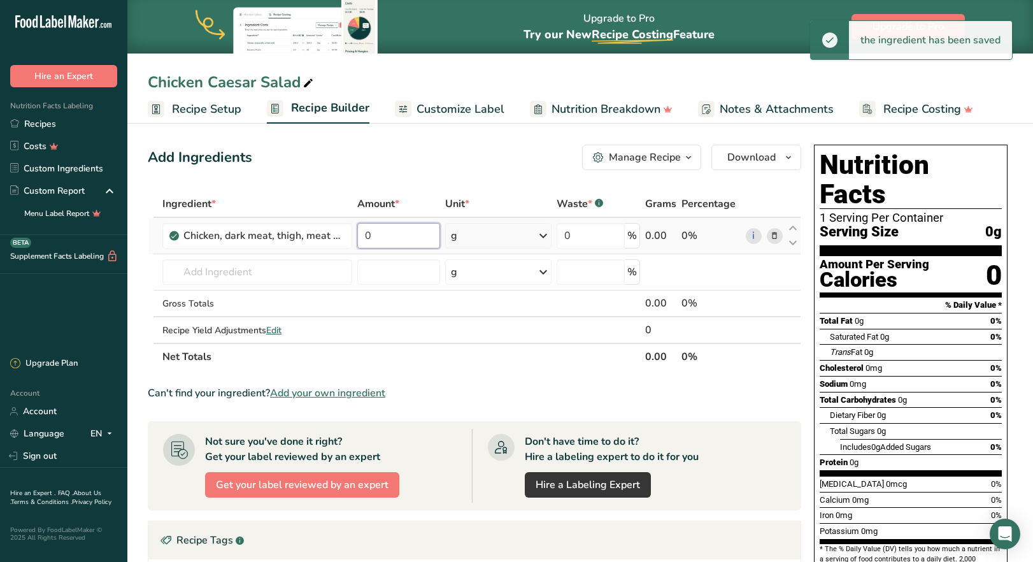
click at [405, 238] on input "0" at bounding box center [398, 235] width 83 height 25
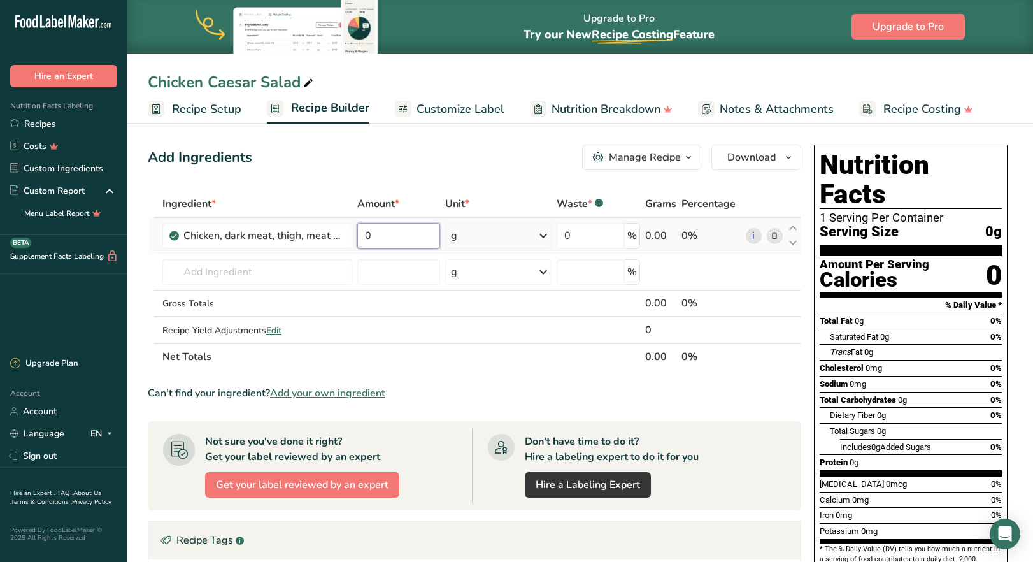
drag, startPoint x: 380, startPoint y: 238, endPoint x: 357, endPoint y: 234, distance: 23.4
click at [357, 234] on td "0" at bounding box center [399, 236] width 88 height 36
type input "3"
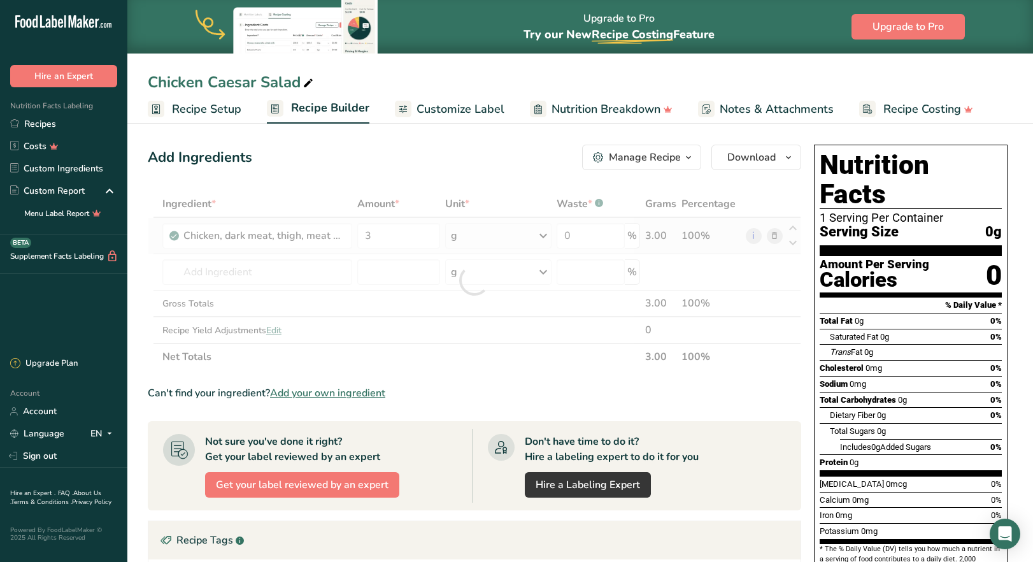
click at [532, 240] on div "Ingredient * Amount * Unit * Waste * .a-a{fill:#347362;}.b-a{fill:#fff;} Grams …" at bounding box center [474, 280] width 653 height 180
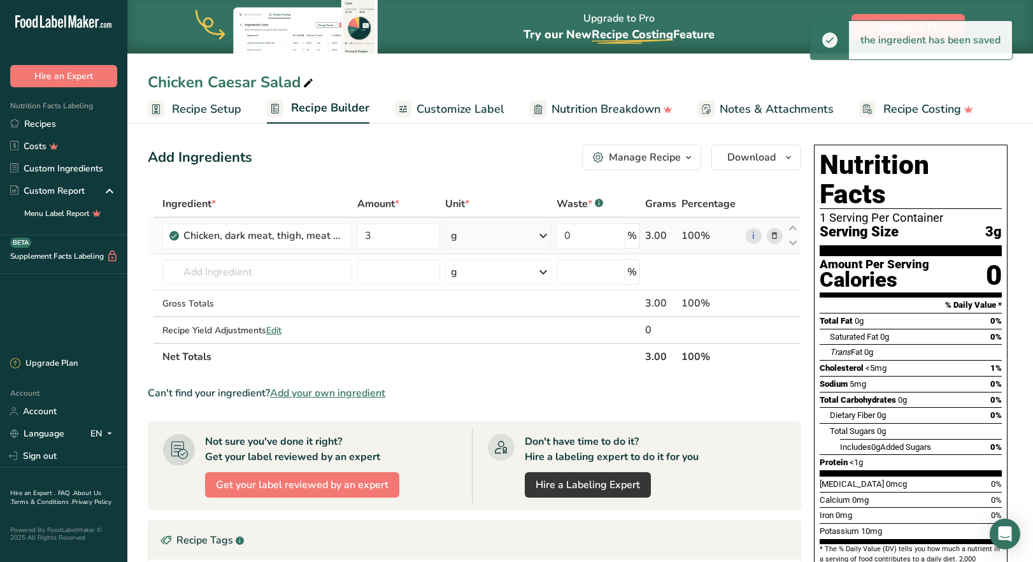
click at [543, 238] on icon at bounding box center [543, 235] width 15 height 23
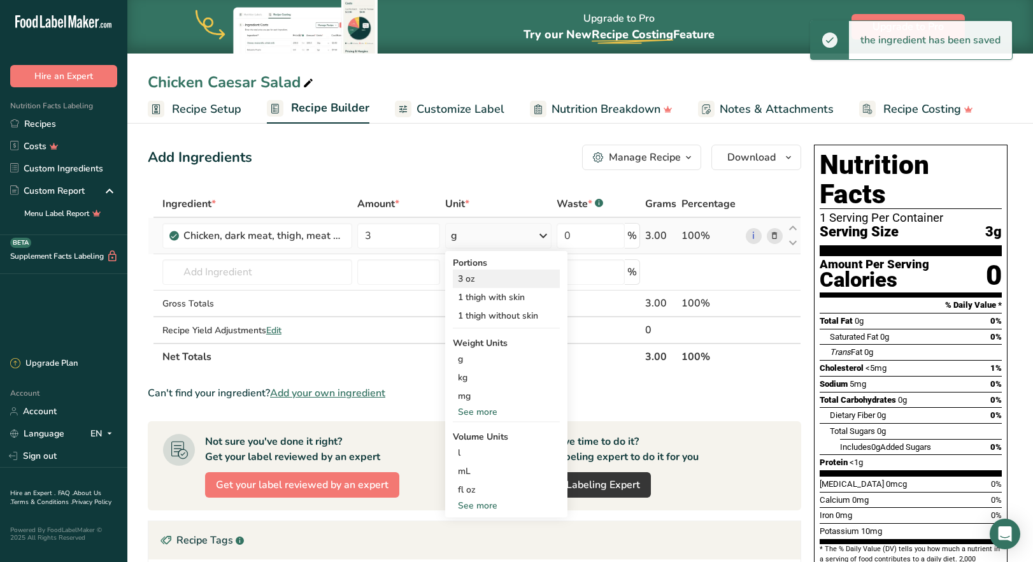
click at [486, 281] on div "3 oz" at bounding box center [506, 278] width 107 height 18
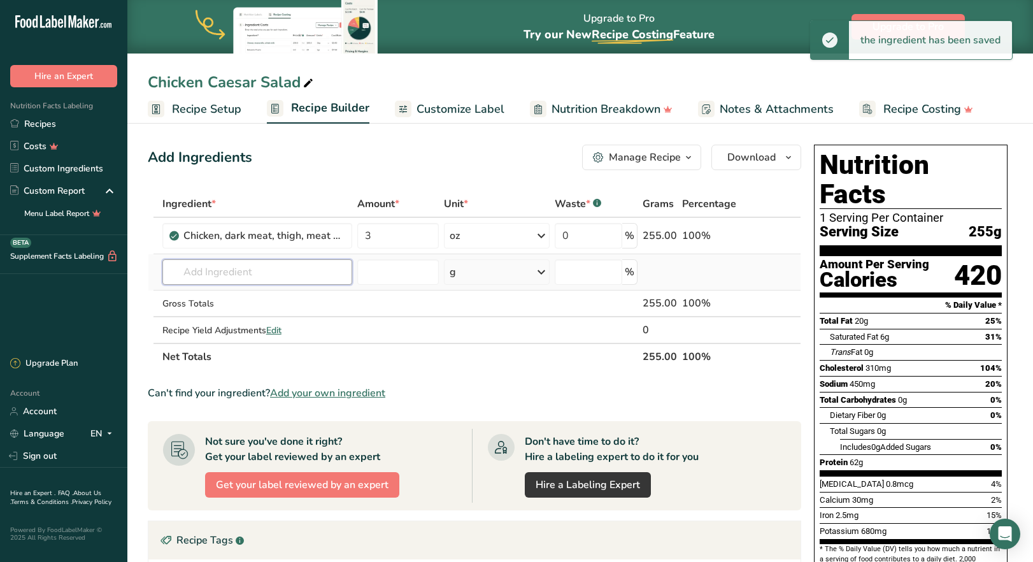
click at [269, 272] on input "text" at bounding box center [257, 271] width 190 height 25
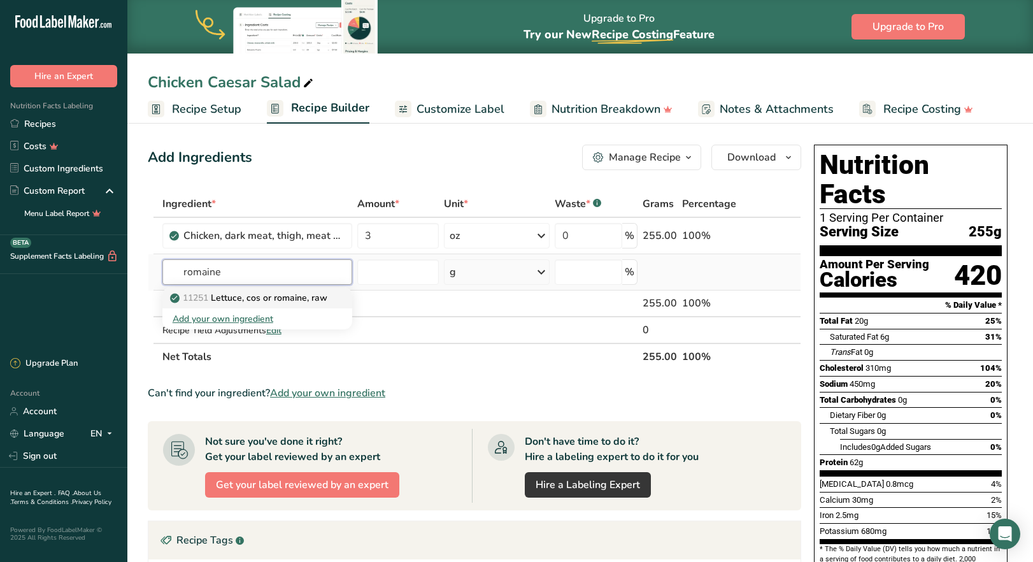
type input "romaine"
click at [253, 302] on p "11251 [GEOGRAPHIC_DATA], cos or romaine, raw" at bounding box center [250, 297] width 155 height 13
type input "Lettuce, cos or romaine, raw"
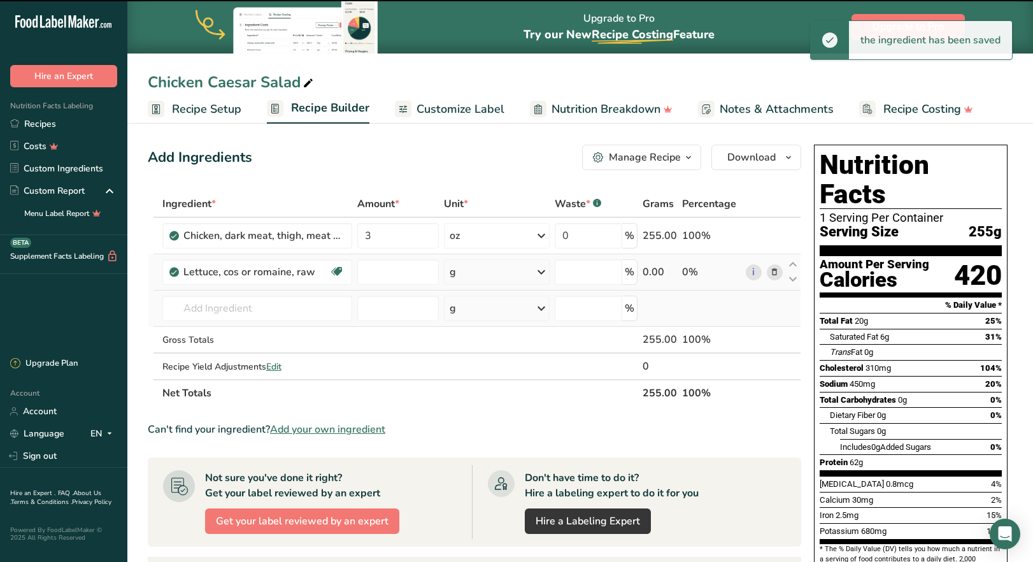
type input "0"
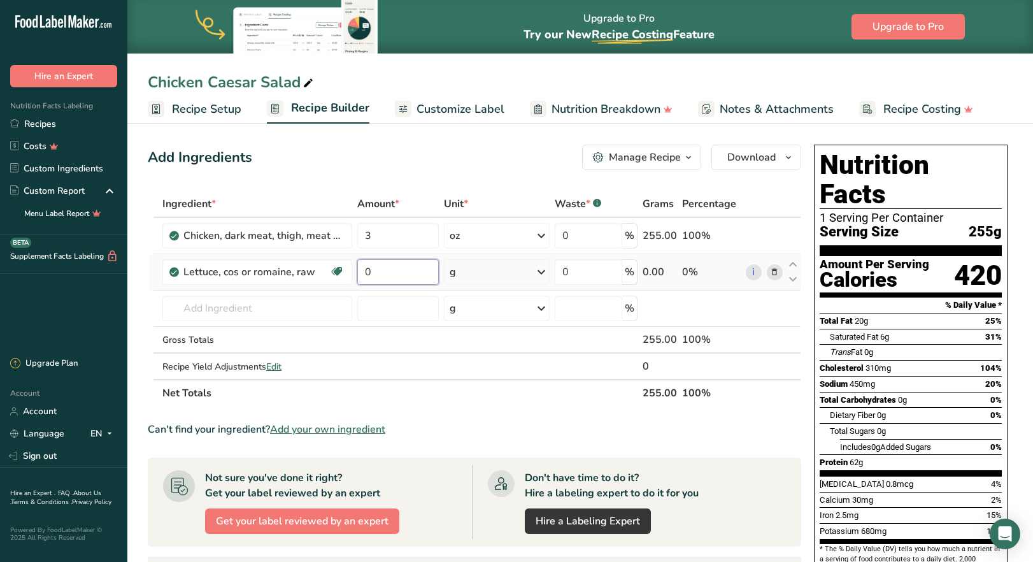
drag, startPoint x: 393, startPoint y: 273, endPoint x: 366, endPoint y: 273, distance: 26.8
click at [366, 273] on input "0" at bounding box center [398, 271] width 82 height 25
click at [513, 273] on div "Ingredient * Amount * Unit * Waste * .a-a{fill:#347362;}.b-a{fill:#fff;} Grams …" at bounding box center [474, 298] width 653 height 216
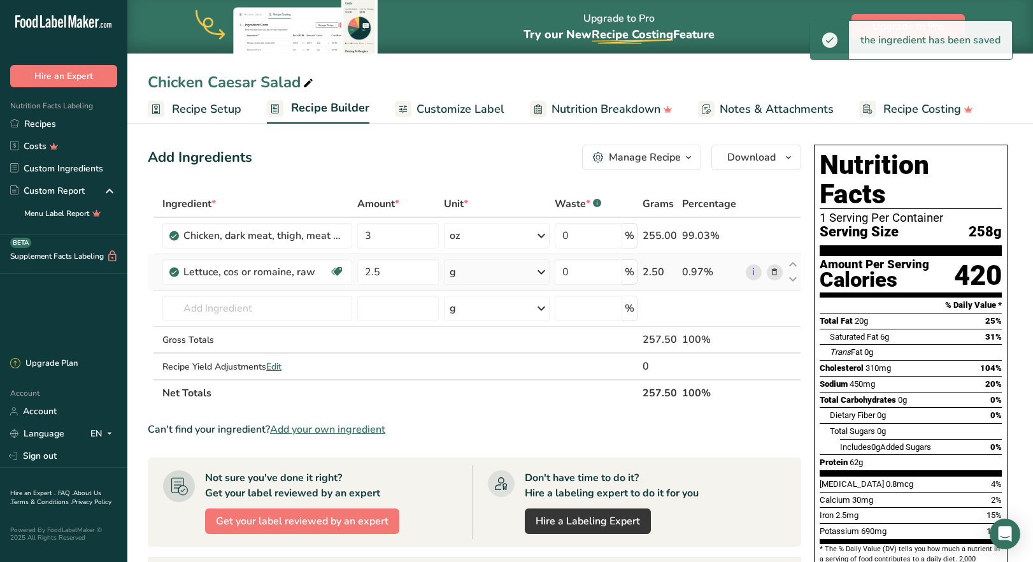
click at [513, 274] on div "g" at bounding box center [496, 271] width 105 height 25
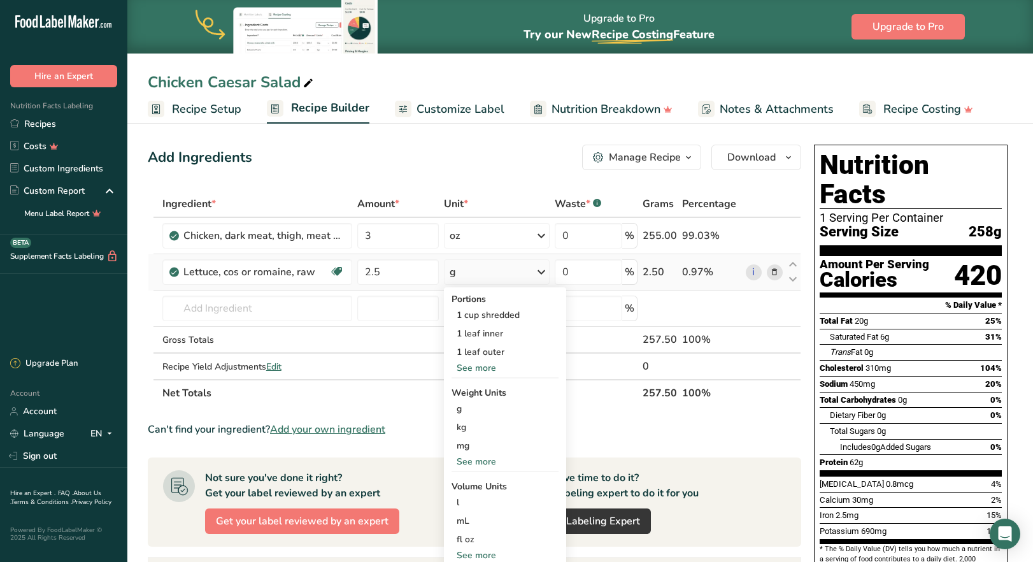
click at [484, 461] on div "See more" at bounding box center [505, 461] width 107 height 13
click at [480, 499] on div "oz" at bounding box center [505, 501] width 107 height 18
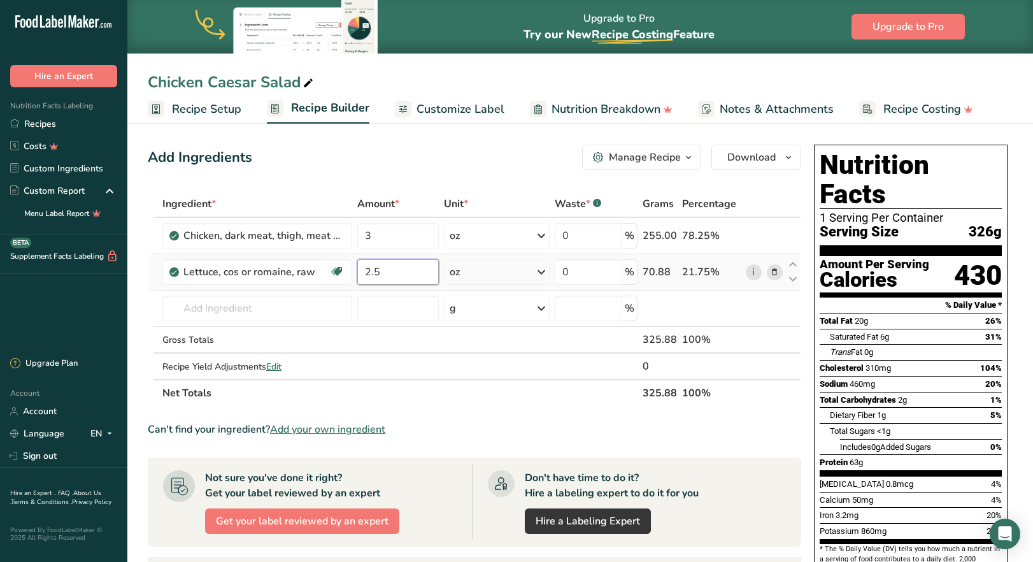
drag, startPoint x: 386, startPoint y: 274, endPoint x: 373, endPoint y: 274, distance: 13.4
click at [373, 274] on input "2.5" at bounding box center [398, 271] width 82 height 25
type input "2"
click at [269, 311] on div "Ingredient * Amount * Unit * Waste * .a-a{fill:#347362;}.b-a{fill:#fff;} Grams …" at bounding box center [474, 298] width 653 height 216
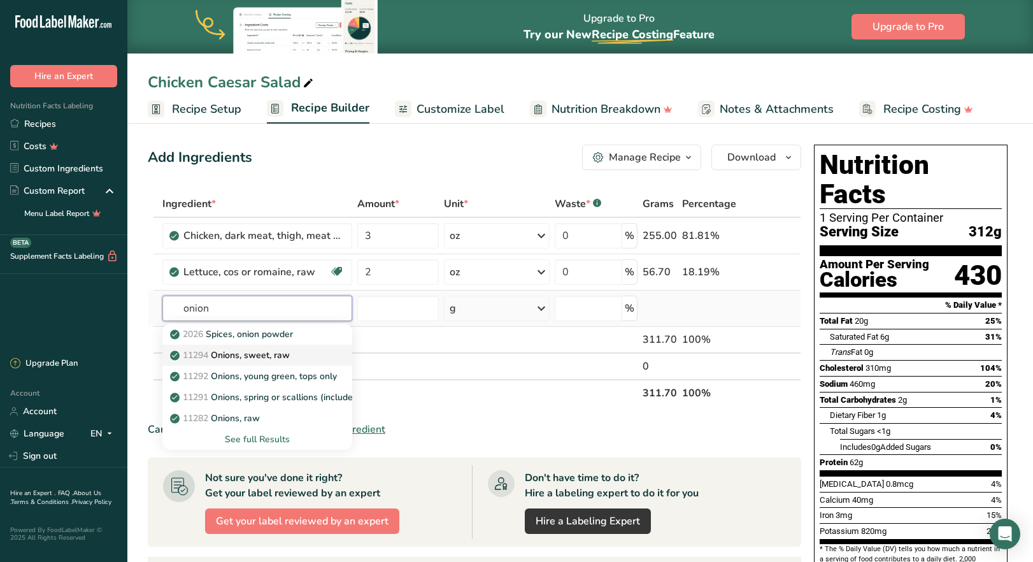
type input "onion"
click at [278, 357] on p "11294 Onions, sweet, raw" at bounding box center [231, 354] width 117 height 13
type input "Onions, sweet, raw"
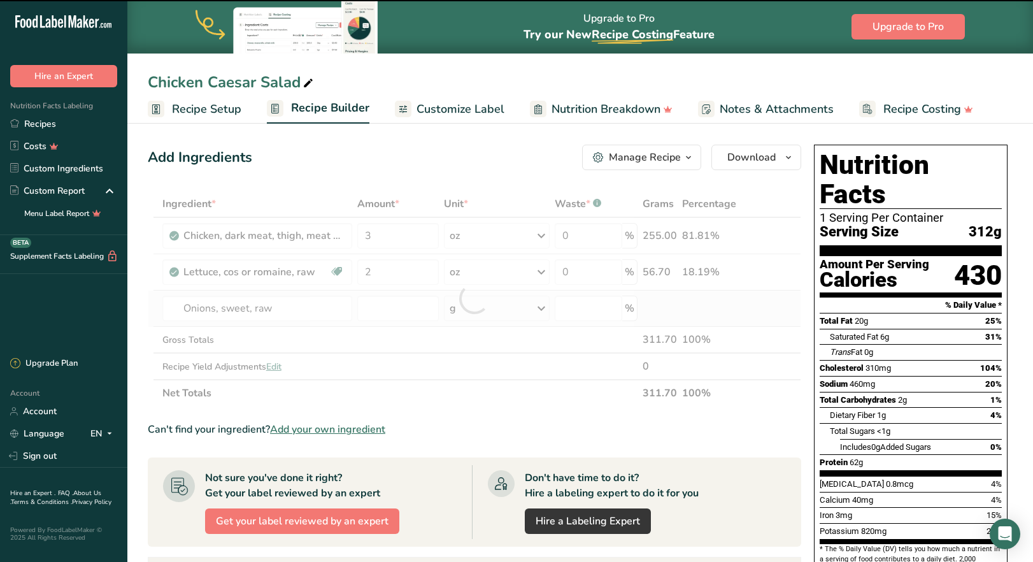
type input "0"
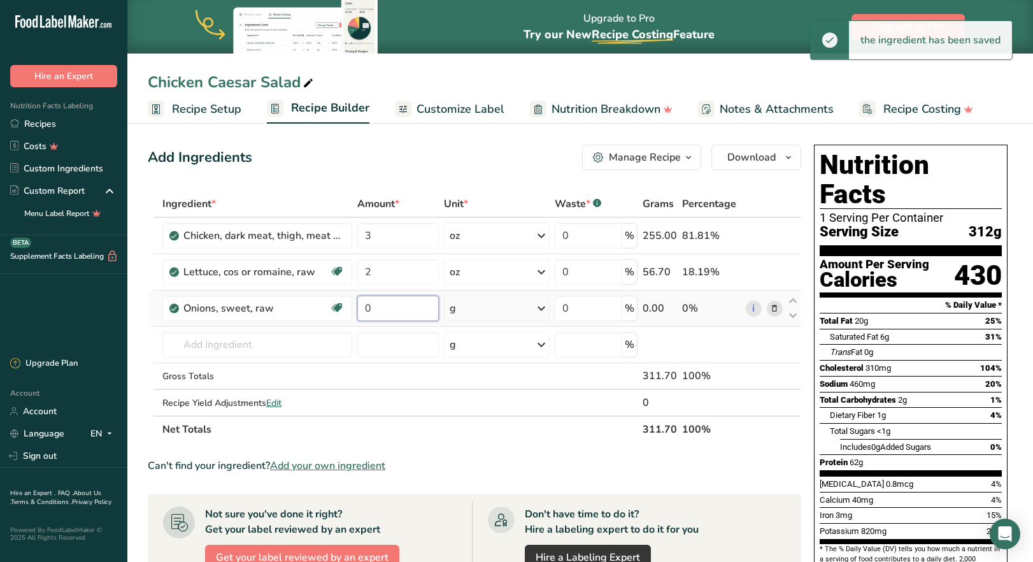
click at [395, 310] on input "0" at bounding box center [398, 308] width 82 height 25
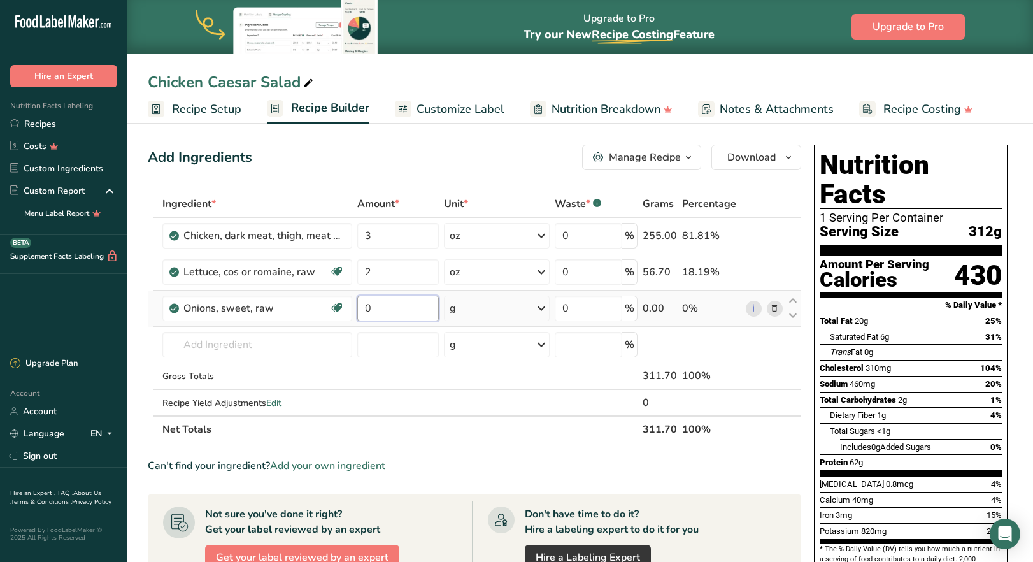
drag, startPoint x: 395, startPoint y: 311, endPoint x: 362, endPoint y: 309, distance: 32.5
click at [362, 309] on input "0" at bounding box center [398, 308] width 82 height 25
type input "2"
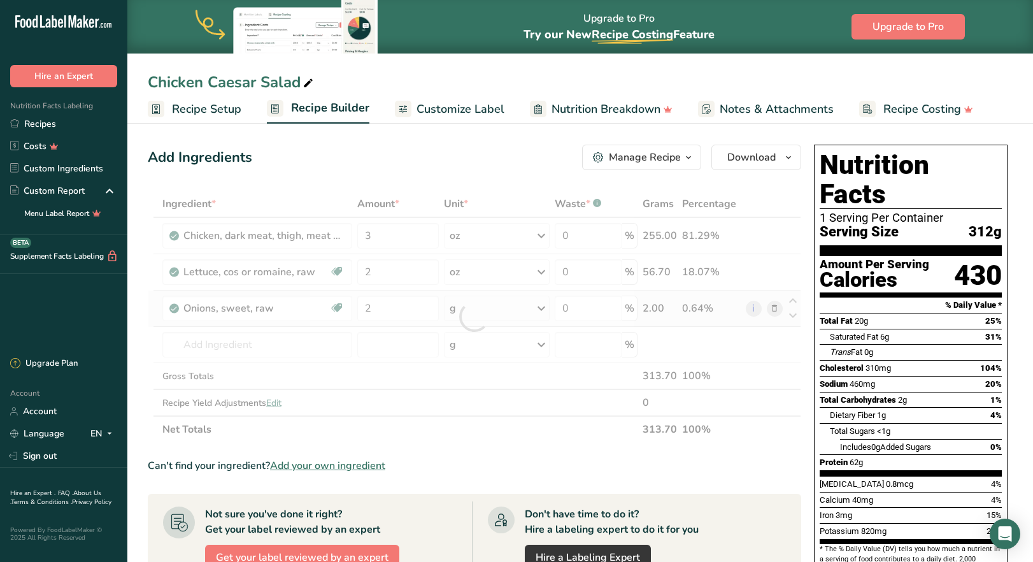
click at [520, 310] on div "Ingredient * Amount * Unit * Waste * .a-a{fill:#347362;}.b-a{fill:#fff;} Grams …" at bounding box center [474, 316] width 653 height 252
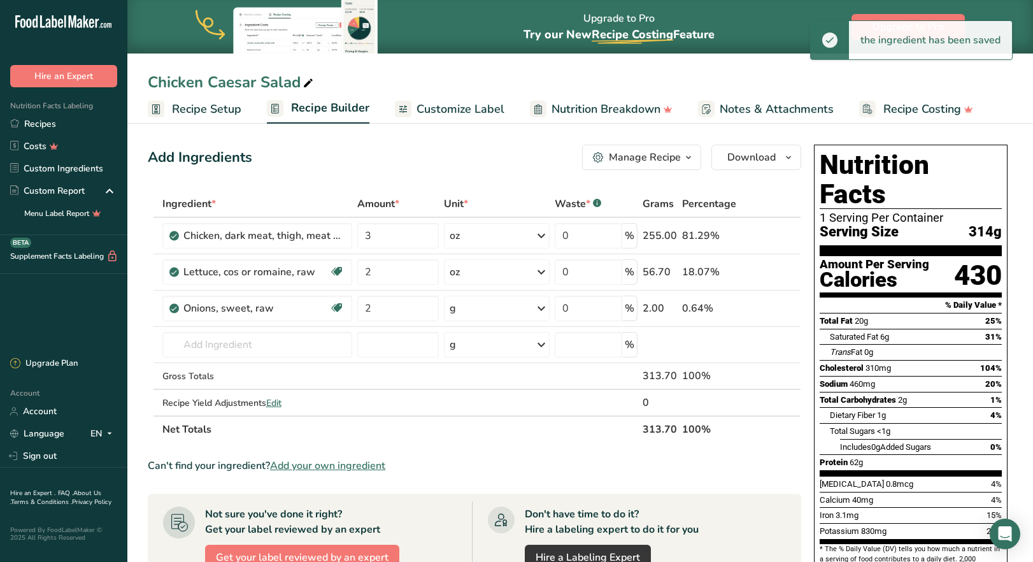
click at [520, 310] on div "g" at bounding box center [496, 308] width 105 height 25
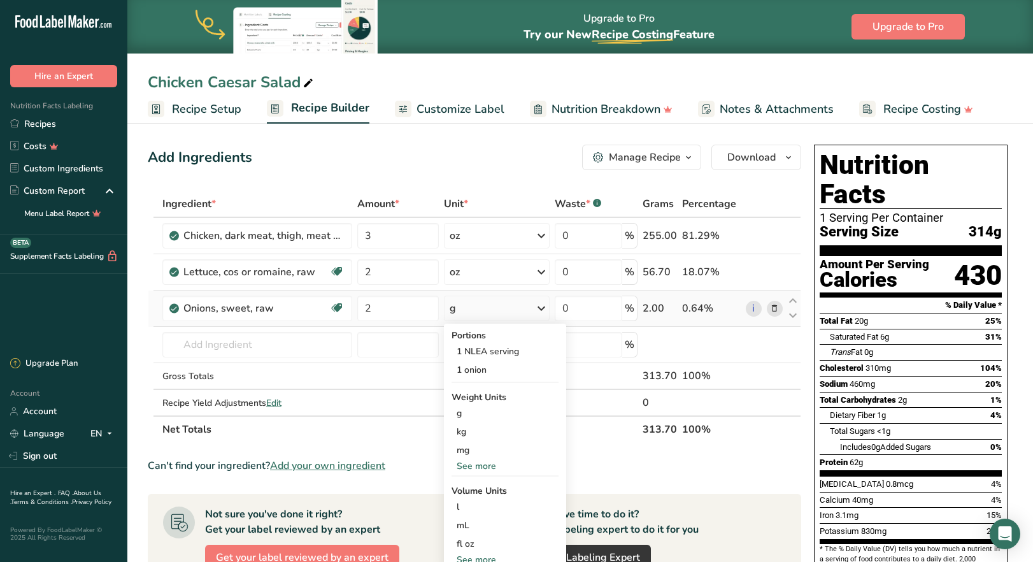
click at [488, 466] on div "See more" at bounding box center [505, 465] width 107 height 13
click at [480, 506] on div "oz" at bounding box center [505, 505] width 107 height 18
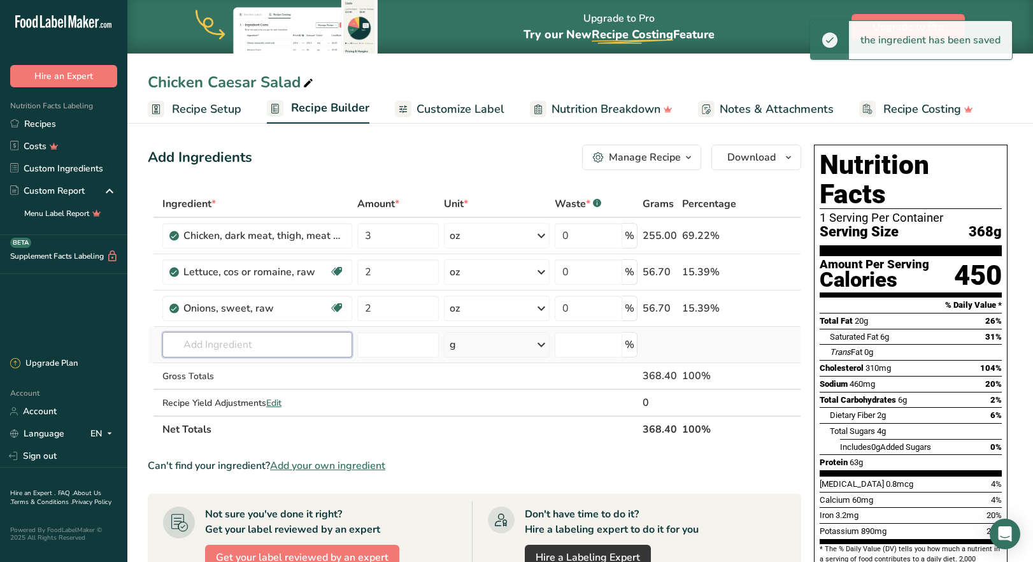
click at [221, 342] on input "text" at bounding box center [257, 344] width 190 height 25
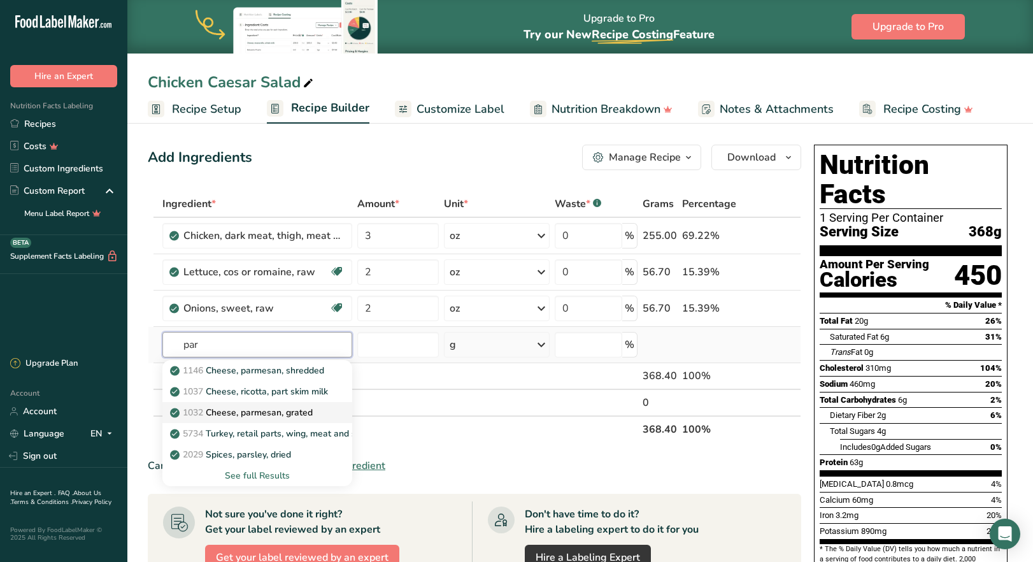
type input "par"
click at [279, 413] on p "1032 Cheese, parmesan, grated" at bounding box center [243, 412] width 140 height 13
type input "Cheese, parmesan, grated"
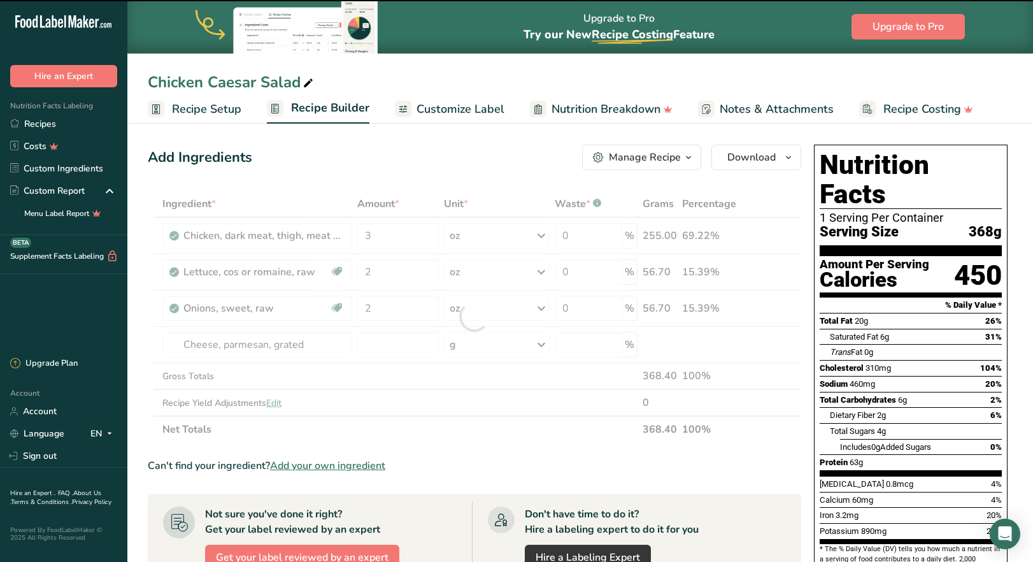
type input "0"
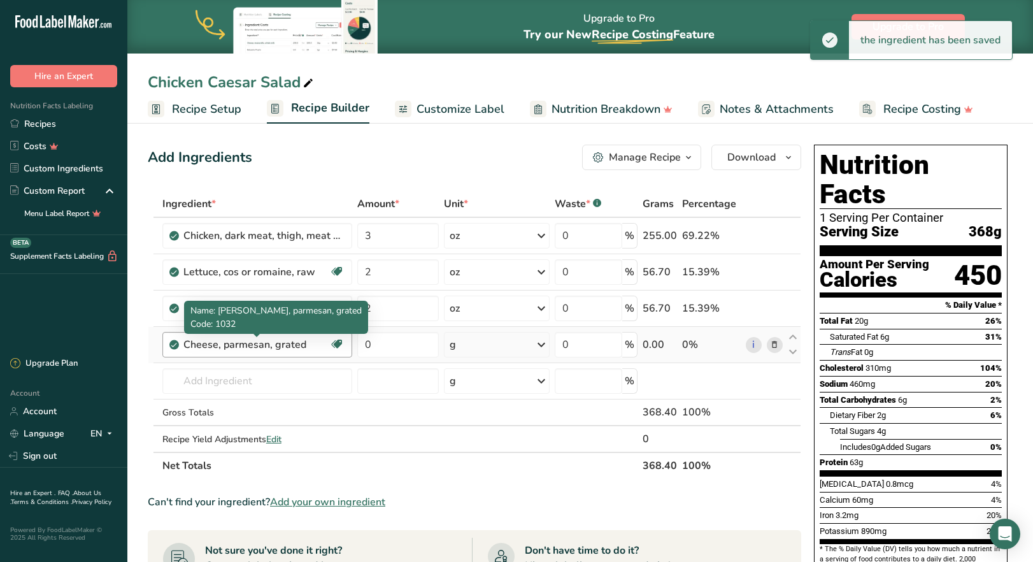
click at [308, 345] on div "Cheese, parmesan, grated" at bounding box center [256, 344] width 146 height 15
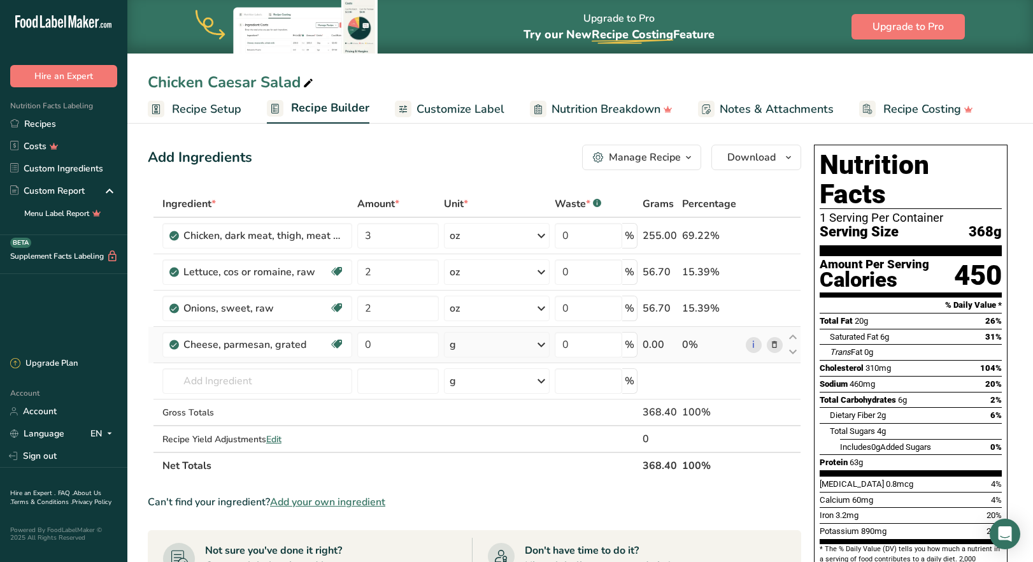
click at [773, 345] on icon at bounding box center [774, 344] width 9 height 13
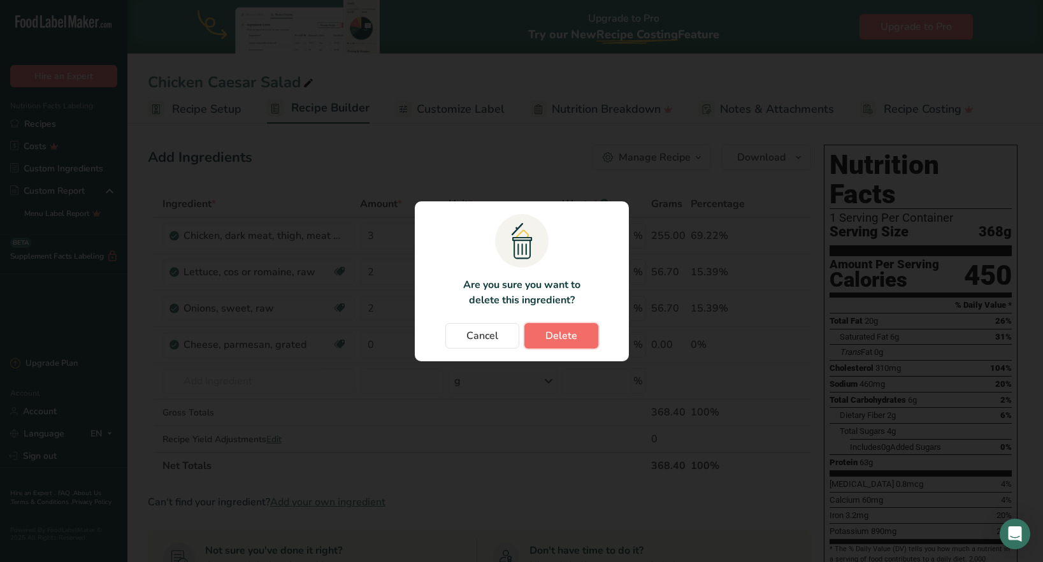
click at [585, 340] on button "Delete" at bounding box center [561, 335] width 74 height 25
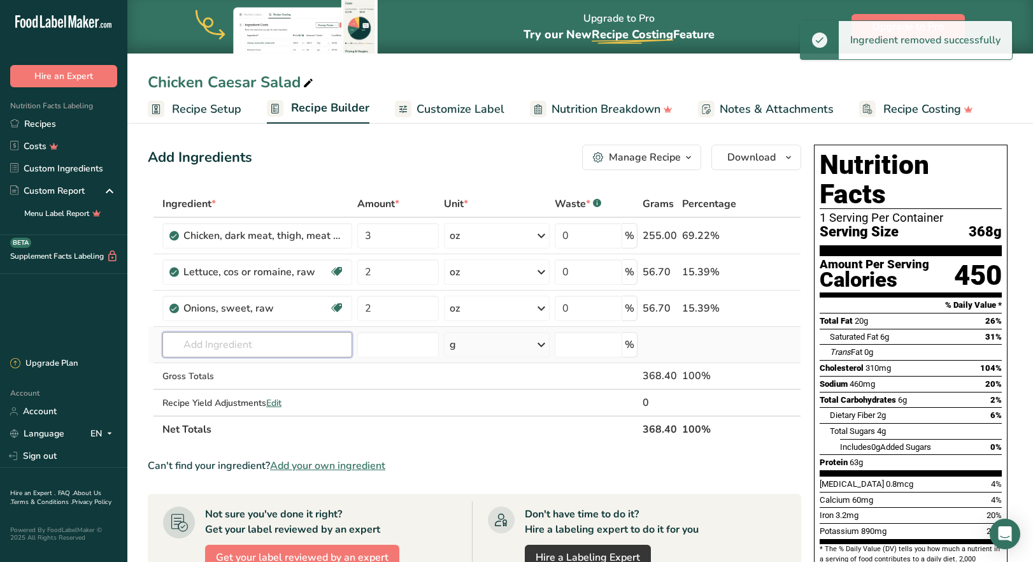
click at [261, 346] on input "text" at bounding box center [257, 344] width 190 height 25
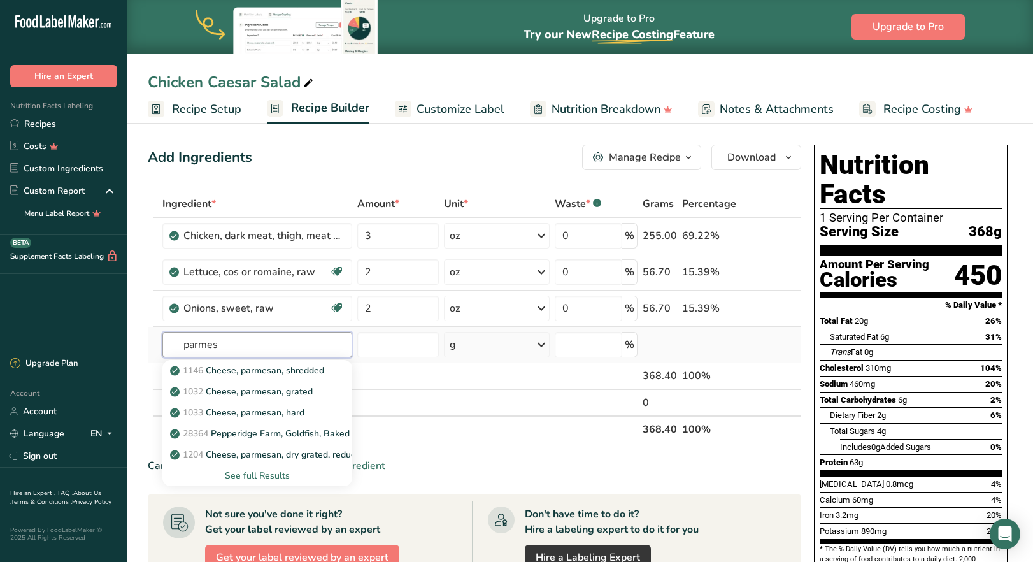
type input "parmes"
click at [270, 474] on div "See full Results" at bounding box center [257, 475] width 169 height 13
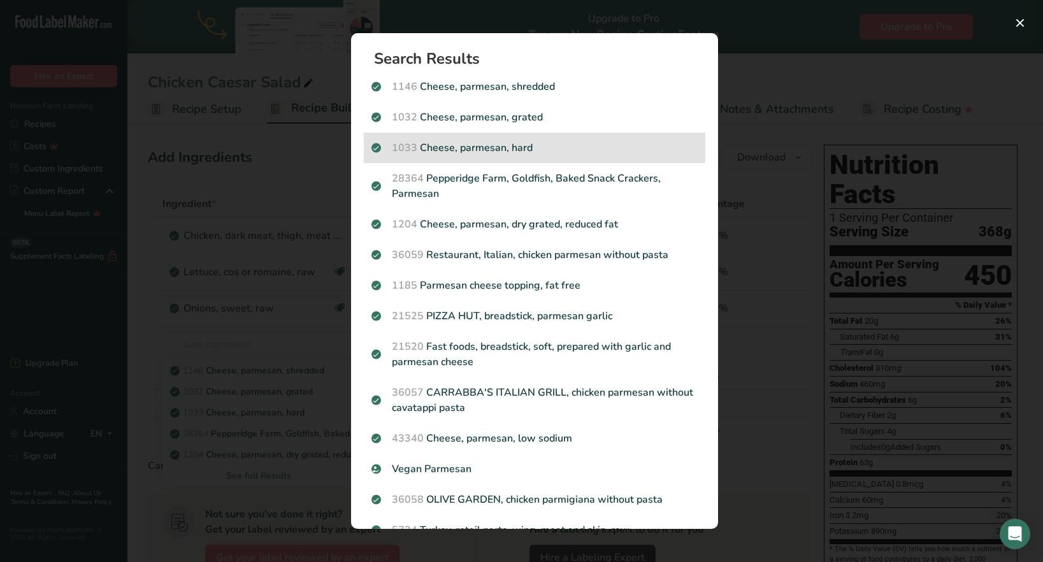
click at [506, 154] on p "1033 Cheese, parmesan, hard" at bounding box center [534, 147] width 326 height 15
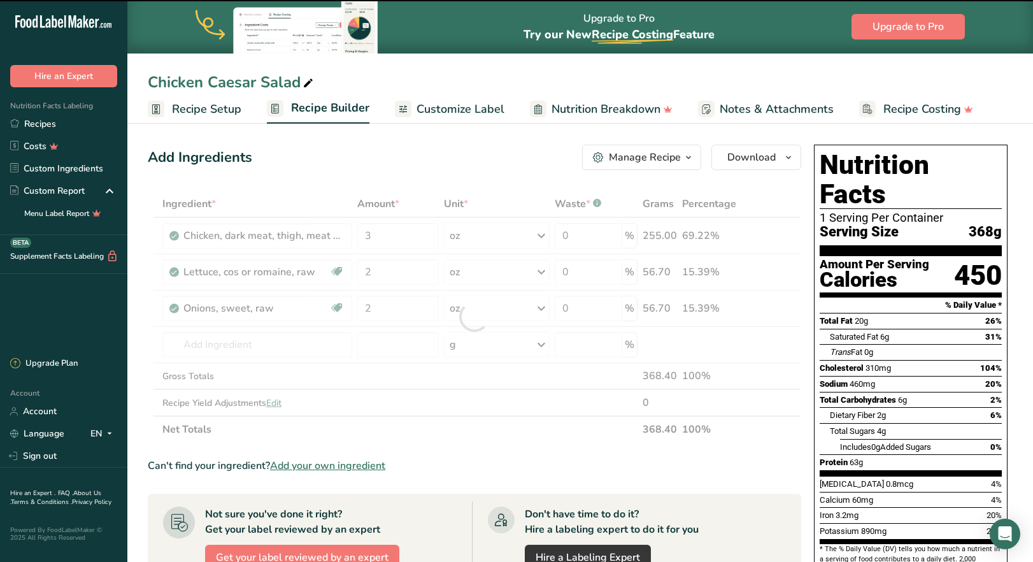
type input "0"
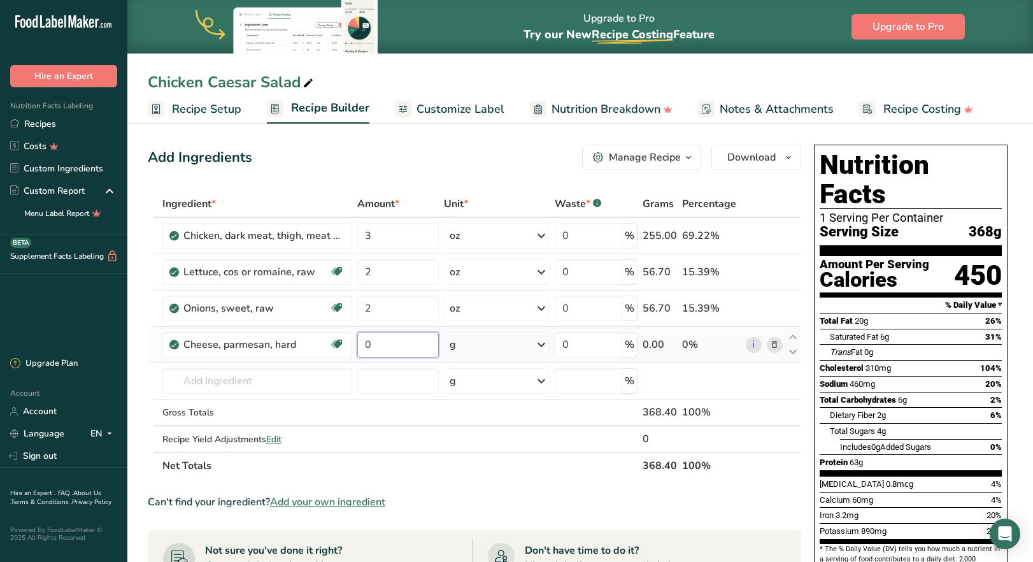
click at [392, 357] on input "0" at bounding box center [398, 344] width 82 height 25
drag, startPoint x: 373, startPoint y: 341, endPoint x: 364, endPoint y: 337, distance: 9.7
click at [364, 337] on input "0" at bounding box center [398, 344] width 82 height 25
type input "2"
click at [523, 342] on div "Ingredient * Amount * Unit * Waste * .a-a{fill:#347362;}.b-a{fill:#fff;} Grams …" at bounding box center [474, 334] width 653 height 289
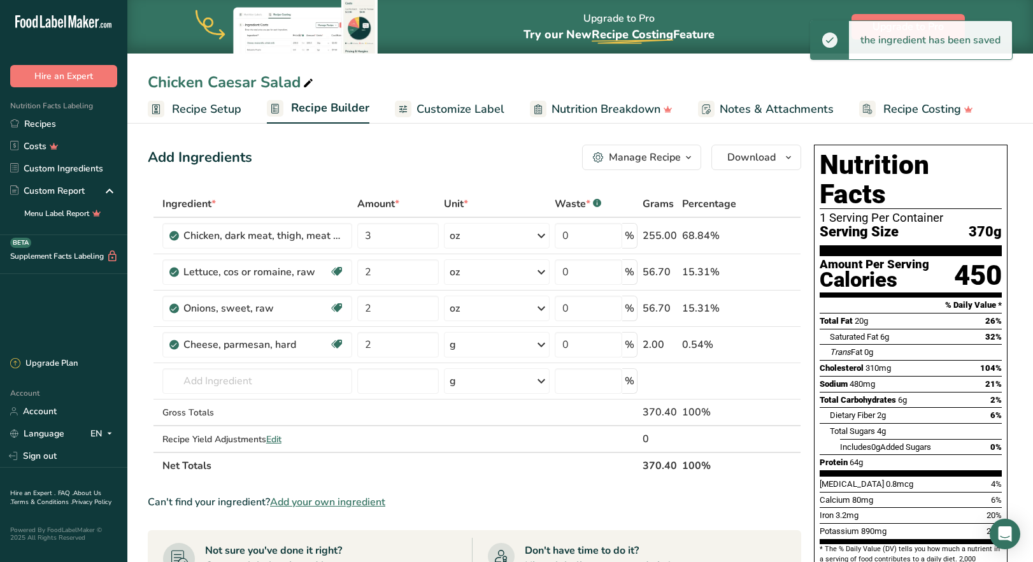
click at [523, 343] on div "g" at bounding box center [496, 344] width 105 height 25
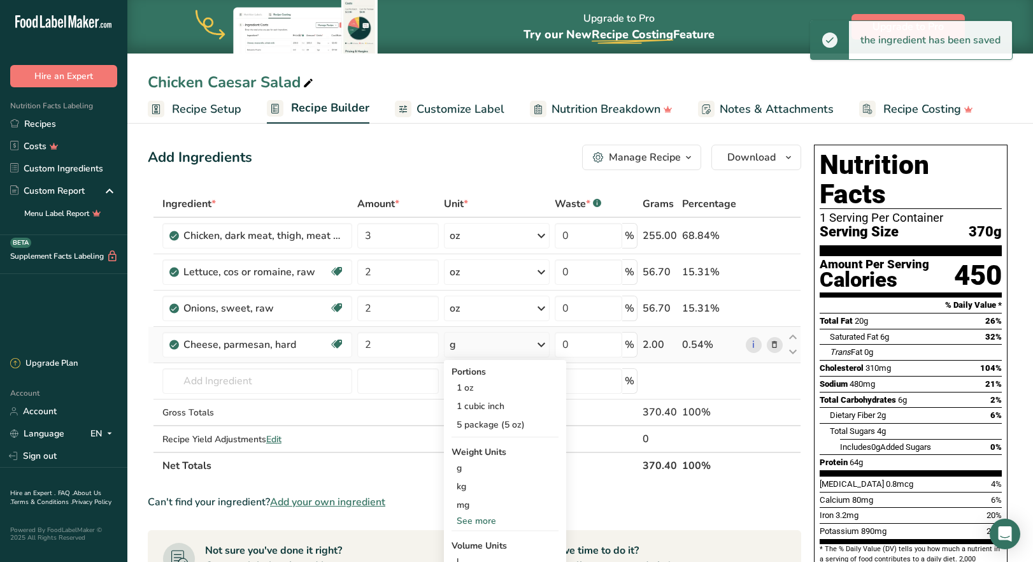
click at [485, 522] on div "See more" at bounding box center [505, 520] width 107 height 13
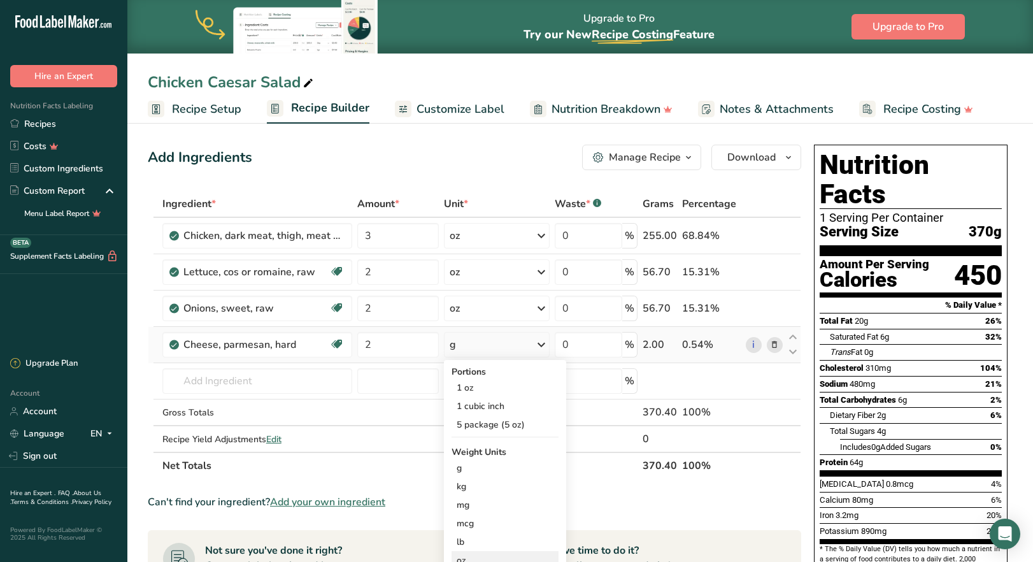
click at [474, 553] on div "oz" at bounding box center [505, 560] width 107 height 18
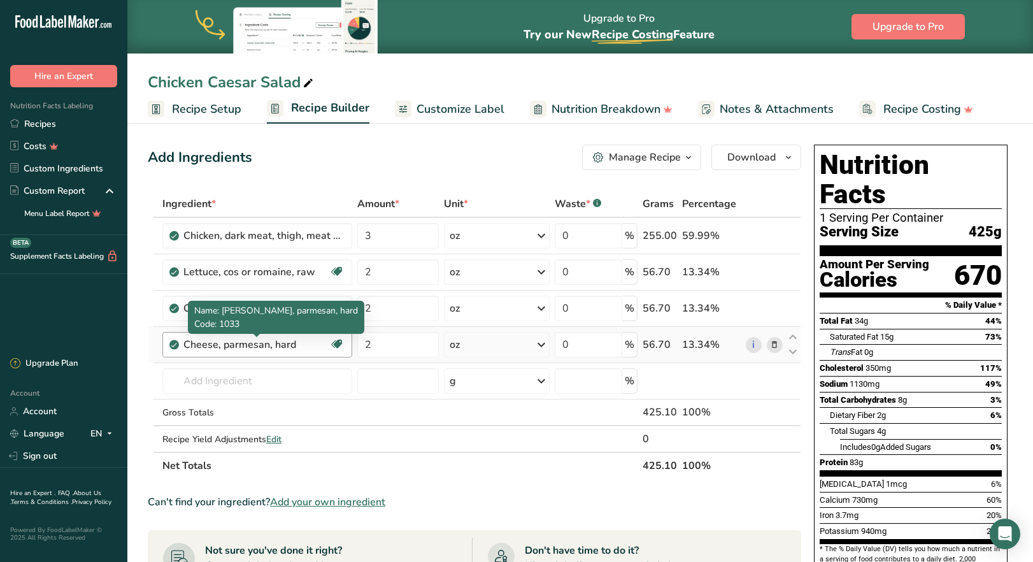
click at [305, 345] on div "Cheese, parmesan, hard" at bounding box center [256, 344] width 146 height 15
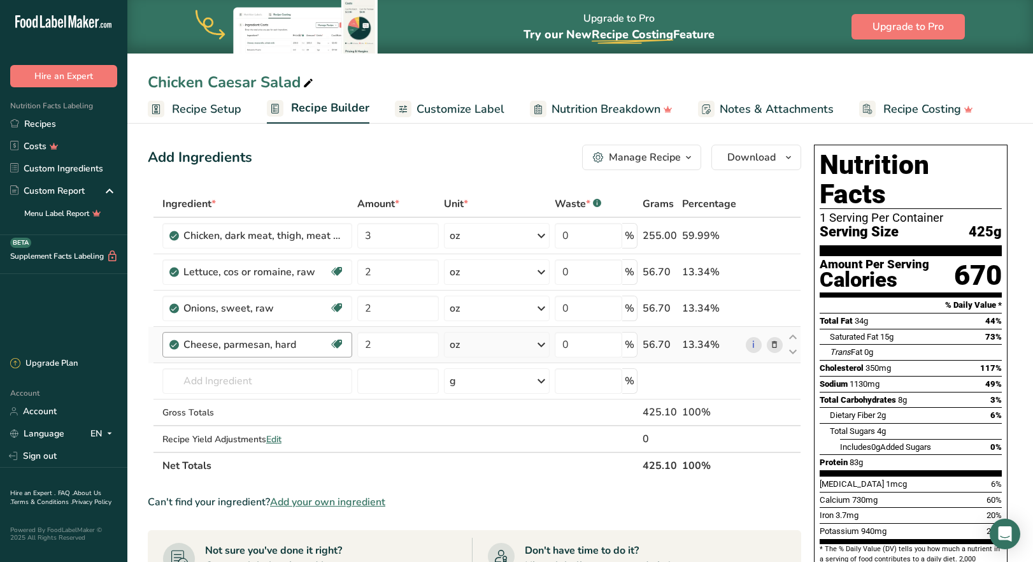
drag, startPoint x: 303, startPoint y: 345, endPoint x: 274, endPoint y: 345, distance: 28.0
click at [274, 345] on div "Cheese, parmesan, hard" at bounding box center [256, 344] width 146 height 15
click at [774, 346] on icon at bounding box center [774, 344] width 9 height 13
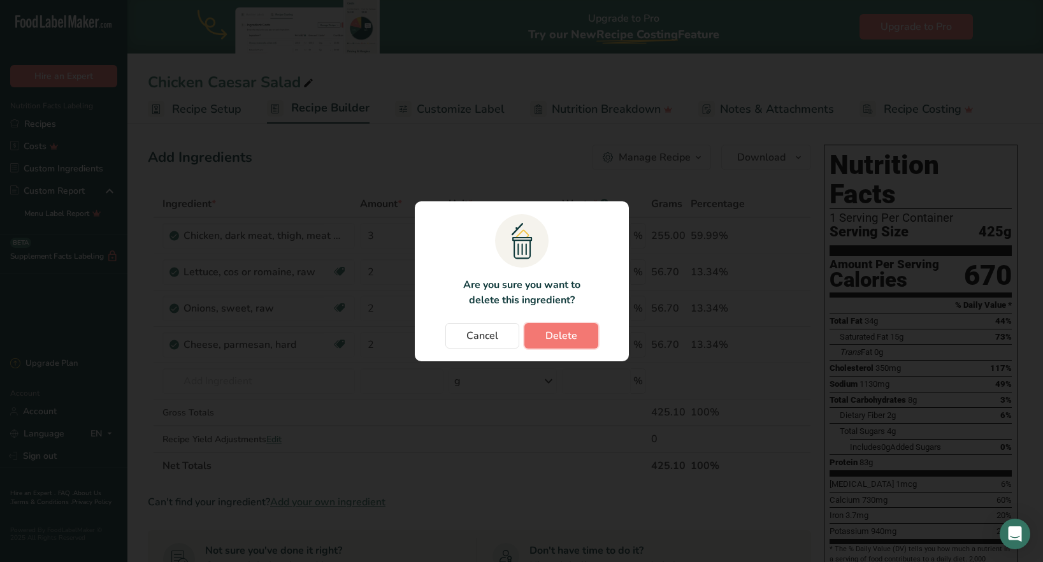
click at [575, 331] on span "Delete" at bounding box center [561, 335] width 32 height 15
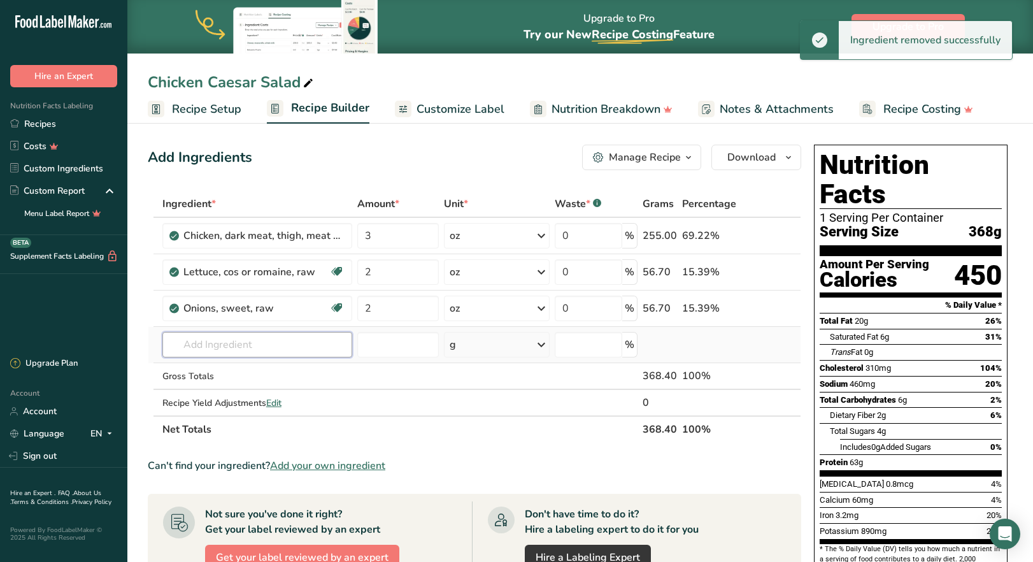
click at [256, 352] on input "text" at bounding box center [257, 344] width 190 height 25
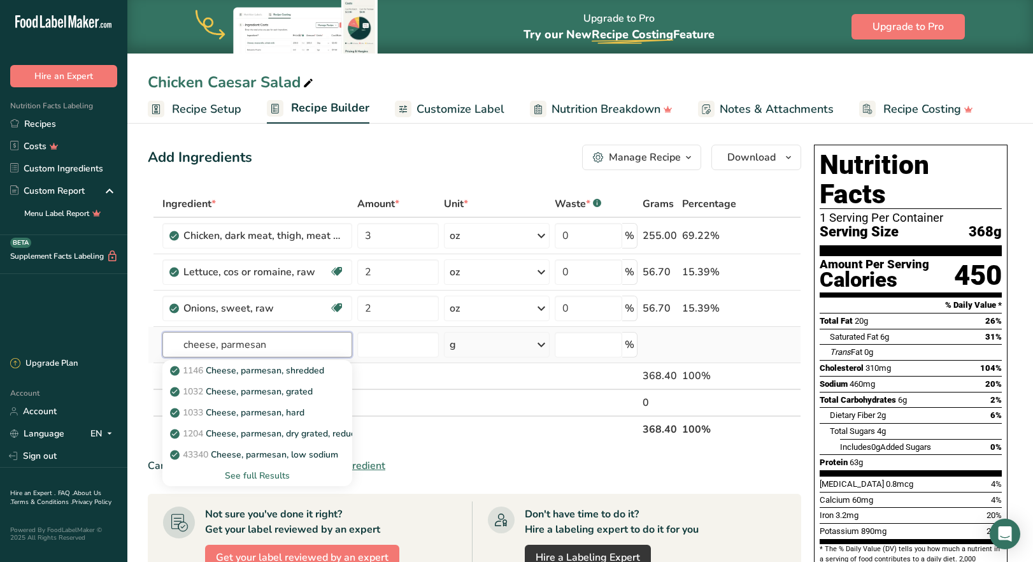
type input "cheese, parmesan"
click at [269, 477] on div "See full Results" at bounding box center [257, 475] width 169 height 13
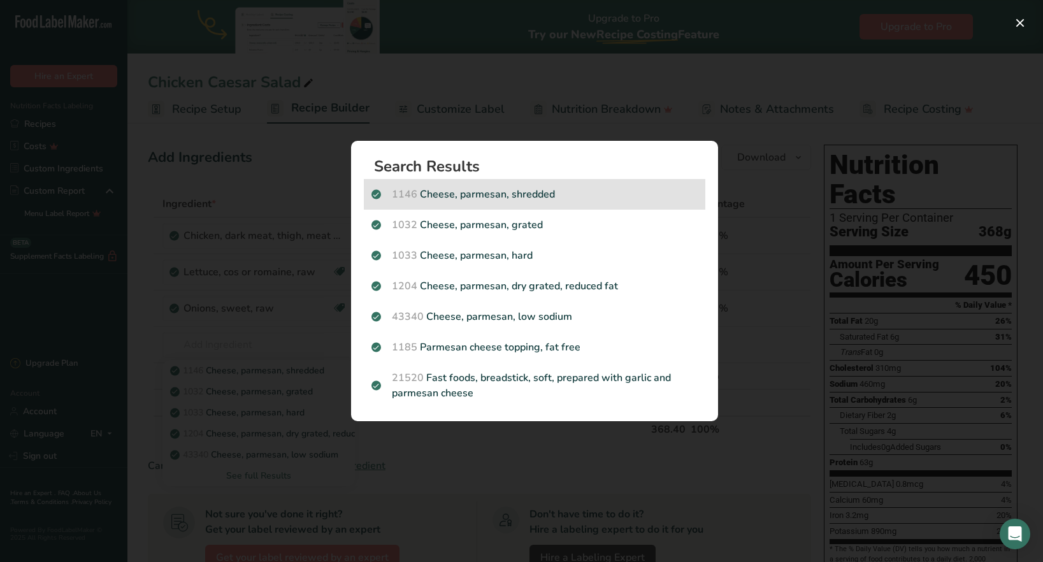
click at [506, 196] on p "1146 Cheese, parmesan, shredded" at bounding box center [534, 194] width 326 height 15
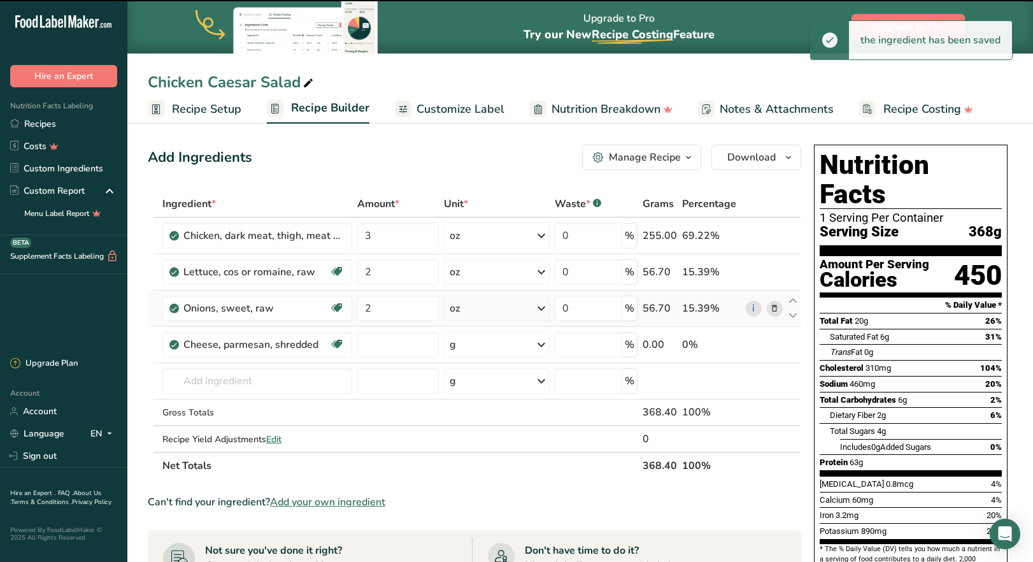
type input "0"
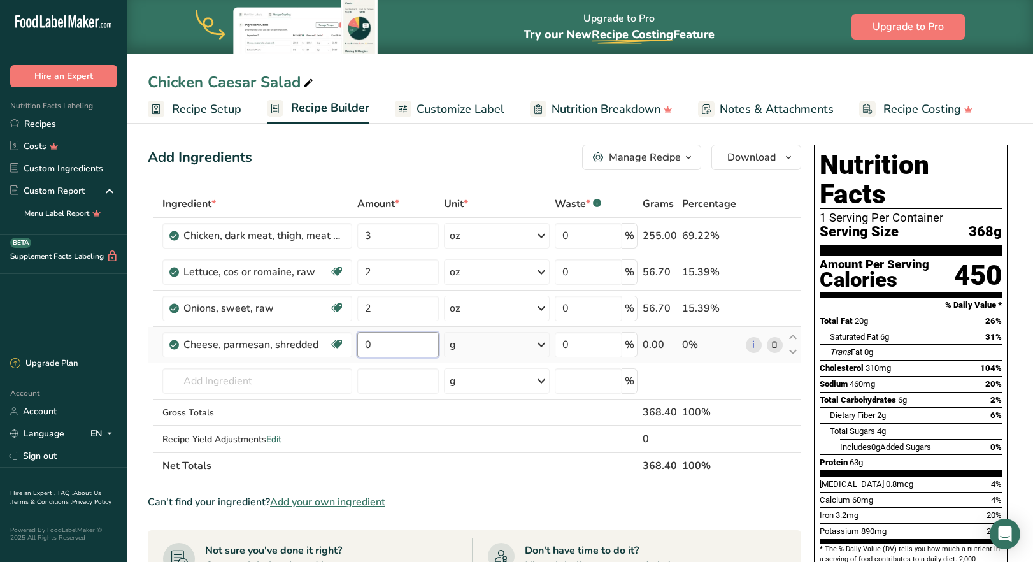
drag, startPoint x: 368, startPoint y: 344, endPoint x: 355, endPoint y: 343, distance: 12.8
click at [355, 343] on td "0" at bounding box center [398, 345] width 87 height 36
type input "2"
click at [540, 346] on div "Ingredient * Amount * Unit * Waste * .a-a{fill:#347362;}.b-a{fill:#fff;} Grams …" at bounding box center [474, 334] width 653 height 289
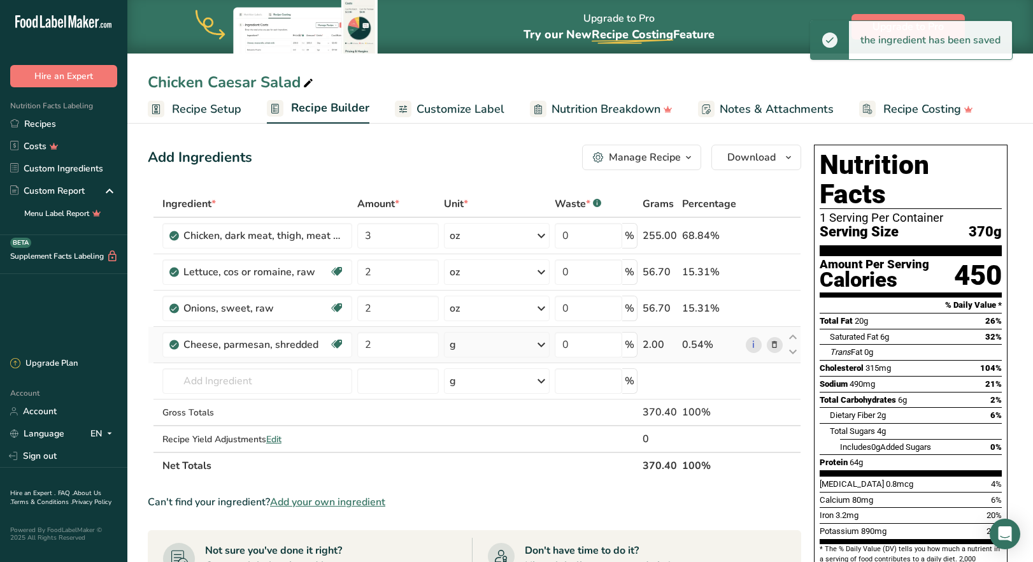
click at [539, 344] on icon at bounding box center [541, 344] width 15 height 23
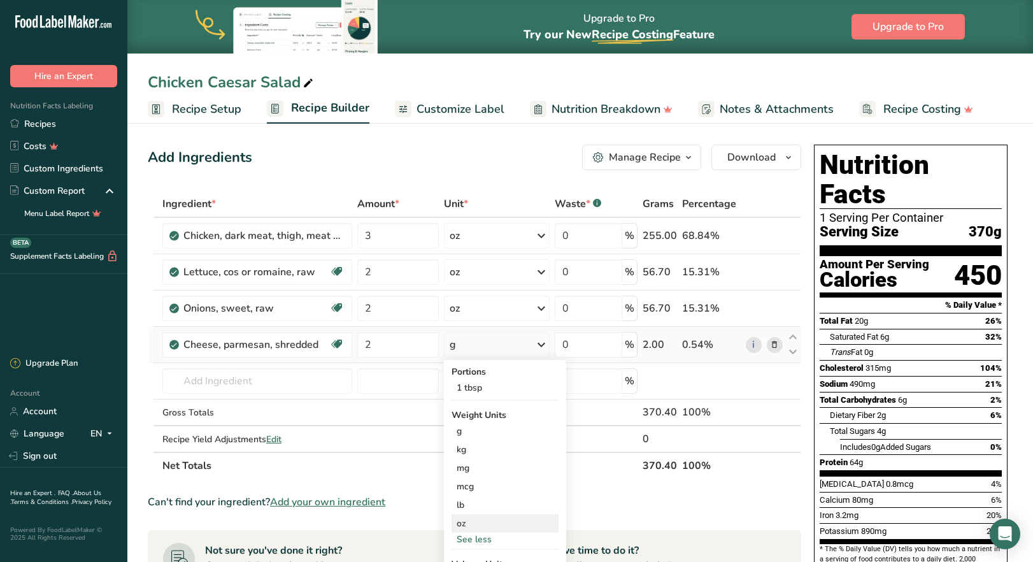
click at [488, 525] on div "oz" at bounding box center [505, 523] width 107 height 18
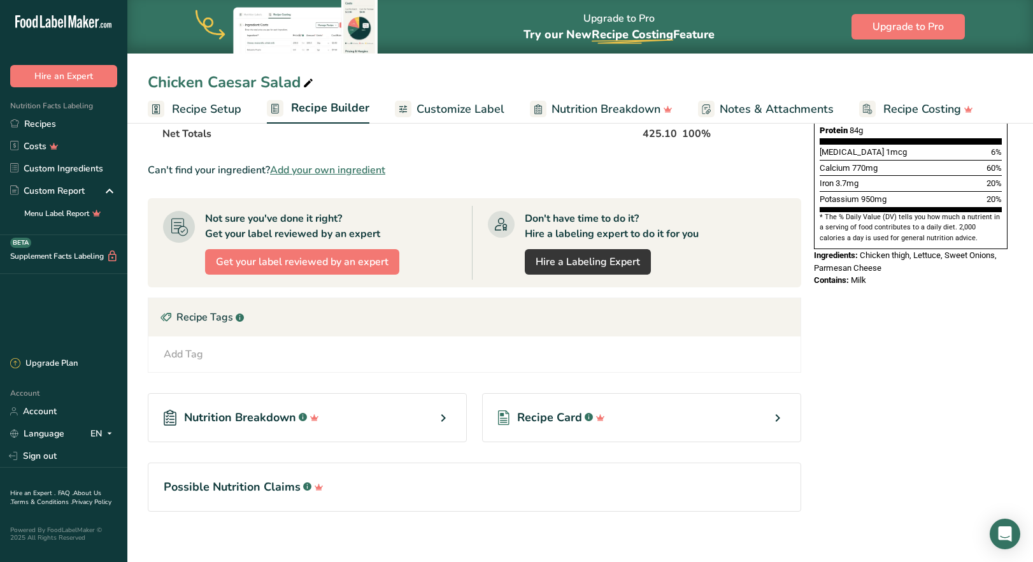
scroll to position [343, 0]
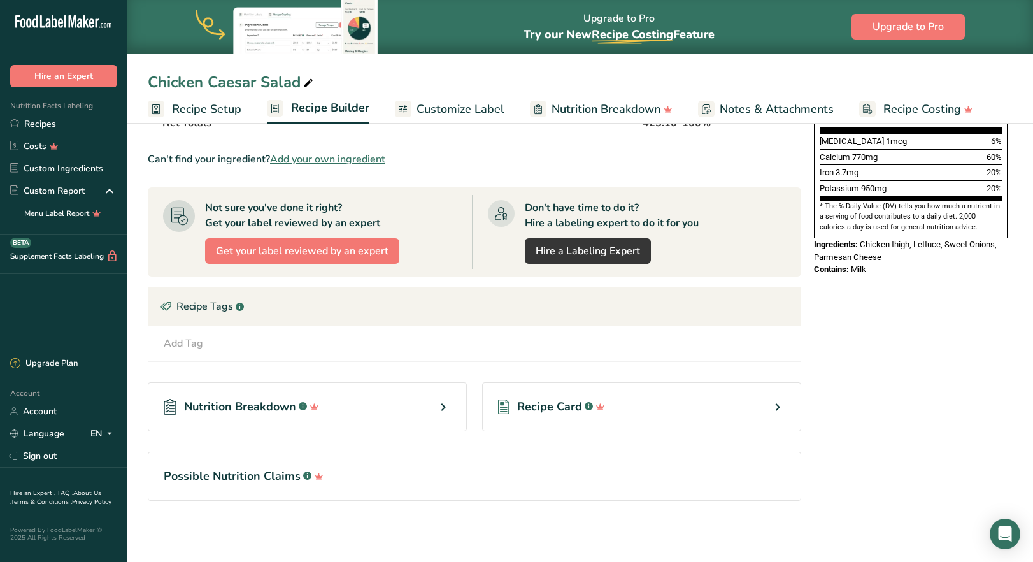
click at [245, 345] on div "Add Tag Standard Tags Custom Tags Source of Antioxidants [MEDICAL_DATA] Effect …" at bounding box center [475, 343] width 632 height 15
click at [229, 339] on div "Add Tag Standard Tags Custom Tags Source of Antioxidants [MEDICAL_DATA] Effect …" at bounding box center [475, 343] width 632 height 15
click at [181, 341] on div "Add Tag" at bounding box center [183, 343] width 39 height 15
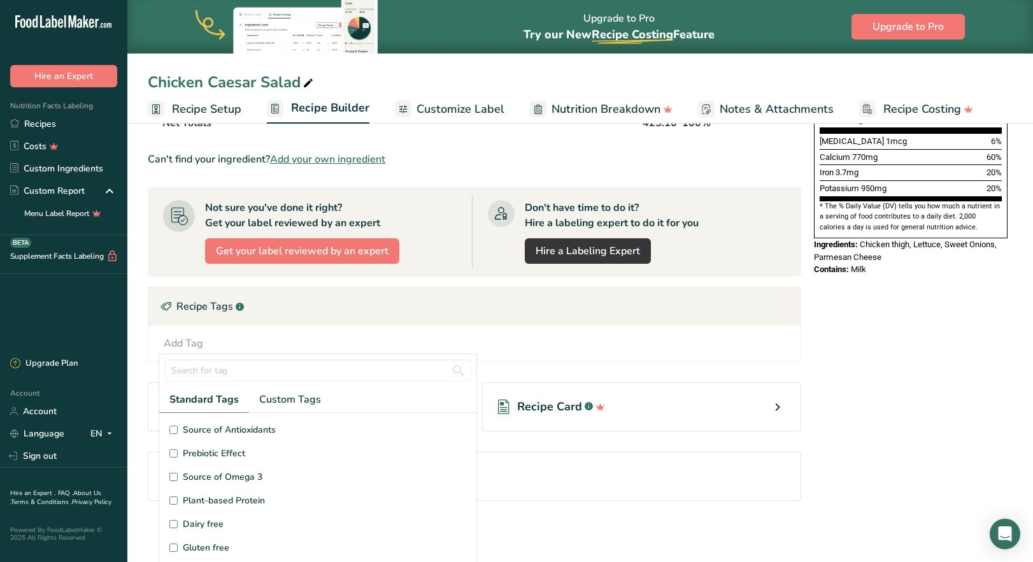
scroll to position [64, 0]
click at [172, 483] on input "Gluten free" at bounding box center [173, 484] width 8 height 8
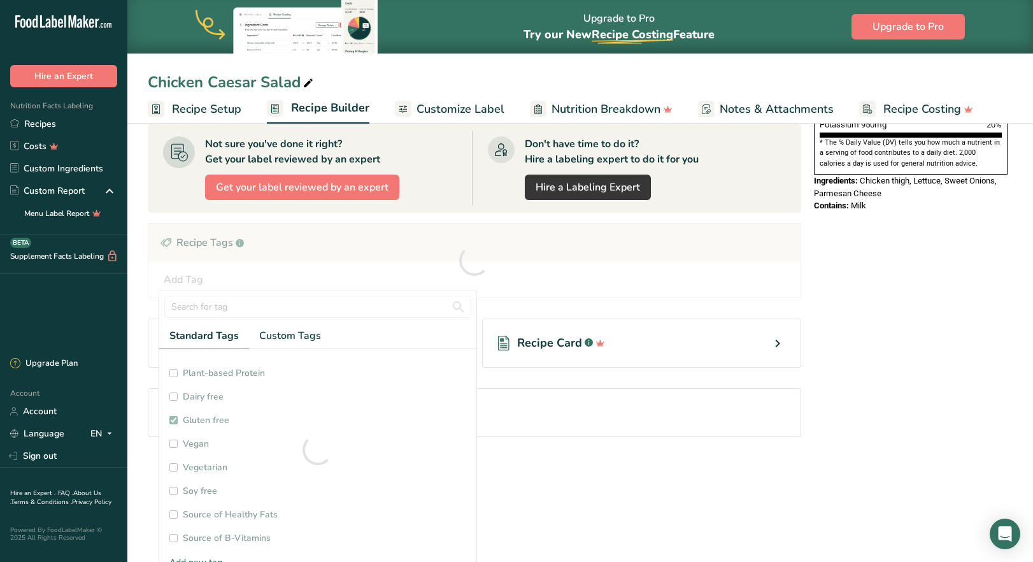
checkbox input "true"
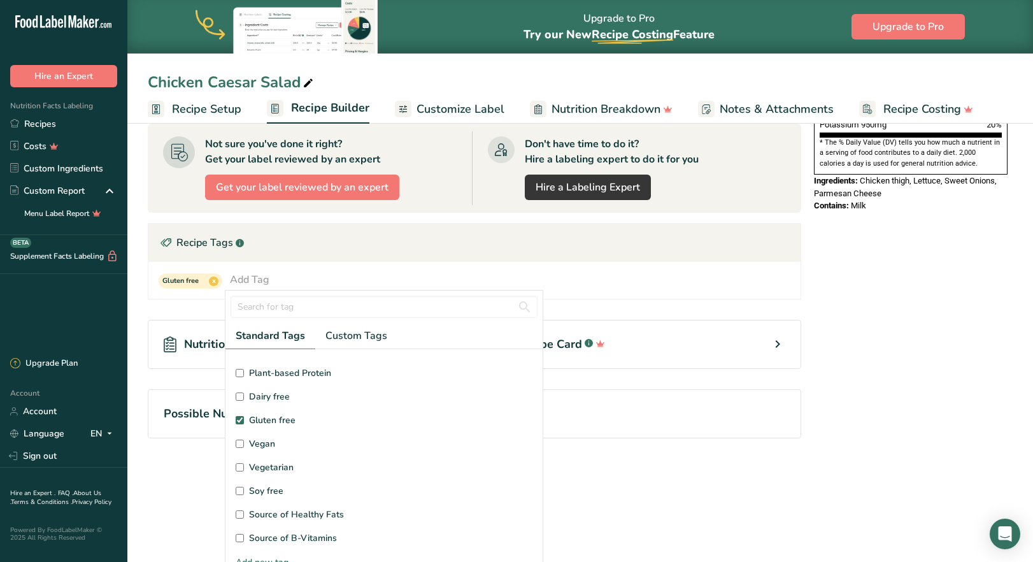
click at [241, 490] on input "Soy free" at bounding box center [240, 491] width 8 height 8
checkbox input "true"
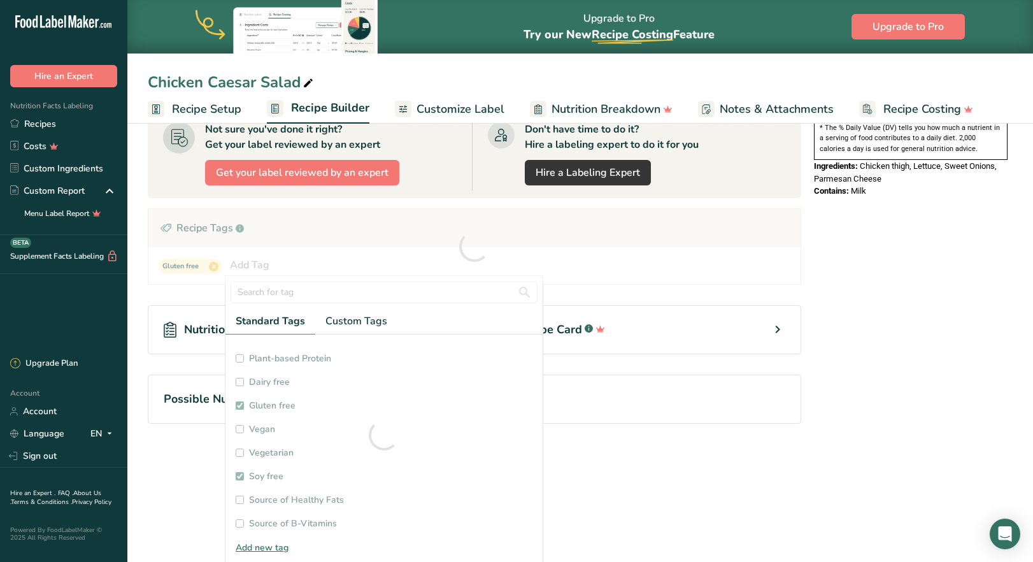
scroll to position [80, 0]
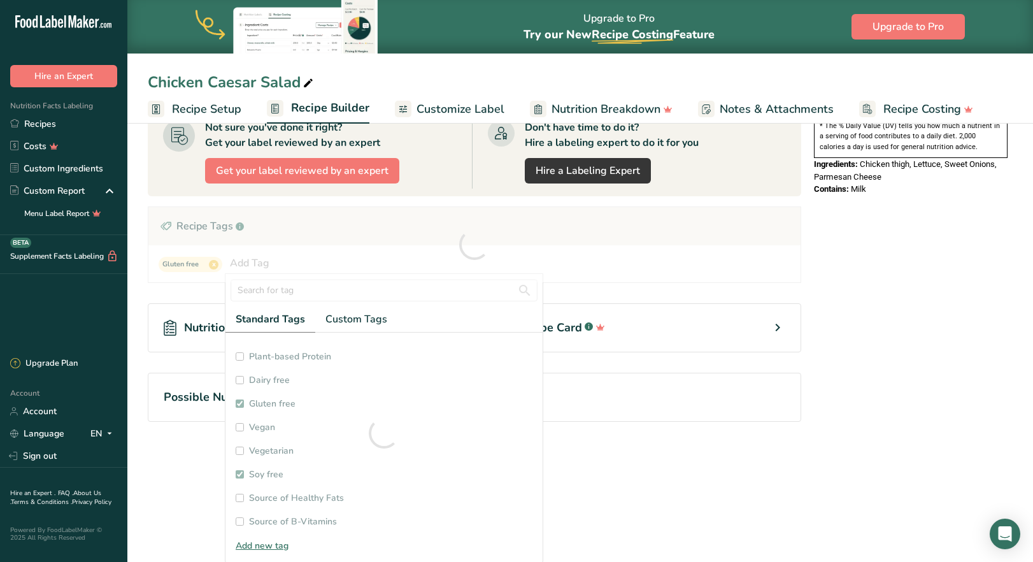
checkbox input "true"
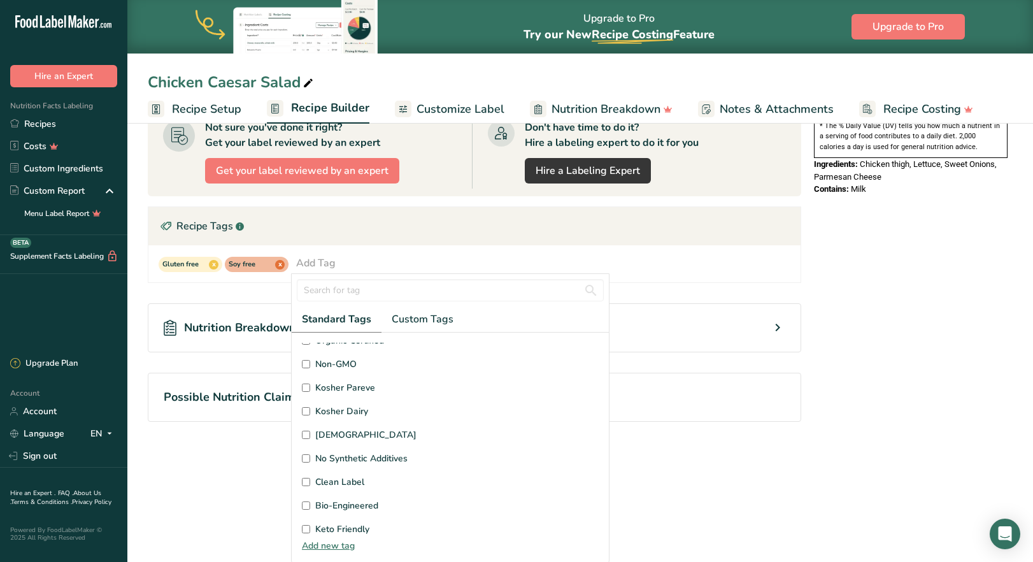
scroll to position [304, 0]
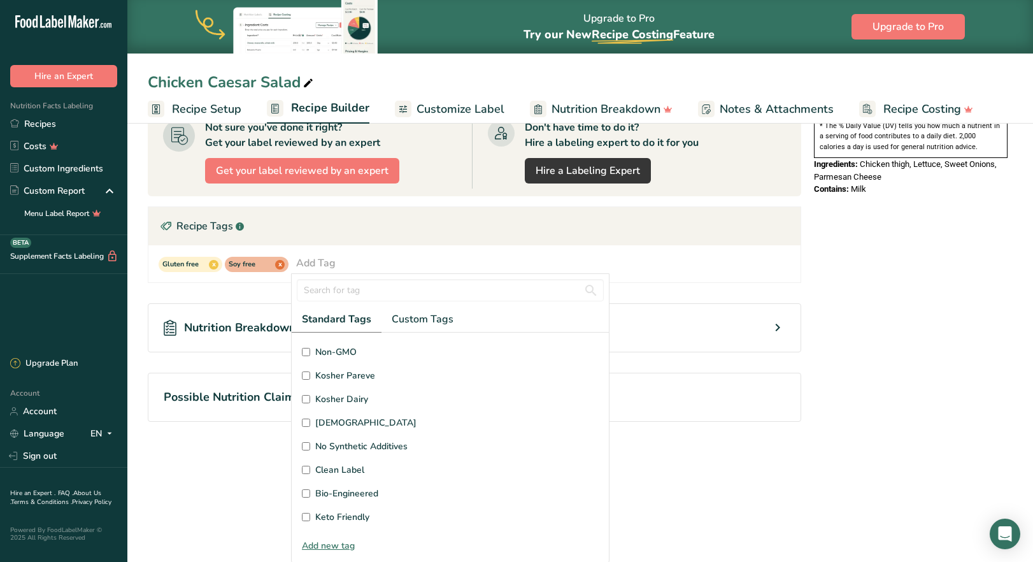
click at [303, 448] on input "No Synthetic Additives" at bounding box center [306, 446] width 8 height 8
checkbox input "true"
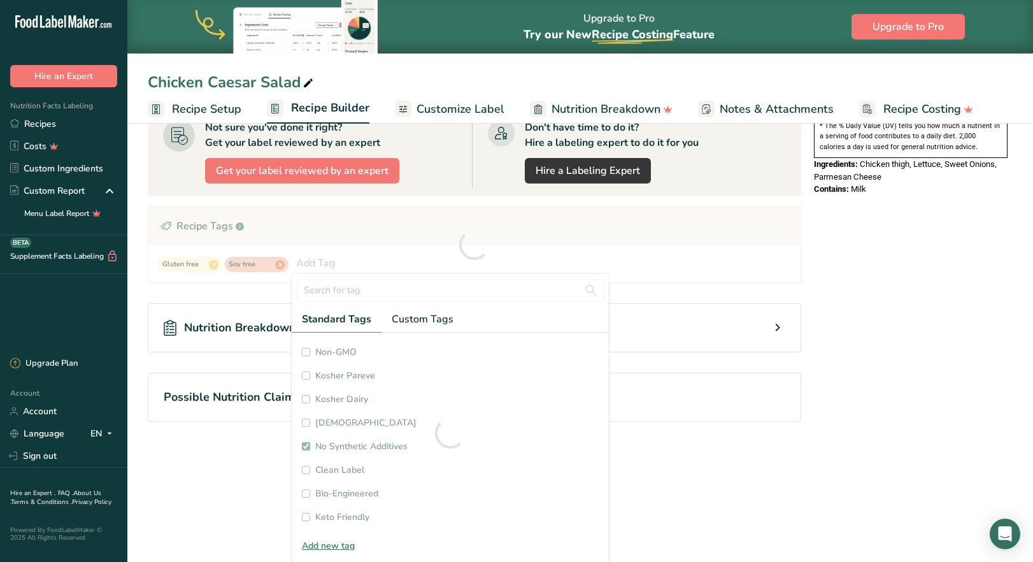
checkbox input "true"
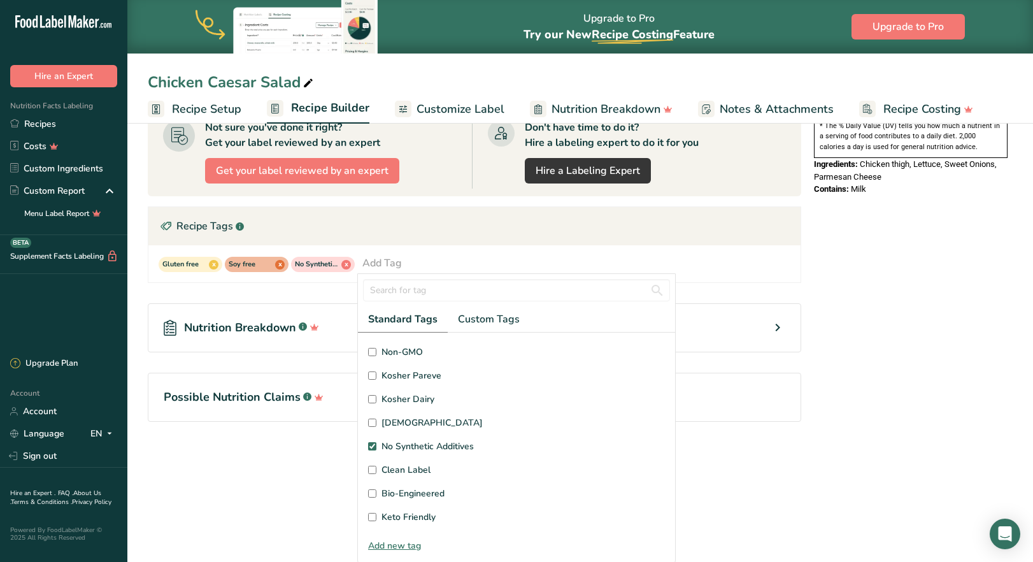
click at [373, 445] on input "No Synthetic Additives" at bounding box center [372, 446] width 8 height 8
checkbox input "false"
checkbox input "true"
checkbox input "false"
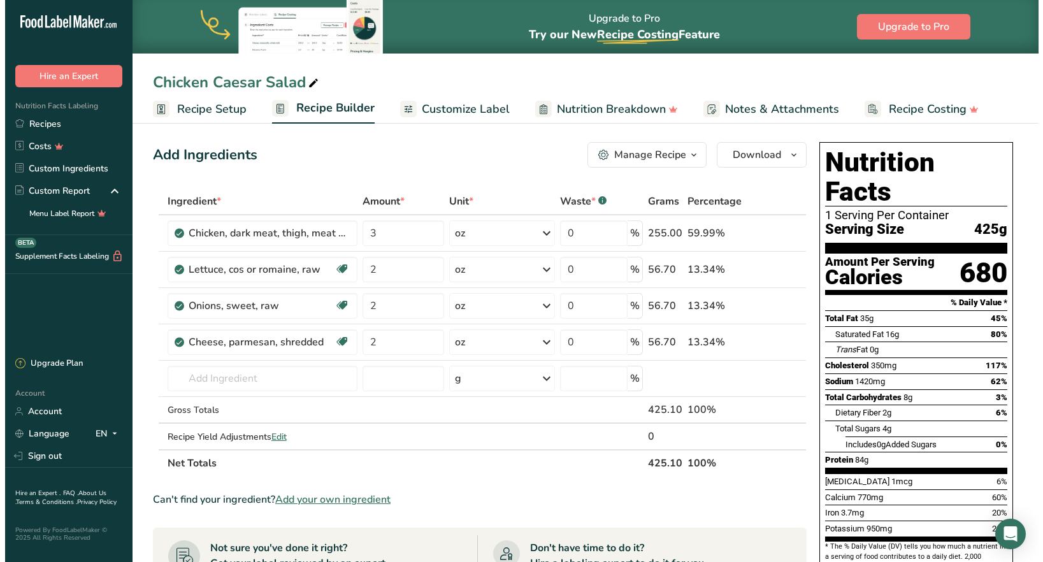
scroll to position [0, 0]
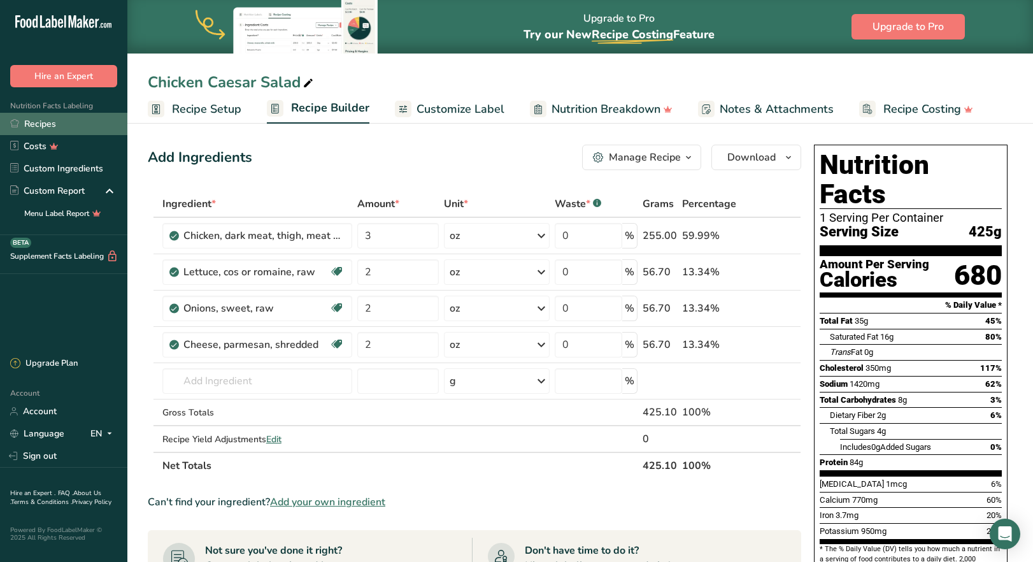
click at [57, 127] on link "Recipes" at bounding box center [63, 124] width 127 height 22
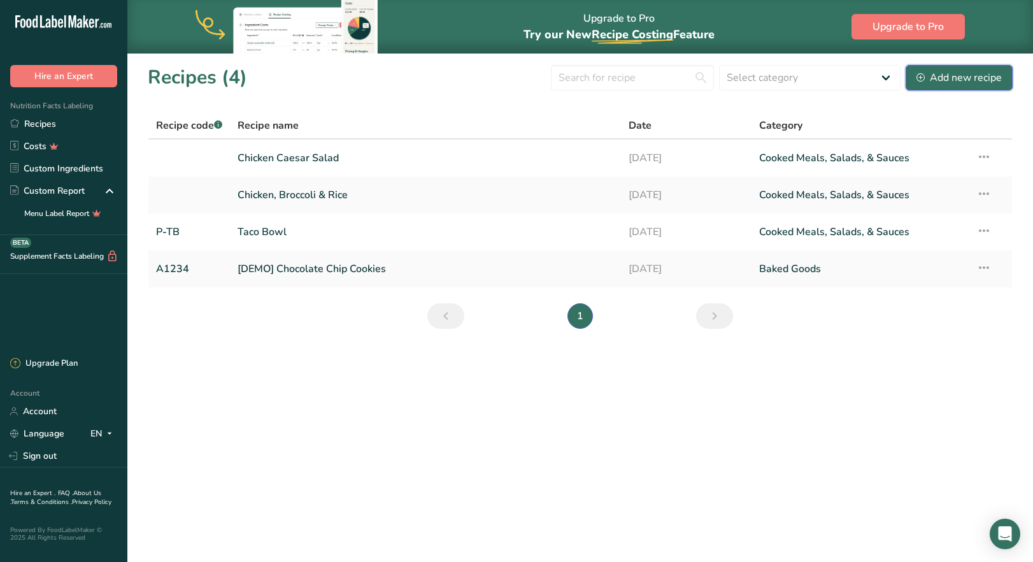
click at [972, 84] on div "Add new recipe" at bounding box center [958, 77] width 85 height 15
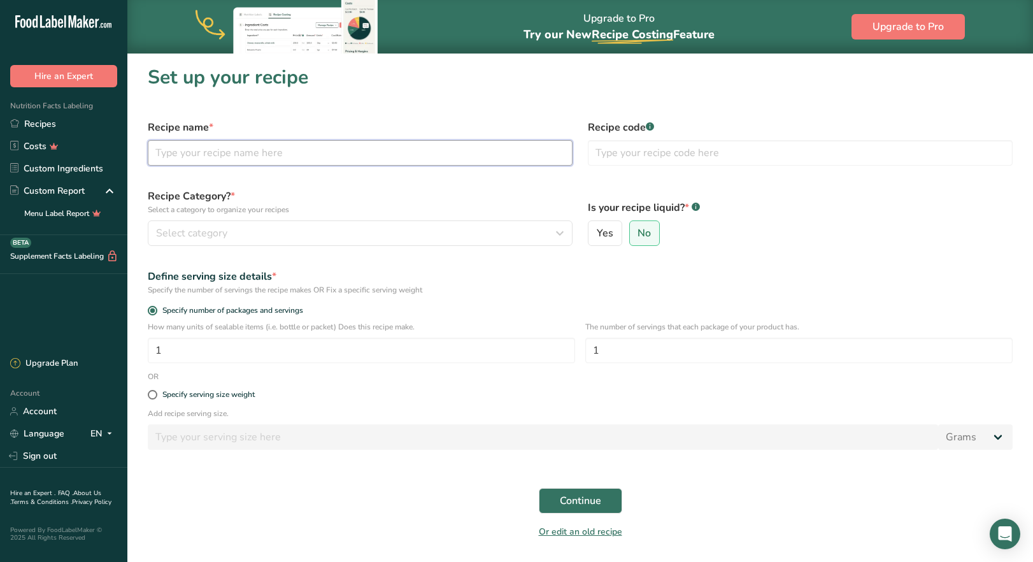
click at [230, 155] on input "text" at bounding box center [360, 152] width 425 height 25
type input "BBQ Chicken Bowl"
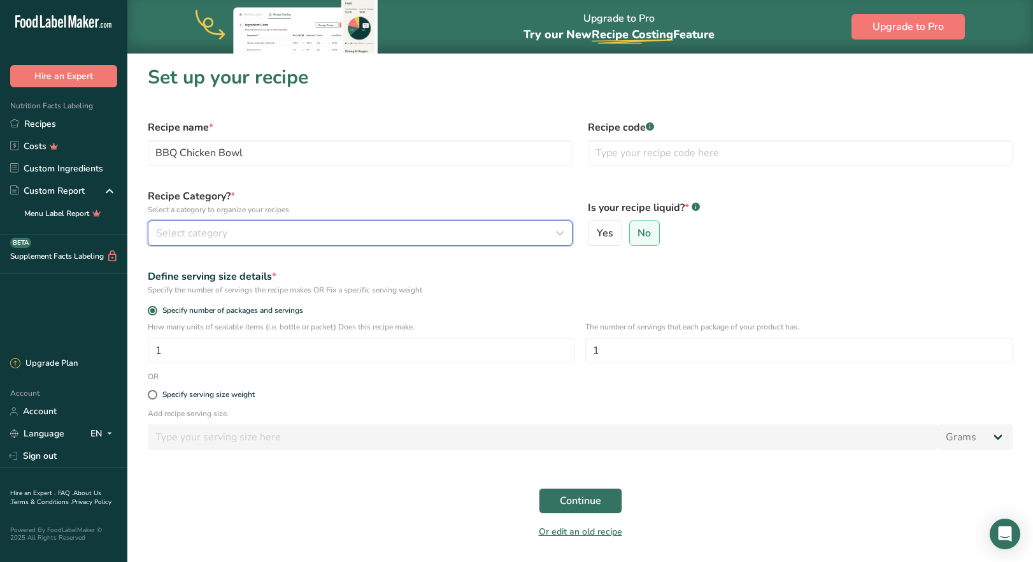
click at [220, 234] on span "Select category" at bounding box center [191, 232] width 71 height 15
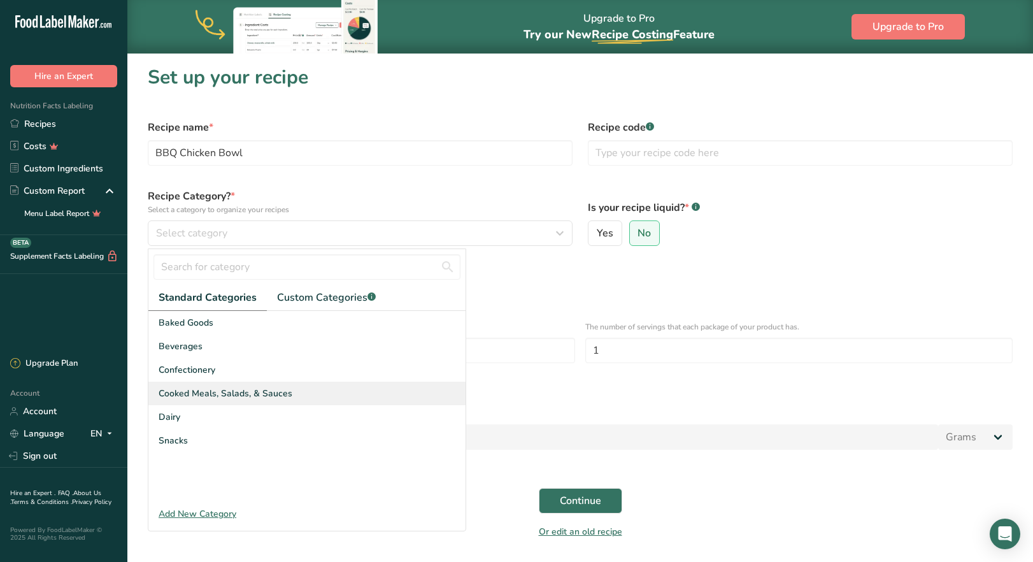
click at [211, 395] on span "Cooked Meals, Salads, & Sauces" at bounding box center [226, 393] width 134 height 13
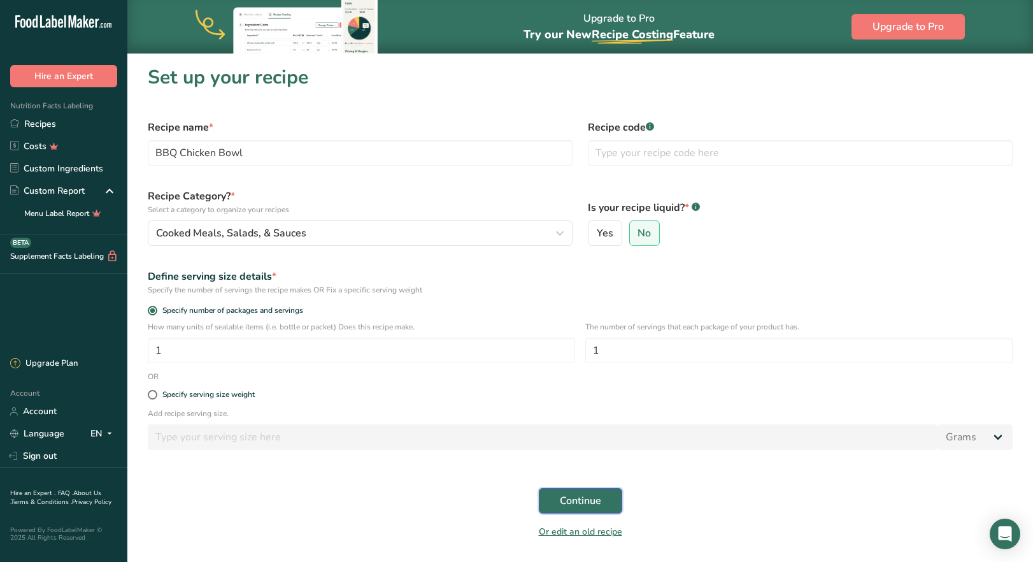
click at [585, 505] on span "Continue" at bounding box center [580, 500] width 41 height 15
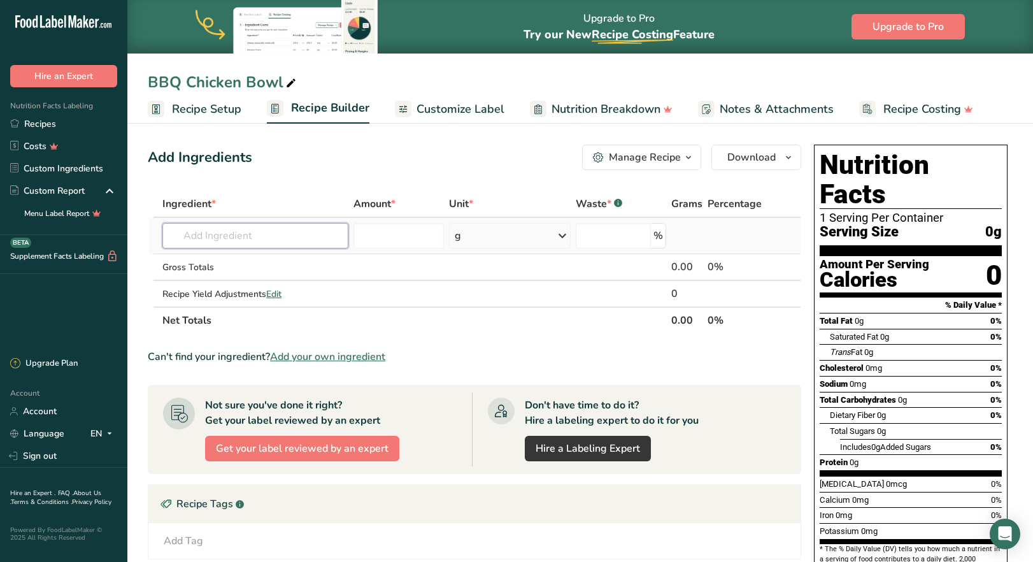
click at [237, 239] on input "text" at bounding box center [254, 235] width 185 height 25
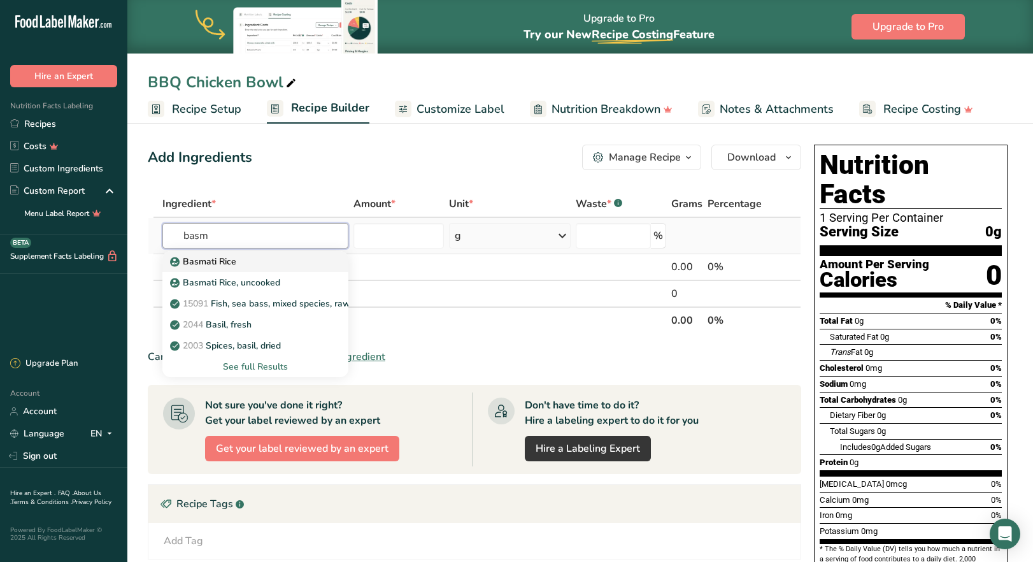
type input "basm"
click at [243, 266] on div "Basmati Rice" at bounding box center [245, 261] width 145 height 13
type input "Basmati Rice"
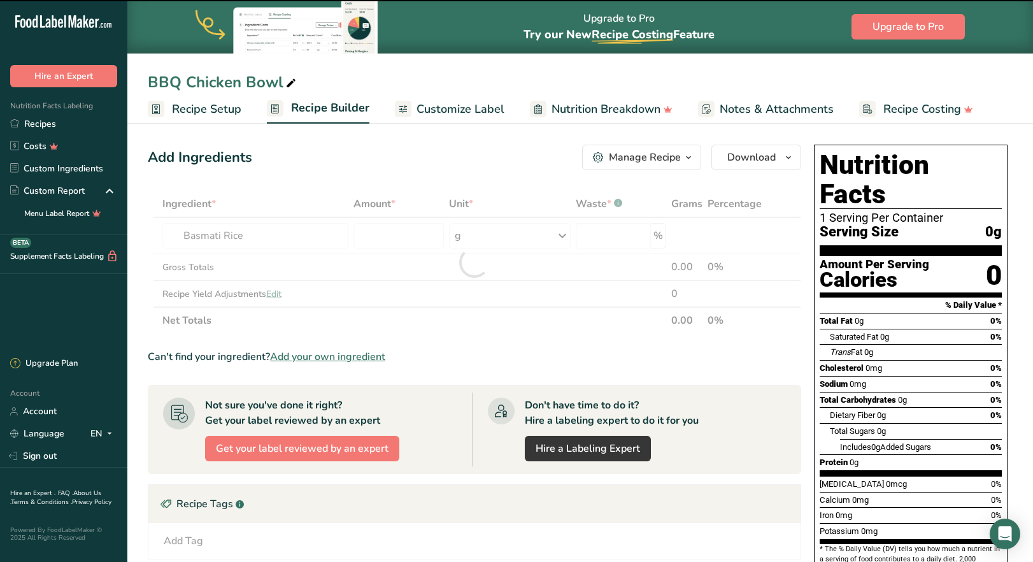
type input "0"
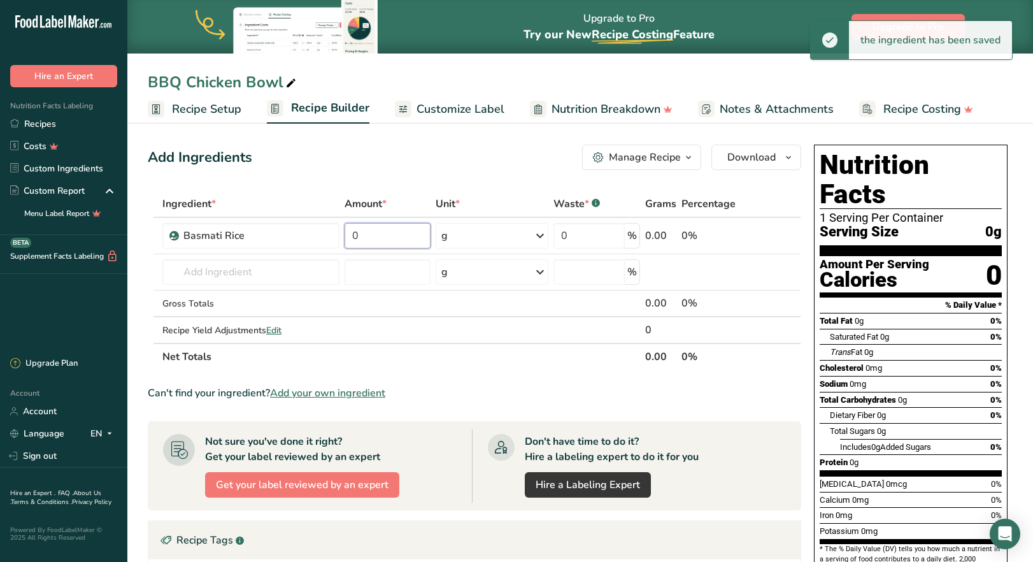
click at [381, 235] on input "0" at bounding box center [388, 235] width 86 height 25
click at [382, 235] on input "0" at bounding box center [388, 235] width 86 height 25
drag, startPoint x: 359, startPoint y: 235, endPoint x: 349, endPoint y: 238, distance: 10.7
click at [349, 238] on input "0" at bounding box center [388, 235] width 86 height 25
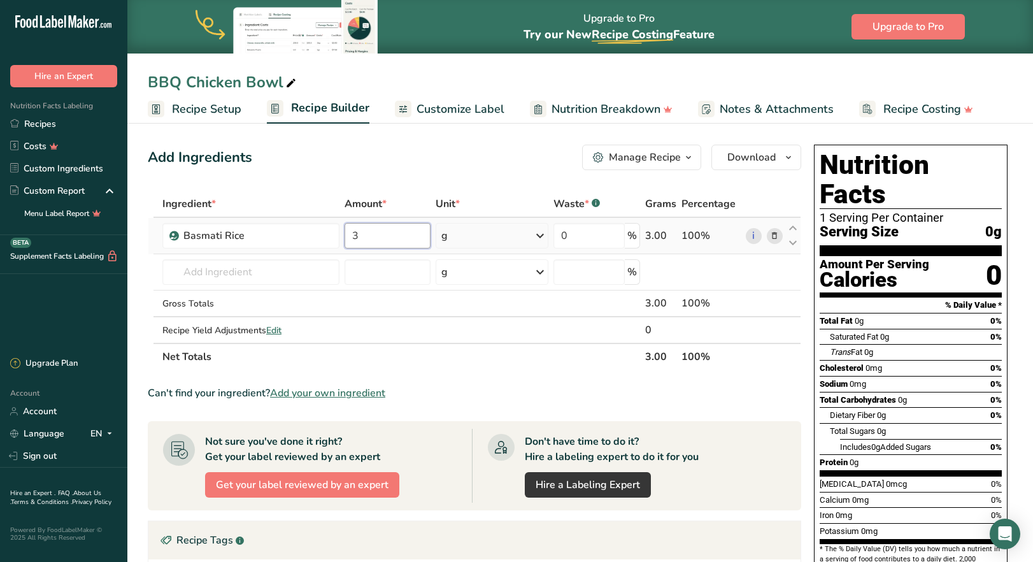
type input "3"
click at [523, 238] on div "Ingredient * Amount * Unit * Waste * .a-a{fill:#347362;}.b-a{fill:#fff;} Grams …" at bounding box center [474, 280] width 653 height 180
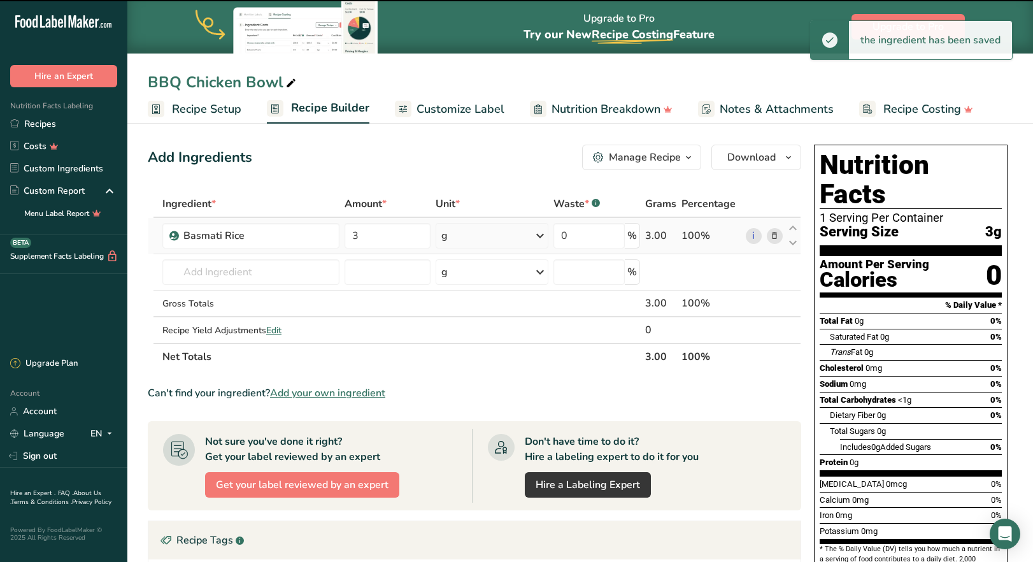
click at [536, 237] on icon at bounding box center [539, 235] width 15 height 23
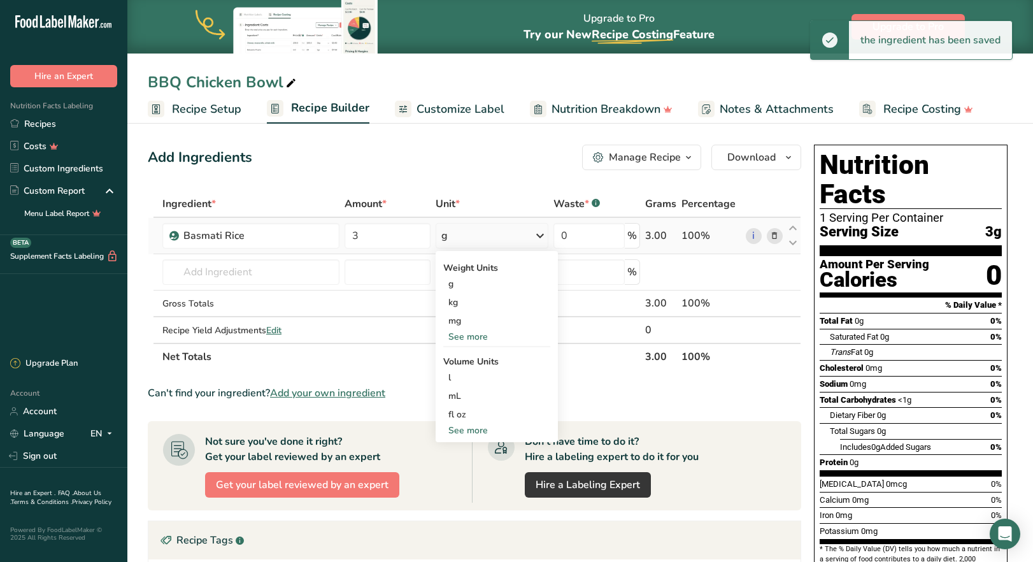
click at [474, 434] on div "See more" at bounding box center [496, 430] width 107 height 13
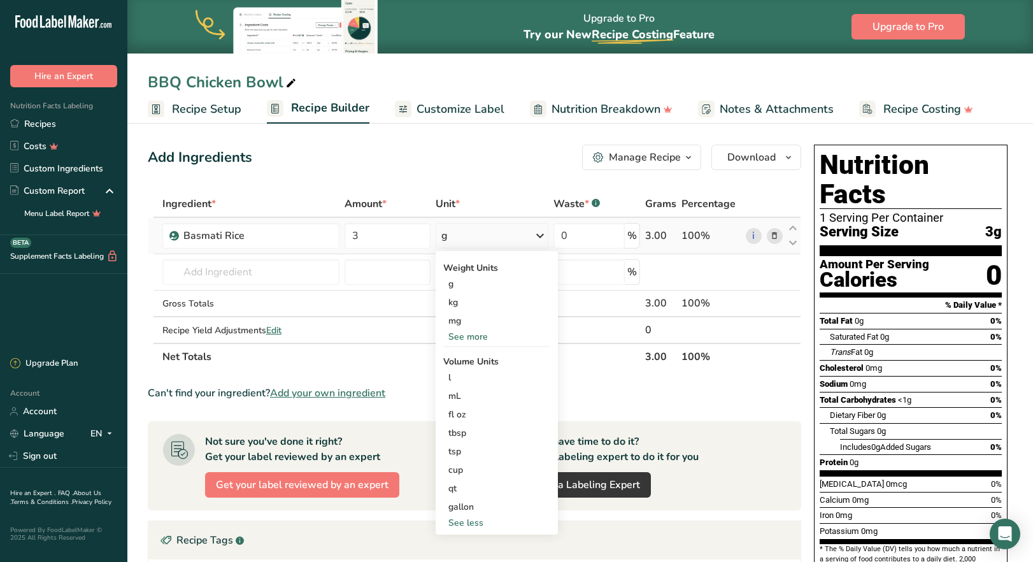
click at [463, 336] on div "See more" at bounding box center [496, 336] width 107 height 13
click at [465, 383] on div "oz" at bounding box center [496, 376] width 107 height 18
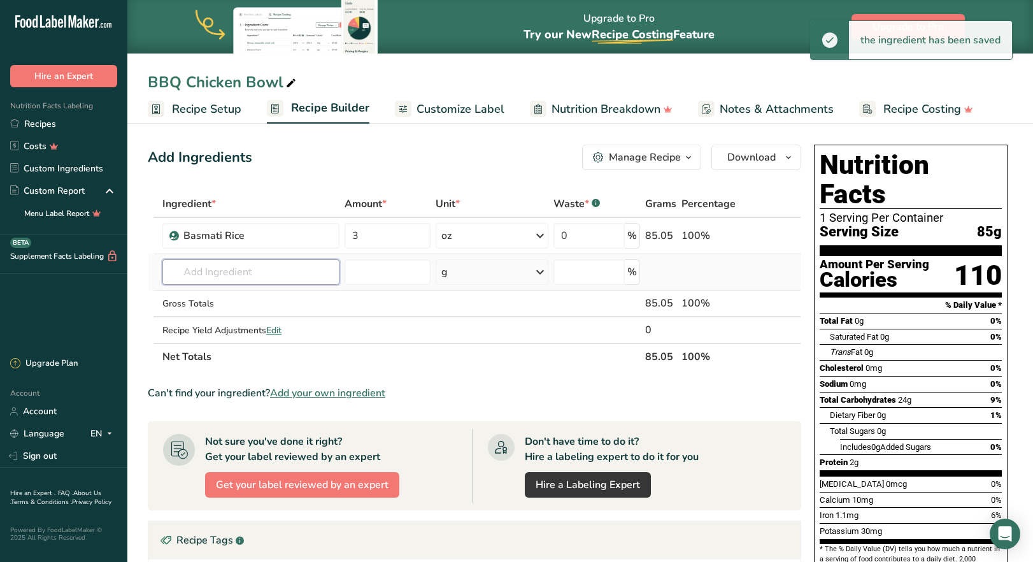
click at [246, 273] on input "text" at bounding box center [250, 271] width 177 height 25
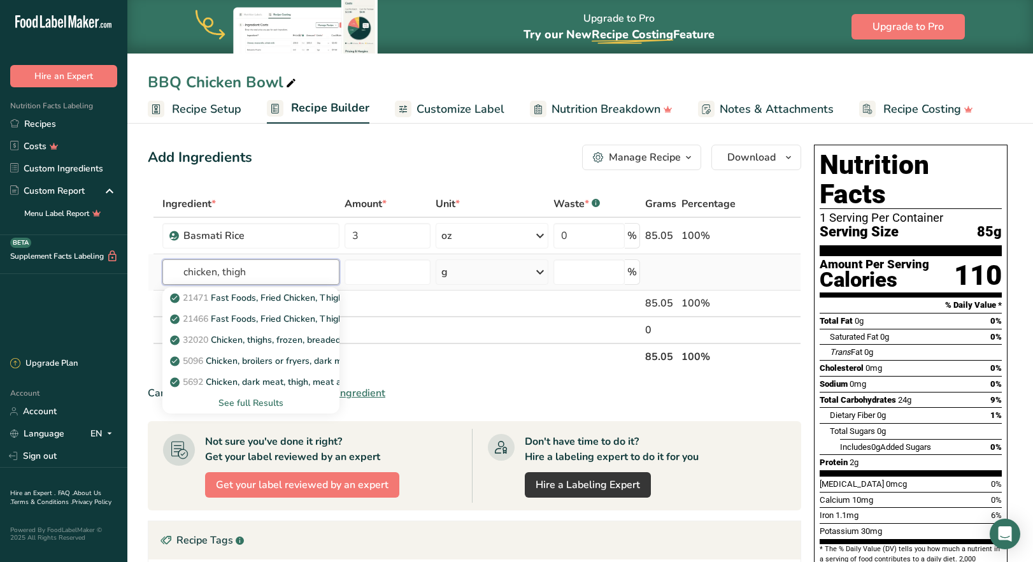
type input "chicken, thigh"
click at [260, 406] on div "See full Results" at bounding box center [251, 402] width 157 height 13
